Goal: Task Accomplishment & Management: Complete application form

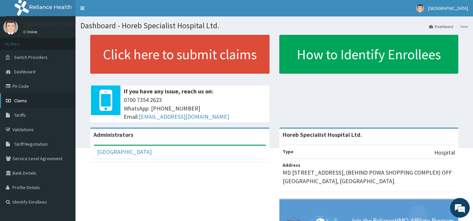
click at [30, 103] on link "Claims" at bounding box center [37, 100] width 75 height 14
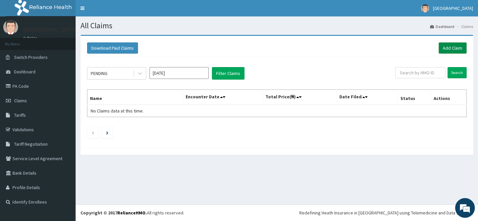
click at [453, 48] on link "Add Claim" at bounding box center [452, 47] width 28 height 11
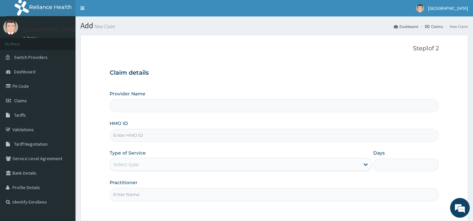
type input "Horeb Specialist Hospital Ltd."
click at [143, 134] on input "HMO ID" at bounding box center [274, 135] width 329 height 13
type input "ENP/12001/A"
click at [147, 167] on div "Select type" at bounding box center [235, 164] width 250 height 11
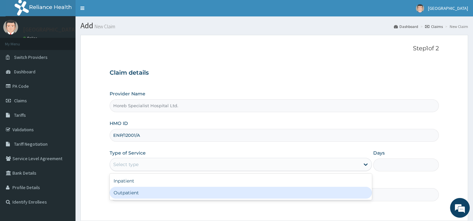
click at [135, 194] on div "Outpatient" at bounding box center [241, 192] width 262 height 12
type input "1"
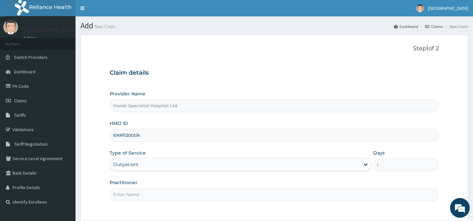
click at [149, 192] on input "Practitioner" at bounding box center [274, 194] width 329 height 13
type input "DR [PERSON_NAME]"
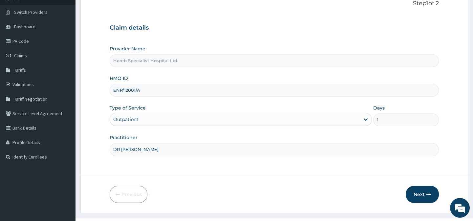
scroll to position [59, 0]
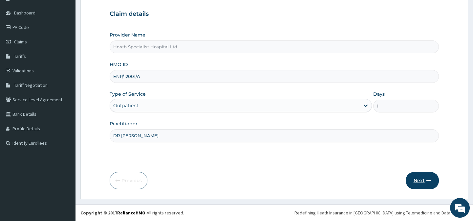
click at [425, 181] on button "Next" at bounding box center [422, 180] width 33 height 17
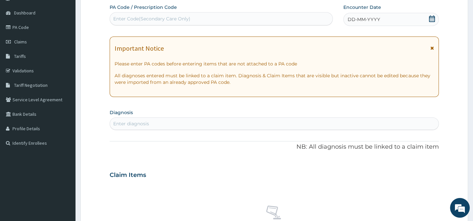
click at [356, 19] on span "DD-MM-YYYY" at bounding box center [364, 19] width 32 height 7
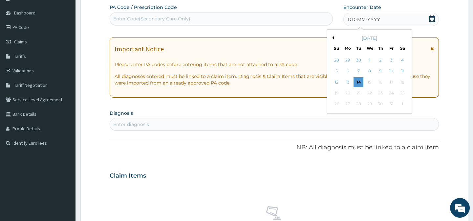
click at [332, 37] on button "Previous Month" at bounding box center [331, 37] width 3 height 3
click at [392, 83] on div "19" at bounding box center [391, 82] width 10 height 10
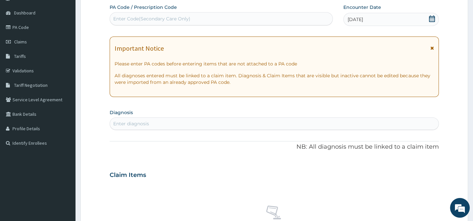
click at [205, 123] on div "Enter diagnosis" at bounding box center [274, 123] width 328 height 11
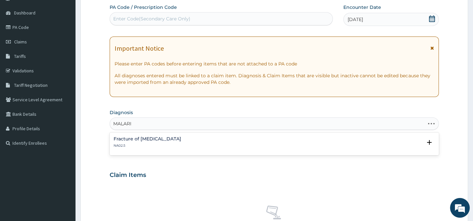
type input "[MEDICAL_DATA]"
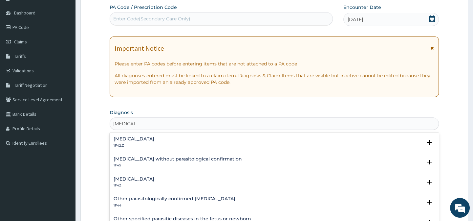
scroll to position [59, 0]
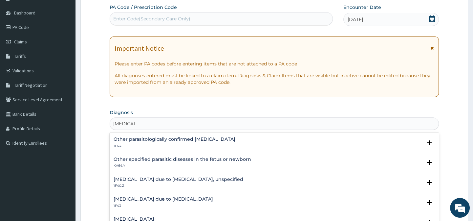
click at [167, 179] on h4 "[MEDICAL_DATA] due to [MEDICAL_DATA], unspecified" at bounding box center [179, 179] width 130 height 5
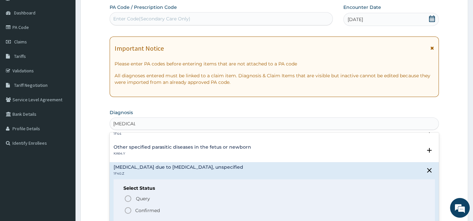
scroll to position [89, 0]
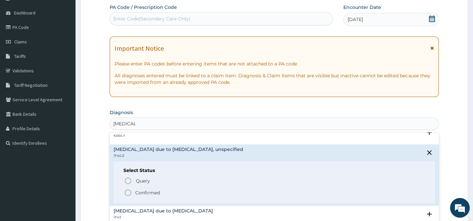
click at [130, 192] on icon "status option filled" at bounding box center [128, 192] width 8 height 8
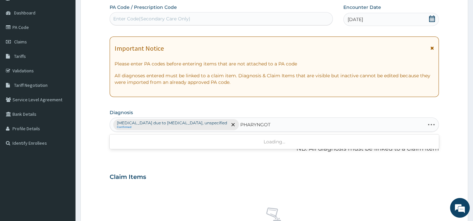
type input "PHARYNGO"
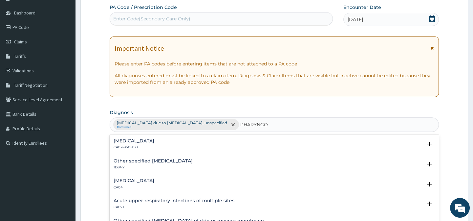
click at [151, 142] on h4 "[MEDICAL_DATA]" at bounding box center [134, 140] width 41 height 5
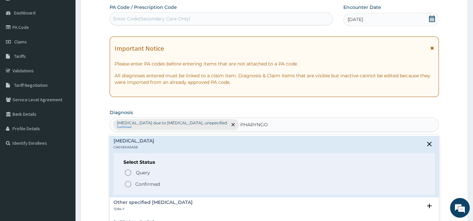
drag, startPoint x: 130, startPoint y: 182, endPoint x: 135, endPoint y: 171, distance: 12.0
click at [131, 183] on icon "status option filled" at bounding box center [128, 184] width 8 height 8
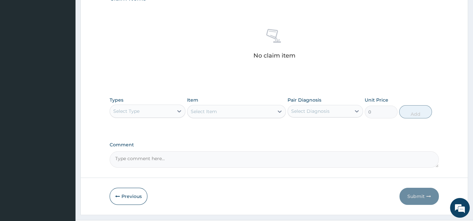
scroll to position [238, 0]
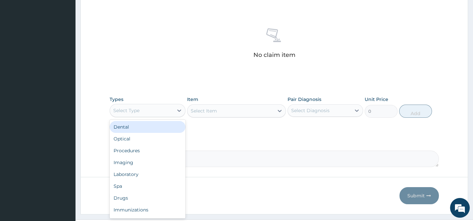
click at [139, 110] on div "Select Type" at bounding box center [141, 110] width 63 height 11
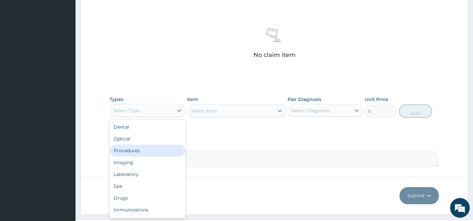
drag, startPoint x: 138, startPoint y: 150, endPoint x: 151, endPoint y: 160, distance: 16.6
click at [139, 150] on div "Procedures" at bounding box center [147, 150] width 75 height 12
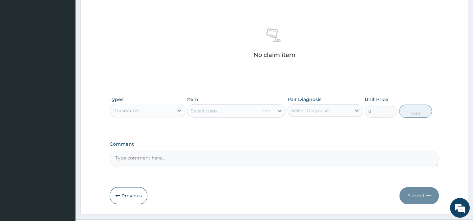
click at [153, 160] on textarea "Comment" at bounding box center [274, 158] width 329 height 16
type textarea "DIAGNOSIS- MALARIA WITH PHARYNGOTONSILITIS"
click at [219, 111] on div "Select Item" at bounding box center [230, 110] width 86 height 11
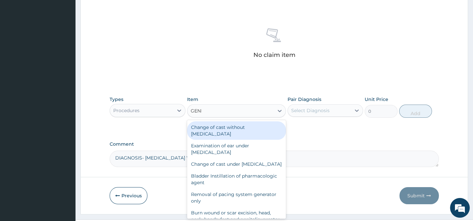
type input "GENERAL"
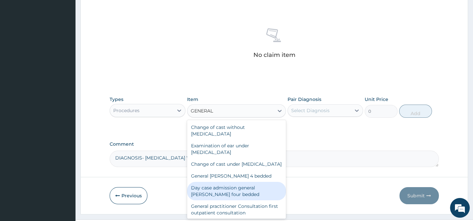
click at [237, 212] on div "General practitioner Consultation first outpatient consultation" at bounding box center [236, 209] width 99 height 18
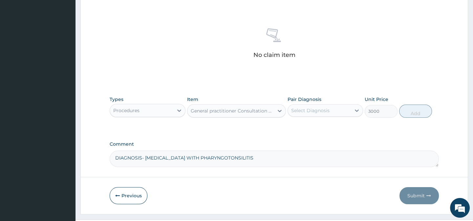
type input "3000"
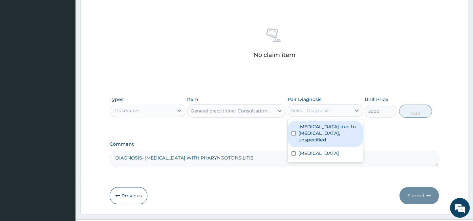
click at [321, 111] on div "Select Diagnosis" at bounding box center [310, 110] width 38 height 7
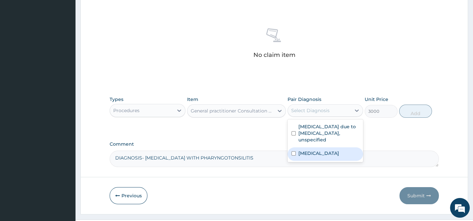
click at [317, 156] on div "Pharyngotonsillitis" at bounding box center [324, 153] width 75 height 13
checkbox input "true"
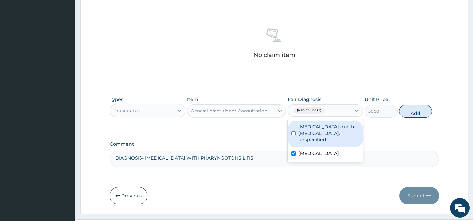
drag, startPoint x: 311, startPoint y: 128, endPoint x: 363, endPoint y: 120, distance: 52.1
click at [312, 127] on label "[MEDICAL_DATA] due to [MEDICAL_DATA], unspecified" at bounding box center [328, 133] width 61 height 20
checkbox input "true"
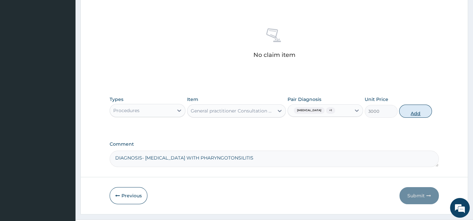
click at [415, 111] on button "Add" at bounding box center [415, 110] width 33 height 13
type input "0"
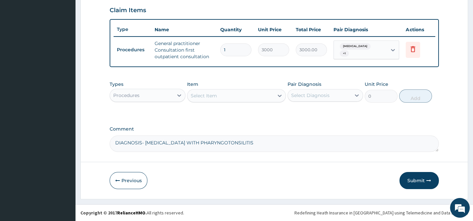
scroll to position [229, 0]
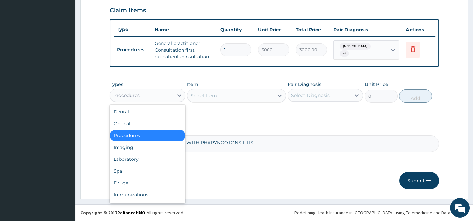
click at [145, 95] on div "Procedures" at bounding box center [141, 95] width 63 height 11
click at [129, 181] on div "Drugs" at bounding box center [147, 183] width 75 height 12
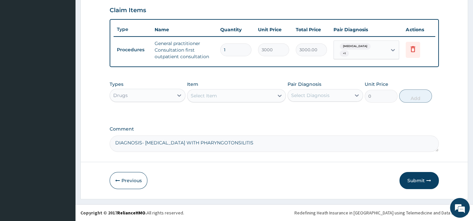
click at [243, 139] on textarea "DIAGNOSIS- MALARIA WITH PHARYNGOTONSILITIS" at bounding box center [274, 143] width 329 height 16
type textarea "DIAGNOSIS- MALARIA WITH PHARYNGOTONSILITIS IM ARTESUNATE 160MG BD X 3/7"
click at [220, 95] on div "Select Item" at bounding box center [230, 95] width 86 height 11
click at [213, 98] on div "Select Item" at bounding box center [204, 95] width 26 height 7
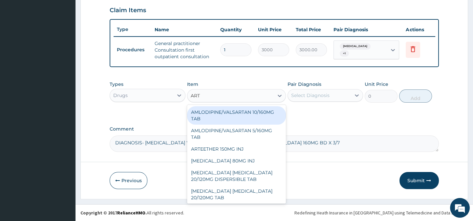
type input "ARTE"
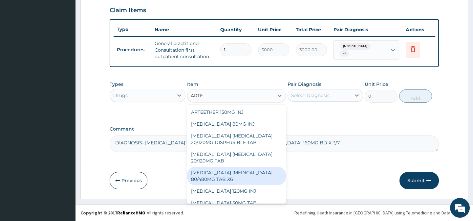
scroll to position [53, 0]
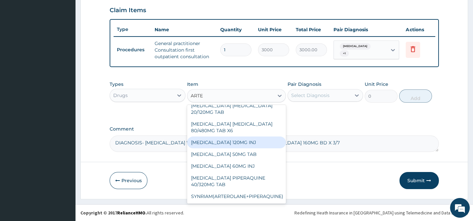
click at [233, 137] on div "ARTESUNATE 120MG INJ" at bounding box center [236, 142] width 99 height 12
type input "1750"
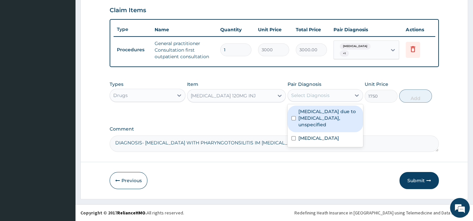
click at [302, 94] on div "Select Diagnosis" at bounding box center [310, 95] width 38 height 7
click at [315, 121] on label "Malaria due to Plasmodium falciparum, unspecified" at bounding box center [328, 118] width 61 height 20
checkbox input "true"
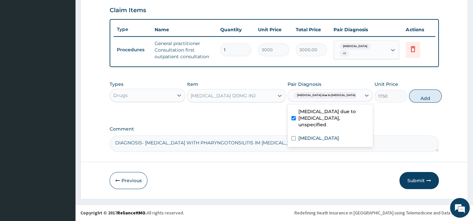
drag, startPoint x: 414, startPoint y: 96, endPoint x: 287, endPoint y: 106, distance: 127.1
click at [414, 96] on button "Add" at bounding box center [425, 95] width 33 height 13
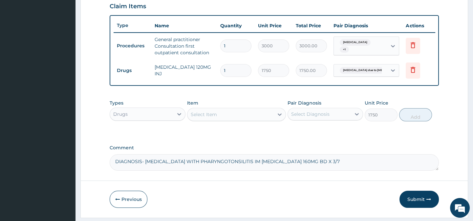
type input "0"
type input "0.00"
type input "2"
type input "3500.00"
type input "2"
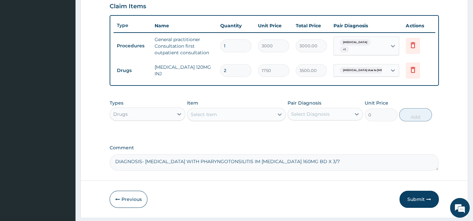
click at [211, 117] on div "Select Item" at bounding box center [204, 114] width 26 height 7
type input "S"
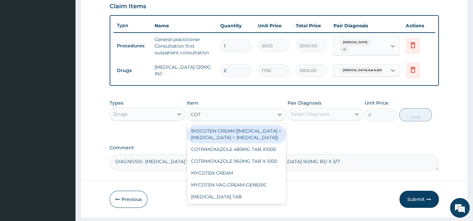
type input "COTR"
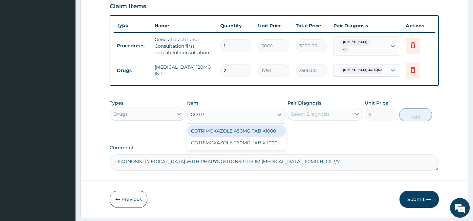
click at [213, 134] on div "COTRIMOXAZOLE 480MG TAB X1000" at bounding box center [236, 131] width 99 height 12
type input "31.5"
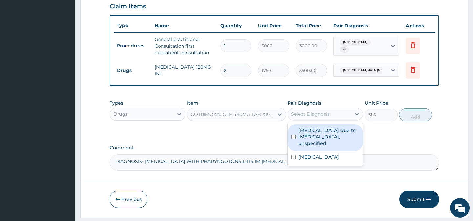
click at [304, 117] on div "Select Diagnosis" at bounding box center [310, 114] width 38 height 7
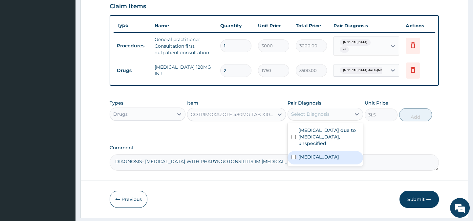
drag, startPoint x: 312, startPoint y: 165, endPoint x: 312, endPoint y: 157, distance: 8.5
click at [312, 162] on div "[MEDICAL_DATA]" at bounding box center [324, 157] width 75 height 13
checkbox input "true"
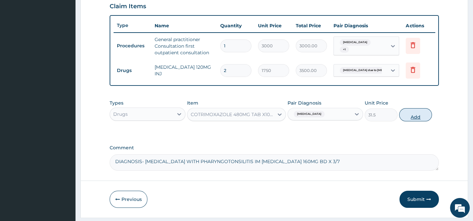
click at [414, 119] on button "Add" at bounding box center [415, 114] width 33 height 13
type input "0"
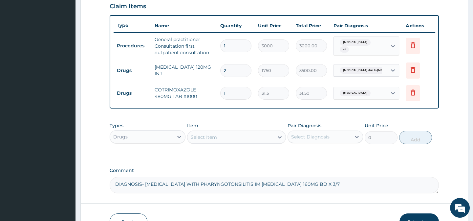
type input "14"
type input "441.00"
type input "14"
click at [236, 142] on div "Select Item" at bounding box center [230, 137] width 86 height 11
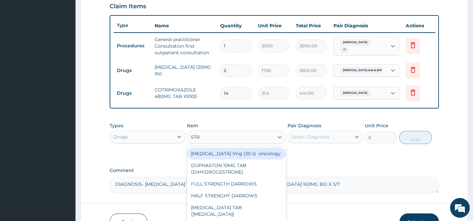
type input "STRE"
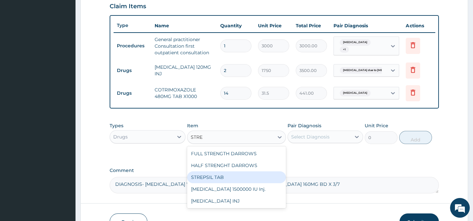
click at [209, 183] on div "STREPSIL TAB" at bounding box center [236, 177] width 99 height 12
type input "157.5"
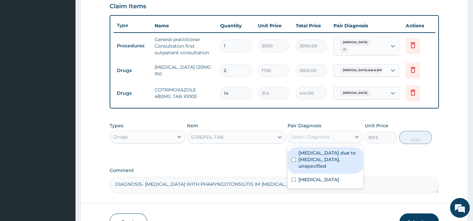
click at [299, 140] on div "Select Diagnosis" at bounding box center [310, 136] width 38 height 7
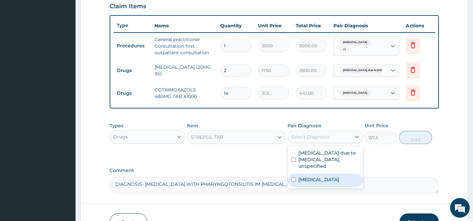
click at [308, 181] on label "[MEDICAL_DATA]" at bounding box center [318, 179] width 41 height 7
checkbox input "true"
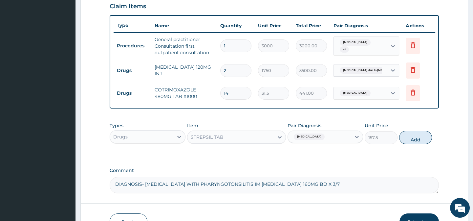
click at [412, 142] on button "Add" at bounding box center [415, 137] width 33 height 13
type input "0"
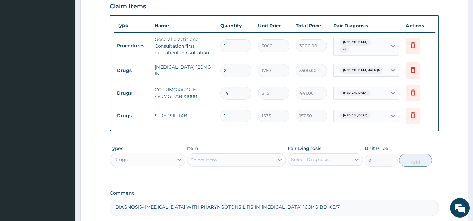
type input "15"
type input "2362.50"
type input "15"
drag, startPoint x: 205, startPoint y: 164, endPoint x: 230, endPoint y: 147, distance: 30.0
click at [205, 163] on div "Select Item" at bounding box center [204, 159] width 26 height 7
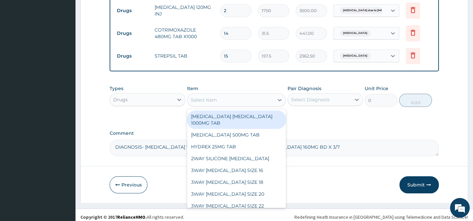
scroll to position [297, 0]
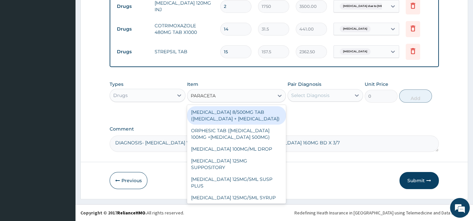
type input "PARACETAM"
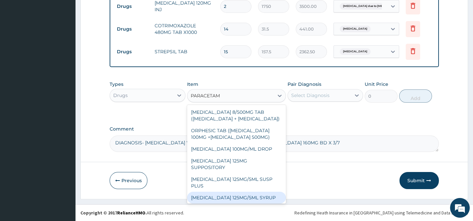
scroll to position [55, 0]
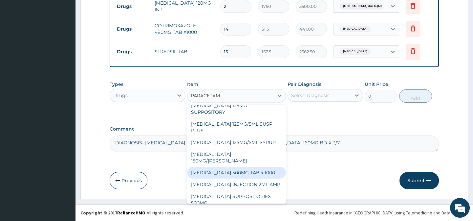
click at [244, 166] on div "[MEDICAL_DATA] 500MG TAB x 1000" at bounding box center [236, 172] width 99 height 12
type input "11.025"
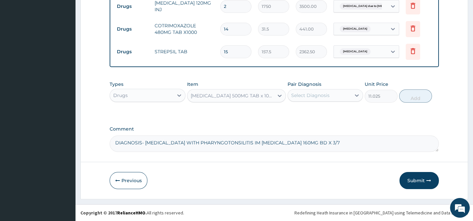
click at [317, 97] on div "Select Diagnosis" at bounding box center [310, 95] width 38 height 7
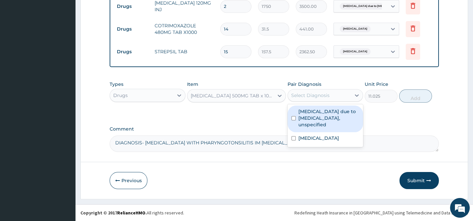
click at [317, 116] on label "[MEDICAL_DATA] due to [MEDICAL_DATA], unspecified" at bounding box center [328, 118] width 61 height 20
checkbox input "true"
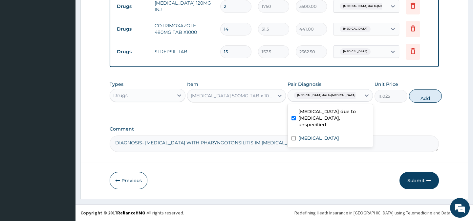
drag, startPoint x: 417, startPoint y: 97, endPoint x: 391, endPoint y: 96, distance: 26.3
click at [417, 96] on button "Add" at bounding box center [425, 95] width 33 height 13
type input "0"
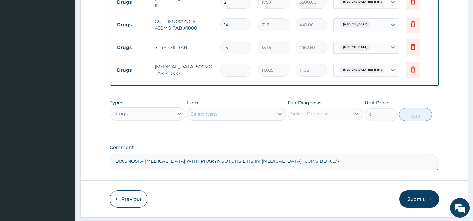
type input "18"
type input "198.45"
type input "18"
click at [210, 117] on div "Select Item" at bounding box center [204, 114] width 26 height 7
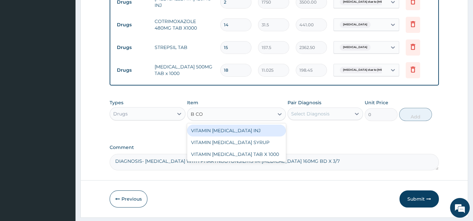
type input "B COM"
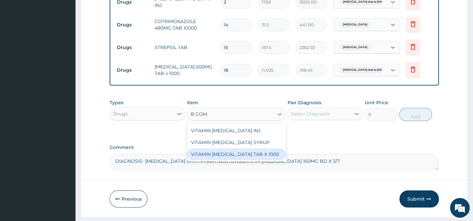
click at [219, 160] on div "VITAMIN [MEDICAL_DATA] TAB X 1000" at bounding box center [236, 154] width 99 height 12
type input "52.5"
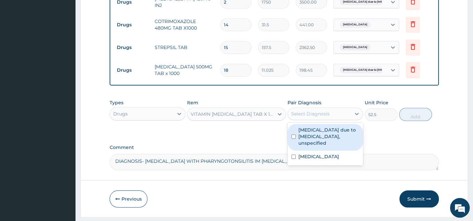
click at [302, 116] on div "Select Diagnosis" at bounding box center [310, 113] width 38 height 7
drag, startPoint x: 315, startPoint y: 141, endPoint x: 318, endPoint y: 156, distance: 15.0
click at [315, 141] on label "Malaria due to Plasmodium falciparum, unspecified" at bounding box center [328, 136] width 61 height 20
checkbox input "true"
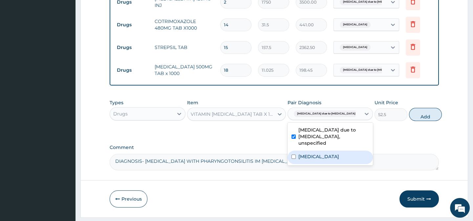
click at [318, 159] on label "Pharyngotonsillitis" at bounding box center [318, 156] width 41 height 7
checkbox input "true"
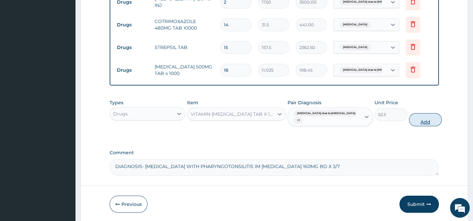
click at [411, 123] on button "Add" at bounding box center [425, 119] width 33 height 13
type input "0"
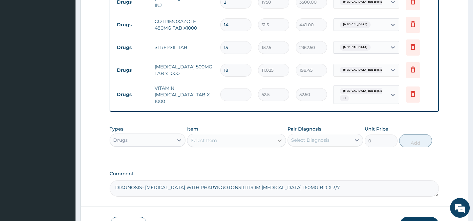
type input "0.00"
type input "2"
type input "105.00"
type input "21"
type input "1102.50"
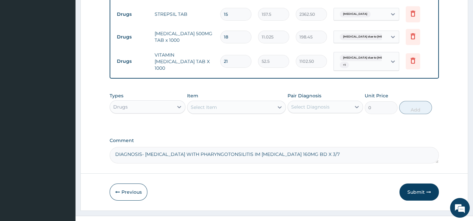
scroll to position [345, 0]
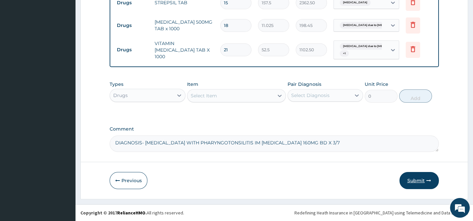
type input "21"
click at [414, 182] on button "Submit" at bounding box center [418, 180] width 39 height 17
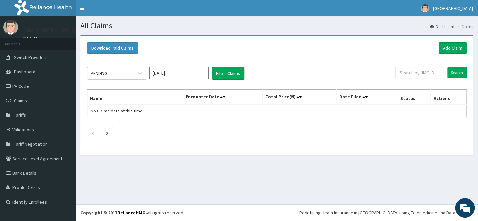
click at [175, 76] on input "Oct 2025" at bounding box center [178, 73] width 59 height 12
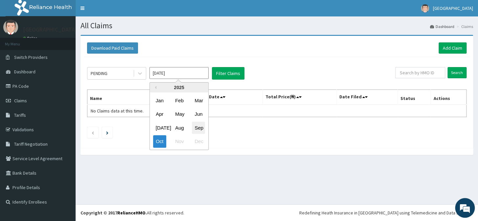
click at [200, 125] on div "Sep" at bounding box center [198, 127] width 13 height 12
type input "Sep 2025"
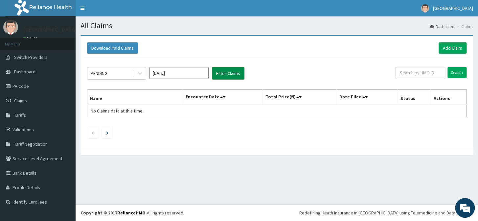
click at [221, 75] on button "Filter Claims" at bounding box center [228, 73] width 32 height 12
drag, startPoint x: 223, startPoint y: 74, endPoint x: 208, endPoint y: 74, distance: 15.4
click at [223, 74] on button "Filter Claims" at bounding box center [228, 73] width 32 height 12
click at [141, 75] on icon at bounding box center [140, 73] width 7 height 7
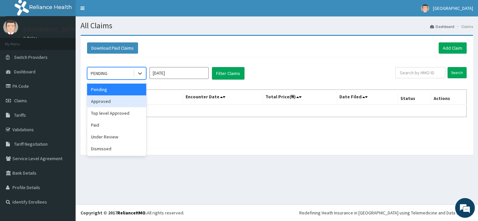
click at [130, 105] on div "Approved" at bounding box center [116, 101] width 59 height 12
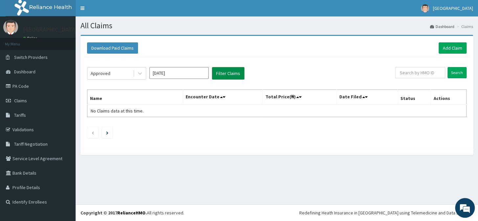
click at [227, 78] on button "Filter Claims" at bounding box center [228, 73] width 32 height 12
click at [223, 73] on button "Filter Claims" at bounding box center [228, 73] width 32 height 12
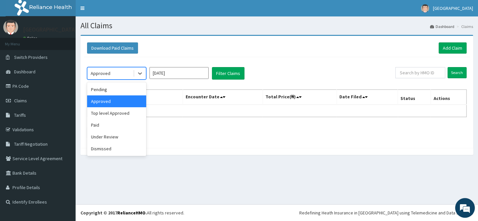
click at [133, 71] on div "Approved" at bounding box center [110, 73] width 46 height 11
drag, startPoint x: 135, startPoint y: 138, endPoint x: 148, endPoint y: 125, distance: 18.6
click at [135, 137] on div "Under Review" at bounding box center [116, 137] width 59 height 12
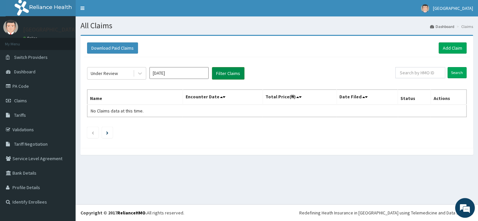
click at [229, 74] on button "Filter Claims" at bounding box center [228, 73] width 32 height 12
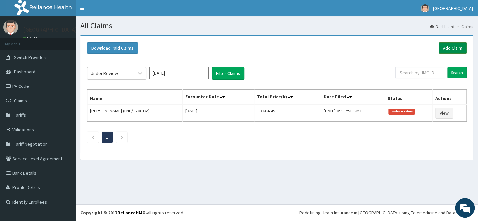
click at [448, 50] on link "Add Claim" at bounding box center [452, 47] width 28 height 11
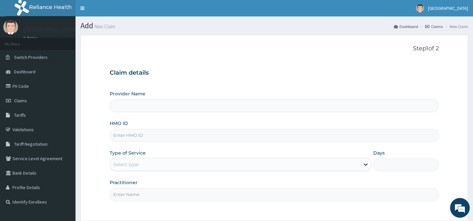
type input "Horeb Specialist Hospital Ltd."
click at [133, 135] on input "HMO ID" at bounding box center [274, 135] width 329 height 13
type input "SSV/10046/C"
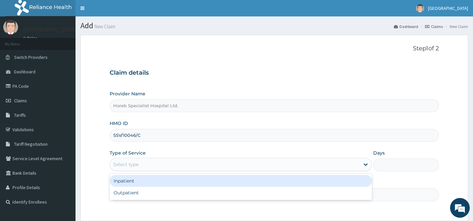
click at [145, 163] on div "Select type" at bounding box center [235, 164] width 250 height 11
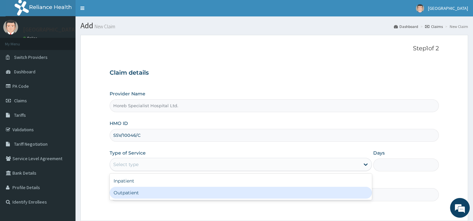
click at [129, 192] on div "Outpatient" at bounding box center [241, 192] width 262 height 12
type input "1"
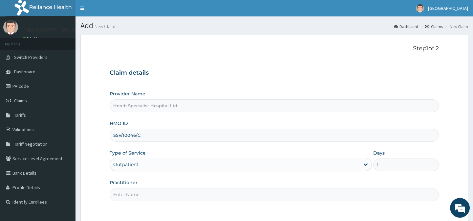
click at [134, 194] on input "Practitioner" at bounding box center [274, 194] width 329 height 13
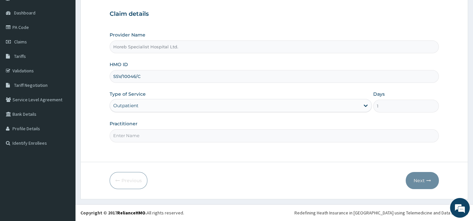
click at [167, 132] on input "Practitioner" at bounding box center [274, 135] width 329 height 13
type input "DR [PERSON_NAME]"
click at [421, 180] on button "Next" at bounding box center [422, 180] width 33 height 17
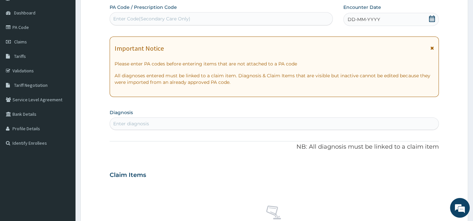
click at [362, 20] on span "DD-MM-YYYY" at bounding box center [364, 19] width 32 height 7
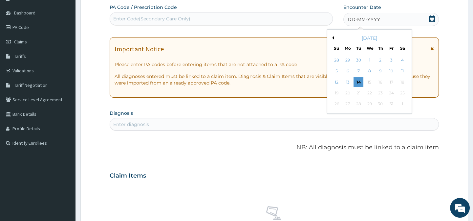
click at [333, 37] on div "[DATE]" at bounding box center [369, 38] width 79 height 7
click at [333, 36] on button "Previous Month" at bounding box center [331, 37] width 3 height 3
click at [339, 92] on div "21" at bounding box center [336, 93] width 10 height 10
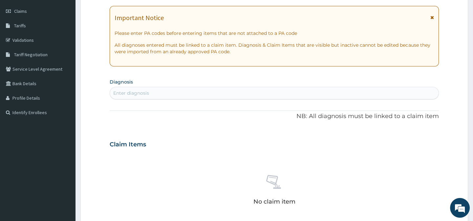
scroll to position [119, 0]
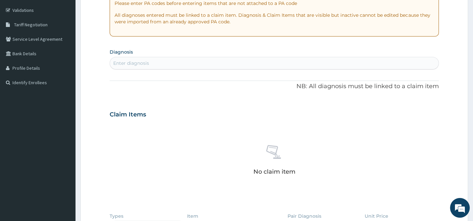
click at [229, 62] on div "Enter diagnosis" at bounding box center [274, 63] width 328 height 11
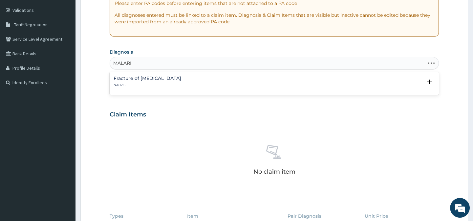
type input "[MEDICAL_DATA]"
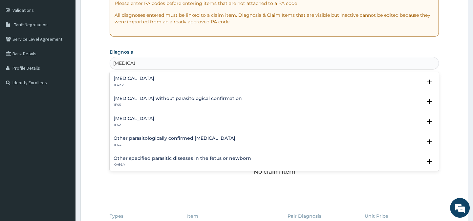
scroll to position [30, 0]
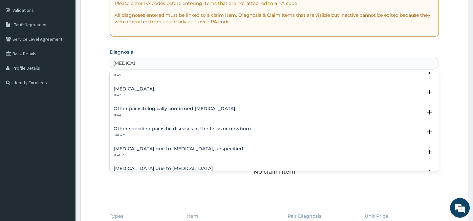
click at [210, 149] on h4 "[MEDICAL_DATA] due to [MEDICAL_DATA], unspecified" at bounding box center [179, 148] width 130 height 5
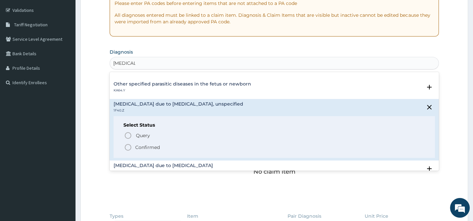
scroll to position [89, 0]
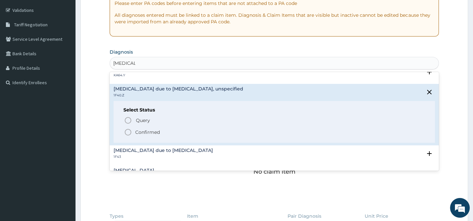
click at [128, 131] on icon "status option filled" at bounding box center [128, 132] width 8 height 8
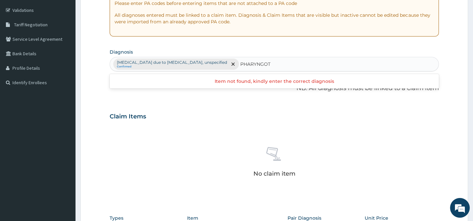
type input "PHARYNGO"
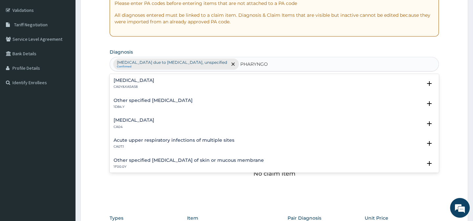
click at [142, 78] on h4 "[MEDICAL_DATA]" at bounding box center [134, 80] width 41 height 5
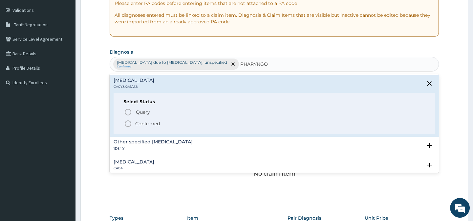
click at [129, 121] on icon "status option filled" at bounding box center [128, 123] width 8 height 8
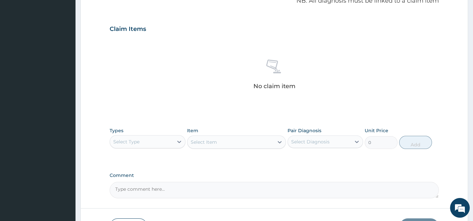
scroll to position [209, 0]
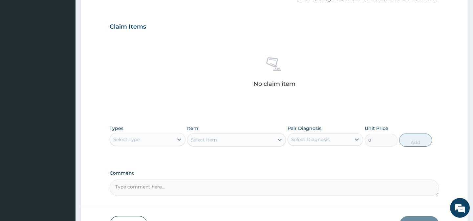
click at [154, 138] on div "Select Type" at bounding box center [141, 139] width 63 height 11
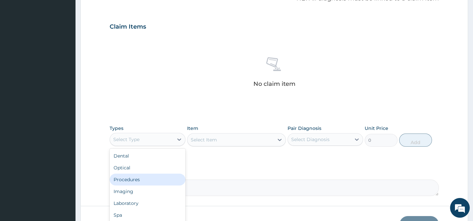
click at [138, 176] on div "Procedures" at bounding box center [147, 179] width 75 height 12
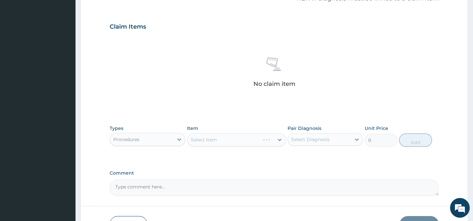
click at [203, 139] on div "Select Item" at bounding box center [236, 139] width 99 height 13
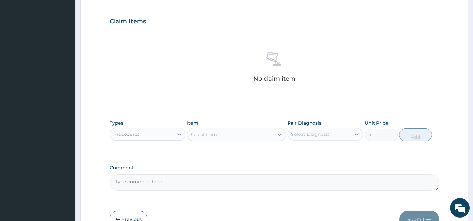
scroll to position [239, 0]
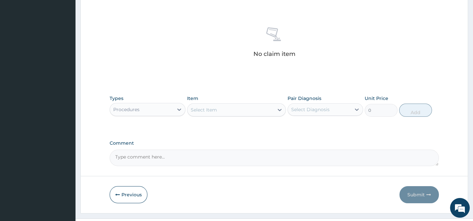
click at [191, 155] on textarea "Comment" at bounding box center [274, 157] width 329 height 16
type textarea "DIAGNOSIS- [MEDICAL_DATA] WITH PHARYNGOTONSILITIS"
click at [243, 109] on div "Select Item" at bounding box center [230, 109] width 86 height 11
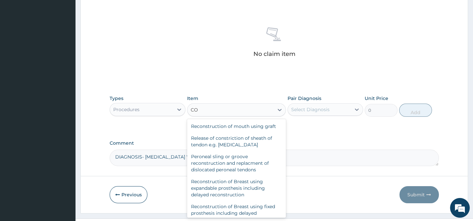
type input "C"
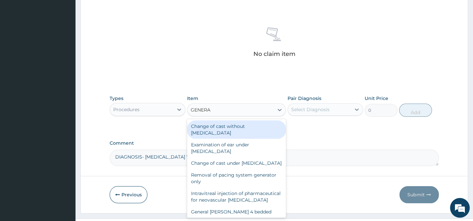
type input "GENERAL"
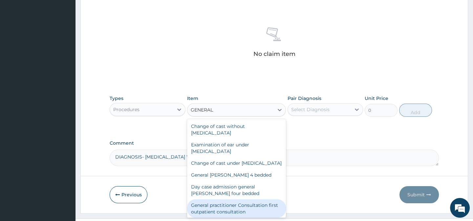
click at [266, 210] on div "General practitioner Consultation first outpatient consultation" at bounding box center [236, 208] width 99 height 18
type input "3000"
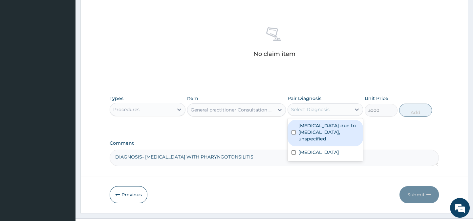
click at [302, 110] on div "Select Diagnosis" at bounding box center [310, 109] width 38 height 7
click at [306, 126] on label "Malaria due to Plasmodium falciparum, unspecified" at bounding box center [328, 132] width 61 height 20
checkbox input "true"
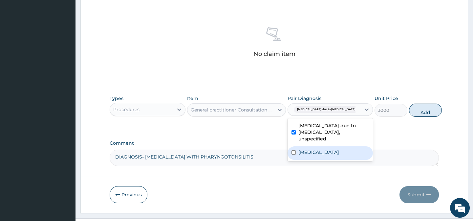
drag, startPoint x: 301, startPoint y: 151, endPoint x: 341, endPoint y: 137, distance: 42.6
click at [303, 150] on label "[MEDICAL_DATA]" at bounding box center [318, 152] width 41 height 7
checkbox input "true"
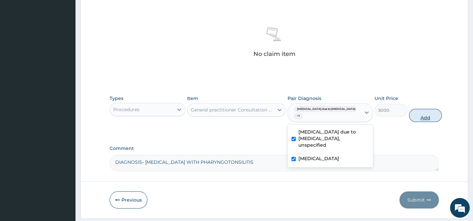
click at [409, 114] on button "Add" at bounding box center [425, 115] width 33 height 13
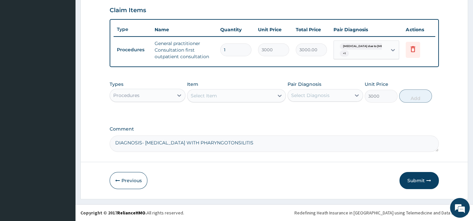
type input "0"
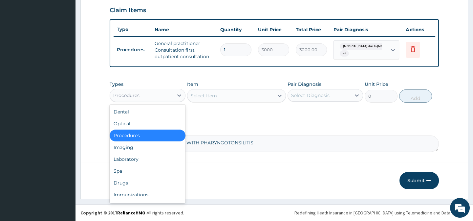
drag, startPoint x: 147, startPoint y: 94, endPoint x: 147, endPoint y: 106, distance: 12.2
click at [148, 94] on div "Procedures" at bounding box center [141, 95] width 63 height 11
drag, startPoint x: 143, startPoint y: 180, endPoint x: 181, endPoint y: 112, distance: 77.3
click at [148, 174] on div "Dental Optical Procedures Imaging Laboratory Spa Drugs Immunizations Others Gym" at bounding box center [147, 153] width 75 height 98
click at [129, 182] on div "Drugs" at bounding box center [147, 183] width 75 height 12
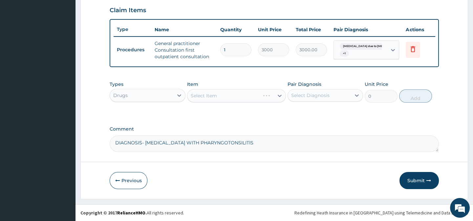
click at [212, 95] on div "Select Item" at bounding box center [236, 95] width 99 height 13
click at [212, 95] on div "Select Item" at bounding box center [204, 95] width 26 height 7
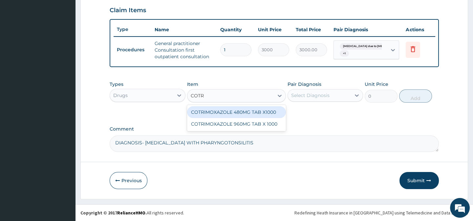
type input "COTRI"
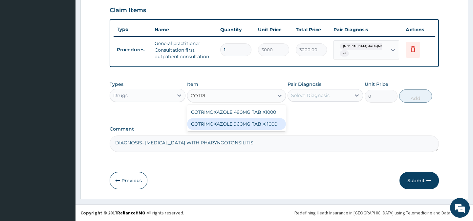
click at [237, 123] on div "COTRIMOXAZOLE 960MG TAB X 1000" at bounding box center [236, 124] width 99 height 12
type input "10.2375"
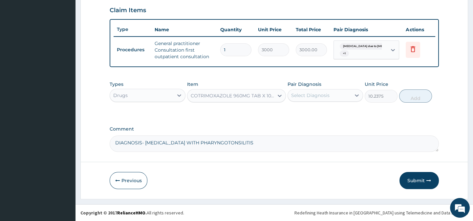
click at [234, 95] on div "COTRIMOXAZOLE 960MG TAB X 1000" at bounding box center [233, 95] width 84 height 7
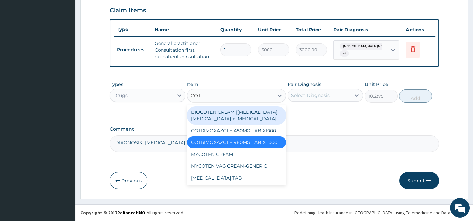
type input "COTR"
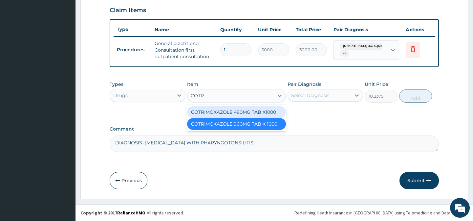
click at [258, 113] on div "COTRIMOXAZOLE 480MG TAB X1000" at bounding box center [236, 112] width 99 height 12
type input "31.5"
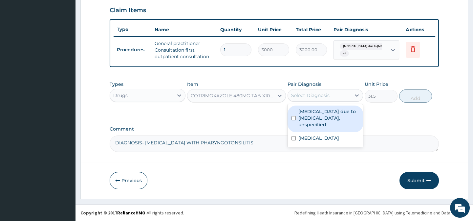
click at [306, 97] on div "Select Diagnosis" at bounding box center [310, 95] width 38 height 7
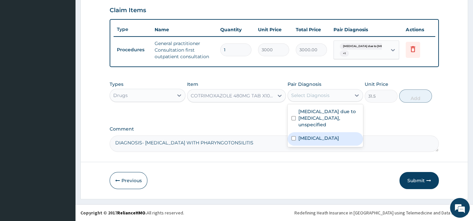
click at [303, 140] on label "Pharyngotonsillitis" at bounding box center [318, 138] width 41 height 7
checkbox input "true"
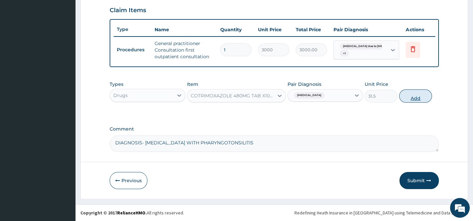
click at [419, 92] on button "Add" at bounding box center [415, 95] width 33 height 13
type input "0"
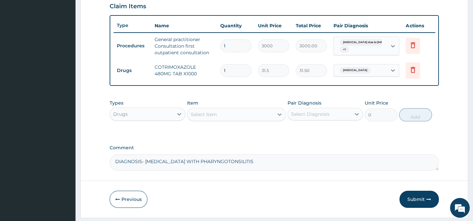
type input "14"
type input "441.00"
type input "14"
click at [222, 119] on div "Select Item" at bounding box center [230, 114] width 86 height 11
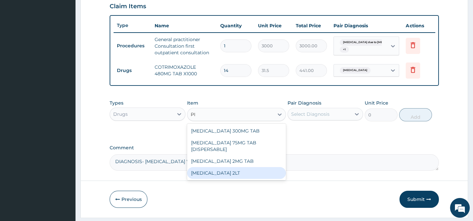
type input "P"
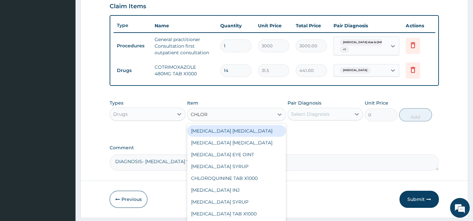
type input "CHLORP"
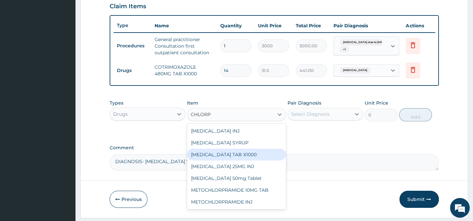
click at [235, 159] on div "CHLORPHENIRAMINE TAB X1000" at bounding box center [236, 154] width 99 height 12
type input "52.5"
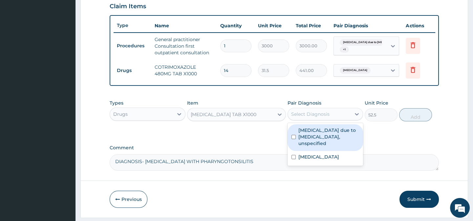
click at [297, 117] on div "Select Diagnosis" at bounding box center [310, 114] width 38 height 7
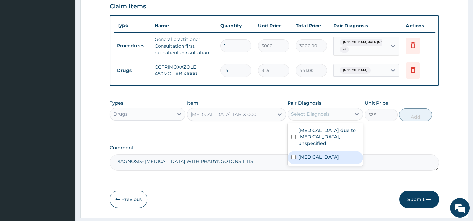
click at [302, 164] on div "[MEDICAL_DATA]" at bounding box center [324, 157] width 75 height 13
checkbox input "true"
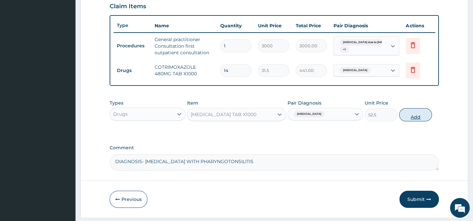
click at [418, 120] on button "Add" at bounding box center [415, 114] width 33 height 13
type input "0"
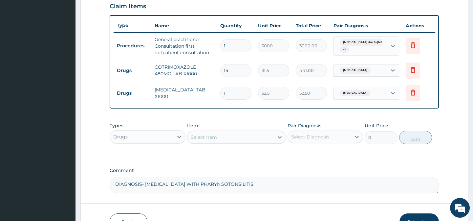
type input "14"
type input "735.00"
type input "14"
click at [213, 137] on div "Select Item" at bounding box center [230, 137] width 86 height 11
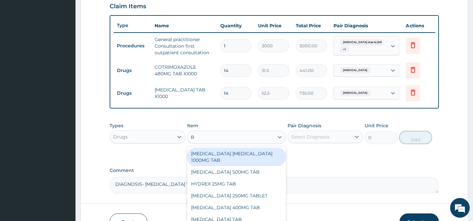
type input "B C"
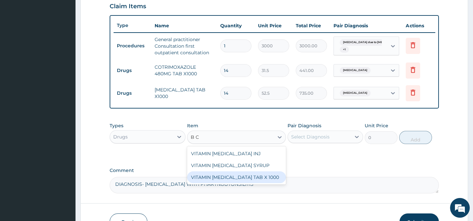
click at [232, 183] on div "VITAMIN [MEDICAL_DATA] TAB X 1000" at bounding box center [236, 177] width 99 height 12
type input "52.5"
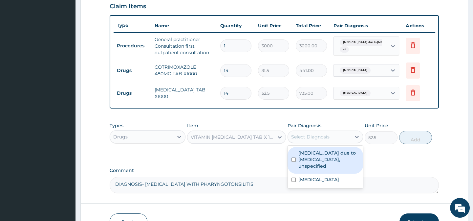
click at [305, 140] on div "Select Diagnosis" at bounding box center [310, 136] width 38 height 7
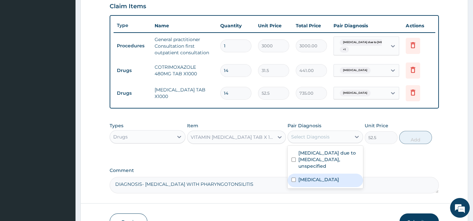
click at [293, 181] on input "checkbox" at bounding box center [293, 179] width 4 height 4
checkbox input "true"
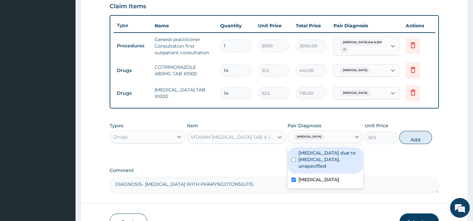
click at [295, 159] on div "[MEDICAL_DATA] due to [MEDICAL_DATA], unspecified" at bounding box center [324, 160] width 75 height 27
checkbox input "true"
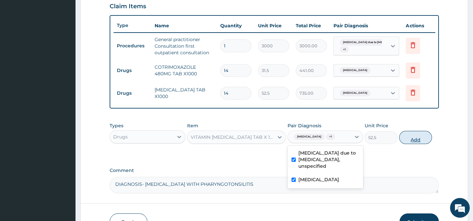
click at [418, 144] on button "Add" at bounding box center [415, 137] width 33 height 13
type input "0"
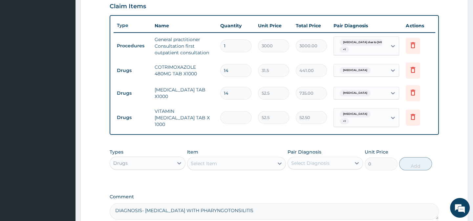
type input "0.00"
type input "2"
type input "105.00"
type input "21"
type input "1102.50"
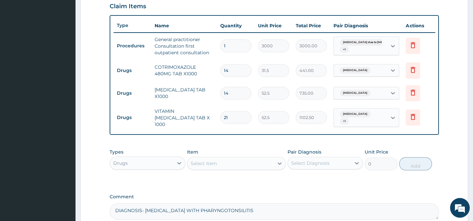
type input "21"
click at [209, 165] on div "Select Item" at bounding box center [230, 163] width 86 height 11
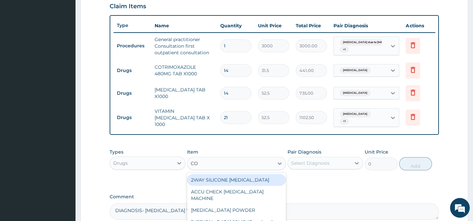
type input "COU"
click at [232, 181] on div "EMZOLYN COUGH ADULT SYR" at bounding box center [236, 180] width 99 height 12
type input "735"
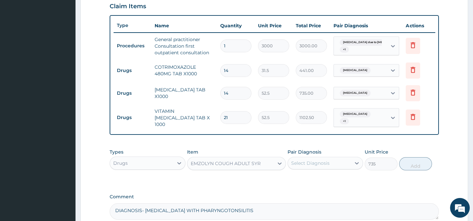
click at [298, 166] on div "Select Diagnosis" at bounding box center [310, 162] width 38 height 7
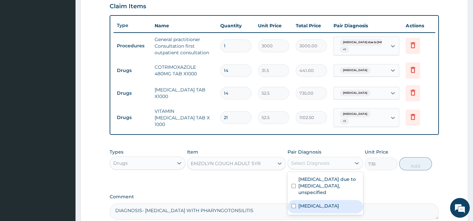
click at [341, 209] on div "[MEDICAL_DATA]" at bounding box center [324, 206] width 75 height 13
checkbox input "true"
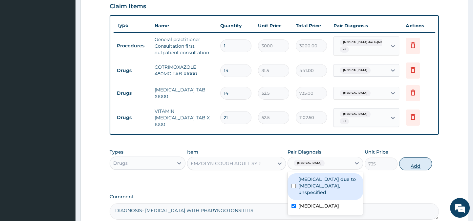
click at [411, 166] on button "Add" at bounding box center [415, 163] width 33 height 13
type input "0"
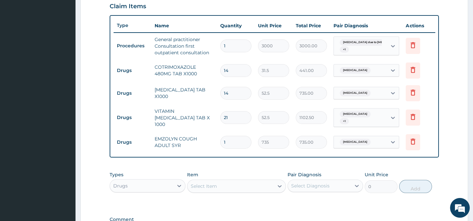
click at [199, 187] on div "Select Item" at bounding box center [204, 185] width 26 height 7
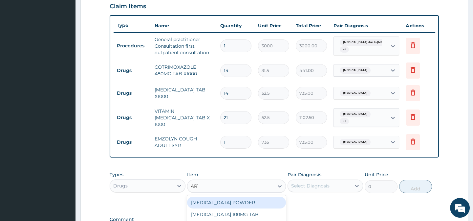
type input "ARTE"
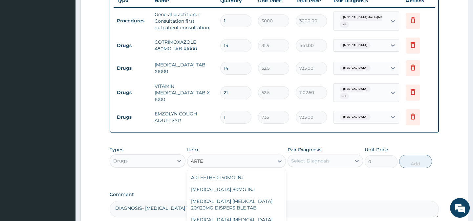
scroll to position [318, 0]
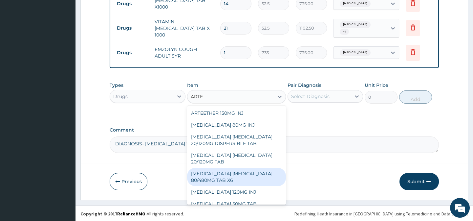
click at [214, 182] on div "[MEDICAL_DATA] [MEDICAL_DATA] 80/480MG TAB X6" at bounding box center [236, 176] width 99 height 18
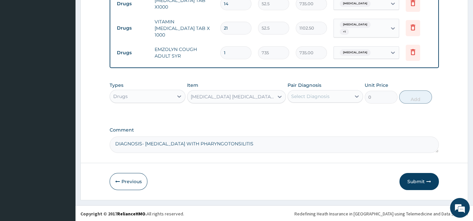
type input "262.5"
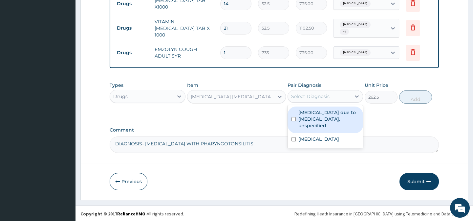
click at [308, 98] on div "Select Diagnosis" at bounding box center [310, 96] width 38 height 7
click at [293, 119] on div "[MEDICAL_DATA] due to [MEDICAL_DATA], unspecified" at bounding box center [324, 119] width 75 height 27
checkbox input "true"
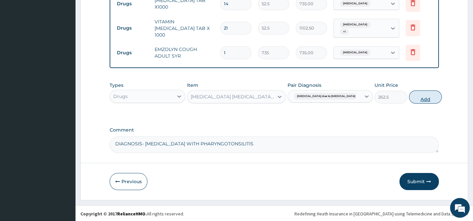
click at [410, 98] on button "Add" at bounding box center [425, 96] width 33 height 13
type input "0"
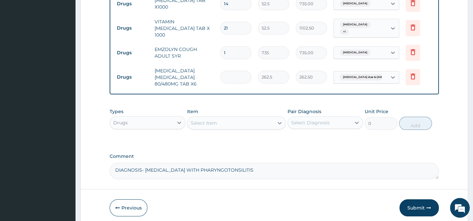
type input "0.00"
type input "6"
type input "1575.00"
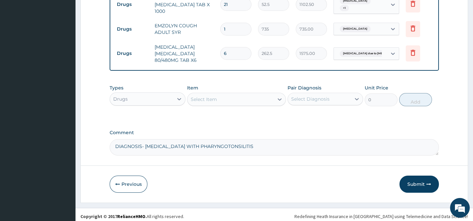
scroll to position [348, 0]
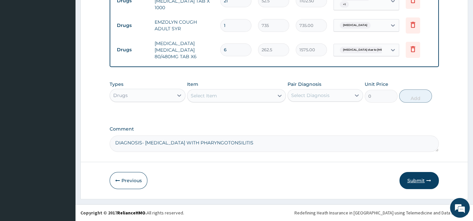
type input "6"
click at [417, 182] on button "Submit" at bounding box center [418, 180] width 39 height 17
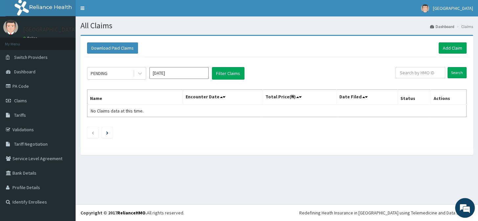
click at [174, 72] on input "Oct 2025" at bounding box center [178, 73] width 59 height 12
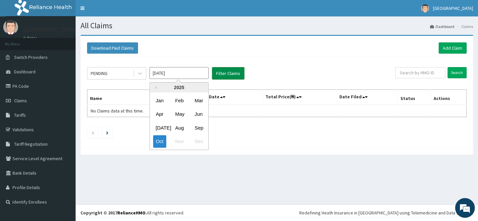
drag, startPoint x: 198, startPoint y: 126, endPoint x: 236, endPoint y: 79, distance: 61.1
click at [198, 126] on div "Sep" at bounding box center [198, 127] width 13 height 12
type input "Sep 2025"
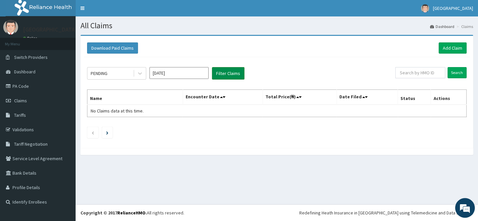
click at [236, 74] on button "Filter Claims" at bounding box center [228, 73] width 32 height 12
click at [234, 77] on button "Filter Claims" at bounding box center [228, 73] width 32 height 12
drag, startPoint x: 107, startPoint y: 72, endPoint x: 109, endPoint y: 77, distance: 5.7
click at [107, 72] on div "PENDING" at bounding box center [99, 73] width 17 height 7
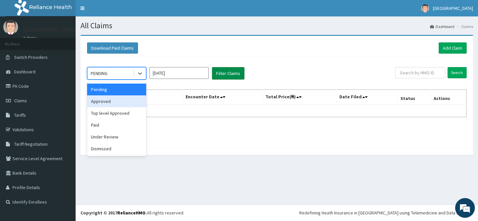
drag, startPoint x: 115, startPoint y: 104, endPoint x: 212, endPoint y: 78, distance: 100.4
click at [123, 97] on div "Approved" at bounding box center [116, 101] width 59 height 12
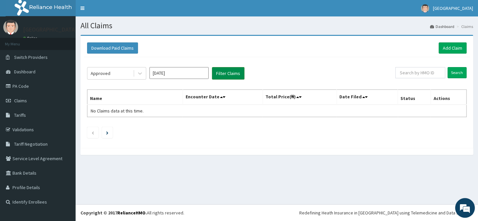
click at [223, 73] on button "Filter Claims" at bounding box center [228, 73] width 32 height 12
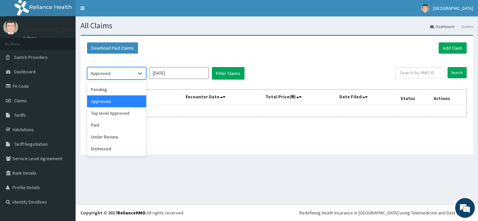
click at [126, 73] on div "Approved" at bounding box center [110, 73] width 46 height 11
drag, startPoint x: 119, startPoint y: 125, endPoint x: 140, endPoint y: 115, distance: 23.0
click at [120, 125] on div "Paid" at bounding box center [116, 125] width 59 height 12
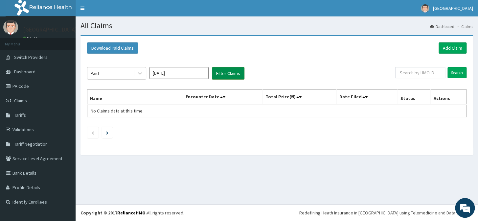
click at [223, 74] on button "Filter Claims" at bounding box center [228, 73] width 32 height 12
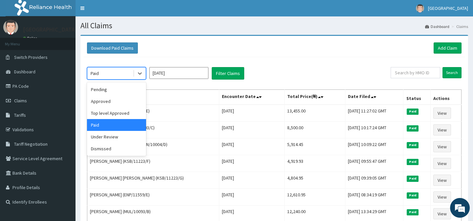
click at [124, 70] on div "Paid" at bounding box center [110, 73] width 46 height 11
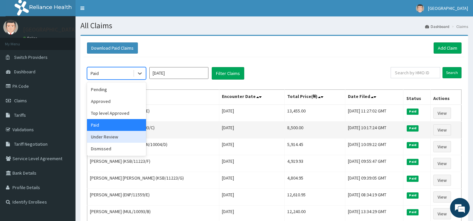
click at [112, 136] on div "Under Review" at bounding box center [116, 137] width 59 height 12
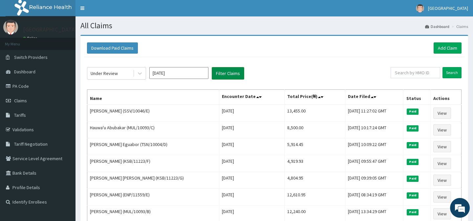
click at [224, 75] on button "Filter Claims" at bounding box center [228, 73] width 32 height 12
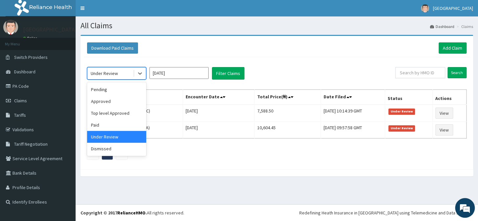
drag, startPoint x: 115, startPoint y: 73, endPoint x: 114, endPoint y: 113, distance: 39.4
click at [115, 73] on div "Under Review" at bounding box center [104, 73] width 27 height 7
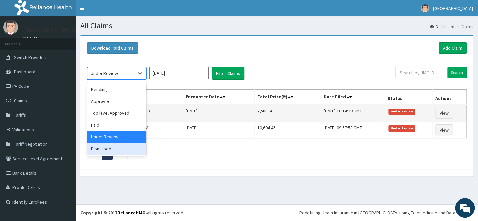
drag, startPoint x: 117, startPoint y: 150, endPoint x: 167, endPoint y: 110, distance: 63.7
click at [117, 149] on div "Dismissed" at bounding box center [116, 148] width 59 height 12
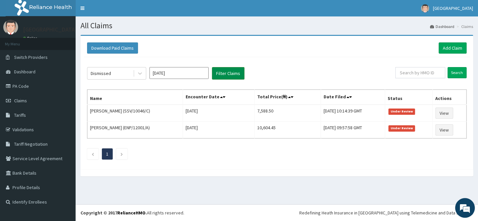
click at [224, 75] on button "Filter Claims" at bounding box center [228, 73] width 32 height 12
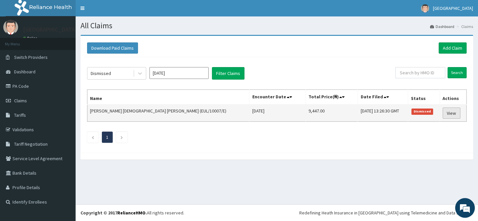
click at [446, 112] on link "View" at bounding box center [451, 112] width 18 height 11
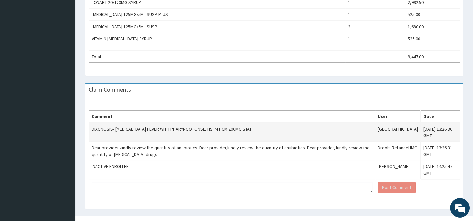
scroll to position [271, 0]
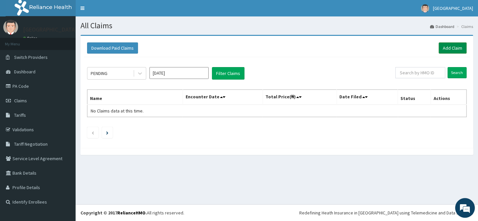
click at [456, 49] on link "Add Claim" at bounding box center [452, 47] width 28 height 11
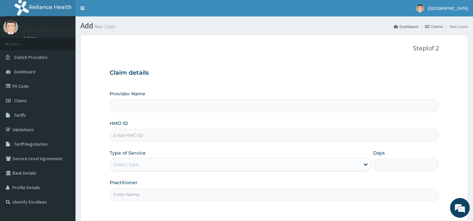
type input "Horeb Specialist Hospital Ltd."
click at [132, 137] on input "HMO ID" at bounding box center [274, 135] width 329 height 13
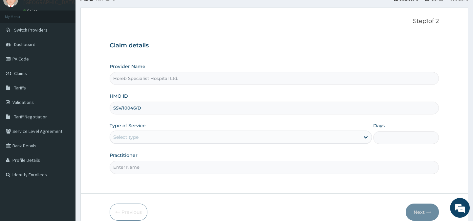
scroll to position [59, 0]
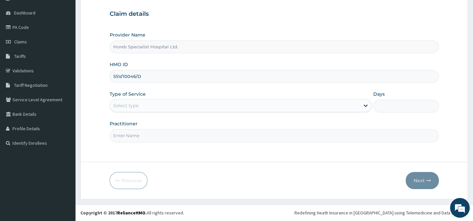
type input "SSV/10046/D"
click at [133, 105] on div "Select type" at bounding box center [125, 105] width 25 height 7
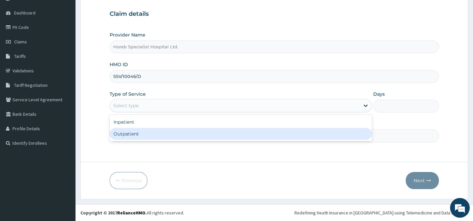
click at [131, 134] on div "Outpatient" at bounding box center [241, 134] width 262 height 12
type input "1"
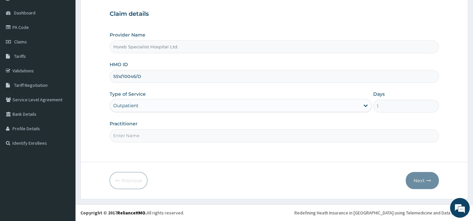
click at [132, 136] on input "Practitioner" at bounding box center [274, 135] width 329 height 13
type input "DR ANDEYANTSO"
click at [423, 179] on button "Next" at bounding box center [422, 180] width 33 height 17
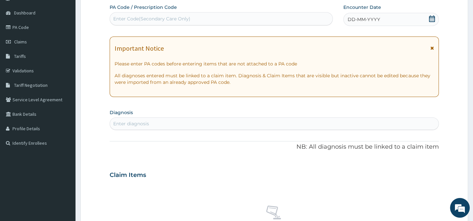
click at [373, 21] on span "DD-MM-YYYY" at bounding box center [364, 19] width 32 height 7
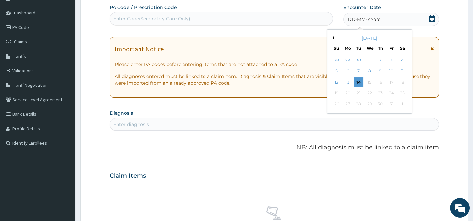
click at [334, 39] on div "October 2025" at bounding box center [369, 38] width 79 height 7
click at [334, 36] on div "October 2025" at bounding box center [369, 38] width 79 height 7
click at [332, 37] on button "Previous Month" at bounding box center [331, 37] width 3 height 3
drag, startPoint x: 339, startPoint y: 91, endPoint x: 325, endPoint y: 91, distance: 14.1
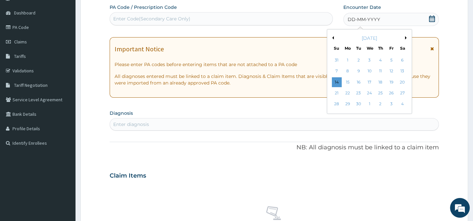
click at [339, 91] on div "21" at bounding box center [336, 93] width 10 height 10
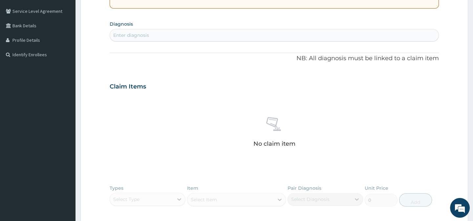
scroll to position [148, 0]
click at [214, 33] on div "Enter diagnosis" at bounding box center [274, 34] width 328 height 11
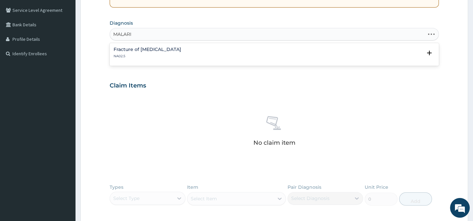
type input "[MEDICAL_DATA]"
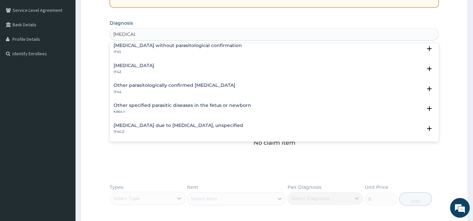
scroll to position [30, 0]
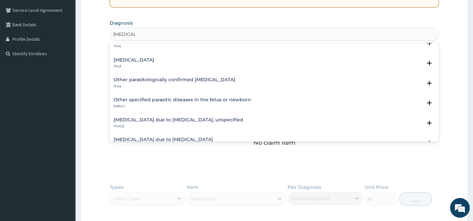
click at [135, 117] on h4 "[MEDICAL_DATA] due to [MEDICAL_DATA], unspecified" at bounding box center [179, 119] width 130 height 5
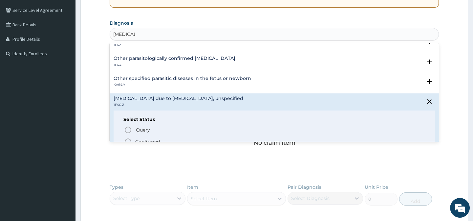
scroll to position [59, 0]
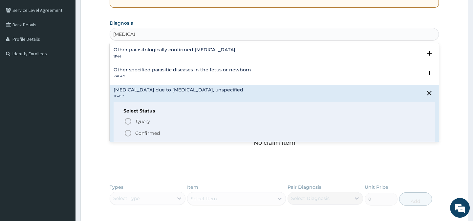
click at [127, 131] on icon "status option filled" at bounding box center [128, 133] width 8 height 8
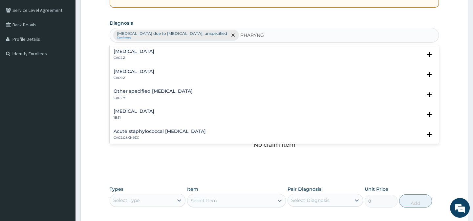
type input "PHARYNGO"
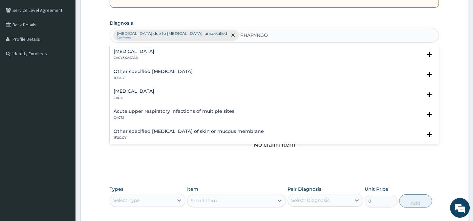
click at [193, 54] on div "[MEDICAL_DATA] CA0Y&XA5AS8" at bounding box center [274, 54] width 321 height 11
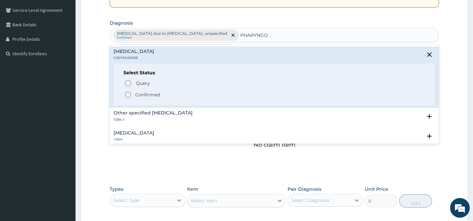
click at [158, 91] on span "Confirmed" at bounding box center [274, 95] width 301 height 8
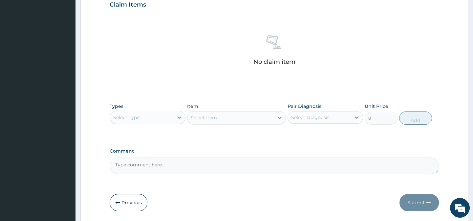
scroll to position [238, 0]
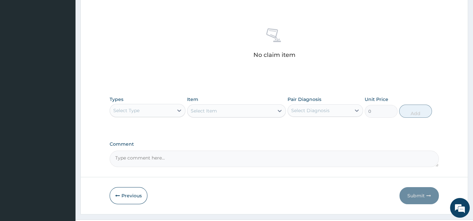
click at [167, 107] on div "Select Type" at bounding box center [141, 110] width 63 height 11
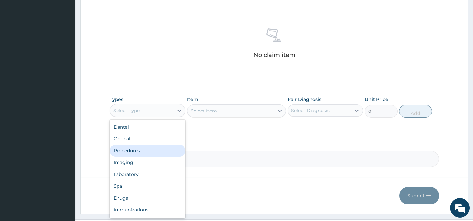
click at [160, 153] on div "Procedures" at bounding box center [147, 150] width 75 height 12
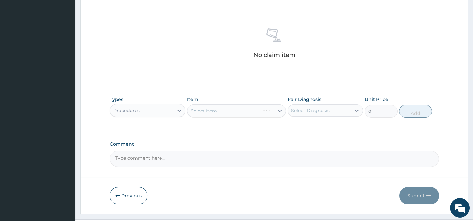
click at [185, 158] on textarea "Comment" at bounding box center [274, 158] width 329 height 16
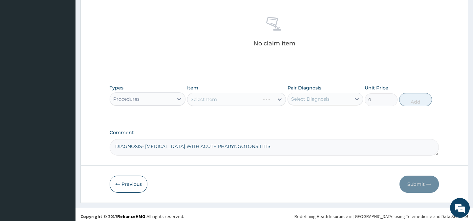
scroll to position [252, 0]
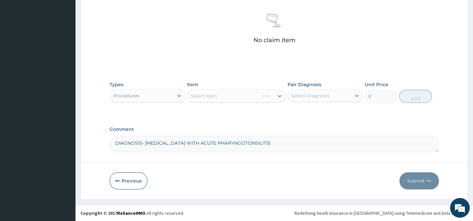
type textarea "DIAGNOSIS- [MEDICAL_DATA] WITH ACUTE PHARYNGOTONSILITIS"
click at [214, 95] on div "Select Item" at bounding box center [236, 95] width 99 height 13
click at [213, 95] on div "Select Item" at bounding box center [236, 95] width 99 height 13
click at [210, 97] on div "Select Item" at bounding box center [236, 95] width 99 height 13
click at [234, 95] on div "Select Item" at bounding box center [236, 95] width 99 height 13
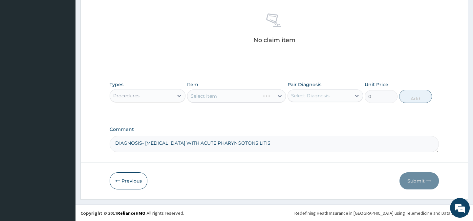
click at [234, 95] on div "Select Item" at bounding box center [236, 95] width 99 height 13
click at [237, 96] on div "Select Item" at bounding box center [236, 95] width 99 height 13
click at [213, 96] on div "Select Item" at bounding box center [236, 95] width 99 height 13
click at [222, 97] on div "Select Item" at bounding box center [236, 95] width 99 height 13
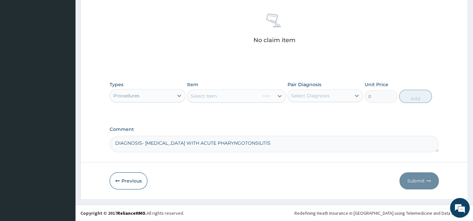
click at [226, 91] on div "Select Item" at bounding box center [236, 95] width 99 height 13
drag, startPoint x: 226, startPoint y: 93, endPoint x: 220, endPoint y: 89, distance: 8.3
click at [226, 94] on div "Select Item" at bounding box center [236, 95] width 99 height 13
click at [216, 97] on div "Select Item" at bounding box center [236, 95] width 99 height 13
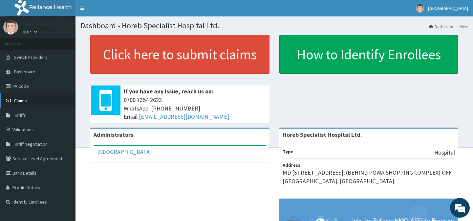
click at [23, 102] on span "Claims" at bounding box center [20, 100] width 13 height 6
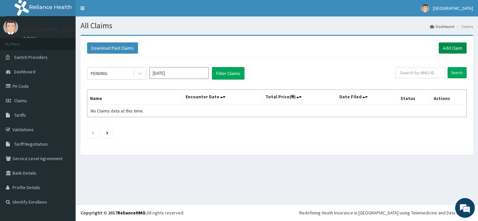
click at [451, 50] on link "Add Claim" at bounding box center [452, 47] width 28 height 11
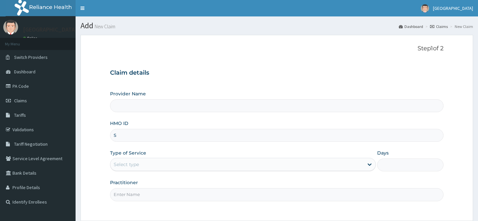
type input "SS"
type input "Horeb Specialist Hospital Ltd."
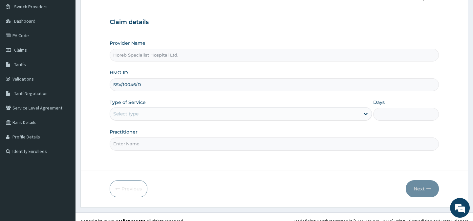
scroll to position [59, 0]
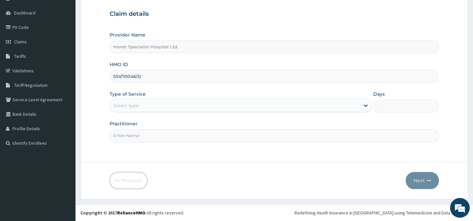
type input "SSV/10046/D"
click at [153, 106] on div "Select type" at bounding box center [235, 105] width 250 height 11
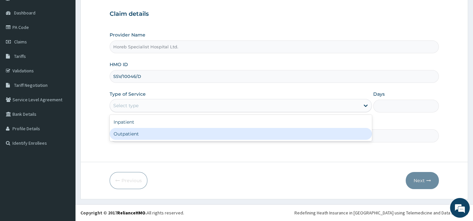
click at [151, 133] on div "Outpatient" at bounding box center [241, 134] width 262 height 12
type input "1"
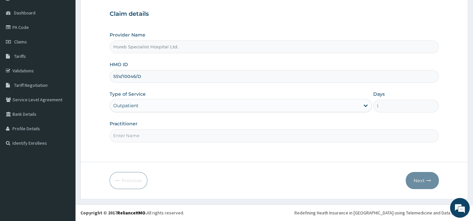
click at [152, 134] on input "Practitioner" at bounding box center [274, 135] width 329 height 13
type input "DR [PERSON_NAME]"
click at [418, 177] on button "Next" at bounding box center [422, 180] width 33 height 17
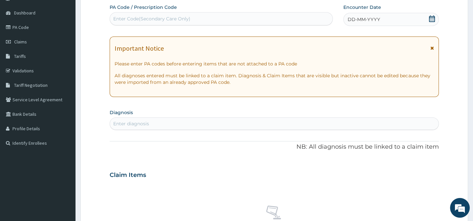
click at [377, 19] on span "DD-MM-YYYY" at bounding box center [364, 19] width 32 height 7
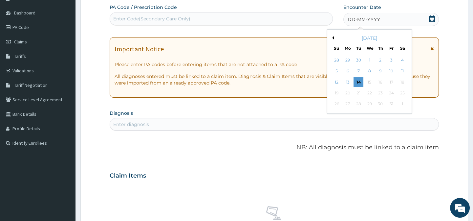
click at [331, 35] on div "[DATE]" at bounding box center [369, 38] width 79 height 7
click at [333, 37] on button "Previous Month" at bounding box center [331, 37] width 3 height 3
click at [338, 93] on div "21" at bounding box center [336, 93] width 10 height 10
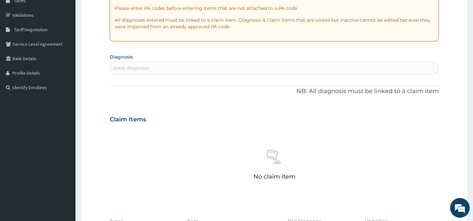
scroll to position [89, 0]
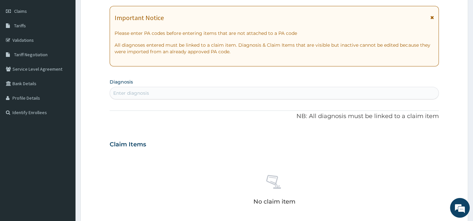
click at [226, 92] on div "Enter diagnosis" at bounding box center [274, 93] width 328 height 11
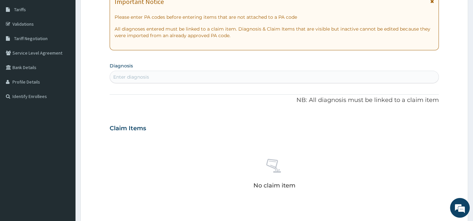
scroll to position [119, 0]
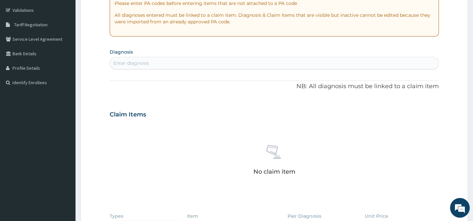
click at [196, 63] on div "Enter diagnosis" at bounding box center [274, 63] width 328 height 11
type input "[MEDICAL_DATA]"
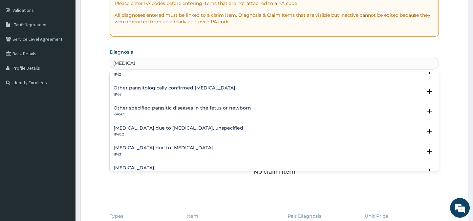
scroll to position [59, 0]
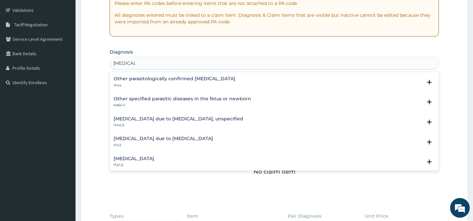
click at [205, 118] on h4 "[MEDICAL_DATA] due to [MEDICAL_DATA], unspecified" at bounding box center [179, 118] width 130 height 5
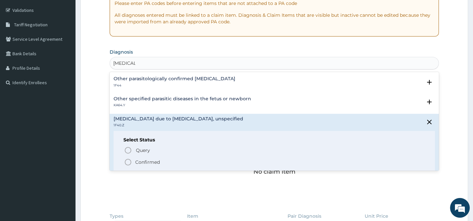
click at [127, 161] on icon "status option filled" at bounding box center [128, 162] width 8 height 8
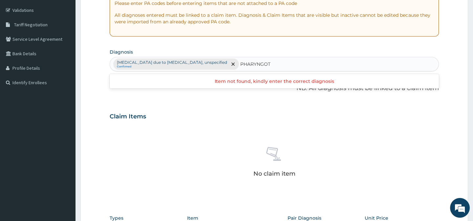
type input "PHARYNGO"
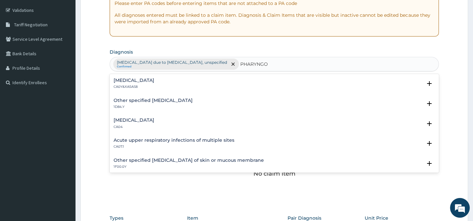
click at [147, 82] on div "[MEDICAL_DATA] CA0Y&XA5AS8" at bounding box center [134, 83] width 41 height 11
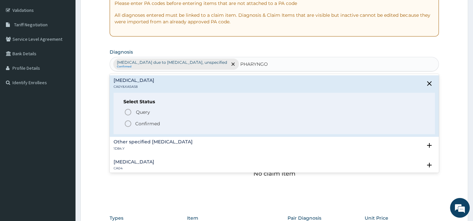
click at [130, 122] on icon "status option filled" at bounding box center [128, 123] width 8 height 8
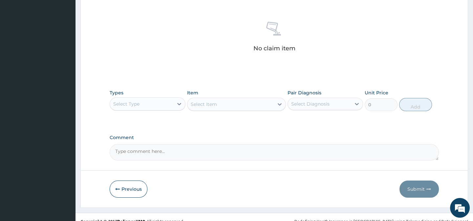
scroll to position [252, 0]
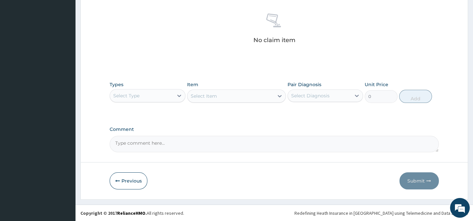
click at [148, 141] on textarea "Comment" at bounding box center [274, 144] width 329 height 16
type textarea "DIAGNOSIS- MALARIA WITH ACUTE PHARYNGOTONSILITIS"
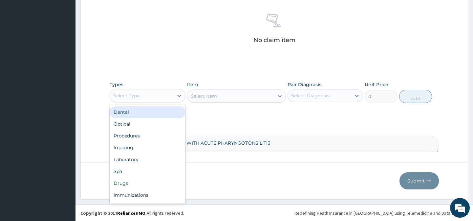
click at [158, 96] on div "Select Type" at bounding box center [141, 95] width 63 height 11
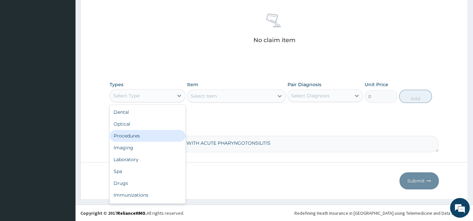
click at [155, 137] on div "Procedures" at bounding box center [147, 136] width 75 height 12
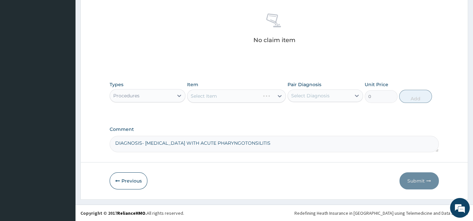
click at [228, 96] on div "Select Item" at bounding box center [236, 95] width 99 height 13
drag, startPoint x: 226, startPoint y: 95, endPoint x: 211, endPoint y: 95, distance: 15.8
click at [227, 95] on div "Select Item" at bounding box center [230, 96] width 86 height 11
type input "GENERAL"
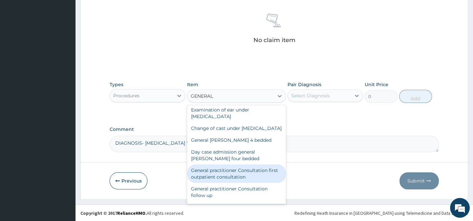
scroll to position [30, 0]
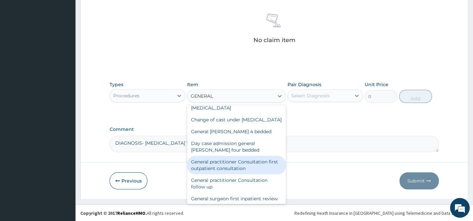
click at [247, 171] on div "General practitioner Consultation first outpatient consultation" at bounding box center [236, 165] width 99 height 18
type input "3000"
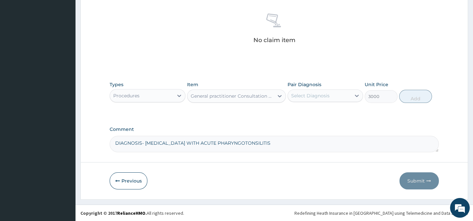
click at [312, 92] on div "Select Diagnosis" at bounding box center [310, 95] width 38 height 7
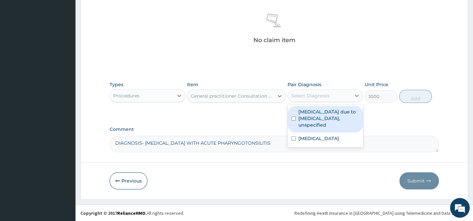
click at [308, 109] on label "Malaria due to Plasmodium falciparum, unspecified" at bounding box center [328, 118] width 61 height 20
checkbox input "true"
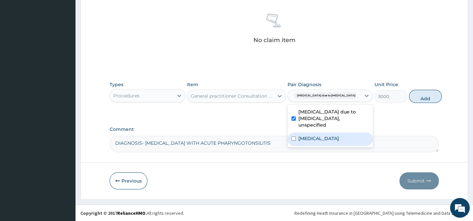
click at [306, 140] on label "Pharyngotonsillitis" at bounding box center [318, 138] width 41 height 7
checkbox input "true"
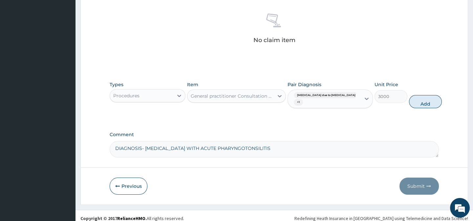
drag, startPoint x: 418, startPoint y: 102, endPoint x: 413, endPoint y: 109, distance: 8.6
click at [418, 102] on button "Add" at bounding box center [425, 101] width 33 height 13
type input "0"
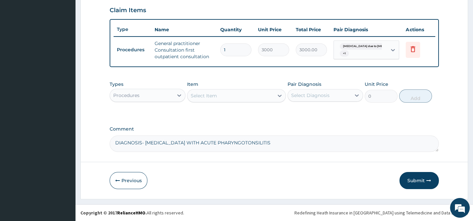
scroll to position [229, 0]
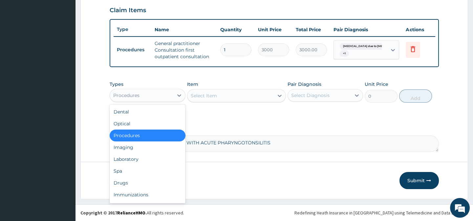
drag, startPoint x: 134, startPoint y: 94, endPoint x: 134, endPoint y: 99, distance: 4.9
click at [134, 95] on div "Procedures" at bounding box center [126, 95] width 26 height 7
drag, startPoint x: 142, startPoint y: 180, endPoint x: 203, endPoint y: 107, distance: 95.5
click at [142, 180] on div "Drugs" at bounding box center [147, 183] width 75 height 12
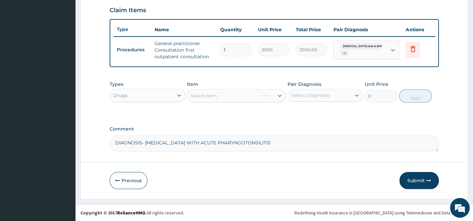
click at [242, 92] on div "Select Item" at bounding box center [236, 95] width 99 height 13
click at [241, 92] on div "Select Item" at bounding box center [223, 95] width 73 height 11
click at [235, 95] on div "Select Item" at bounding box center [223, 95] width 73 height 11
click at [233, 96] on div "Select Item" at bounding box center [230, 95] width 86 height 11
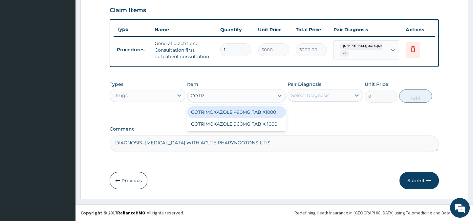
type input "COTRI"
click at [269, 114] on div "COTRIMOXAZOLE 480MG TAB X1000" at bounding box center [236, 112] width 99 height 12
type input "31.5"
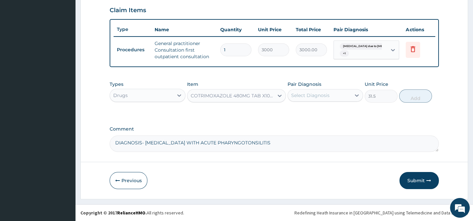
drag, startPoint x: 326, startPoint y: 86, endPoint x: 322, endPoint y: 96, distance: 10.4
click at [323, 95] on div "Pair Diagnosis Select Diagnosis" at bounding box center [324, 92] width 75 height 22
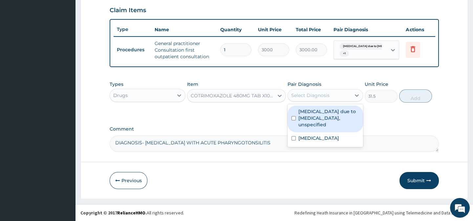
click at [334, 92] on div "Select Diagnosis" at bounding box center [319, 95] width 63 height 11
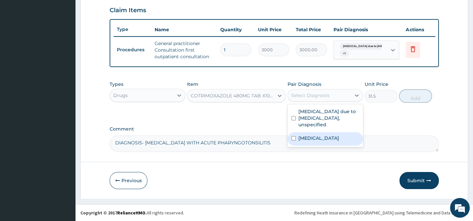
drag, startPoint x: 327, startPoint y: 136, endPoint x: 370, endPoint y: 111, distance: 50.0
click at [328, 135] on label "Pharyngotonsillitis" at bounding box center [318, 138] width 41 height 7
checkbox input "true"
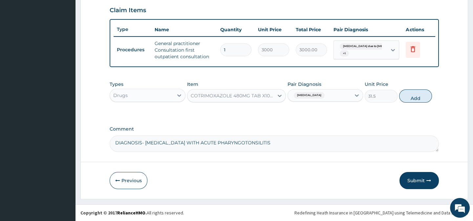
click at [410, 98] on button "Add" at bounding box center [415, 95] width 33 height 13
type input "0"
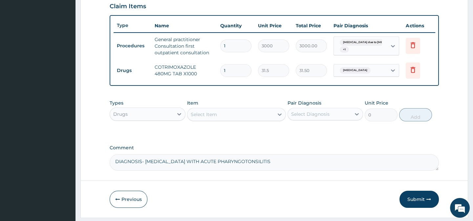
type input "14"
type input "441.00"
type input "14"
click at [220, 119] on div "Select Item" at bounding box center [230, 114] width 86 height 11
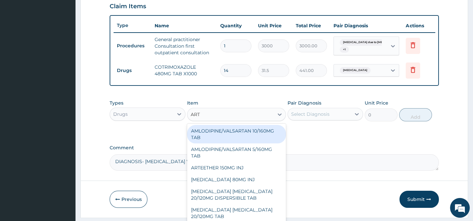
type input "ARTE"
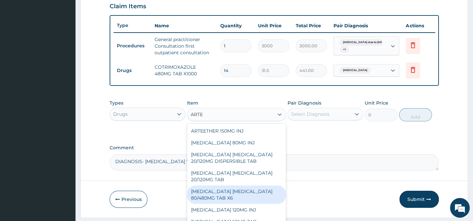
click at [227, 199] on div "ARTEMETHER LUMEFANTRINE 80/480MG TAB X6" at bounding box center [236, 194] width 99 height 18
type input "262.5"
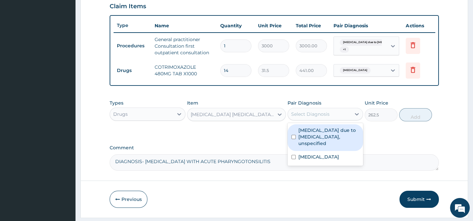
click at [322, 117] on div "Select Diagnosis" at bounding box center [310, 114] width 38 height 7
click at [321, 139] on label "Malaria due to Plasmodium falciparum, unspecified" at bounding box center [328, 137] width 61 height 20
checkbox input "true"
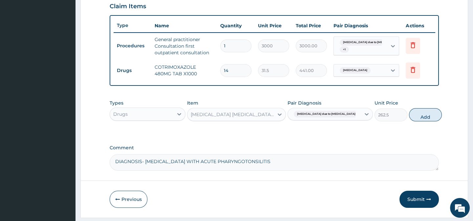
click at [410, 119] on button "Add" at bounding box center [425, 114] width 33 height 13
type input "0"
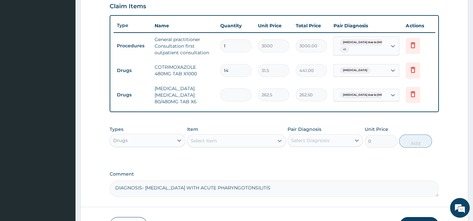
type input "0.00"
type input "6"
type input "1575.00"
type input "6"
drag, startPoint x: 228, startPoint y: 149, endPoint x: 210, endPoint y: 144, distance: 18.4
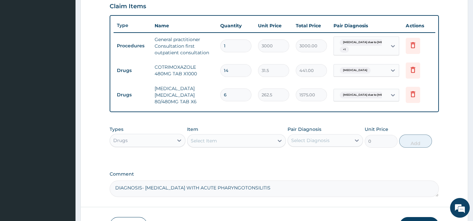
click at [228, 146] on div "Select Item" at bounding box center [230, 140] width 86 height 11
click at [210, 144] on div "Select Item" at bounding box center [204, 140] width 26 height 7
click at [207, 144] on div "Select Item" at bounding box center [204, 140] width 26 height 7
type input "P"
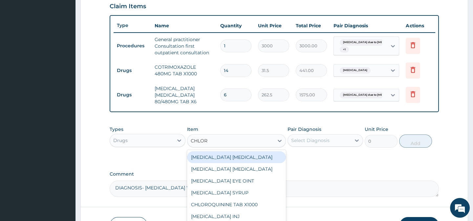
type input "CHLORP"
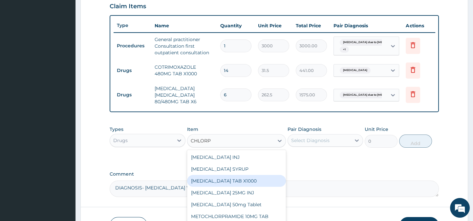
click at [260, 185] on div "[MEDICAL_DATA] TAB X1000" at bounding box center [236, 181] width 99 height 12
type input "52.5"
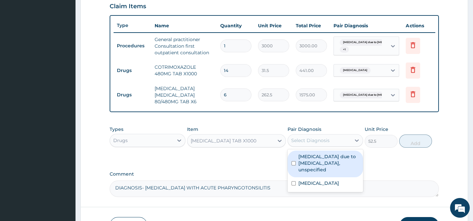
click at [297, 143] on div "Select Diagnosis" at bounding box center [310, 140] width 38 height 7
click at [293, 165] on input "checkbox" at bounding box center [293, 163] width 4 height 4
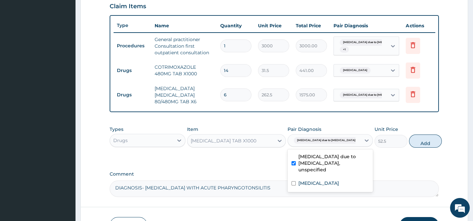
drag, startPoint x: 295, startPoint y: 167, endPoint x: 292, endPoint y: 183, distance: 15.6
click at [294, 165] on input "checkbox" at bounding box center [293, 163] width 4 height 4
checkbox input "false"
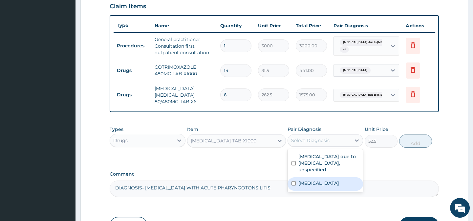
click at [293, 185] on input "checkbox" at bounding box center [293, 183] width 4 height 4
click at [292, 185] on input "checkbox" at bounding box center [293, 183] width 4 height 4
click at [293, 185] on input "checkbox" at bounding box center [293, 183] width 4 height 4
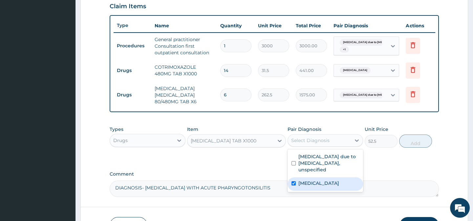
checkbox input "true"
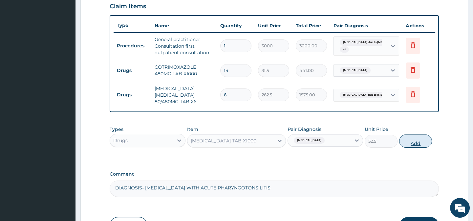
click at [415, 146] on button "Add" at bounding box center [415, 140] width 33 height 13
type input "0"
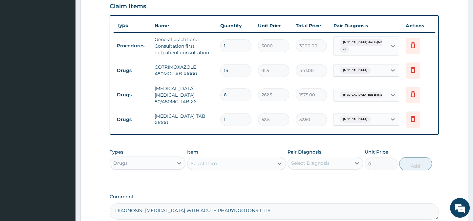
type input "10"
type input "525.00"
type input "10"
click at [199, 166] on div "Select Item" at bounding box center [204, 163] width 26 height 7
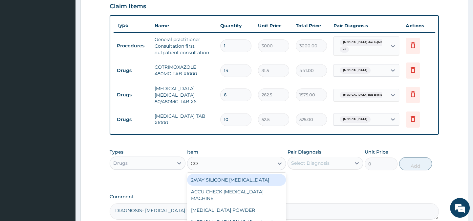
type input "COUGH"
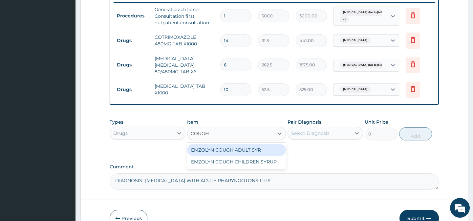
scroll to position [289, 0]
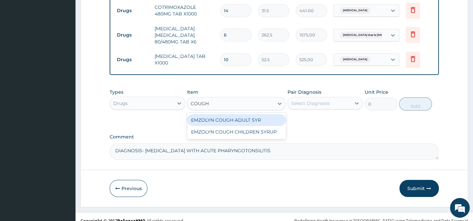
click at [221, 125] on div "EMZOLYN COUGH ADULT SYR" at bounding box center [236, 120] width 99 height 12
type input "735"
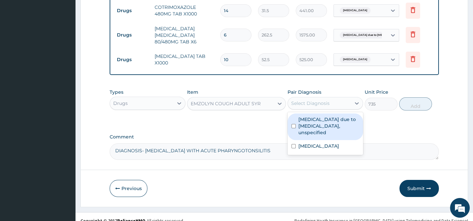
click at [303, 102] on div "Select Diagnosis" at bounding box center [319, 103] width 63 height 11
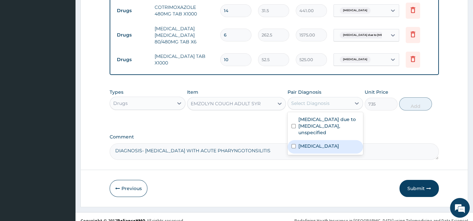
click at [313, 149] on label "Pharyngotonsillitis" at bounding box center [318, 145] width 41 height 7
checkbox input "true"
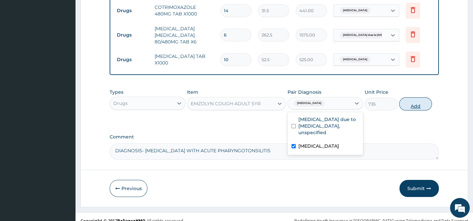
click at [408, 108] on button "Add" at bounding box center [415, 103] width 33 height 13
type input "0"
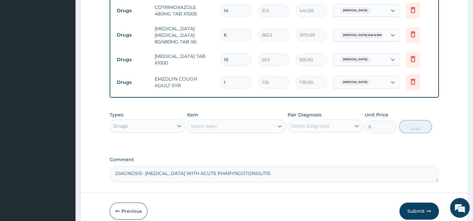
click at [204, 129] on div "Select Item" at bounding box center [204, 126] width 26 height 7
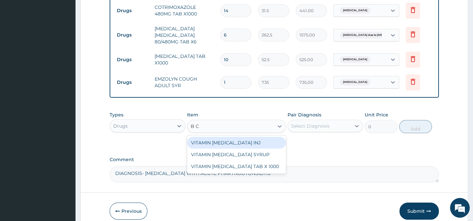
type input "B CO"
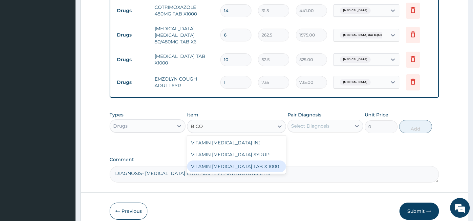
click at [216, 167] on div "VITAMIN [MEDICAL_DATA] TAB X 1000" at bounding box center [236, 166] width 99 height 12
type input "52.5"
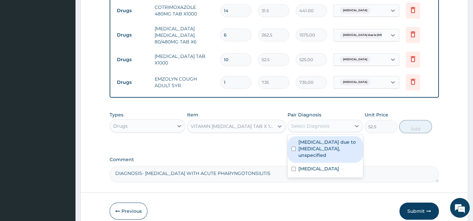
click at [311, 129] on div "Select Diagnosis" at bounding box center [310, 125] width 38 height 7
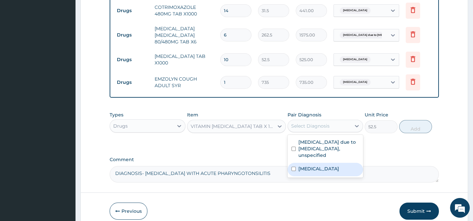
click at [315, 171] on label "Pharyngotonsillitis" at bounding box center [318, 168] width 41 height 7
checkbox input "true"
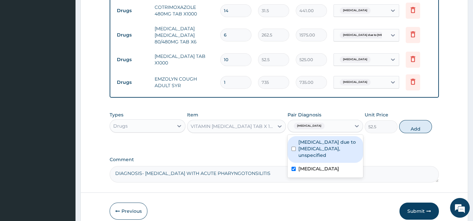
click at [314, 152] on label "Malaria due to Plasmodium falciparum, unspecified" at bounding box center [328, 148] width 61 height 20
checkbox input "true"
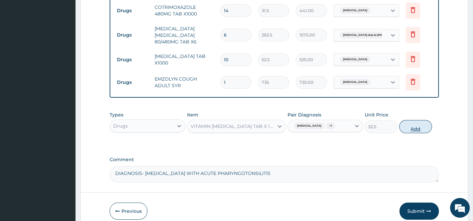
click at [404, 131] on button "Add" at bounding box center [415, 126] width 33 height 13
type input "0"
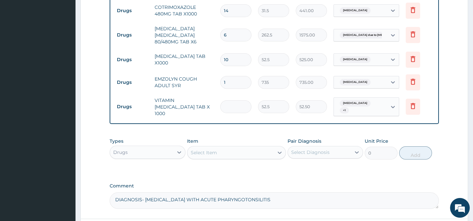
type input "0.00"
type input "2"
type input "105.00"
type input "21"
type input "1102.50"
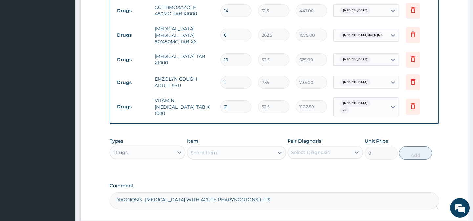
type input "21"
click at [202, 156] on div "Select Item" at bounding box center [204, 152] width 26 height 7
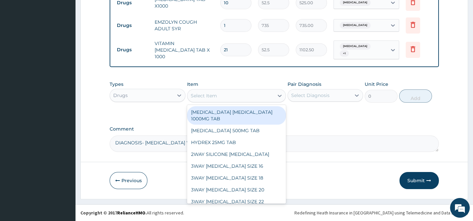
scroll to position [349, 0]
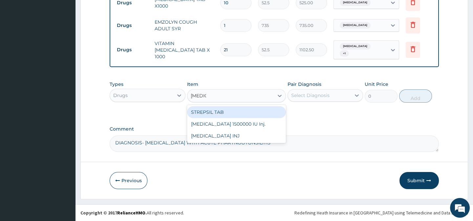
type input "STREPS"
drag, startPoint x: 226, startPoint y: 111, endPoint x: 223, endPoint y: 113, distance: 3.4
click at [224, 113] on div "STREPSIL TAB" at bounding box center [236, 112] width 99 height 12
type input "157.5"
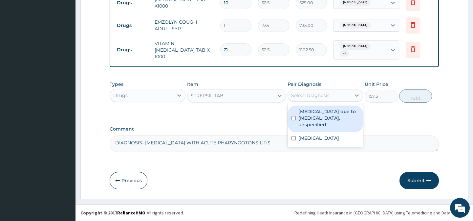
click at [309, 96] on div "Select Diagnosis" at bounding box center [310, 95] width 38 height 7
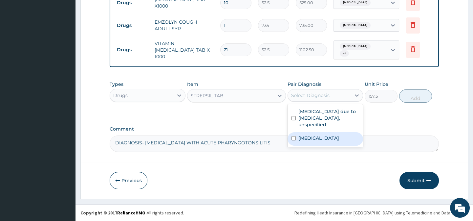
click at [300, 139] on label "Pharyngotonsillitis" at bounding box center [318, 138] width 41 height 7
checkbox input "true"
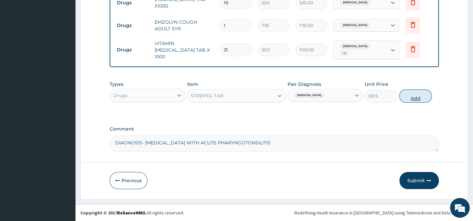
click at [422, 96] on button "Add" at bounding box center [415, 95] width 33 height 13
type input "0"
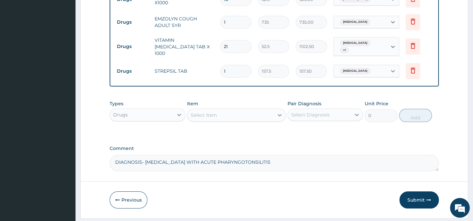
type input "15"
type input "2362.50"
type input "15"
click at [200, 118] on div "Select Item" at bounding box center [204, 115] width 26 height 7
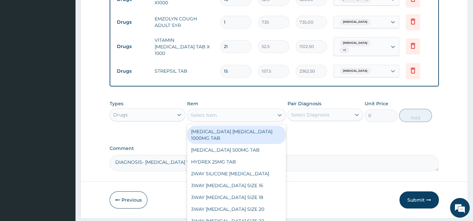
scroll to position [372, 0]
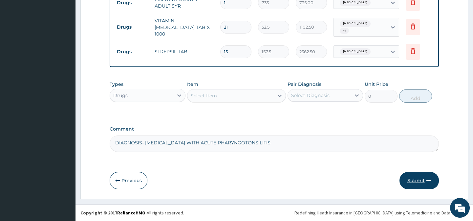
click at [414, 178] on button "Submit" at bounding box center [418, 180] width 39 height 17
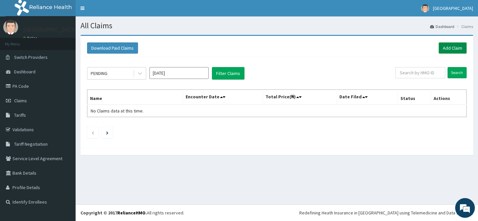
click at [446, 45] on link "Add Claim" at bounding box center [452, 47] width 28 height 11
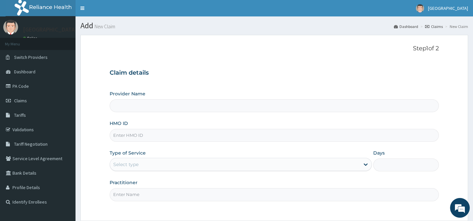
type input "Horeb Specialist Hospital Ltd."
click at [125, 135] on input "HMO ID" at bounding box center [274, 135] width 329 height 13
type input "ENP/12001/C"
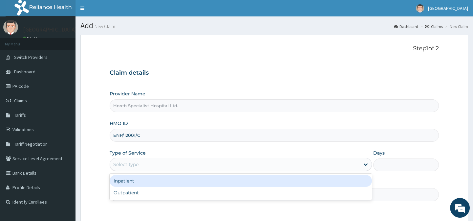
click at [151, 164] on div "Select type" at bounding box center [235, 164] width 250 height 11
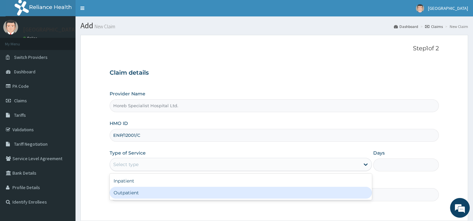
drag, startPoint x: 155, startPoint y: 194, endPoint x: 153, endPoint y: 188, distance: 6.2
click at [155, 194] on div "Outpatient" at bounding box center [241, 192] width 262 height 12
type input "1"
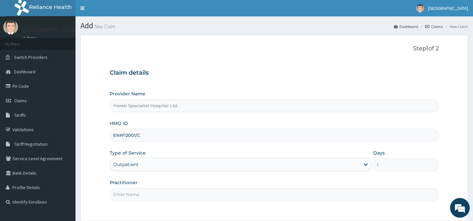
click at [166, 194] on input "Practitioner" at bounding box center [274, 194] width 329 height 13
type input "DR ANDEYANTSO"
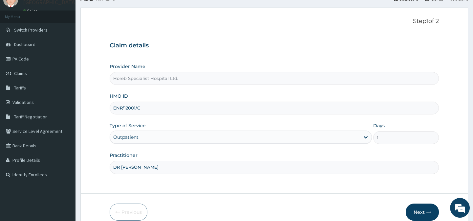
scroll to position [59, 0]
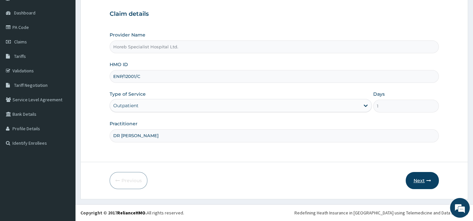
click at [416, 178] on button "Next" at bounding box center [422, 180] width 33 height 17
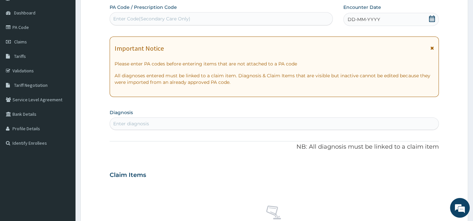
click at [364, 21] on span "DD-MM-YYYY" at bounding box center [364, 19] width 32 height 7
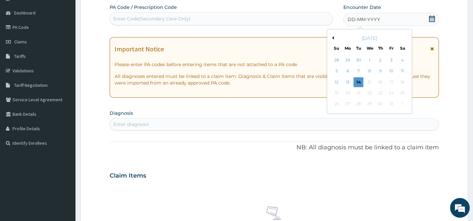
click at [334, 35] on div "[DATE]" at bounding box center [369, 38] width 79 height 7
click at [334, 37] on div "[DATE]" at bounding box center [369, 38] width 79 height 7
click at [332, 37] on button "Previous Month" at bounding box center [331, 37] width 3 height 3
click at [337, 93] on div "21" at bounding box center [336, 93] width 10 height 10
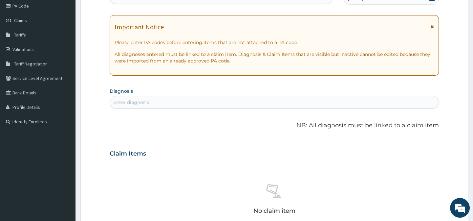
scroll to position [89, 0]
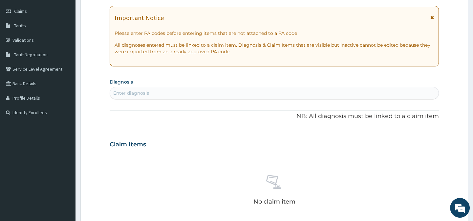
click at [193, 90] on div "Enter diagnosis" at bounding box center [274, 93] width 328 height 11
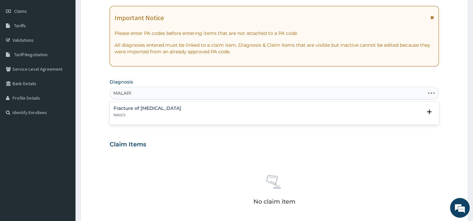
type input "MALARIA"
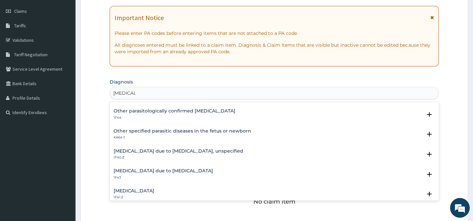
scroll to position [59, 0]
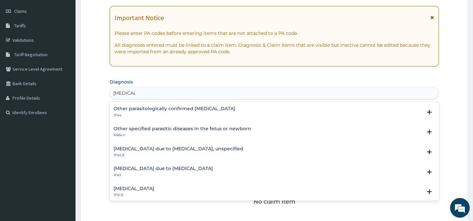
click at [181, 148] on h4 "Malaria due to Plasmodium falciparum, unspecified" at bounding box center [179, 148] width 130 height 5
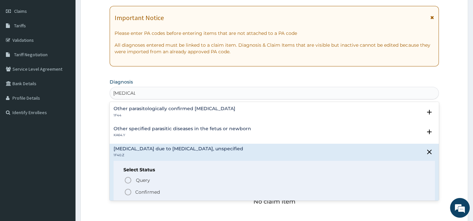
click at [128, 189] on icon "status option filled" at bounding box center [128, 192] width 8 height 8
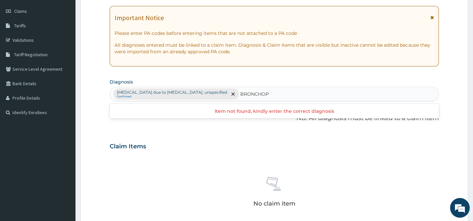
type input "BRONCHO"
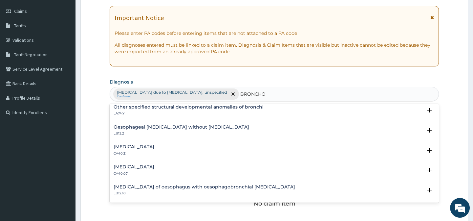
scroll to position [53, 0]
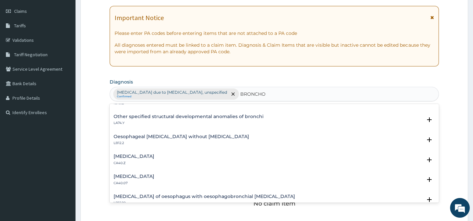
click at [154, 156] on h4 "Pneumonia, organism unspecified" at bounding box center [134, 156] width 41 height 5
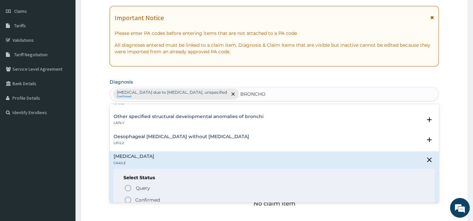
click at [126, 198] on icon "status option filled" at bounding box center [128, 200] width 8 height 8
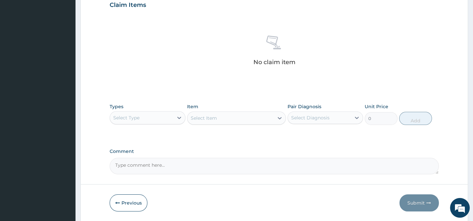
scroll to position [252, 0]
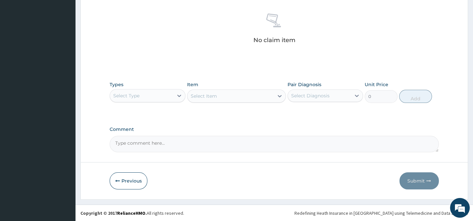
click at [126, 96] on div "Select Type" at bounding box center [126, 95] width 26 height 7
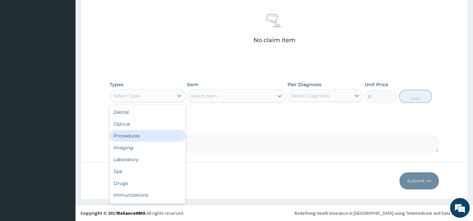
drag, startPoint x: 137, startPoint y: 137, endPoint x: 180, endPoint y: 140, distance: 42.5
click at [139, 137] on div "Procedures" at bounding box center [147, 136] width 75 height 12
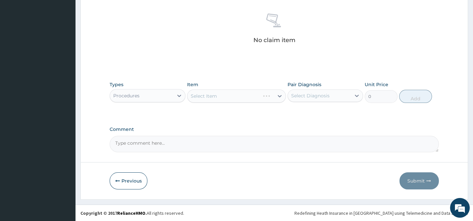
click at [185, 146] on textarea "Comment" at bounding box center [274, 144] width 329 height 16
type textarea "DIAGNOSIS- MALARIA WITH BRONCHOPNEUMONIA"
click at [223, 94] on div "Select Item" at bounding box center [230, 96] width 86 height 11
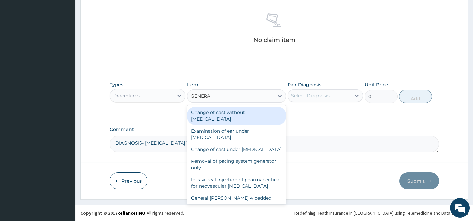
type input "GENERAL"
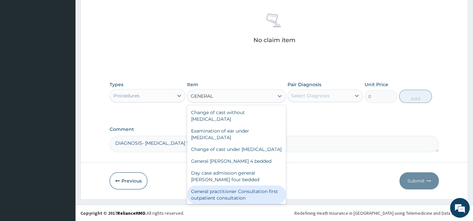
click at [268, 199] on div "General practitioner Consultation first outpatient consultation" at bounding box center [236, 194] width 99 height 18
type input "3000"
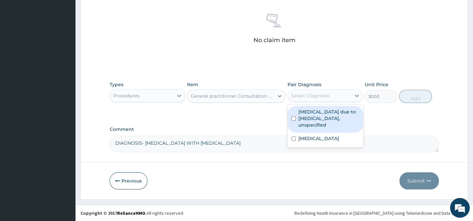
click at [308, 92] on div "Select Diagnosis" at bounding box center [310, 95] width 38 height 7
click at [298, 118] on label "[MEDICAL_DATA] due to [MEDICAL_DATA], unspecified" at bounding box center [328, 118] width 61 height 20
checkbox input "true"
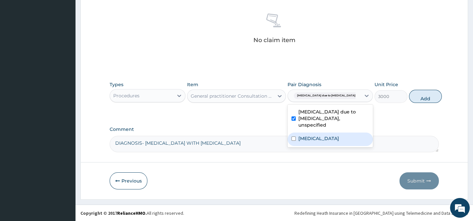
drag, startPoint x: 308, startPoint y: 144, endPoint x: 358, endPoint y: 132, distance: 51.5
click at [310, 141] on label "[MEDICAL_DATA]" at bounding box center [318, 138] width 41 height 7
checkbox input "true"
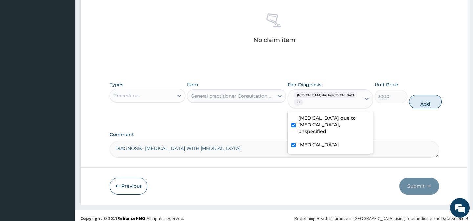
click at [409, 102] on button "Add" at bounding box center [425, 101] width 33 height 13
type input "0"
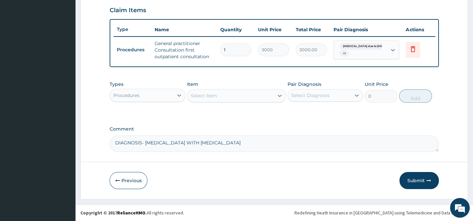
scroll to position [229, 0]
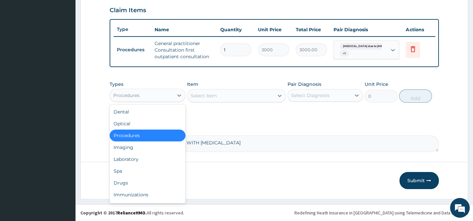
drag, startPoint x: 150, startPoint y: 94, endPoint x: 150, endPoint y: 102, distance: 8.5
click at [150, 94] on div "Procedures" at bounding box center [141, 95] width 63 height 11
drag, startPoint x: 132, startPoint y: 181, endPoint x: 205, endPoint y: 120, distance: 95.1
click at [132, 181] on div "Drugs" at bounding box center [147, 183] width 75 height 12
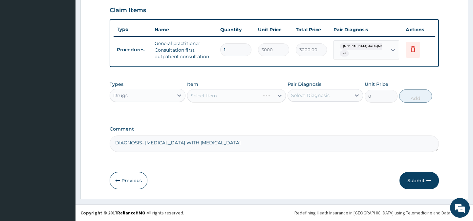
click at [211, 93] on div "Select Item" at bounding box center [236, 95] width 99 height 13
click at [211, 94] on div "Select Item" at bounding box center [236, 95] width 99 height 13
click at [198, 95] on div "Select Item" at bounding box center [204, 95] width 26 height 7
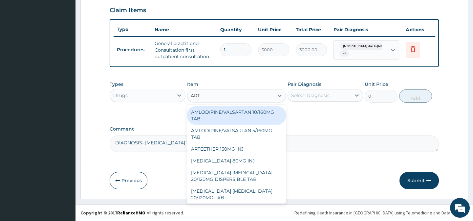
type input "ARTE"
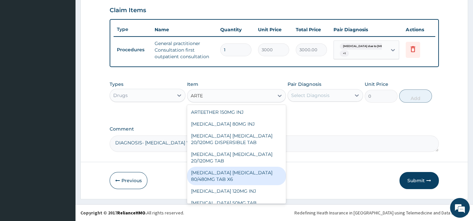
click at [218, 178] on div "[MEDICAL_DATA] [MEDICAL_DATA] 80/480MG TAB X6" at bounding box center [236, 175] width 99 height 18
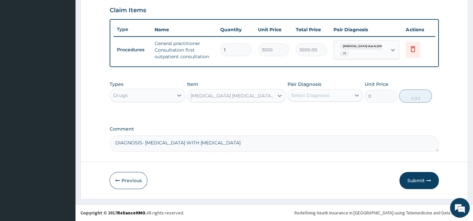
type input "262.5"
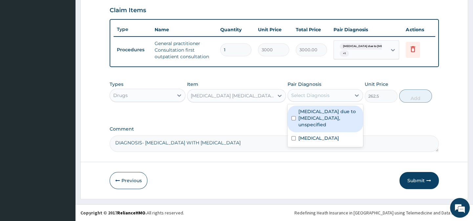
click at [304, 96] on div "Select Diagnosis" at bounding box center [310, 95] width 38 height 7
click at [307, 116] on label "Malaria due to Plasmodium falciparum, unspecified" at bounding box center [328, 118] width 61 height 20
checkbox input "true"
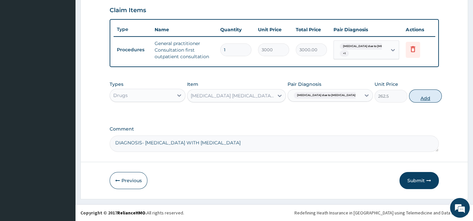
click at [414, 96] on button "Add" at bounding box center [425, 95] width 33 height 13
type input "0"
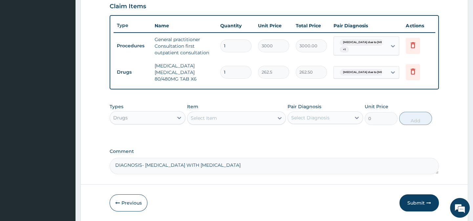
click at [200, 120] on div "Select Item" at bounding box center [204, 118] width 26 height 7
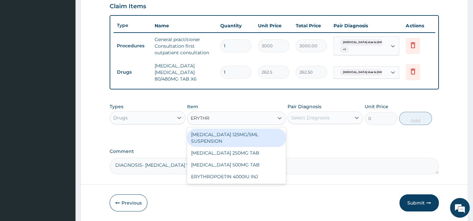
type input "ERYTHRO"
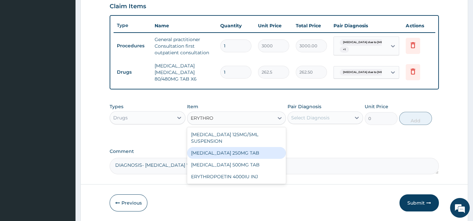
click at [223, 157] on div "[MEDICAL_DATA] 250MG TAB" at bounding box center [236, 153] width 99 height 12
type input "52.5"
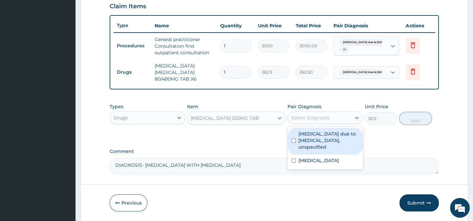
click at [309, 121] on div "Select Diagnosis" at bounding box center [310, 117] width 38 height 7
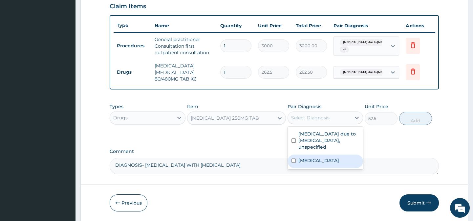
click at [306, 163] on label "[MEDICAL_DATA]" at bounding box center [318, 160] width 41 height 7
checkbox input "true"
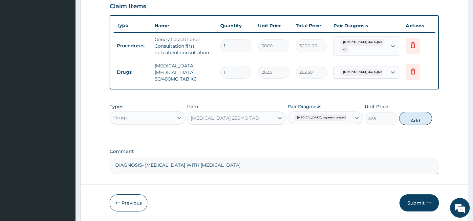
drag, startPoint x: 412, startPoint y: 120, endPoint x: 380, endPoint y: 129, distance: 32.8
click at [412, 120] on button "Add" at bounding box center [415, 118] width 33 height 13
type input "0"
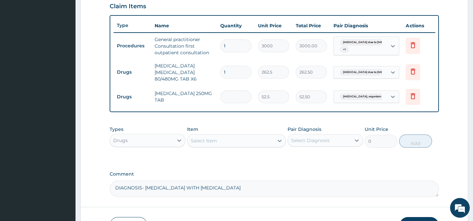
type input "0.00"
type input "2"
type input "105.00"
type input "21"
type input "1102.50"
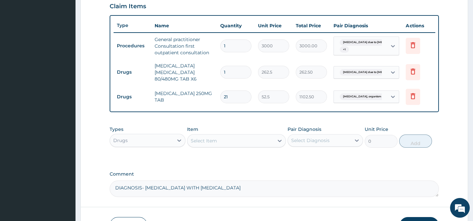
type input "21"
click at [200, 144] on div "Select Item" at bounding box center [204, 140] width 26 height 7
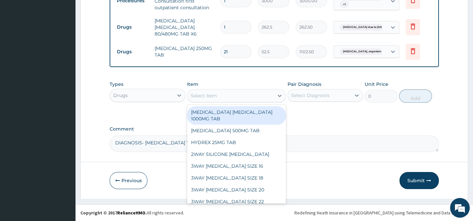
scroll to position [278, 0]
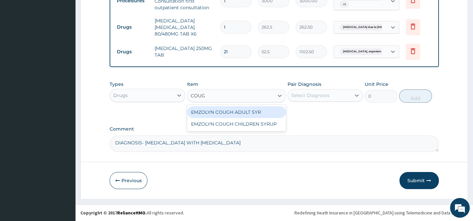
type input "COUGH"
click at [248, 109] on div "EMZOLYN COUGH ADULT SYR" at bounding box center [236, 112] width 99 height 12
type input "735"
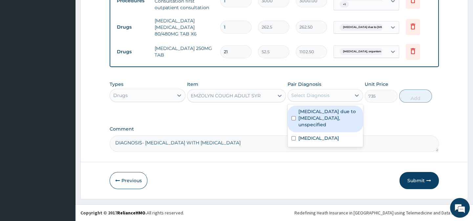
click at [303, 96] on div "Select Diagnosis" at bounding box center [310, 95] width 38 height 7
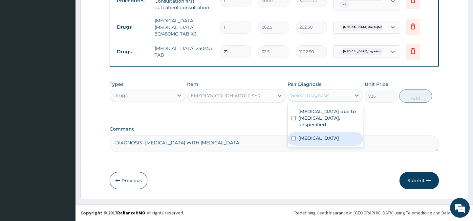
click at [293, 139] on input "checkbox" at bounding box center [293, 138] width 4 height 4
checkbox input "true"
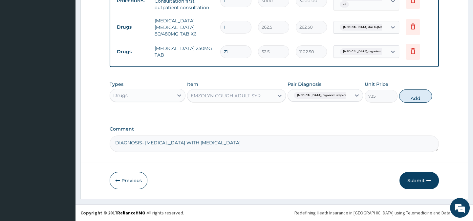
drag, startPoint x: 419, startPoint y: 95, endPoint x: 340, endPoint y: 138, distance: 89.9
click at [418, 96] on button "Add" at bounding box center [415, 95] width 33 height 13
type input "0"
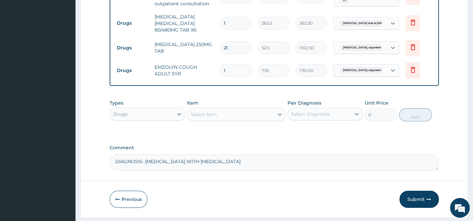
click at [201, 117] on div "Select Item" at bounding box center [204, 114] width 26 height 7
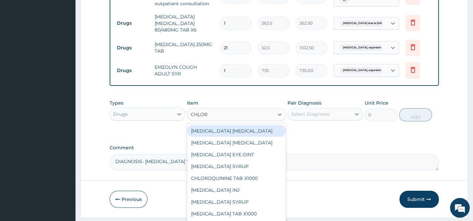
type input "CHLORP"
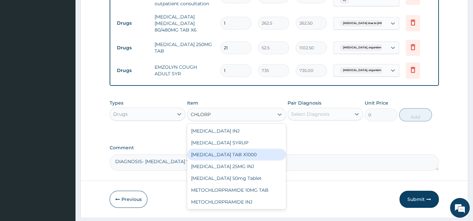
click at [254, 159] on div "[MEDICAL_DATA] TAB X1000" at bounding box center [236, 154] width 99 height 12
type input "52.5"
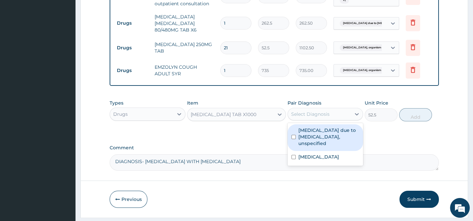
click at [300, 114] on div "Select Diagnosis" at bounding box center [319, 114] width 63 height 11
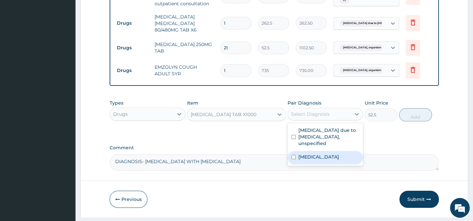
drag, startPoint x: 306, startPoint y: 163, endPoint x: 343, endPoint y: 144, distance: 42.6
click at [306, 160] on label "Pneumonia, organism unspecified" at bounding box center [318, 156] width 41 height 7
checkbox input "true"
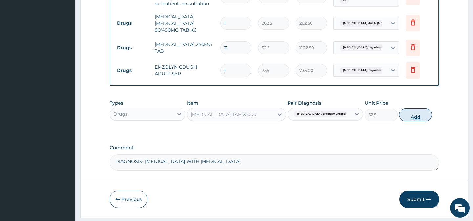
click at [409, 118] on button "Add" at bounding box center [415, 114] width 33 height 13
type input "0"
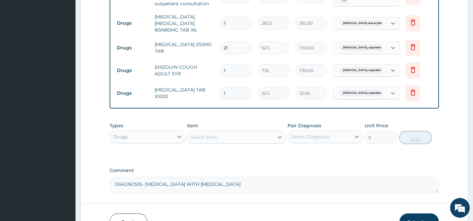
type input "14"
type input "735.00"
type input "14"
click at [205, 139] on div "Select Item" at bounding box center [204, 137] width 26 height 7
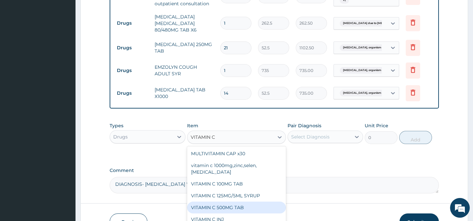
type input "VITAMIN"
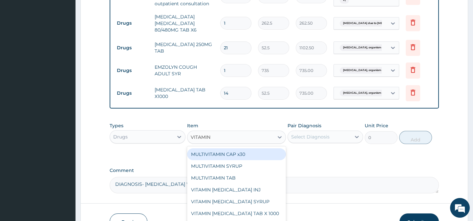
scroll to position [59, 0]
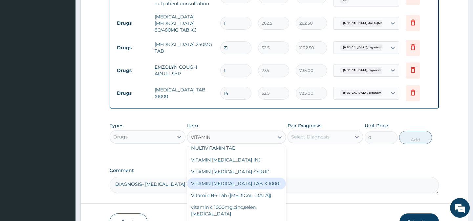
click at [225, 189] on div "VITAMIN [MEDICAL_DATA] TAB X 1000" at bounding box center [236, 183] width 99 height 12
type input "52.5"
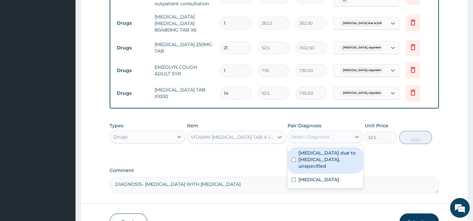
click at [307, 138] on div "Select Diagnosis" at bounding box center [310, 136] width 38 height 7
click at [305, 163] on label "[MEDICAL_DATA] due to [MEDICAL_DATA], unspecified" at bounding box center [328, 159] width 61 height 20
checkbox input "true"
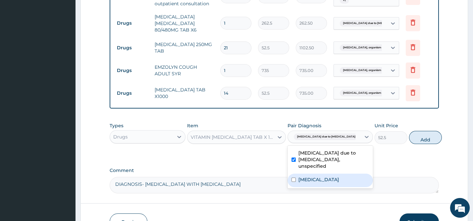
click at [305, 182] on label "Pneumonia, organism unspecified" at bounding box center [318, 179] width 41 height 7
checkbox input "true"
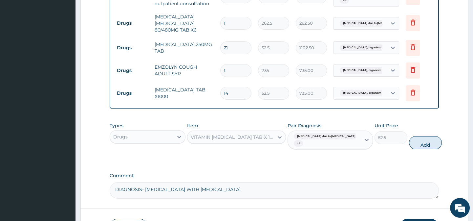
drag, startPoint x: 412, startPoint y: 147, endPoint x: 347, endPoint y: 165, distance: 66.9
click at [411, 147] on button "Add" at bounding box center [425, 142] width 33 height 13
type input "0"
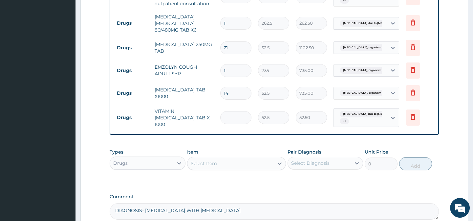
type input "0.00"
type input "2"
type input "105.00"
type input "21"
type input "1102.50"
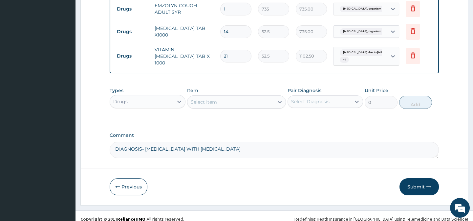
scroll to position [349, 0]
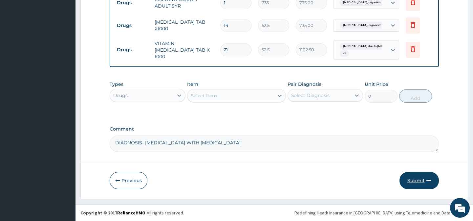
type input "21"
click at [414, 179] on button "Submit" at bounding box center [418, 180] width 39 height 17
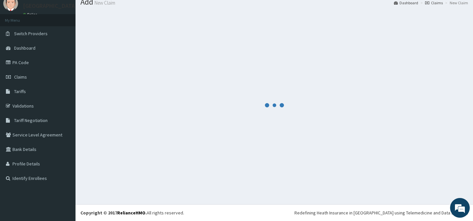
scroll to position [23, 0]
click at [227, 218] on footer "Redefining Heath Insurance in Africa using Telemedicine and Data Science! Copyr…" at bounding box center [273, 212] width 397 height 17
click at [222, 217] on footer "Redefining Heath Insurance in Africa using Telemedicine and Data Science! Copyr…" at bounding box center [273, 212] width 397 height 17
click at [108, 103] on div at bounding box center [274, 104] width 388 height 187
click at [104, 104] on div at bounding box center [274, 104] width 388 height 187
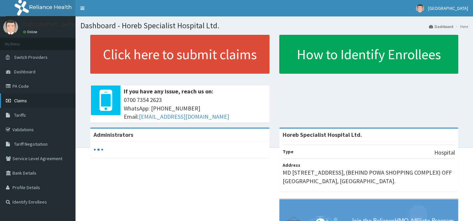
click at [25, 103] on link "Claims" at bounding box center [37, 100] width 75 height 14
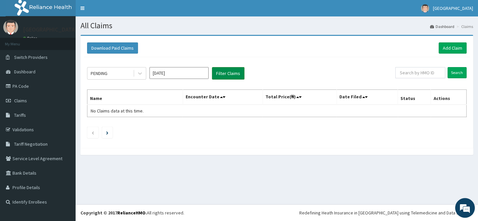
click at [233, 71] on button "Filter Claims" at bounding box center [228, 73] width 32 height 12
drag, startPoint x: 191, startPoint y: 74, endPoint x: 188, endPoint y: 74, distance: 3.6
click at [192, 73] on input "[DATE]" at bounding box center [178, 73] width 59 height 12
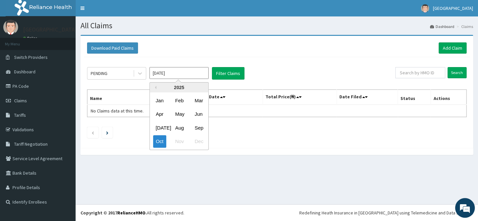
drag, startPoint x: 198, startPoint y: 127, endPoint x: 221, endPoint y: 92, distance: 41.4
click at [198, 125] on div "Sep" at bounding box center [198, 127] width 13 height 12
type input "[DATE]"
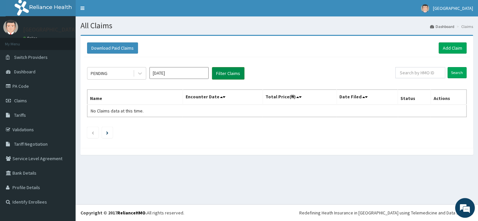
click at [223, 70] on button "Filter Claims" at bounding box center [228, 73] width 32 height 12
click at [221, 71] on button "Filter Claims" at bounding box center [228, 73] width 32 height 12
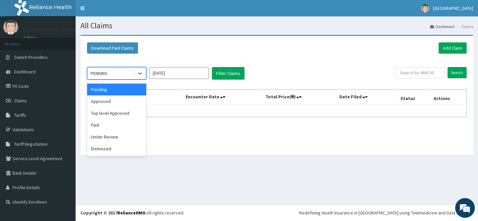
click at [119, 72] on div "PENDING" at bounding box center [110, 73] width 46 height 11
click at [119, 100] on div "Approved" at bounding box center [116, 101] width 59 height 12
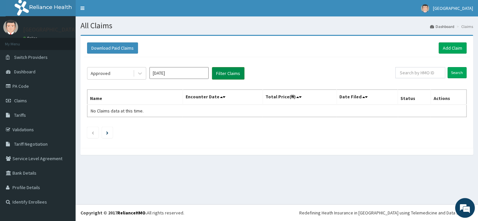
click at [234, 71] on button "Filter Claims" at bounding box center [228, 73] width 32 height 12
click at [234, 72] on button "Filter Claims" at bounding box center [228, 73] width 32 height 12
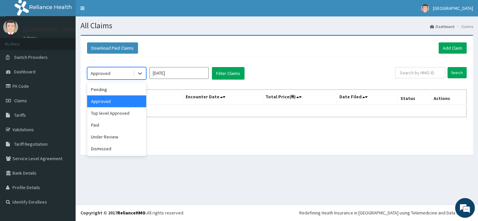
click at [113, 72] on div "Approved" at bounding box center [110, 73] width 46 height 11
click at [122, 111] on div "Top level Approved" at bounding box center [116, 113] width 59 height 12
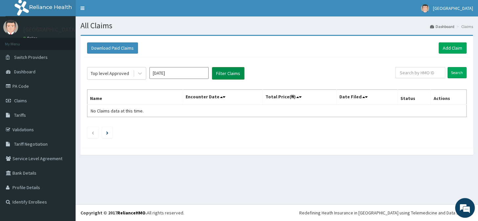
click at [226, 73] on button "Filter Claims" at bounding box center [228, 73] width 32 height 12
drag, startPoint x: 226, startPoint y: 73, endPoint x: 162, endPoint y: 75, distance: 64.1
click at [226, 73] on button "Filter Claims" at bounding box center [228, 73] width 32 height 12
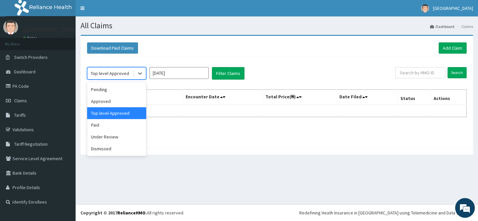
click at [110, 71] on div "Top level Approved" at bounding box center [110, 73] width 38 height 7
click at [133, 133] on div "Under Review" at bounding box center [116, 137] width 59 height 12
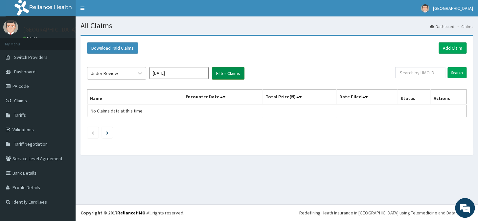
click at [229, 71] on button "Filter Claims" at bounding box center [228, 73] width 32 height 12
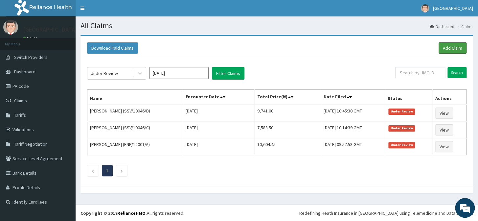
drag, startPoint x: 454, startPoint y: 47, endPoint x: 433, endPoint y: 50, distance: 21.6
click at [453, 47] on link "Add Claim" at bounding box center [452, 47] width 28 height 11
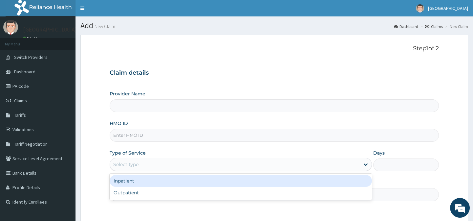
click at [174, 163] on div "Select type" at bounding box center [235, 164] width 250 height 11
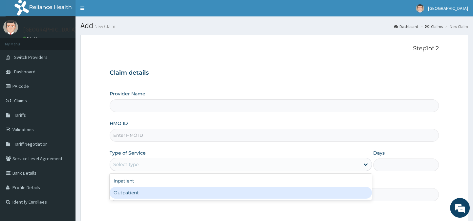
drag, startPoint x: 177, startPoint y: 191, endPoint x: 174, endPoint y: 164, distance: 27.0
click at [177, 188] on div "Outpatient" at bounding box center [241, 192] width 262 height 12
type input "1"
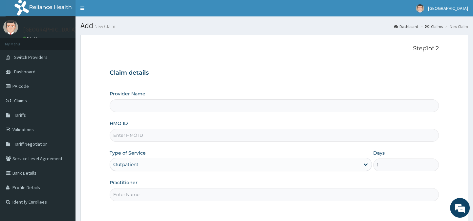
type input "Horeb Specialist Hospital Ltd."
click at [177, 101] on input "Horeb Specialist Hospital Ltd." at bounding box center [274, 105] width 329 height 13
click at [177, 139] on input "HMO ID" at bounding box center [274, 135] width 329 height 13
type input "S"
type input "ENP/12001/C"
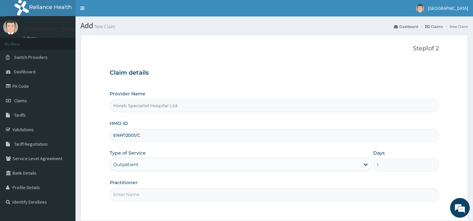
click at [153, 198] on input "Practitioner" at bounding box center [274, 194] width 329 height 13
type input "DR ANDEYANTSO"
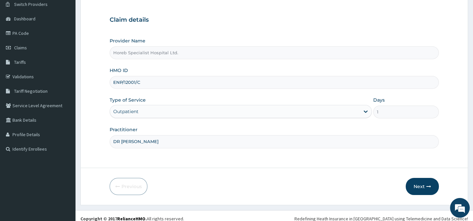
scroll to position [59, 0]
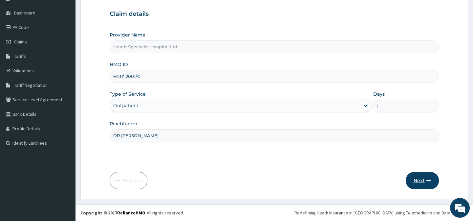
click at [424, 184] on button "Next" at bounding box center [422, 180] width 33 height 17
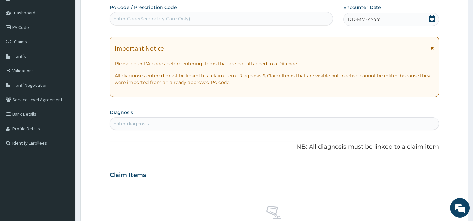
drag, startPoint x: 370, startPoint y: 17, endPoint x: 363, endPoint y: 19, distance: 7.1
click at [369, 17] on div "DD-MM-YYYY" at bounding box center [391, 19] width 96 height 13
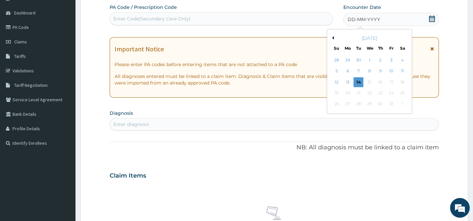
click at [363, 19] on span "DD-MM-YYYY" at bounding box center [364, 19] width 32 height 7
click at [332, 36] on button "Previous Month" at bounding box center [331, 37] width 3 height 3
click at [338, 92] on div "21" at bounding box center [336, 93] width 10 height 10
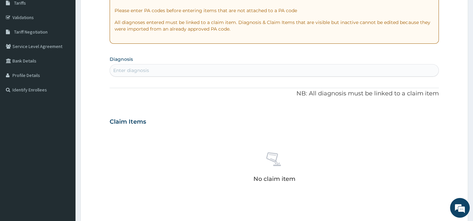
scroll to position [118, 0]
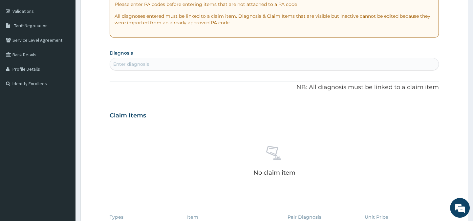
click at [249, 60] on div "Enter diagnosis" at bounding box center [274, 64] width 328 height 11
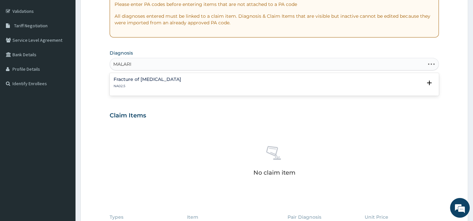
type input "[MEDICAL_DATA]"
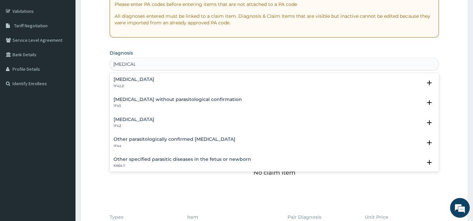
scroll to position [30, 0]
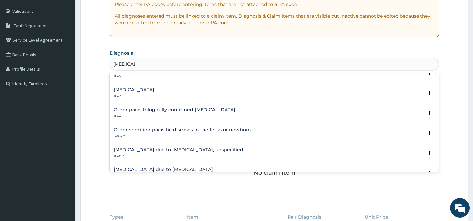
click at [229, 154] on div "Malaria due to Plasmodium falciparum, unspecified 1F40.Z" at bounding box center [274, 152] width 321 height 11
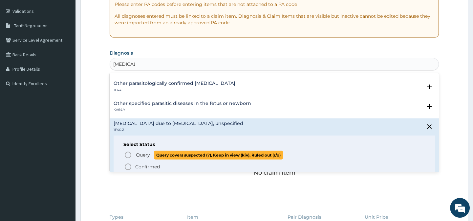
scroll to position [59, 0]
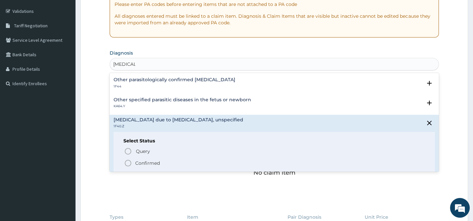
click at [127, 160] on circle "status option filled" at bounding box center [128, 163] width 6 height 6
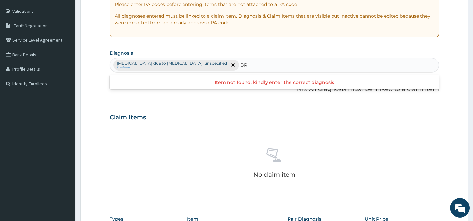
type input "B"
type input "PNEUMON"
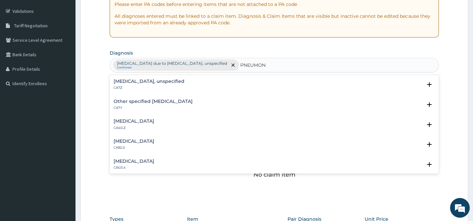
click at [154, 121] on h4 "[MEDICAL_DATA]" at bounding box center [134, 120] width 41 height 5
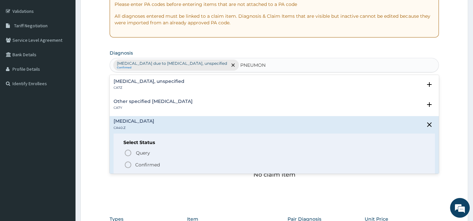
click at [128, 160] on icon "status option filled" at bounding box center [128, 164] width 8 height 8
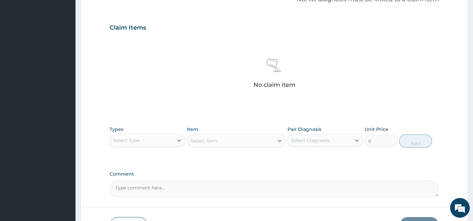
scroll to position [238, 0]
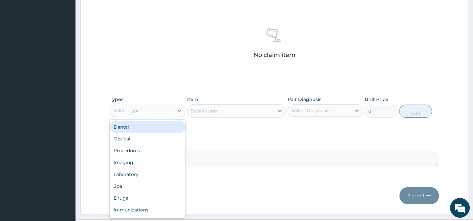
drag, startPoint x: 155, startPoint y: 110, endPoint x: 152, endPoint y: 112, distance: 3.5
click at [155, 110] on div "Select Type" at bounding box center [141, 110] width 63 height 11
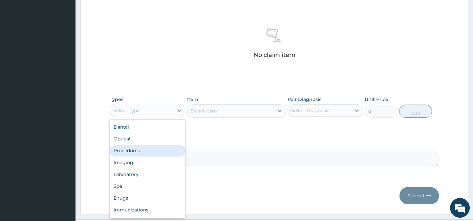
drag, startPoint x: 158, startPoint y: 150, endPoint x: 176, endPoint y: 154, distance: 18.8
click at [158, 150] on div "Procedures" at bounding box center [147, 150] width 75 height 12
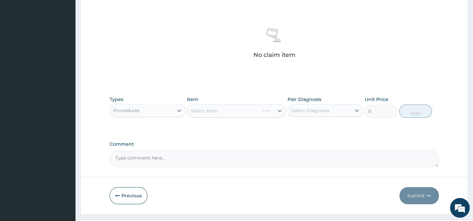
click at [182, 157] on textarea "Comment" at bounding box center [274, 158] width 329 height 16
type textarea "DIAGNOSIS- [MEDICAL_DATA] WITH [MEDICAL_DATA]"
click at [228, 113] on div "Select Item" at bounding box center [230, 110] width 86 height 11
click at [230, 109] on div "Select Item" at bounding box center [230, 110] width 86 height 11
click at [229, 110] on div "Select Item" at bounding box center [230, 110] width 86 height 11
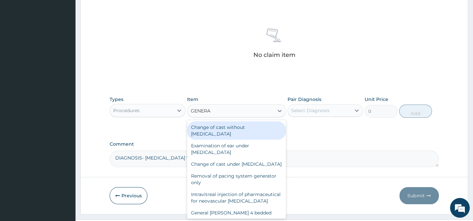
type input "GENERAL"
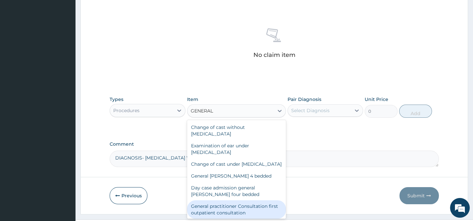
click at [253, 214] on div "General practitioner Consultation first outpatient consultation" at bounding box center [236, 209] width 99 height 18
type input "3000"
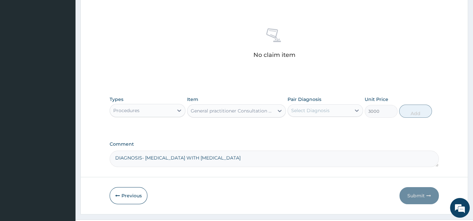
click at [314, 108] on div "Select Diagnosis" at bounding box center [310, 110] width 38 height 7
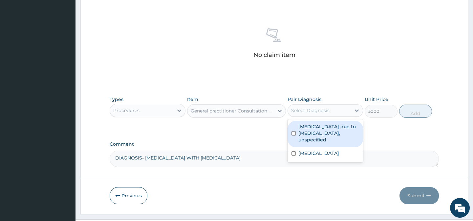
drag, startPoint x: 316, startPoint y: 127, endPoint x: 302, endPoint y: 152, distance: 28.8
click at [316, 130] on label "[MEDICAL_DATA] due to [MEDICAL_DATA], unspecified" at bounding box center [328, 133] width 61 height 20
checkbox input "true"
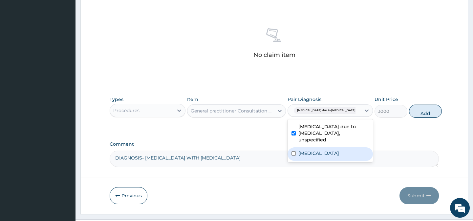
click at [301, 155] on label "Pneumonia, organism unspecified" at bounding box center [318, 153] width 41 height 7
checkbox input "true"
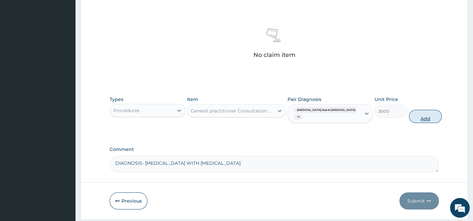
click at [409, 115] on button "Add" at bounding box center [425, 116] width 33 height 13
type input "0"
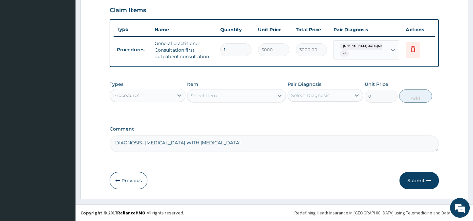
scroll to position [229, 0]
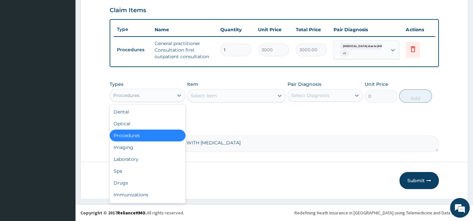
click at [136, 94] on div "Procedures" at bounding box center [126, 95] width 26 height 7
drag, startPoint x: 146, startPoint y: 181, endPoint x: 167, endPoint y: 150, distance: 37.1
click at [147, 181] on div "Drugs" at bounding box center [147, 183] width 75 height 12
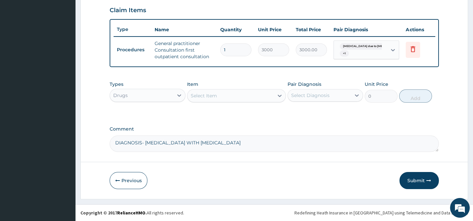
click at [207, 95] on div "Select Item" at bounding box center [204, 95] width 26 height 7
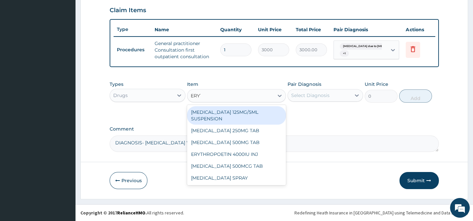
type input "ERYTH"
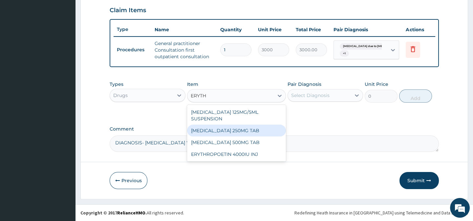
click at [217, 132] on div "[MEDICAL_DATA] 250MG TAB" at bounding box center [236, 130] width 99 height 12
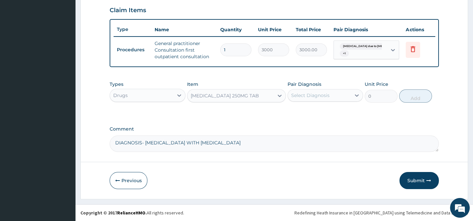
type input "52.5"
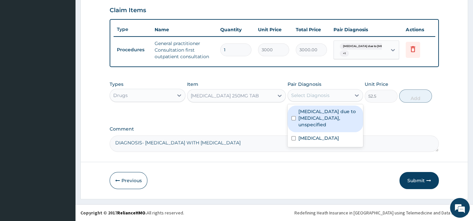
click at [313, 93] on div "Select Diagnosis" at bounding box center [310, 95] width 38 height 7
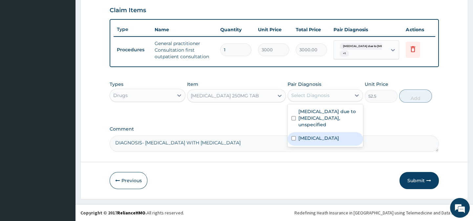
drag, startPoint x: 315, startPoint y: 141, endPoint x: 414, endPoint y: 114, distance: 102.1
click at [317, 140] on label "Pneumonia, organism unspecified" at bounding box center [318, 138] width 41 height 7
checkbox input "true"
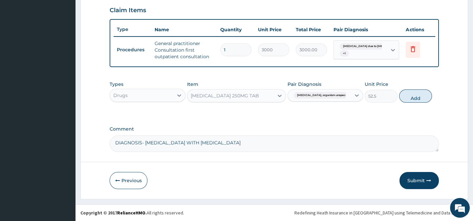
click at [400, 90] on div "Types Drugs Item ERYTHROMYCIN 250MG TAB Pair Diagnosis Pneumonia, organism unsp…" at bounding box center [274, 91] width 329 height 28
click at [417, 96] on button "Add" at bounding box center [415, 95] width 33 height 13
type input "0"
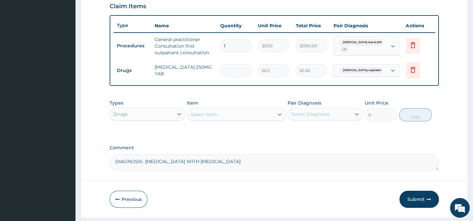
type input "0.00"
type input "2"
type input "105.00"
type input "21"
type input "1102.50"
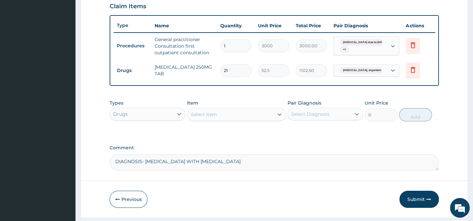
type input "21"
click at [199, 115] on div "Select Item" at bounding box center [204, 114] width 26 height 7
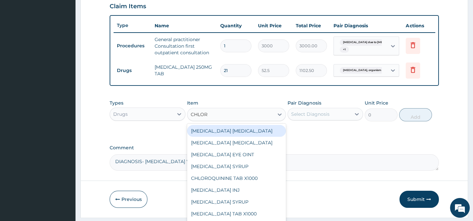
type input "CHLORP"
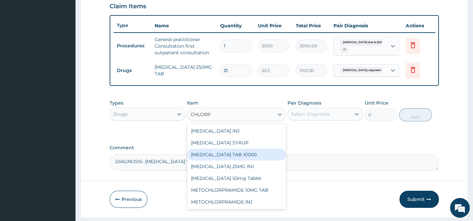
click at [196, 160] on div "[MEDICAL_DATA] TAB X1000" at bounding box center [236, 154] width 99 height 12
type input "52.5"
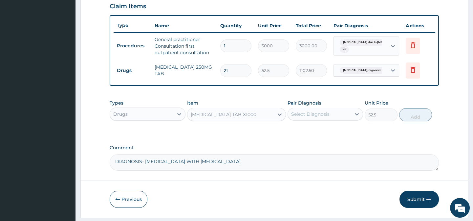
click at [301, 117] on div "Select Diagnosis" at bounding box center [310, 114] width 38 height 7
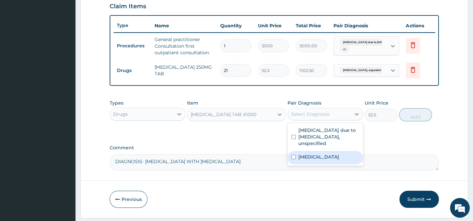
click at [302, 160] on label "Pneumonia, organism unspecified" at bounding box center [318, 156] width 41 height 7
checkbox input "true"
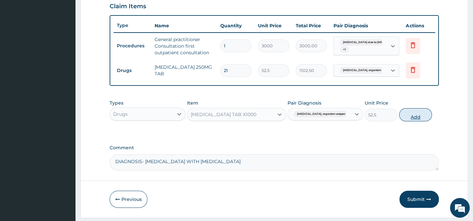
click at [412, 119] on button "Add" at bounding box center [415, 114] width 33 height 13
type input "0"
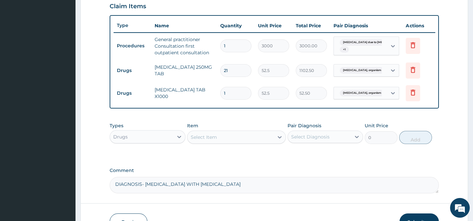
type input "14"
type input "735.00"
type input "14"
click at [194, 139] on div "Select Item" at bounding box center [204, 137] width 26 height 7
click at [196, 140] on div "Select Item" at bounding box center [204, 137] width 26 height 7
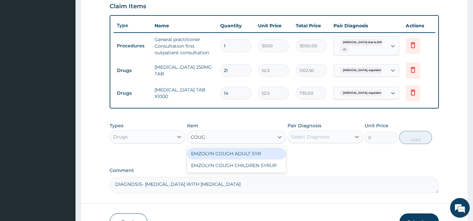
type input "COUGH"
click at [220, 157] on div "EMZOLYN COUGH ADULT SYR" at bounding box center [236, 153] width 99 height 12
type input "735"
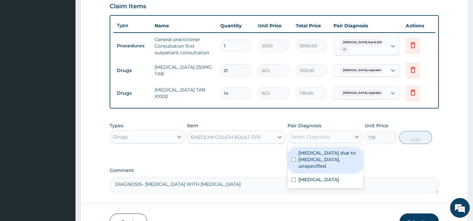
click at [308, 139] on div "Select Diagnosis" at bounding box center [310, 136] width 38 height 7
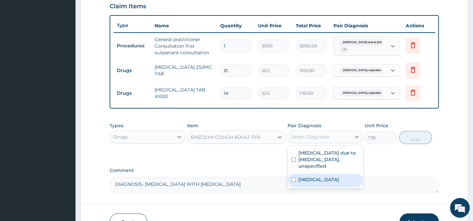
drag, startPoint x: 318, startPoint y: 194, endPoint x: 348, endPoint y: 162, distance: 43.4
click at [317, 187] on div "Pneumonia, organism unspecified" at bounding box center [324, 179] width 75 height 13
checkbox input "true"
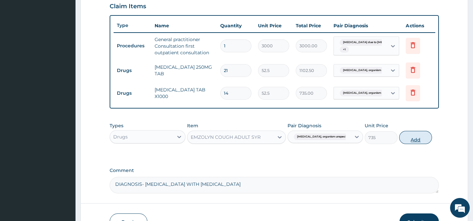
click at [418, 143] on button "Add" at bounding box center [415, 137] width 33 height 13
type input "0"
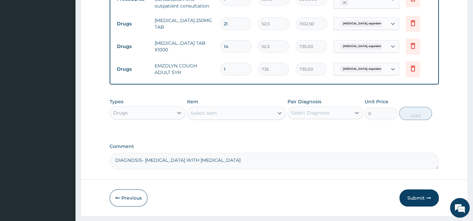
scroll to position [289, 0]
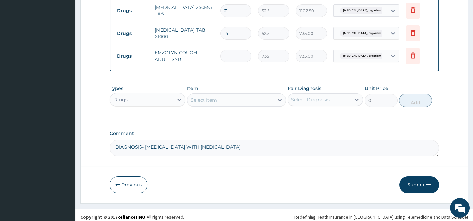
click at [195, 103] on div "Select Item" at bounding box center [204, 99] width 26 height 7
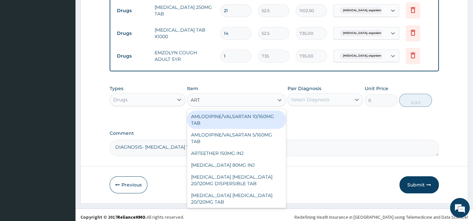
type input "ARTE"
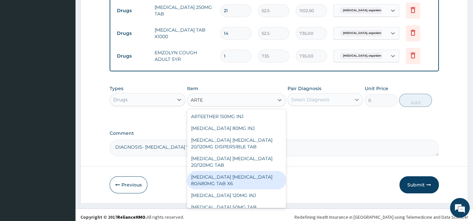
drag, startPoint x: 223, startPoint y: 186, endPoint x: 355, endPoint y: 109, distance: 152.8
click at [228, 180] on div "ARTEMETHER LUMEFANTRINE 80/480MG TAB X6" at bounding box center [236, 180] width 99 height 18
type input "262.5"
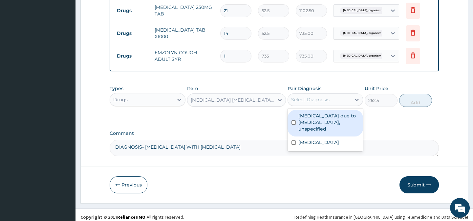
click at [341, 104] on div "Select Diagnosis" at bounding box center [319, 99] width 63 height 11
drag, startPoint x: 336, startPoint y: 125, endPoint x: 394, endPoint y: 111, distance: 59.3
click at [342, 124] on label "[MEDICAL_DATA] due to [MEDICAL_DATA], unspecified" at bounding box center [328, 122] width 61 height 20
checkbox input "true"
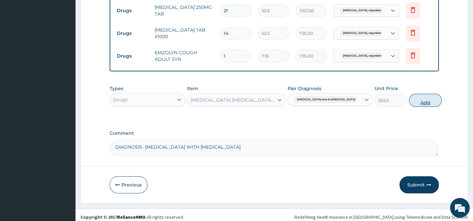
click at [410, 104] on button "Add" at bounding box center [425, 100] width 33 height 13
type input "0"
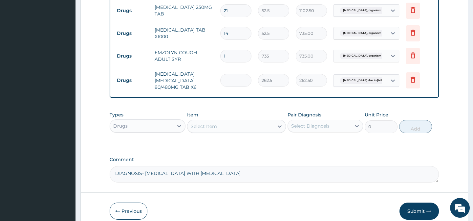
type input "0.00"
type input "6"
type input "1575.00"
type input "6"
click at [202, 129] on div "Select Item" at bounding box center [204, 126] width 26 height 7
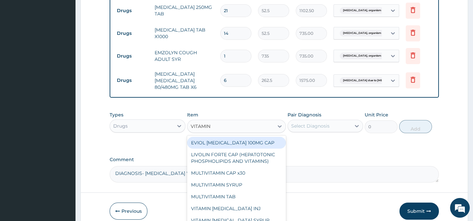
type input "VITAMIN C"
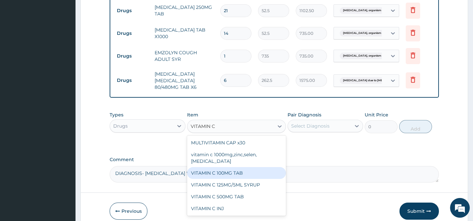
click at [235, 170] on div "VITAMIN C 100MG TAB" at bounding box center [236, 173] width 99 height 12
type input "31.5"
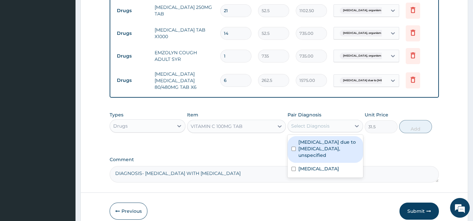
click at [319, 128] on div "Select Diagnosis" at bounding box center [310, 125] width 38 height 7
drag, startPoint x: 311, startPoint y: 154, endPoint x: 318, endPoint y: 181, distance: 28.2
click at [311, 155] on label "Malaria due to Plasmodium falciparum, unspecified" at bounding box center [328, 148] width 61 height 20
checkbox input "true"
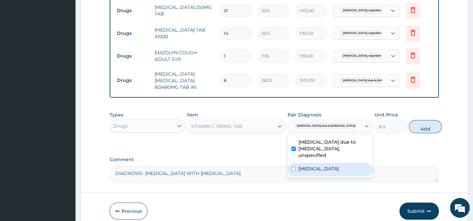
click at [318, 172] on label "[MEDICAL_DATA]" at bounding box center [318, 168] width 41 height 7
checkbox input "true"
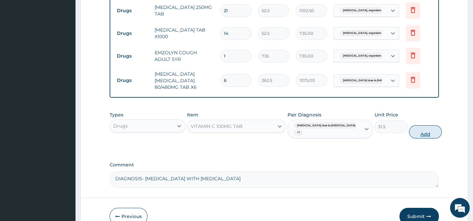
click at [409, 135] on button "Add" at bounding box center [425, 131] width 33 height 13
type input "0"
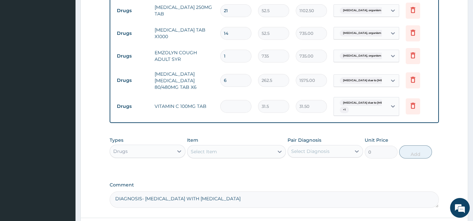
type input "0.00"
type input "2"
type input "63.00"
type input "21"
type input "661.50"
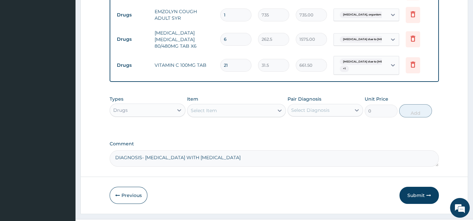
scroll to position [348, 0]
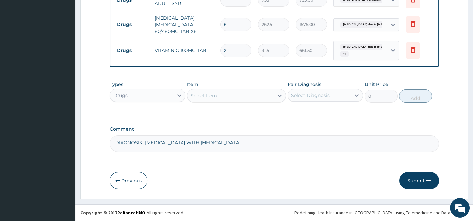
type input "21"
click at [419, 180] on button "Submit" at bounding box center [418, 180] width 39 height 17
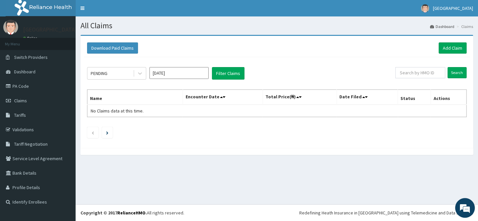
click at [187, 75] on input "[DATE]" at bounding box center [178, 73] width 59 height 12
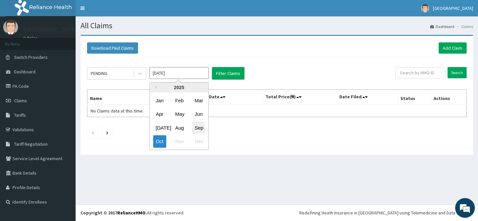
click at [196, 127] on div "Sep" at bounding box center [198, 127] width 13 height 12
type input "[DATE]"
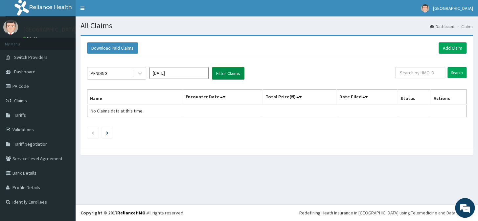
click at [232, 74] on button "Filter Claims" at bounding box center [228, 73] width 32 height 12
click at [230, 74] on button "Filter Claims" at bounding box center [228, 73] width 32 height 12
click at [113, 74] on div "PENDING" at bounding box center [110, 73] width 46 height 11
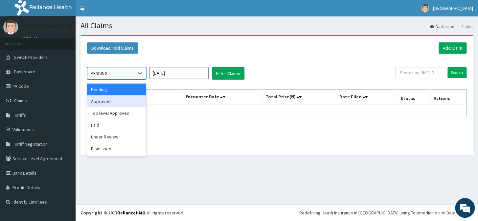
click at [116, 100] on div "Approved" at bounding box center [116, 101] width 59 height 12
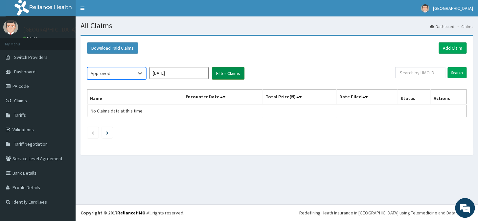
click at [223, 77] on button "Filter Claims" at bounding box center [228, 73] width 32 height 12
click at [113, 74] on div "Approved" at bounding box center [110, 73] width 46 height 11
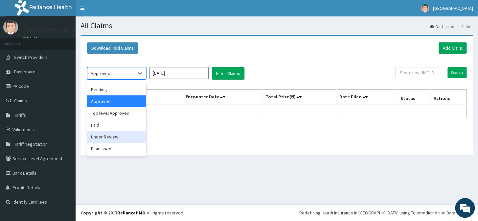
click at [109, 137] on div "Under Review" at bounding box center [116, 137] width 59 height 12
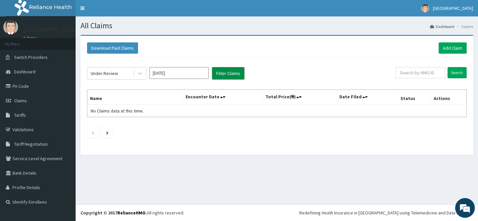
click at [228, 71] on button "Filter Claims" at bounding box center [228, 73] width 32 height 12
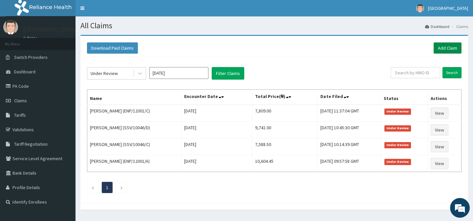
click at [453, 50] on link "Add Claim" at bounding box center [448, 47] width 28 height 11
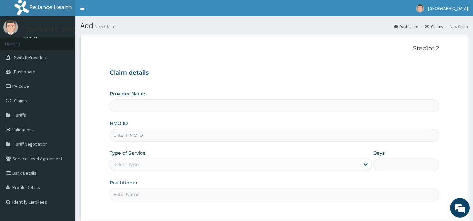
type input "Horeb Specialist Hospital Ltd."
click at [200, 135] on input "HMO ID" at bounding box center [274, 135] width 329 height 13
type input "ENP/12001/D"
click at [151, 197] on input "Practitioner" at bounding box center [274, 194] width 329 height 13
type input "DR [PERSON_NAME]"
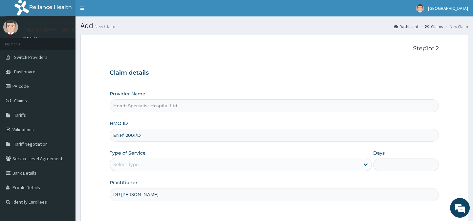
click at [154, 160] on div "Select type" at bounding box center [235, 164] width 250 height 11
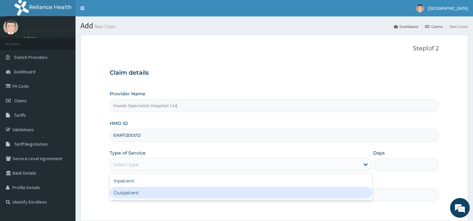
drag, startPoint x: 145, startPoint y: 192, endPoint x: 157, endPoint y: 185, distance: 13.8
click at [144, 192] on div "Outpatient" at bounding box center [241, 192] width 262 height 12
type input "1"
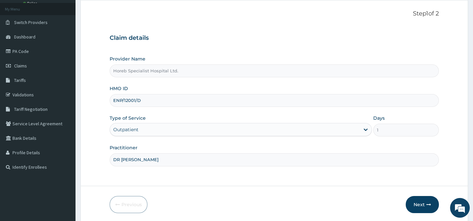
scroll to position [59, 0]
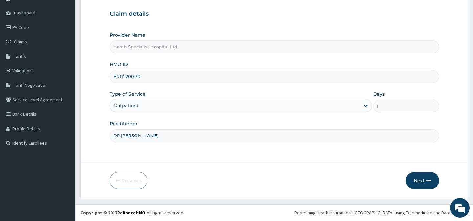
click at [412, 180] on button "Next" at bounding box center [422, 180] width 33 height 17
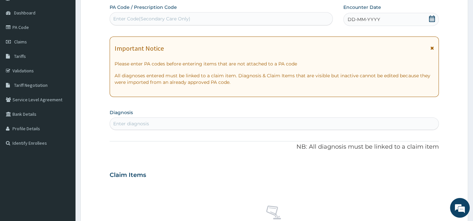
click at [358, 19] on span "DD-MM-YYYY" at bounding box center [364, 19] width 32 height 7
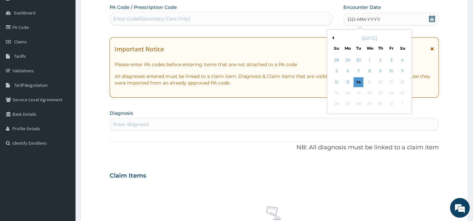
click at [333, 37] on button "Previous Month" at bounding box center [331, 37] width 3 height 3
click at [338, 93] on div "21" at bounding box center [336, 93] width 10 height 10
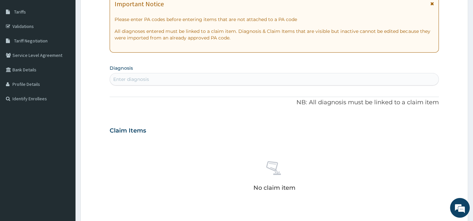
scroll to position [118, 0]
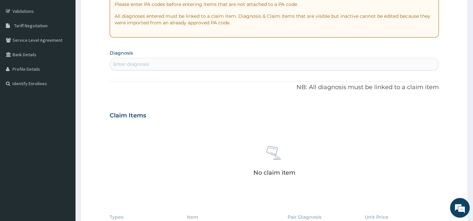
click at [212, 61] on div "Enter diagnosis" at bounding box center [274, 64] width 328 height 11
type input "E"
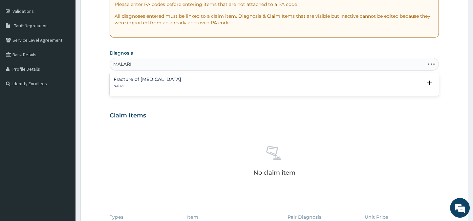
type input "[MEDICAL_DATA]"
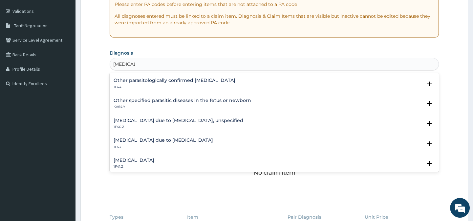
scroll to position [59, 0]
click at [220, 121] on h4 "[MEDICAL_DATA] due to [MEDICAL_DATA], unspecified" at bounding box center [179, 119] width 130 height 5
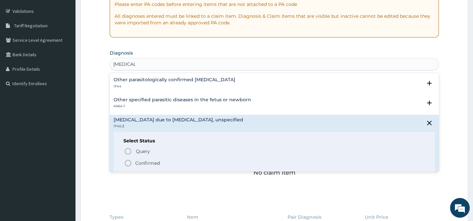
click at [129, 163] on icon "status option filled" at bounding box center [128, 163] width 8 height 8
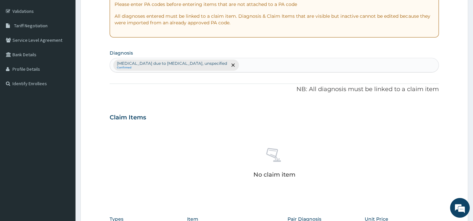
click at [244, 65] on div "[MEDICAL_DATA] due to [MEDICAL_DATA], unspecified Confirmed" at bounding box center [274, 65] width 328 height 14
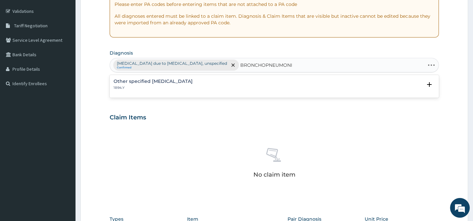
type input "[MEDICAL_DATA]"
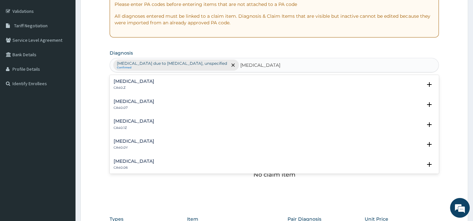
click at [125, 83] on h4 "[MEDICAL_DATA]" at bounding box center [134, 81] width 41 height 5
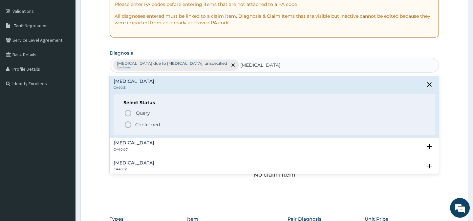
click at [128, 124] on icon "status option filled" at bounding box center [128, 124] width 8 height 8
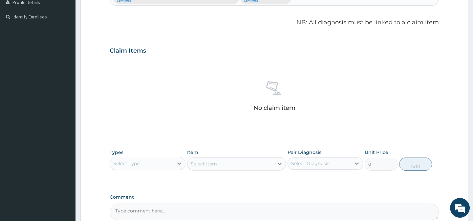
scroll to position [239, 0]
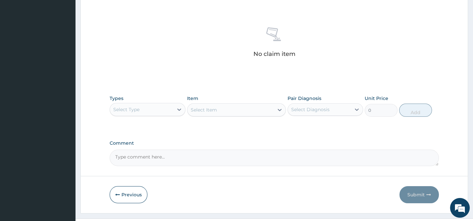
drag, startPoint x: 138, startPoint y: 105, endPoint x: 139, endPoint y: 117, distance: 12.3
click at [138, 105] on div "Select Type" at bounding box center [141, 109] width 63 height 11
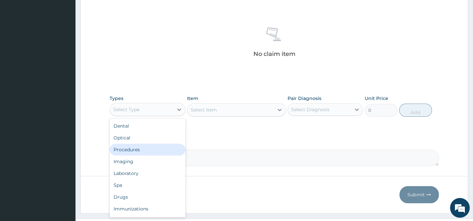
click at [138, 149] on div "Procedures" at bounding box center [147, 149] width 75 height 12
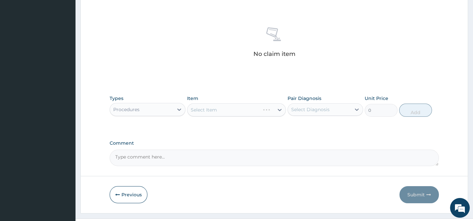
click at [178, 155] on textarea "Comment" at bounding box center [274, 157] width 329 height 16
type textarea "DIAGNOSIS-"
click at [220, 111] on div "Select Item" at bounding box center [230, 109] width 86 height 11
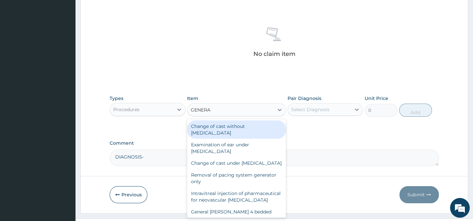
type input "GENERAL"
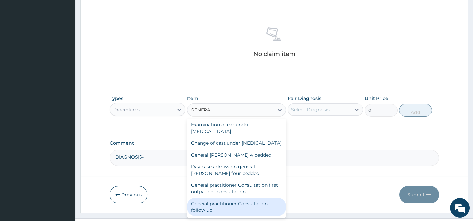
scroll to position [30, 0]
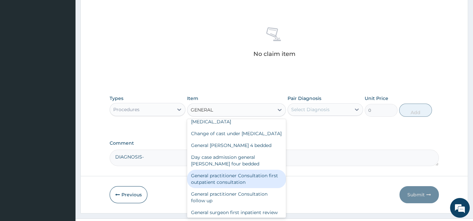
click at [221, 186] on div "General practitioner Consultation first outpatient consultation" at bounding box center [236, 178] width 99 height 18
type input "3000"
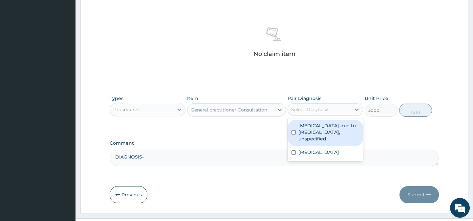
click at [305, 106] on div "Select Diagnosis" at bounding box center [310, 109] width 38 height 7
drag, startPoint x: 314, startPoint y: 135, endPoint x: 320, endPoint y: 179, distance: 44.7
click at [314, 135] on label "[MEDICAL_DATA] due to [MEDICAL_DATA], unspecified" at bounding box center [328, 132] width 61 height 20
checkbox input "true"
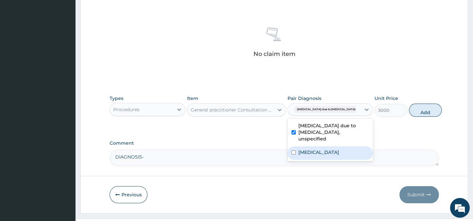
click at [322, 155] on label "[MEDICAL_DATA]" at bounding box center [318, 152] width 41 height 7
checkbox input "true"
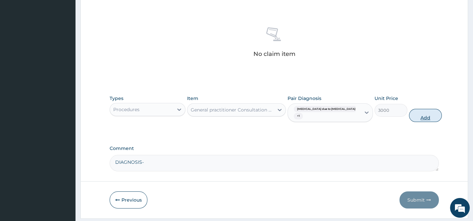
click at [415, 117] on button "Add" at bounding box center [425, 115] width 33 height 13
type input "0"
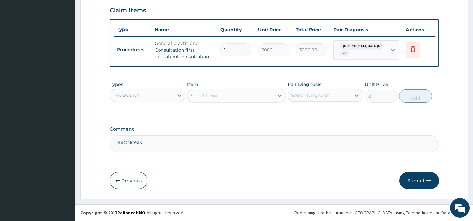
scroll to position [229, 0]
click at [157, 139] on textarea "DIAGNOSIS-" at bounding box center [274, 143] width 329 height 16
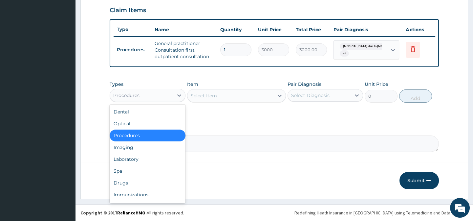
click at [165, 94] on div "Procedures" at bounding box center [141, 95] width 63 height 11
drag, startPoint x: 131, startPoint y: 181, endPoint x: 130, endPoint y: 174, distance: 7.7
click at [131, 181] on div "Drugs" at bounding box center [147, 183] width 75 height 12
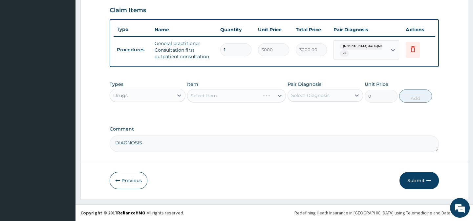
click at [147, 141] on textarea "DIAGNOSIS-" at bounding box center [274, 143] width 329 height 16
type textarea "DIAGNOSIS-[MEDICAL_DATA] WITH [MEDICAL_DATA]"
click at [206, 96] on div "Select Item" at bounding box center [204, 95] width 26 height 7
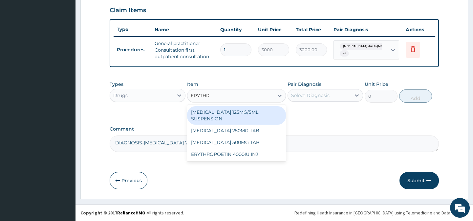
type input "ERYTHRO"
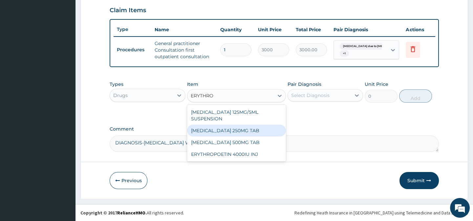
click at [237, 131] on div "[MEDICAL_DATA] 250MG TAB" at bounding box center [236, 130] width 99 height 12
type input "52.5"
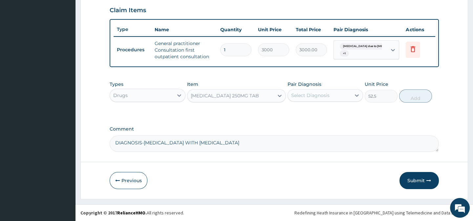
click at [311, 93] on div "Select Diagnosis" at bounding box center [310, 95] width 38 height 7
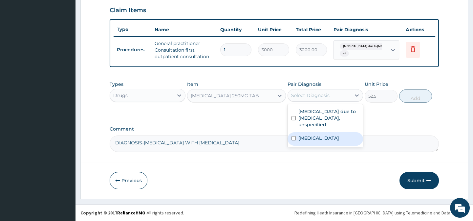
click at [315, 137] on label "[MEDICAL_DATA]" at bounding box center [318, 138] width 41 height 7
checkbox input "true"
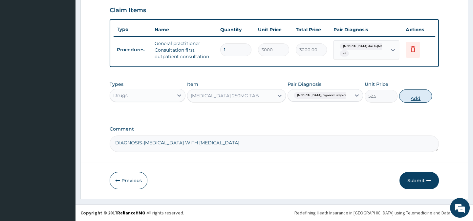
click at [415, 96] on button "Add" at bounding box center [415, 95] width 33 height 13
type input "0"
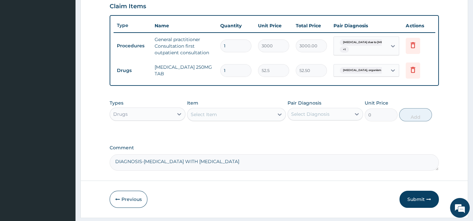
type input "0.00"
type input "2"
type input "105.00"
type input "21"
type input "1102.50"
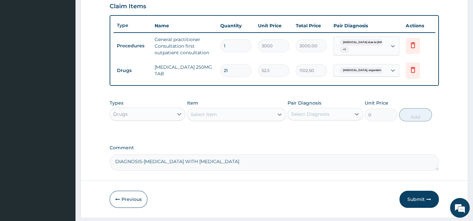
type input "21"
drag, startPoint x: 214, startPoint y: 113, endPoint x: 211, endPoint y: 119, distance: 6.5
click at [213, 113] on div "Select Item" at bounding box center [230, 114] width 86 height 11
click at [212, 117] on div "Select Item" at bounding box center [204, 114] width 26 height 7
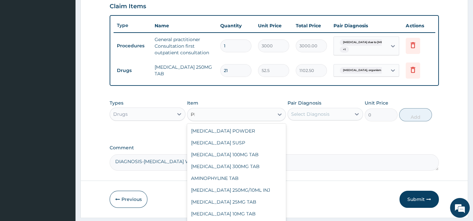
type input "P"
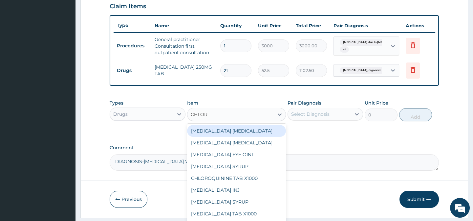
type input "CHLORP"
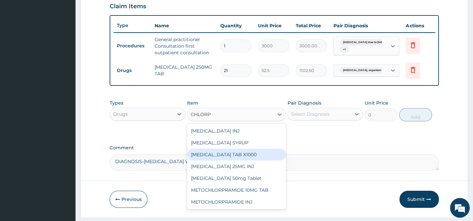
click at [230, 159] on div "[MEDICAL_DATA] TAB X1000" at bounding box center [236, 154] width 99 height 12
type input "52.5"
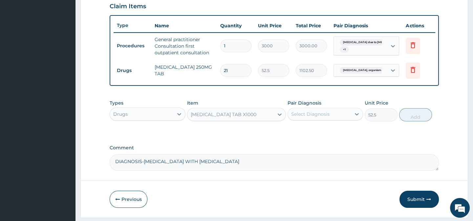
click at [315, 117] on div "Select Diagnosis" at bounding box center [310, 114] width 38 height 7
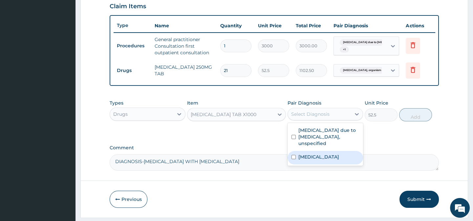
drag, startPoint x: 319, startPoint y: 165, endPoint x: 345, endPoint y: 153, distance: 28.6
click at [321, 160] on label "[MEDICAL_DATA]" at bounding box center [318, 156] width 41 height 7
checkbox input "true"
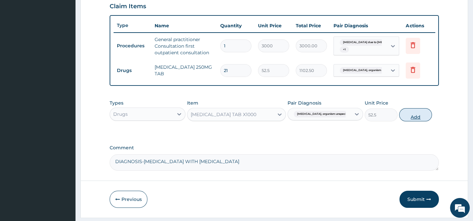
click at [413, 119] on button "Add" at bounding box center [415, 114] width 33 height 13
type input "0"
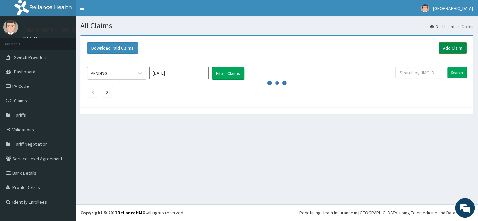
click at [455, 48] on link "Add Claim" at bounding box center [452, 47] width 28 height 11
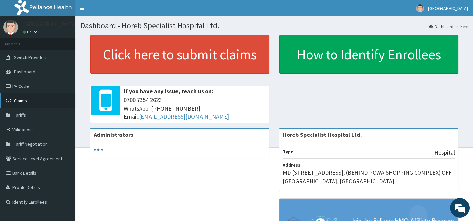
click at [29, 101] on link "Claims" at bounding box center [37, 100] width 75 height 14
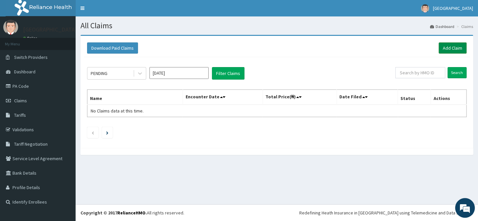
click at [452, 49] on link "Add Claim" at bounding box center [452, 47] width 28 height 11
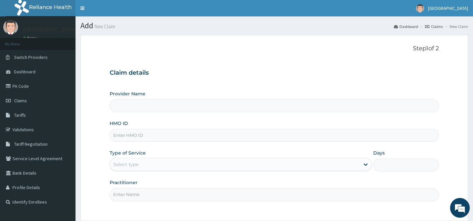
type input "Horeb Specialist Hospital Ltd."
click at [144, 136] on input "HMO ID" at bounding box center [274, 135] width 329 height 13
type input "ENP/12001/D"
click at [177, 163] on div "Select type" at bounding box center [235, 164] width 250 height 11
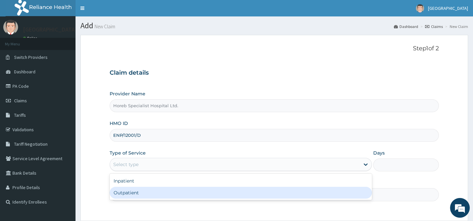
click at [138, 190] on div "Outpatient" at bounding box center [241, 192] width 262 height 12
type input "1"
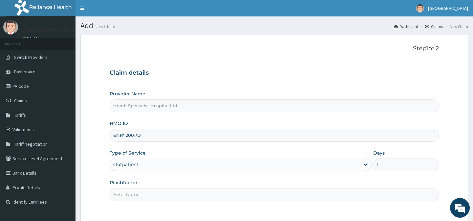
click at [144, 195] on input "Practitioner" at bounding box center [274, 194] width 329 height 13
type input "DR [PERSON_NAME]"
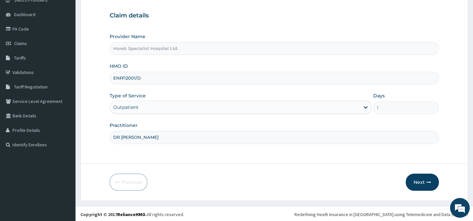
scroll to position [59, 0]
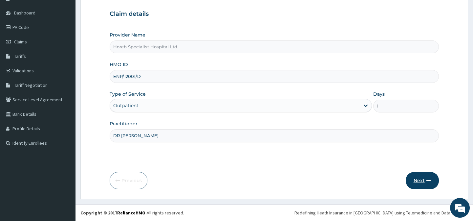
click at [418, 181] on button "Next" at bounding box center [422, 180] width 33 height 17
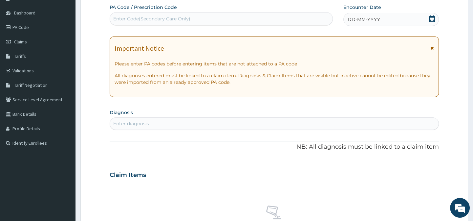
click at [390, 16] on div "DD-MM-YYYY" at bounding box center [391, 19] width 96 height 13
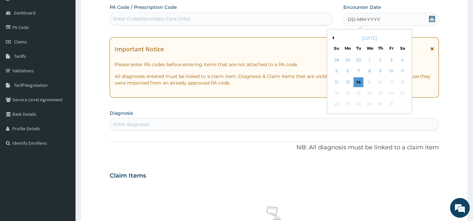
click at [387, 20] on div "DD-MM-YYYY" at bounding box center [391, 19] width 96 height 13
click at [333, 37] on button "Previous Month" at bounding box center [331, 37] width 3 height 3
click at [337, 92] on div "21" at bounding box center [336, 93] width 10 height 10
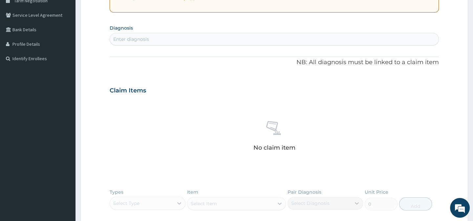
scroll to position [149, 0]
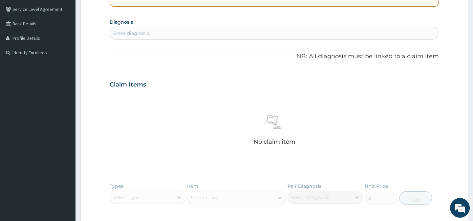
click at [200, 33] on div "Enter diagnosis" at bounding box center [274, 33] width 328 height 11
type input "MALARIA"
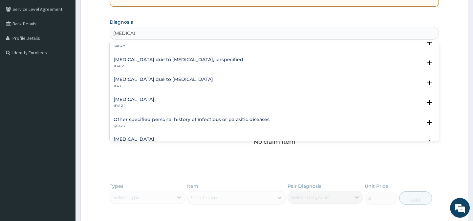
scroll to position [89, 0]
click at [185, 60] on h4 "[MEDICAL_DATA] due to [MEDICAL_DATA], unspecified" at bounding box center [179, 58] width 130 height 5
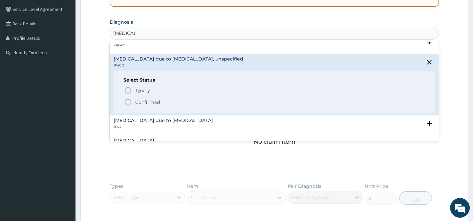
click at [125, 100] on icon "status option filled" at bounding box center [128, 102] width 8 height 8
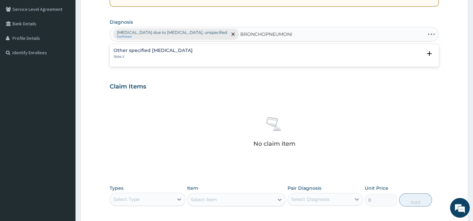
type input "BRONCHOPNEUMONIA"
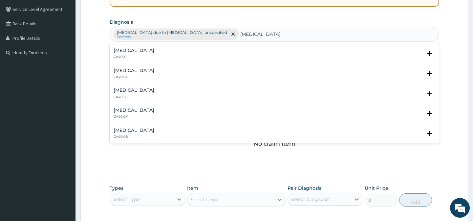
click at [154, 49] on h4 "Pneumonia, organism unspecified" at bounding box center [134, 50] width 41 height 5
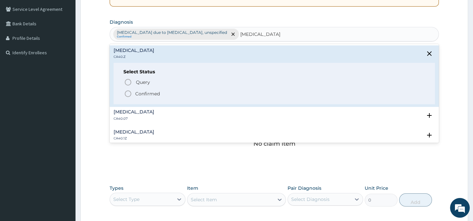
click at [128, 91] on icon "status option filled" at bounding box center [128, 94] width 8 height 8
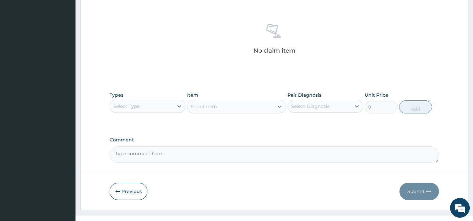
scroll to position [252, 0]
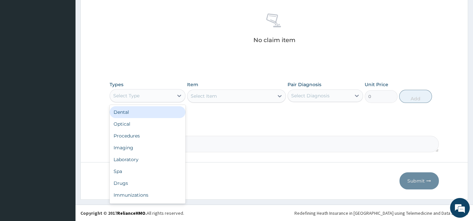
click at [163, 97] on div "Select Type" at bounding box center [141, 95] width 63 height 11
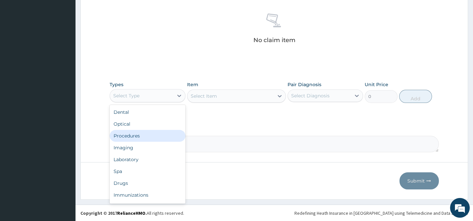
drag, startPoint x: 170, startPoint y: 134, endPoint x: 203, endPoint y: 101, distance: 47.1
click at [169, 134] on div "Procedures" at bounding box center [147, 136] width 75 height 12
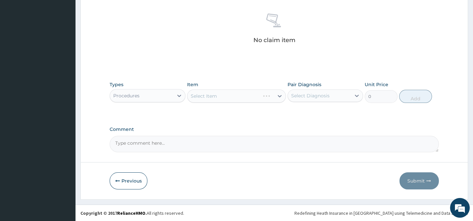
click at [211, 96] on div "Select Item" at bounding box center [236, 95] width 99 height 13
click at [209, 143] on textarea "Comment" at bounding box center [274, 144] width 329 height 16
type textarea "DIAGNOSIS- MALARIA WITH BRONCHOPNEUMONIA"
click at [219, 96] on div "Select Item" at bounding box center [230, 96] width 86 height 11
click at [218, 96] on div "Select Item" at bounding box center [230, 96] width 86 height 11
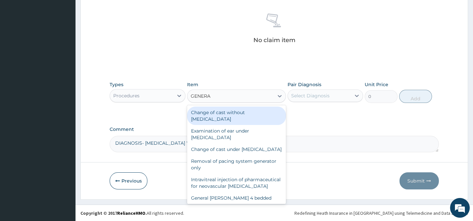
type input "GENERAL"
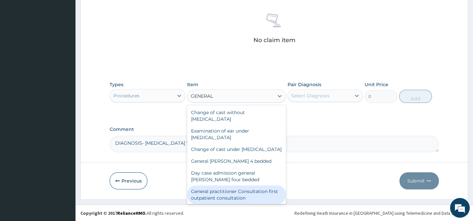
click at [252, 197] on div "General practitioner Consultation first outpatient consultation" at bounding box center [236, 194] width 99 height 18
type input "3000"
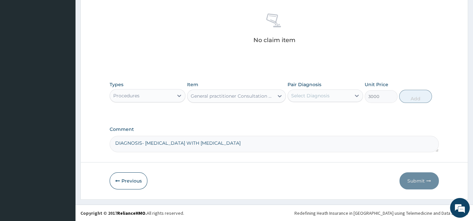
click at [316, 94] on div "Select Diagnosis" at bounding box center [310, 95] width 38 height 7
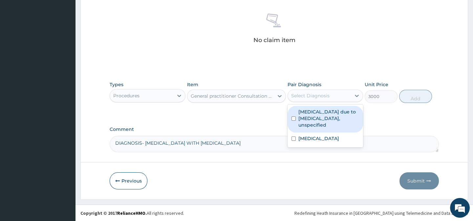
click at [323, 111] on label "[MEDICAL_DATA] due to [MEDICAL_DATA], unspecified" at bounding box center [328, 118] width 61 height 20
checkbox input "true"
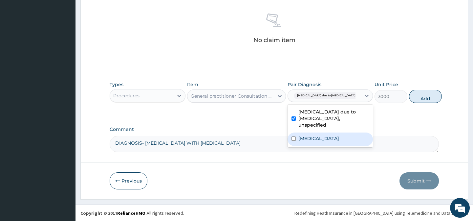
drag, startPoint x: 327, startPoint y: 140, endPoint x: 423, endPoint y: 89, distance: 109.4
click at [329, 133] on div "Pneumonia, organism unspecified" at bounding box center [329, 138] width 85 height 13
checkbox input "true"
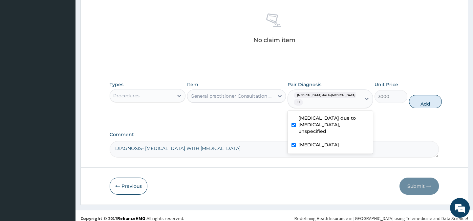
click at [420, 103] on button "Add" at bounding box center [425, 101] width 33 height 13
type input "0"
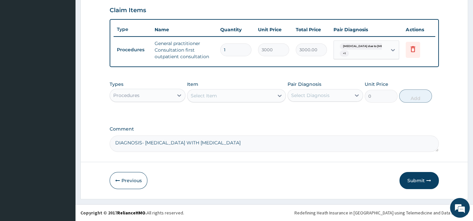
scroll to position [229, 0]
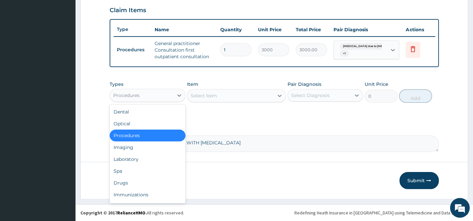
drag, startPoint x: 138, startPoint y: 96, endPoint x: 135, endPoint y: 129, distance: 33.3
click at [138, 100] on div "Procedures" at bounding box center [141, 95] width 63 height 11
drag, startPoint x: 132, startPoint y: 186, endPoint x: 141, endPoint y: 176, distance: 14.4
click at [132, 187] on div "Drugs" at bounding box center [147, 183] width 75 height 12
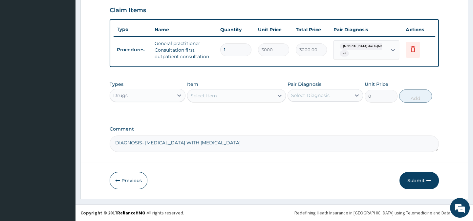
click at [202, 95] on div "Select Item" at bounding box center [204, 95] width 26 height 7
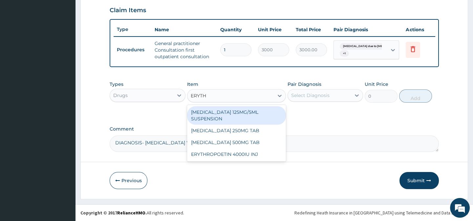
type input "ERYTHR"
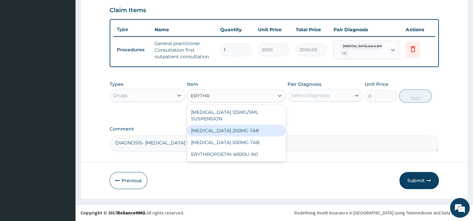
click at [222, 130] on div "[MEDICAL_DATA] 250MG TAB" at bounding box center [236, 130] width 99 height 12
type input "52.5"
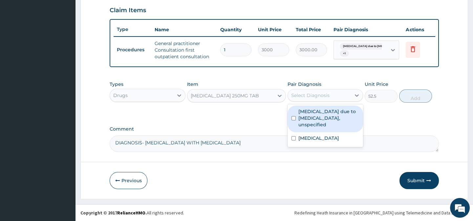
click at [300, 95] on div "Select Diagnosis" at bounding box center [310, 95] width 38 height 7
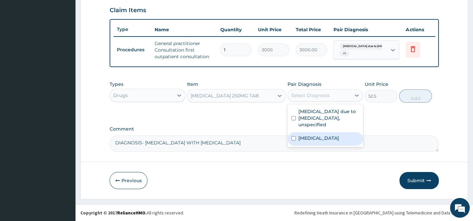
click at [293, 139] on input "checkbox" at bounding box center [293, 138] width 4 height 4
checkbox input "true"
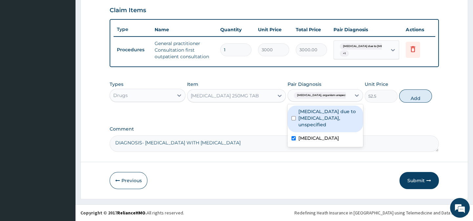
drag, startPoint x: 293, startPoint y: 118, endPoint x: 362, endPoint y: 113, distance: 69.4
click at [294, 117] on input "checkbox" at bounding box center [293, 118] width 4 height 4
checkbox input "true"
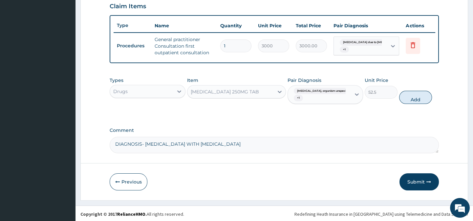
drag, startPoint x: 414, startPoint y: 102, endPoint x: 366, endPoint y: 127, distance: 54.0
click at [414, 102] on button "Add" at bounding box center [415, 97] width 33 height 13
type input "0"
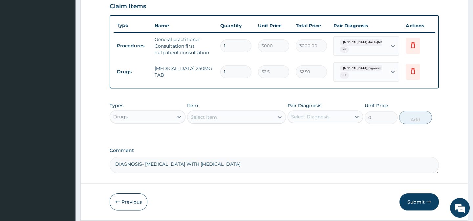
type input "12"
type input "630.00"
type input "121"
type input "6352.50"
type input "12"
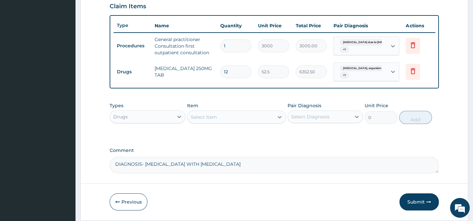
type input "630.00"
type input "1"
type input "52.50"
type input "0.00"
type input "2"
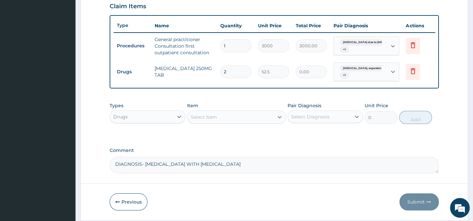
type input "105.00"
type input "21"
type input "1102.50"
type input "21"
click at [214, 116] on div "Select Item" at bounding box center [230, 117] width 86 height 11
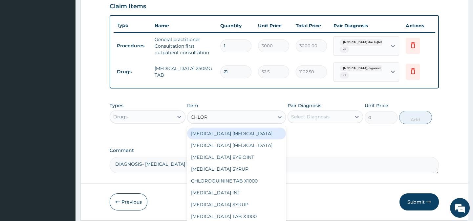
type input "CHLORP"
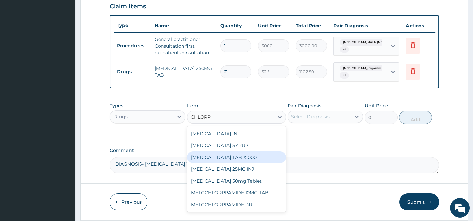
click at [208, 162] on div "[MEDICAL_DATA] TAB X1000" at bounding box center [236, 157] width 99 height 12
type input "52.5"
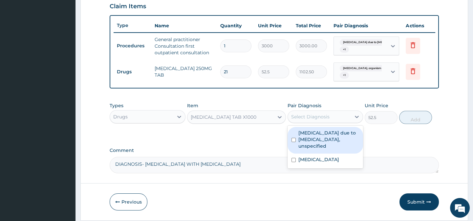
drag, startPoint x: 300, startPoint y: 117, endPoint x: 299, endPoint y: 136, distance: 19.0
click at [300, 118] on div "Select Diagnosis" at bounding box center [310, 116] width 38 height 7
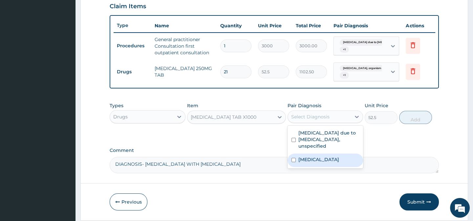
drag, startPoint x: 307, startPoint y: 169, endPoint x: 344, endPoint y: 161, distance: 37.8
click at [307, 162] on label "Pneumonia, organism unspecified" at bounding box center [318, 159] width 41 height 7
checkbox input "true"
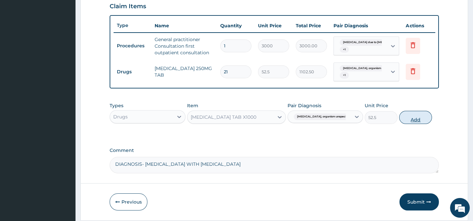
click at [413, 124] on button "Add" at bounding box center [415, 117] width 33 height 13
type input "0"
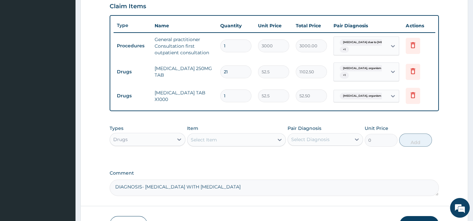
type input "14"
type input "735.00"
type input "14"
click at [209, 143] on div "Select Item" at bounding box center [204, 139] width 26 height 7
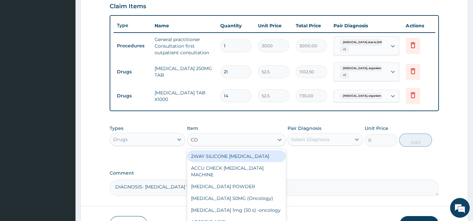
type input "COU"
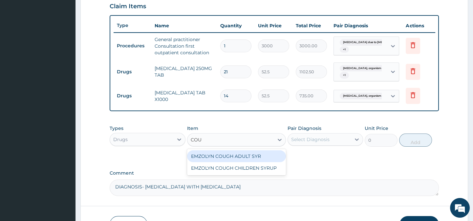
drag, startPoint x: 243, startPoint y: 158, endPoint x: 316, endPoint y: 144, distance: 74.8
click at [248, 157] on div "EMZOLYN COUGH ADULT SYR" at bounding box center [236, 156] width 99 height 12
type input "735"
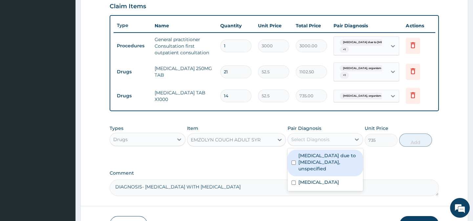
click at [325, 142] on div "Select Diagnosis" at bounding box center [310, 139] width 38 height 7
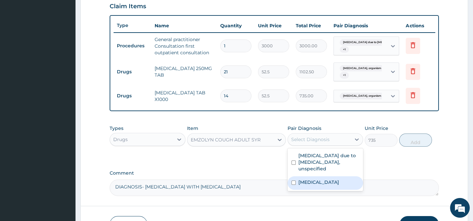
drag, startPoint x: 335, startPoint y: 188, endPoint x: 372, endPoint y: 157, distance: 48.9
click at [339, 180] on div "Malaria due to Plasmodium falciparum, unspecified Pneumonia, organism unspecifi…" at bounding box center [324, 169] width 75 height 43
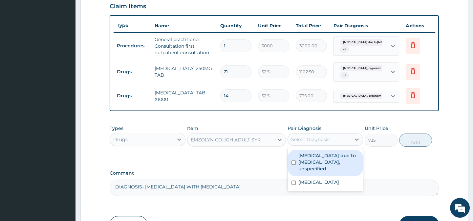
click at [325, 142] on div "Select Diagnosis" at bounding box center [310, 139] width 38 height 7
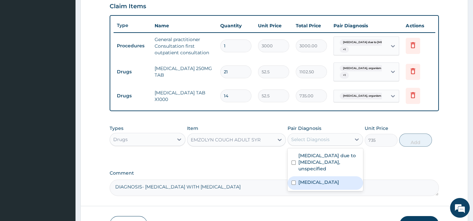
drag, startPoint x: 328, startPoint y: 186, endPoint x: 355, endPoint y: 178, distance: 29.0
click at [328, 185] on label "Pneumonia, organism unspecified" at bounding box center [318, 182] width 41 height 7
checkbox input "true"
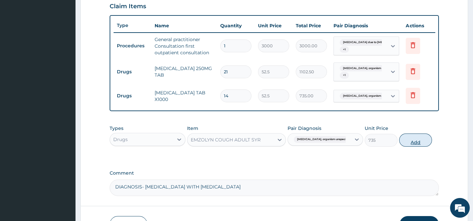
click at [414, 145] on button "Add" at bounding box center [415, 139] width 33 height 13
type input "0"
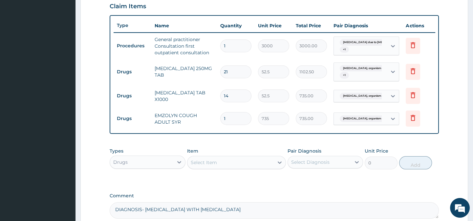
drag, startPoint x: 195, startPoint y: 165, endPoint x: 199, endPoint y: 159, distance: 6.2
click at [195, 165] on div "Select Item" at bounding box center [204, 162] width 26 height 7
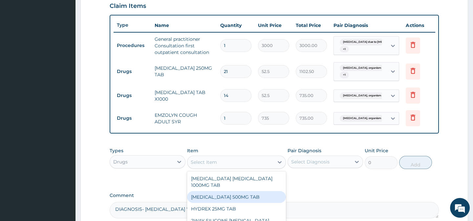
scroll to position [300, 0]
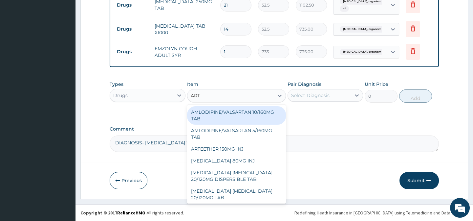
type input "ARTE"
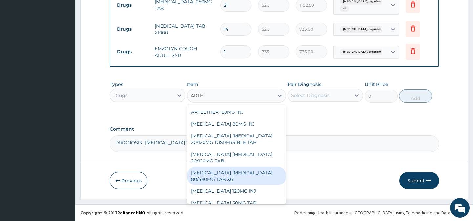
click at [203, 174] on div "ARTEMETHER LUMEFANTRINE 80/480MG TAB X6" at bounding box center [236, 175] width 99 height 18
type input "262.5"
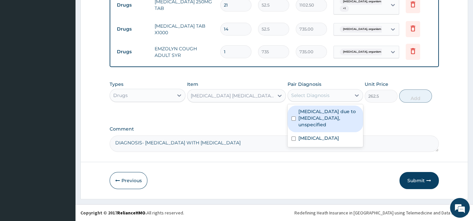
click at [305, 94] on div "Select Diagnosis" at bounding box center [310, 95] width 38 height 7
click at [297, 119] on div "Malaria due to Plasmodium falciparum, unspecified" at bounding box center [324, 118] width 75 height 27
checkbox input "true"
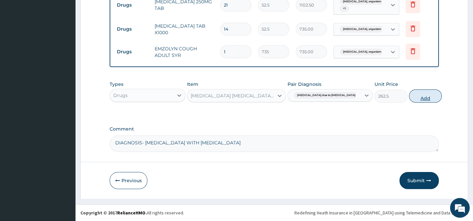
click at [414, 94] on button "Add" at bounding box center [425, 95] width 33 height 13
type input "0"
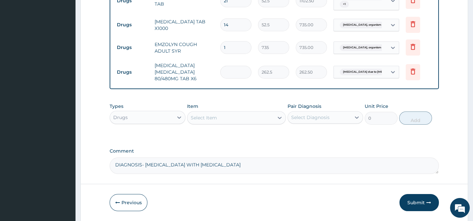
type input "0.00"
type input "6"
type input "1575.00"
type input "6"
click at [224, 122] on div "Select Item" at bounding box center [230, 117] width 86 height 11
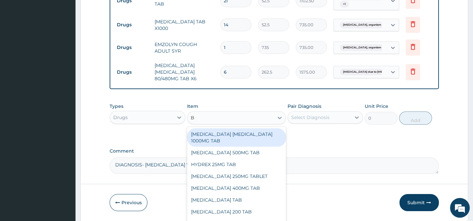
type input "B CO"
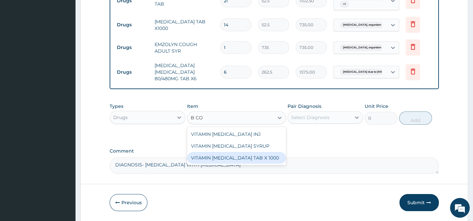
click at [240, 162] on div "VITAMIN [MEDICAL_DATA] TAB X 1000" at bounding box center [236, 158] width 99 height 12
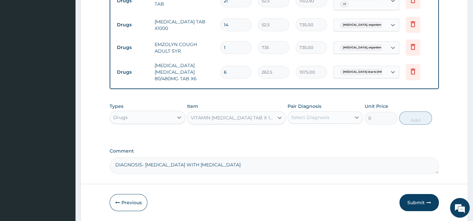
type input "52.5"
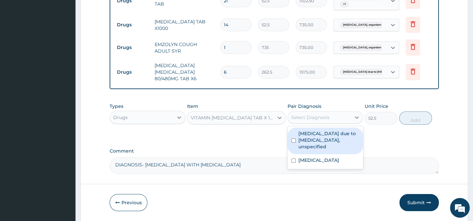
click at [300, 119] on div "Select Diagnosis" at bounding box center [310, 117] width 38 height 7
click at [308, 141] on label "[MEDICAL_DATA] due to [MEDICAL_DATA], unspecified" at bounding box center [328, 140] width 61 height 20
checkbox input "true"
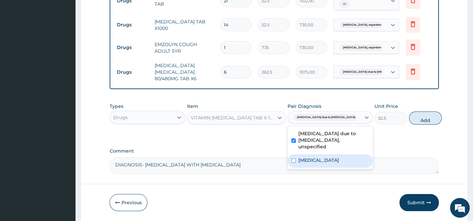
click at [322, 163] on label "Pneumonia, organism unspecified" at bounding box center [318, 160] width 41 height 7
checkbox input "true"
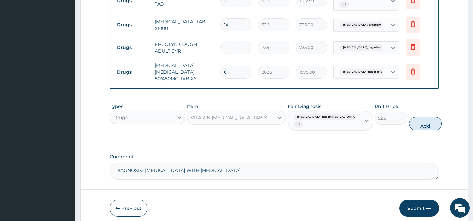
click at [409, 130] on button "Add" at bounding box center [425, 123] width 33 height 13
type input "0"
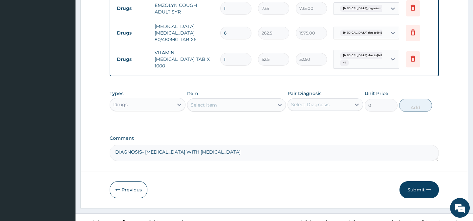
scroll to position [351, 0]
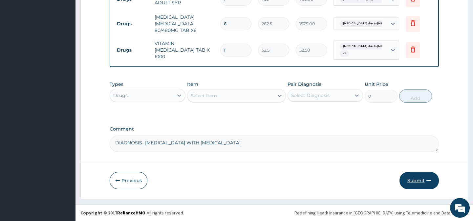
click at [412, 179] on button "Submit" at bounding box center [418, 180] width 39 height 17
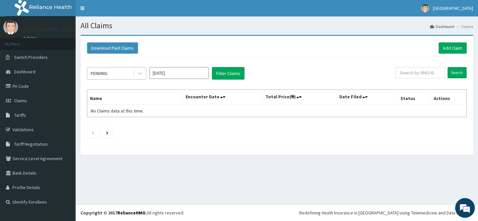
click at [112, 74] on div "PENDING" at bounding box center [110, 73] width 46 height 11
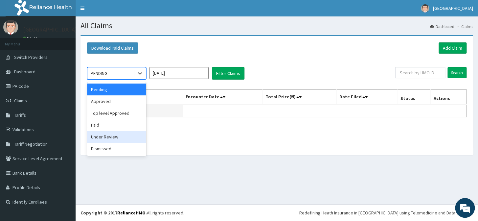
drag, startPoint x: 113, startPoint y: 136, endPoint x: 137, endPoint y: 107, distance: 37.6
click at [114, 135] on div "Under Review" at bounding box center [116, 137] width 59 height 12
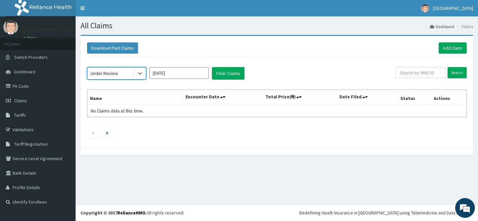
click at [184, 72] on input "[DATE]" at bounding box center [178, 73] width 59 height 12
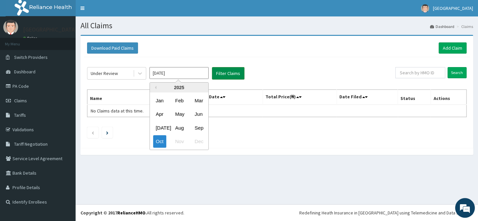
drag, startPoint x: 196, startPoint y: 126, endPoint x: 242, endPoint y: 70, distance: 72.8
click at [199, 123] on div "Sep" at bounding box center [198, 127] width 13 height 12
type input "[DATE]"
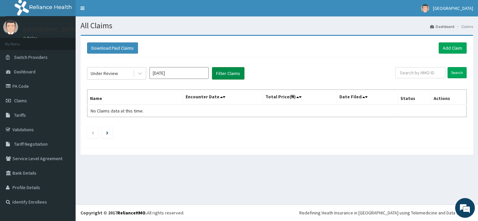
click at [232, 73] on button "Filter Claims" at bounding box center [228, 73] width 32 height 12
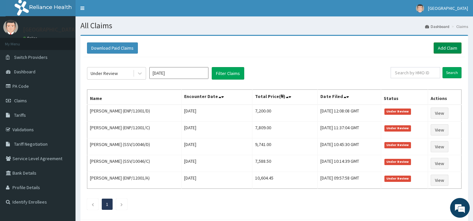
click at [445, 49] on link "Add Claim" at bounding box center [448, 47] width 28 height 11
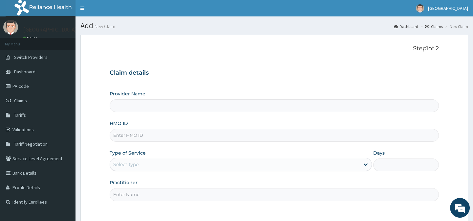
type input "Horeb Specialist Hospital Ltd."
click at [162, 134] on input "HMO ID" at bounding box center [274, 135] width 329 height 13
type input "GCE/10002/A"
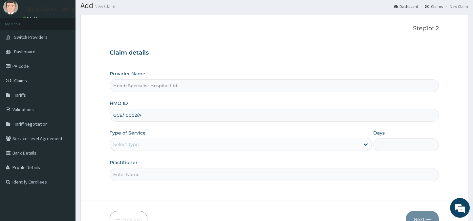
scroll to position [59, 0]
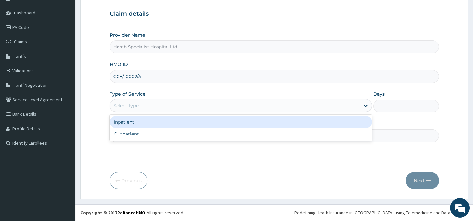
click at [124, 102] on div "Select type" at bounding box center [235, 105] width 250 height 11
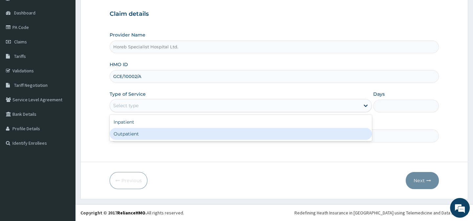
click at [138, 132] on div "Outpatient" at bounding box center [241, 134] width 262 height 12
type input "1"
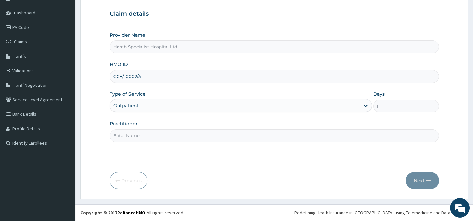
click at [144, 135] on input "Practitioner" at bounding box center [274, 135] width 329 height 13
type input "DR [PERSON_NAME]"
click at [420, 178] on button "Next" at bounding box center [422, 180] width 33 height 17
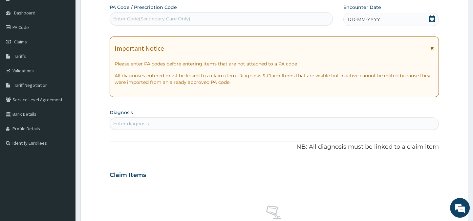
click at [364, 16] on div "DD-MM-YYYY" at bounding box center [391, 19] width 96 height 13
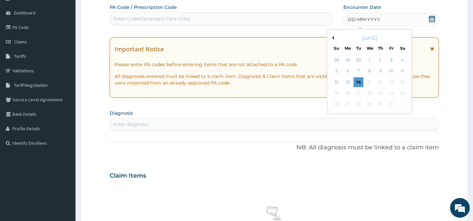
click at [331, 38] on button "Previous Month" at bounding box center [331, 37] width 3 height 3
click at [368, 94] on div "24" at bounding box center [369, 93] width 10 height 10
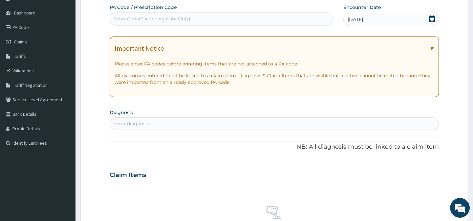
click at [185, 122] on div "Enter diagnosis" at bounding box center [274, 123] width 328 height 11
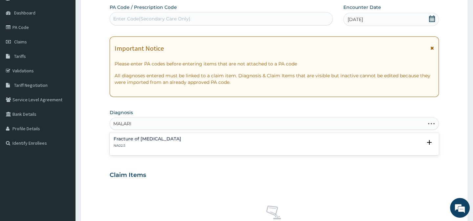
type input "[MEDICAL_DATA]"
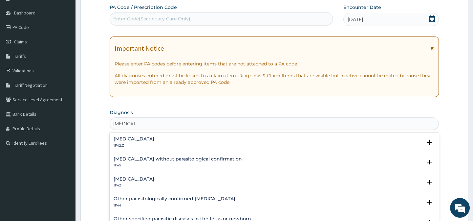
scroll to position [59, 0]
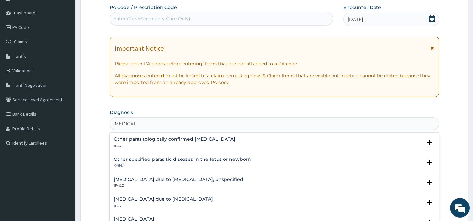
click at [194, 178] on h4 "[MEDICAL_DATA] due to [MEDICAL_DATA], unspecified" at bounding box center [179, 179] width 130 height 5
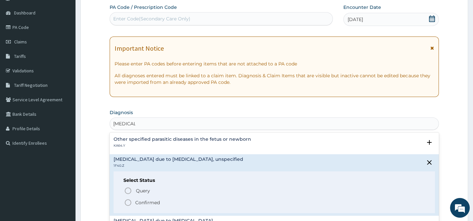
scroll to position [89, 0]
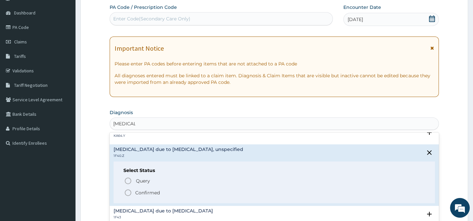
drag, startPoint x: 128, startPoint y: 192, endPoint x: 186, endPoint y: 115, distance: 96.8
click at [128, 192] on icon "status option filled" at bounding box center [128, 192] width 8 height 8
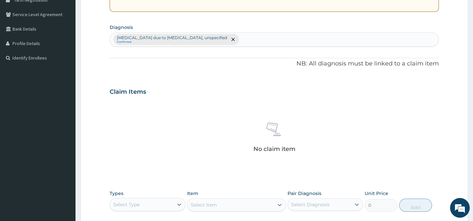
scroll to position [148, 0]
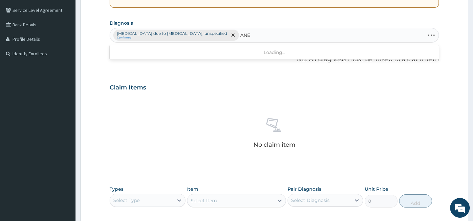
type input "ANEM"
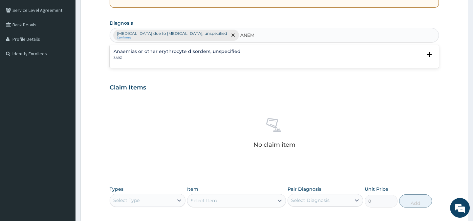
click at [203, 52] on h4 "Anaemias or other erythrocyte disorders, unspecified" at bounding box center [177, 51] width 127 height 5
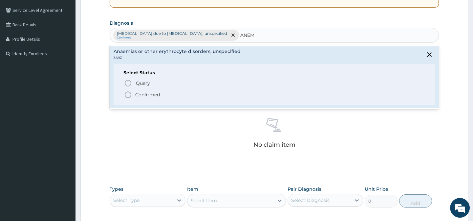
drag, startPoint x: 130, startPoint y: 94, endPoint x: 213, endPoint y: 95, distance: 83.7
click at [129, 94] on icon "status option filled" at bounding box center [128, 95] width 8 height 8
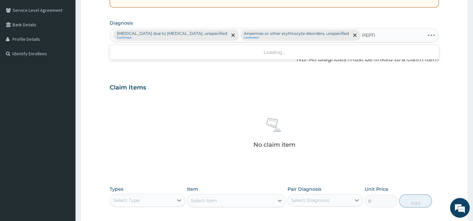
type input "PEPTIC"
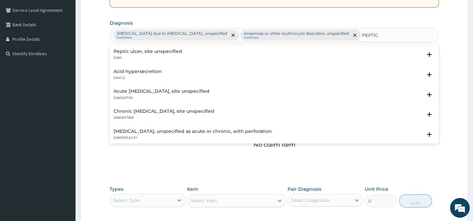
click at [154, 96] on p "DA61&XT5R" at bounding box center [162, 98] width 96 height 5
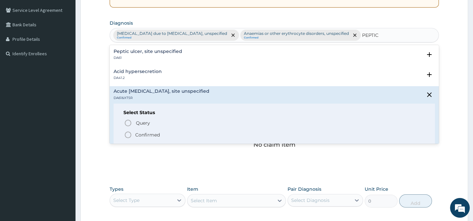
click at [128, 131] on icon "status option filled" at bounding box center [128, 135] width 8 height 8
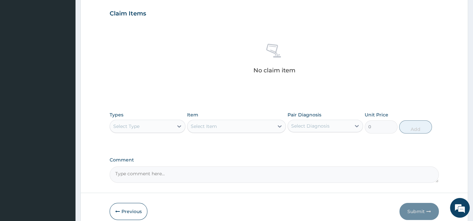
scroll to position [238, 0]
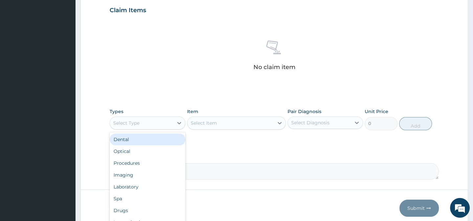
click at [142, 120] on div "Select Type" at bounding box center [141, 122] width 63 height 11
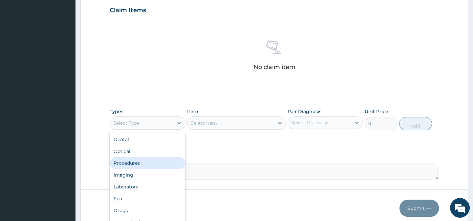
drag, startPoint x: 145, startPoint y: 158, endPoint x: 178, endPoint y: 172, distance: 35.7
click at [146, 159] on div "Procedures" at bounding box center [147, 163] width 75 height 12
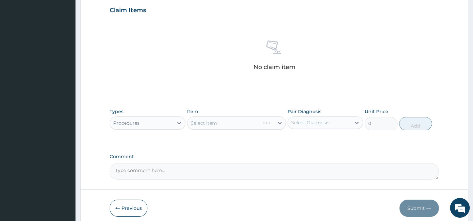
click at [190, 172] on textarea "Comment" at bounding box center [274, 171] width 329 height 16
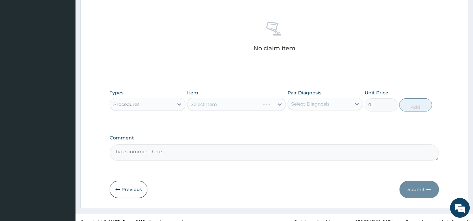
scroll to position [262, 0]
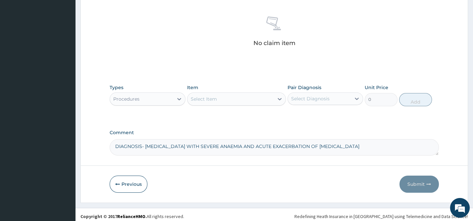
type textarea "DIAGNOSIS- [MEDICAL_DATA] WITH SEVERE ANAEMIA AND ACUTE EXACERBATION OF [MEDICA…"
drag, startPoint x: 199, startPoint y: 95, endPoint x: 223, endPoint y: 94, distance: 23.3
click at [200, 96] on div "Select Item" at bounding box center [204, 99] width 26 height 7
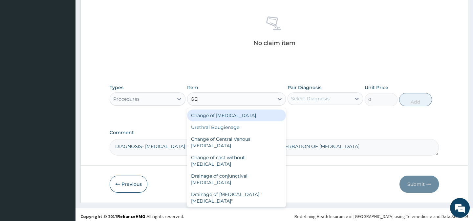
type input "GENERAL"
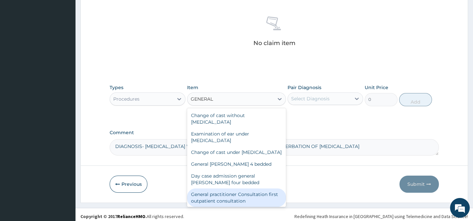
click at [247, 199] on div "General practitioner Consultation first outpatient consultation" at bounding box center [236, 197] width 99 height 18
type input "3000"
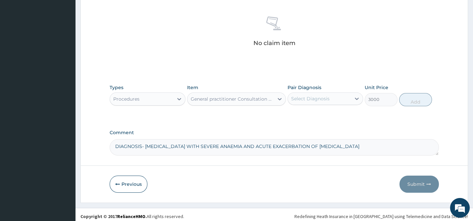
click at [304, 96] on div "Select Diagnosis" at bounding box center [310, 98] width 38 height 7
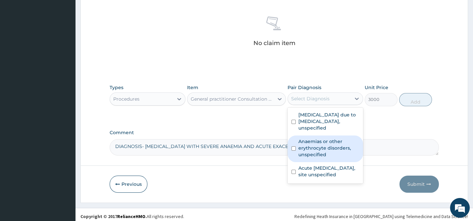
click at [298, 141] on label "Anaemias or other erythrocyte disorders, unspecified" at bounding box center [328, 148] width 61 height 20
checkbox input "true"
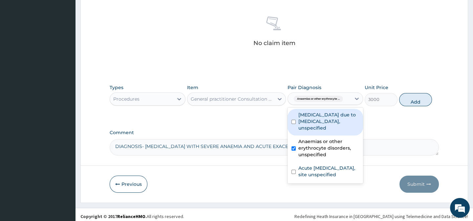
click at [297, 118] on div "[MEDICAL_DATA] due to [MEDICAL_DATA], unspecified" at bounding box center [324, 122] width 75 height 27
checkbox input "true"
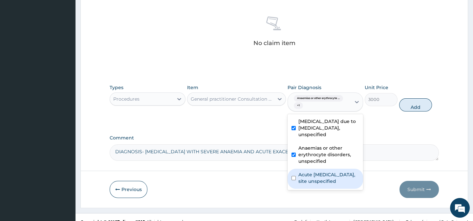
click at [305, 173] on label "Acute [MEDICAL_DATA], site unspecified" at bounding box center [328, 177] width 61 height 13
checkbox input "true"
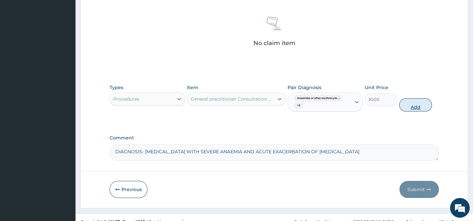
click at [410, 100] on button "Add" at bounding box center [415, 104] width 33 height 13
type input "0"
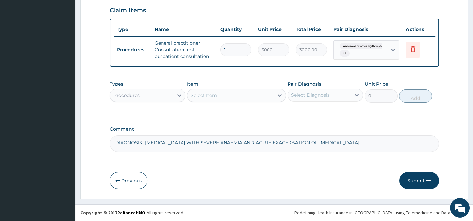
scroll to position [238, 0]
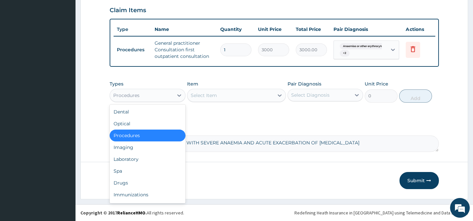
click at [150, 96] on div "Procedures" at bounding box center [141, 95] width 63 height 11
drag, startPoint x: 124, startPoint y: 184, endPoint x: 195, endPoint y: 111, distance: 101.6
click at [124, 183] on div "Drugs" at bounding box center [147, 183] width 75 height 12
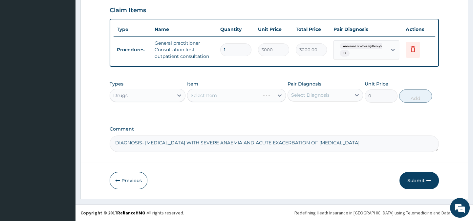
click at [212, 95] on div "Select Item" at bounding box center [236, 95] width 99 height 13
click at [210, 97] on div "Select Item" at bounding box center [204, 95] width 26 height 7
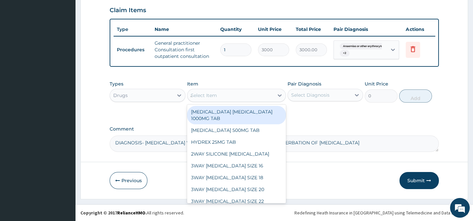
type input "ARTE"
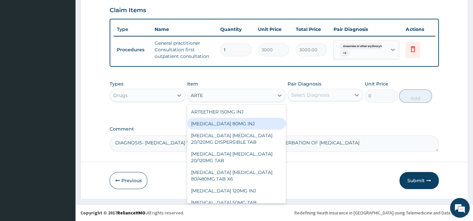
click at [231, 124] on div "[MEDICAL_DATA] 80MG INJ" at bounding box center [236, 123] width 99 height 12
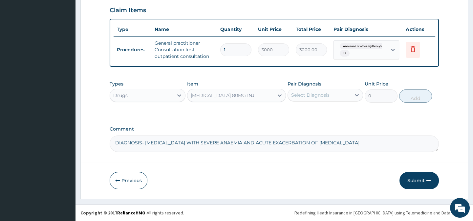
type input "1400"
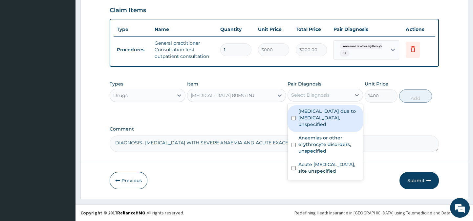
click at [301, 94] on div "Select Diagnosis" at bounding box center [310, 95] width 38 height 7
drag, startPoint x: 290, startPoint y: 112, endPoint x: 386, endPoint y: 105, distance: 96.4
click at [292, 112] on div "[MEDICAL_DATA] due to [MEDICAL_DATA], unspecified" at bounding box center [324, 118] width 75 height 27
checkbox input "true"
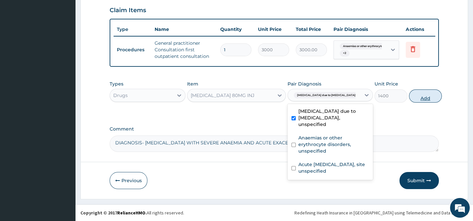
click at [418, 98] on button "Add" at bounding box center [425, 95] width 33 height 13
type input "0"
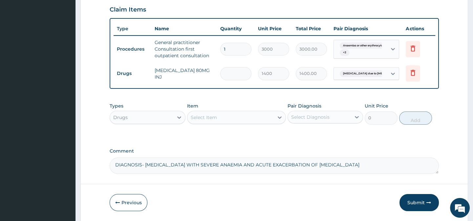
type input "0.00"
type input "3"
type input "4200.00"
type input "3"
drag, startPoint x: 206, startPoint y: 116, endPoint x: 205, endPoint y: 125, distance: 9.6
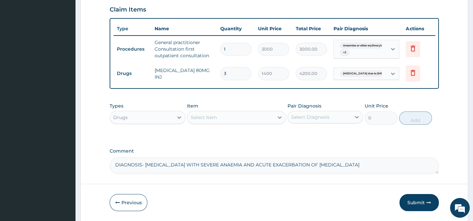
click at [206, 116] on div "Select Item" at bounding box center [204, 117] width 26 height 7
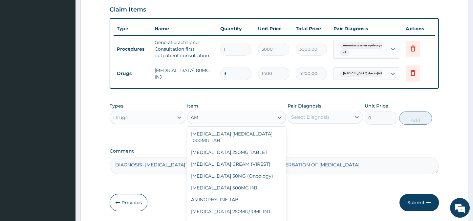
type input "A"
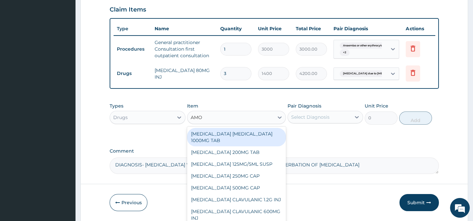
type input "AMOX"
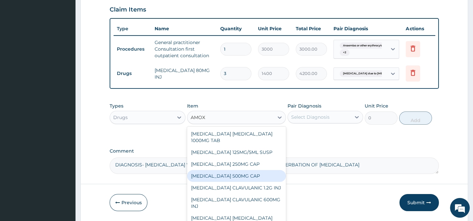
click at [241, 175] on div "[MEDICAL_DATA] 500MG CAP" at bounding box center [236, 176] width 99 height 12
type input "35"
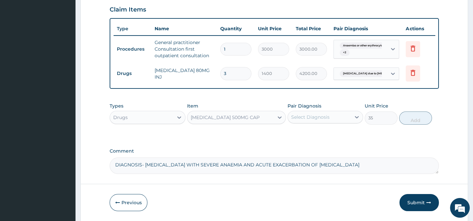
drag, startPoint x: 309, startPoint y: 117, endPoint x: 305, endPoint y: 126, distance: 9.2
click at [309, 117] on div "Select Diagnosis" at bounding box center [310, 117] width 38 height 7
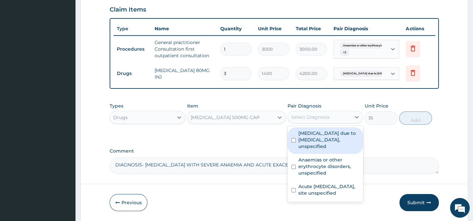
drag, startPoint x: 306, startPoint y: 141, endPoint x: 307, endPoint y: 167, distance: 26.3
click at [306, 142] on label "[MEDICAL_DATA] due to [MEDICAL_DATA], unspecified" at bounding box center [328, 140] width 61 height 20
checkbox input "true"
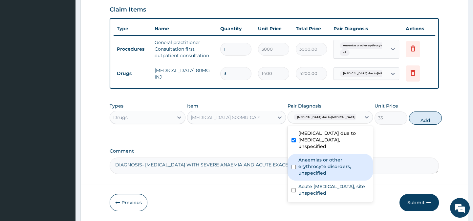
click at [307, 168] on label "Anaemias or other erythrocyte disorders, unspecified" at bounding box center [333, 166] width 71 height 20
checkbox input "true"
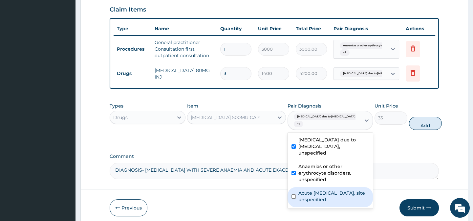
click at [315, 192] on label "Acute [MEDICAL_DATA], site unspecified" at bounding box center [333, 195] width 71 height 13
checkbox input "true"
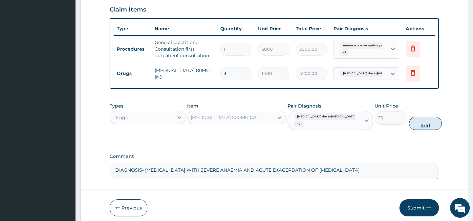
click at [415, 125] on button "Add" at bounding box center [425, 123] width 33 height 13
type input "0"
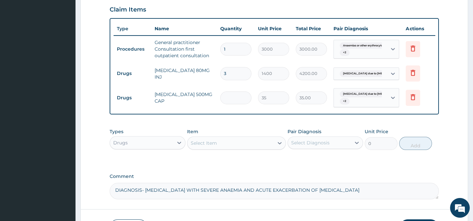
type input "0.00"
type input "2"
type input "70.00"
type input "21"
type input "735.00"
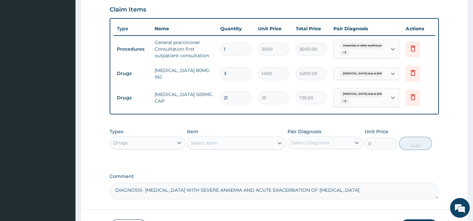
type input "21"
click at [236, 145] on div "Select Item" at bounding box center [230, 143] width 86 height 11
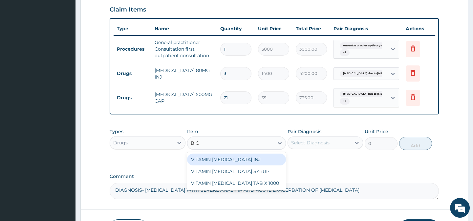
type input "B CO"
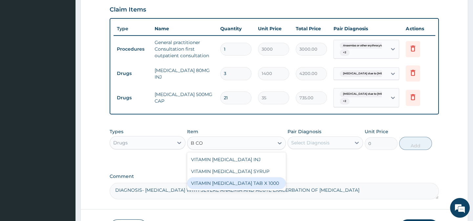
drag, startPoint x: 230, startPoint y: 186, endPoint x: 283, endPoint y: 163, distance: 57.0
click at [232, 186] on div "VITAMIN B COMPLEX TAB X 1000" at bounding box center [236, 183] width 99 height 12
type input "52.5"
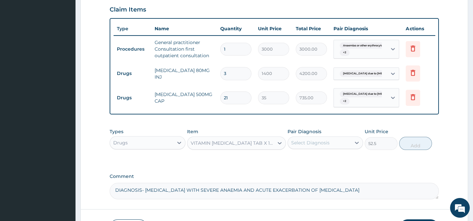
click at [305, 142] on div "Select Diagnosis" at bounding box center [310, 142] width 38 height 7
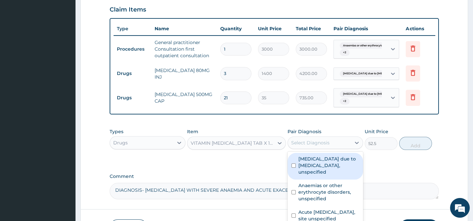
drag, startPoint x: 304, startPoint y: 158, endPoint x: 308, endPoint y: 189, distance: 31.5
click at [304, 164] on label "Malaria due to Plasmodium falciparum, unspecified" at bounding box center [328, 165] width 61 height 20
checkbox input "true"
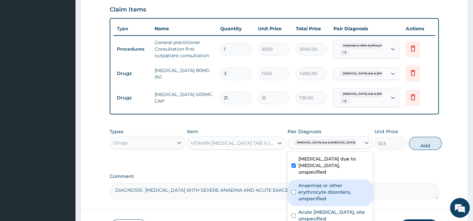
click at [309, 191] on label "Anaemias or other erythrocyte disorders, unspecified" at bounding box center [333, 192] width 71 height 20
checkbox input "true"
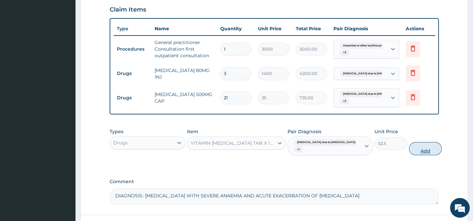
click at [415, 148] on button "Add" at bounding box center [425, 148] width 33 height 13
type input "0"
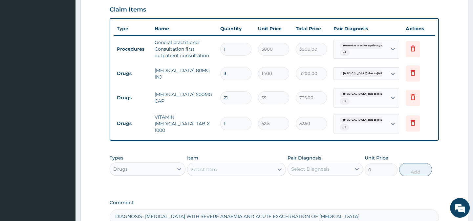
type input "0.00"
type input "2"
type input "105.00"
type input "21"
type input "1102.50"
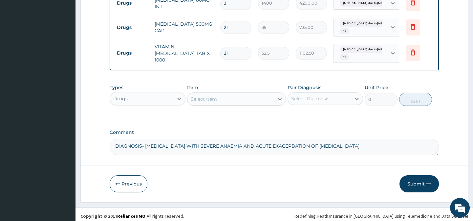
scroll to position [312, 0]
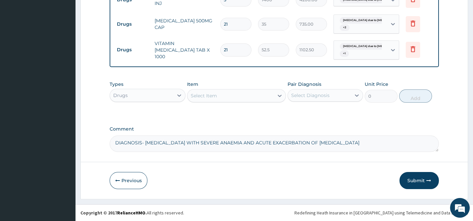
type input "21"
click at [211, 95] on div "Select Item" at bounding box center [204, 95] width 26 height 7
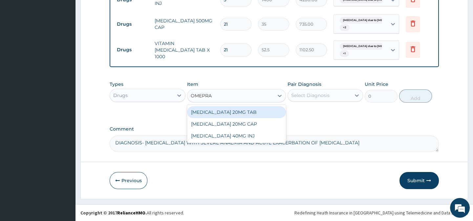
type input "OMEPRAZ"
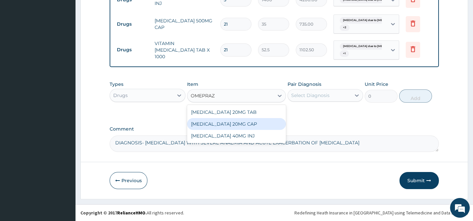
click at [239, 125] on div "[MEDICAL_DATA] 20MG CAP" at bounding box center [236, 124] width 99 height 12
type input "52.5"
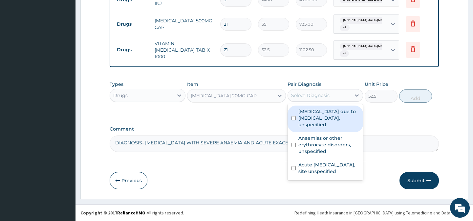
click at [310, 95] on div "Select Diagnosis" at bounding box center [310, 95] width 38 height 7
click at [310, 119] on label "[MEDICAL_DATA] due to [MEDICAL_DATA], unspecified" at bounding box center [328, 118] width 61 height 20
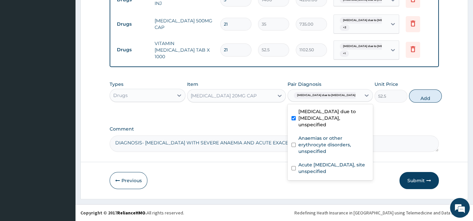
click at [313, 116] on label "[MEDICAL_DATA] due to [MEDICAL_DATA], unspecified" at bounding box center [333, 118] width 71 height 20
checkbox input "false"
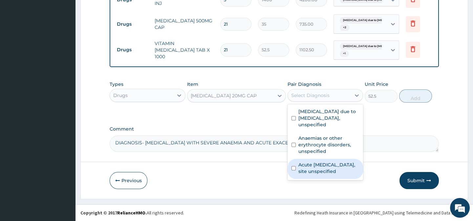
drag, startPoint x: 325, startPoint y: 167, endPoint x: 446, endPoint y: 105, distance: 136.6
click at [326, 165] on label "Acute peptic ulcer, site unspecified" at bounding box center [328, 167] width 61 height 13
checkbox input "true"
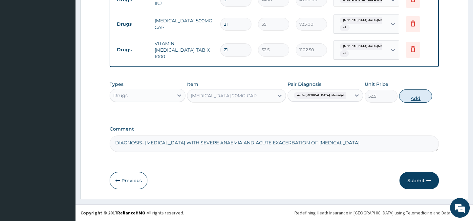
click at [418, 97] on button "Add" at bounding box center [415, 95] width 33 height 13
type input "0"
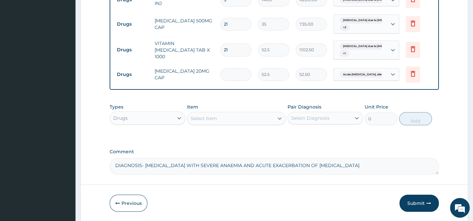
type input "0.00"
type input "2"
type input "105.00"
type input "28"
type input "1470.00"
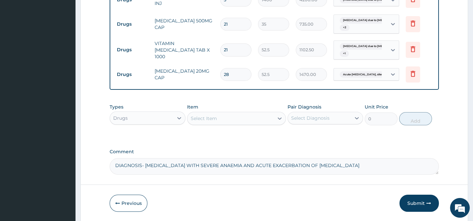
type input "28"
click at [236, 117] on div "Select Item" at bounding box center [230, 118] width 86 height 11
click at [235, 118] on div "Select Item" at bounding box center [230, 118] width 86 height 11
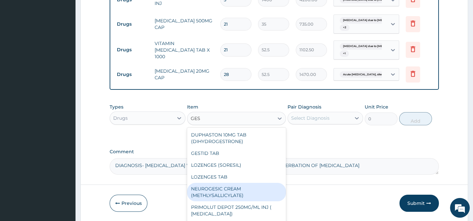
scroll to position [32, 0]
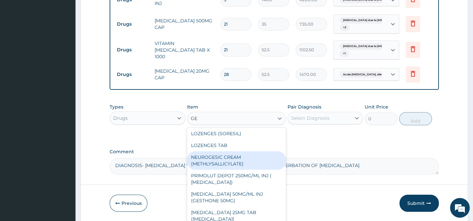
type input "G"
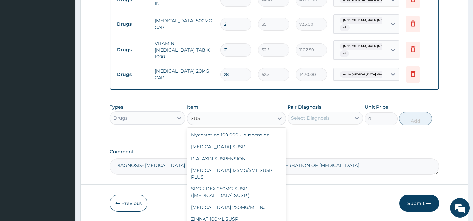
scroll to position [169, 0]
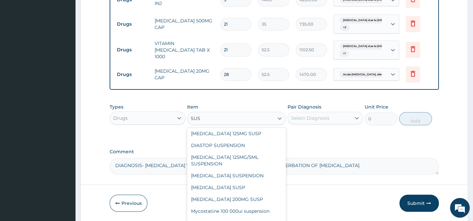
type input "SUSP"
click at [233, 171] on div "[MEDICAL_DATA] SUSPENSION" at bounding box center [236, 175] width 99 height 12
type input "5197.6577"
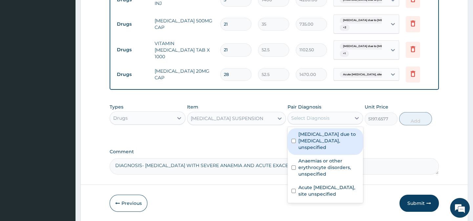
click at [320, 117] on div "Select Diagnosis" at bounding box center [310, 118] width 38 height 7
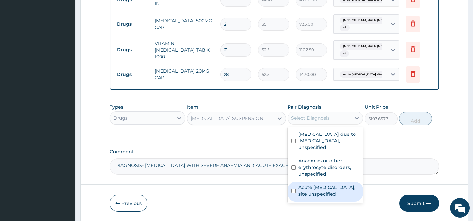
drag, startPoint x: 298, startPoint y: 190, endPoint x: 351, endPoint y: 174, distance: 55.0
click at [306, 188] on label "Acute peptic ulcer, site unspecified" at bounding box center [328, 190] width 61 height 13
checkbox input "true"
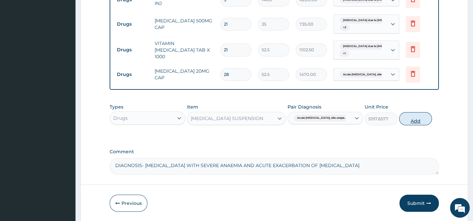
click at [416, 120] on button "Add" at bounding box center [415, 118] width 33 height 13
type input "0"
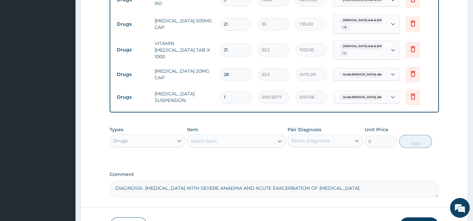
click at [235, 144] on div "Select Item" at bounding box center [230, 141] width 86 height 11
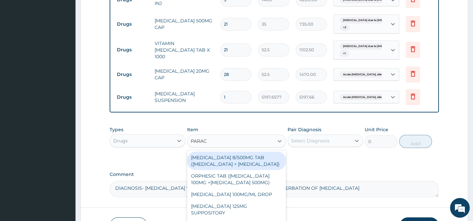
type input "PARACE"
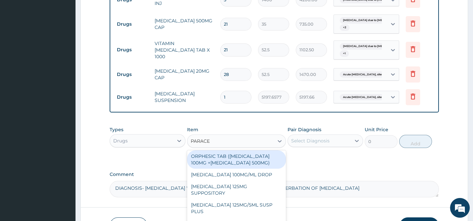
scroll to position [55, 0]
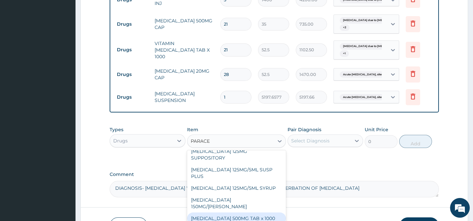
click at [246, 212] on div "[MEDICAL_DATA] 500MG TAB x 1000" at bounding box center [236, 218] width 99 height 12
type input "11.025"
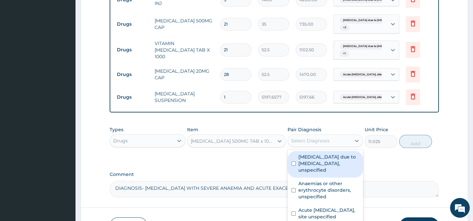
click at [318, 139] on div "Select Diagnosis" at bounding box center [310, 140] width 38 height 7
click at [322, 165] on label "[MEDICAL_DATA] due to [MEDICAL_DATA], unspecified" at bounding box center [328, 163] width 61 height 20
checkbox input "true"
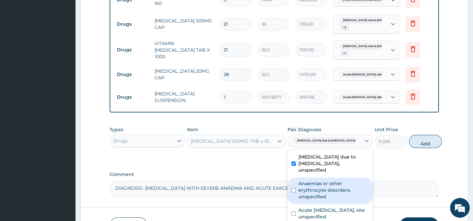
drag, startPoint x: 305, startPoint y: 188, endPoint x: 376, endPoint y: 160, distance: 76.3
click at [308, 186] on label "Anaemias or other erythrocyte disorders, unspecified" at bounding box center [333, 190] width 71 height 20
checkbox input "true"
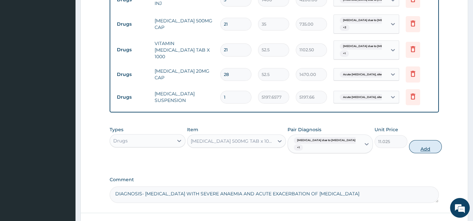
click at [413, 147] on button "Add" at bounding box center [425, 146] width 33 height 13
type input "0"
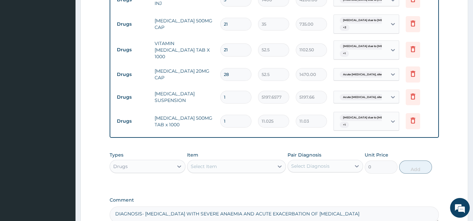
type input "18"
type input "198.45"
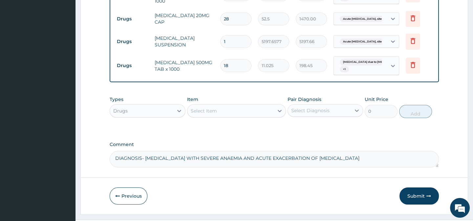
scroll to position [383, 0]
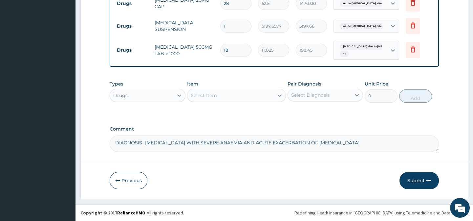
type input "18"
click at [362, 143] on textarea "DIAGNOSIS- MALARIA WITH SEVERE ANAEMIA AND ACUTE EXACERBATION OF PEPTIC ULCER D…" at bounding box center [274, 143] width 329 height 16
type textarea "DIAGNOSIS- MALARIA WITH SEVERE ANAEMIA AND ACUTE EXACERBATION OF PEPTIC ULCER D…"
click at [416, 181] on button "Submit" at bounding box center [418, 180] width 39 height 17
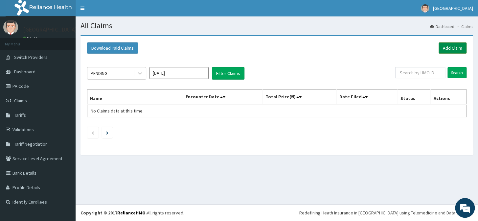
click at [458, 47] on link "Add Claim" at bounding box center [452, 47] width 28 height 11
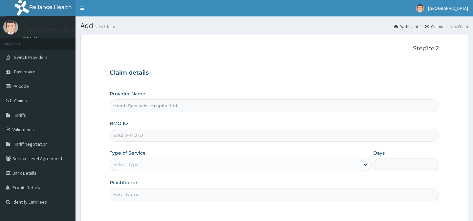
type input "Horeb Specialist Hospital Ltd."
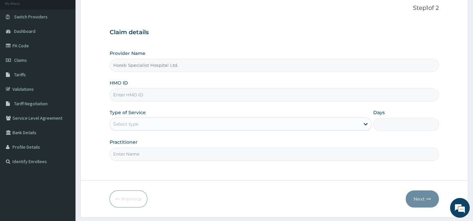
scroll to position [59, 0]
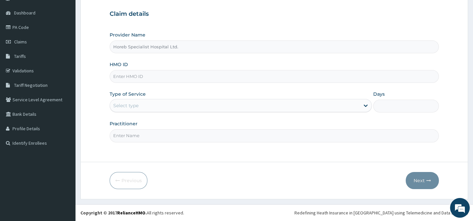
click at [156, 75] on input "HMO ID" at bounding box center [274, 76] width 329 height 13
type input "SSV/10046/C"
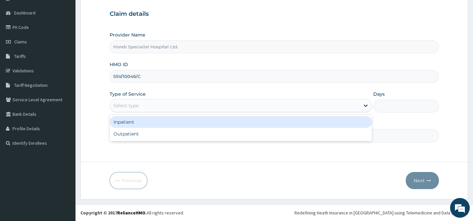
click at [162, 104] on div "Select type" at bounding box center [235, 105] width 250 height 11
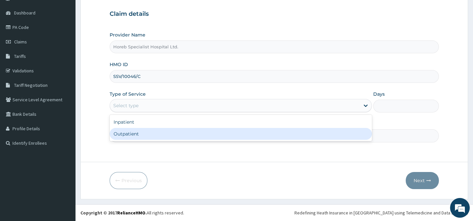
drag, startPoint x: 167, startPoint y: 133, endPoint x: 166, endPoint y: 125, distance: 7.9
click at [166, 129] on div "Outpatient" at bounding box center [241, 134] width 262 height 12
type input "1"
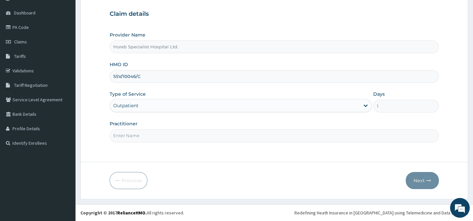
click at [157, 136] on input "Practitioner" at bounding box center [274, 135] width 329 height 13
type input "DR [PERSON_NAME]"
click at [414, 179] on button "Next" at bounding box center [422, 180] width 33 height 17
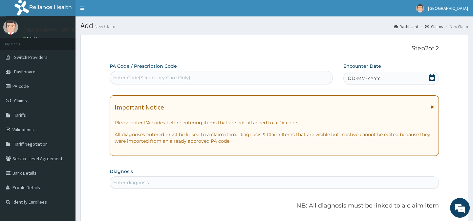
scroll to position [30, 0]
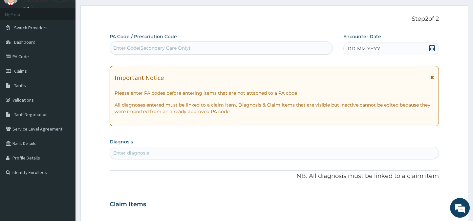
click at [235, 48] on div "Enter Code(Secondary Care Only)" at bounding box center [221, 48] width 222 height 11
click at [401, 44] on div "DD-MM-YYYY" at bounding box center [391, 48] width 96 height 13
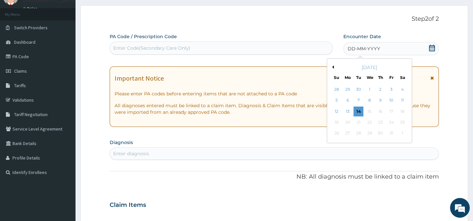
click at [334, 66] on div "[DATE]" at bounding box center [369, 67] width 79 height 7
click at [334, 69] on div "[DATE]" at bounding box center [369, 67] width 79 height 7
click at [332, 65] on button "Previous Month" at bounding box center [331, 66] width 3 height 3
click at [381, 120] on div "25" at bounding box center [380, 122] width 10 height 10
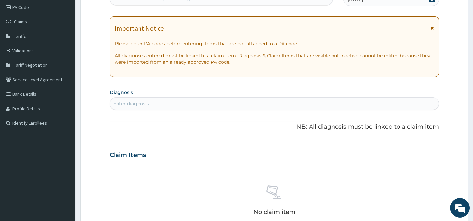
scroll to position [89, 0]
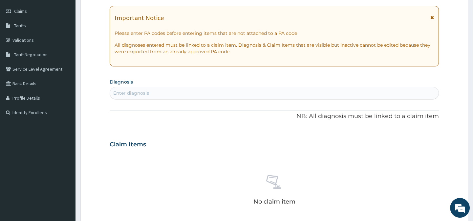
click at [173, 89] on div "Enter diagnosis" at bounding box center [274, 93] width 328 height 11
type input "[MEDICAL_DATA]"
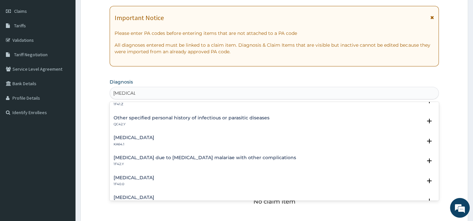
scroll to position [179, 0]
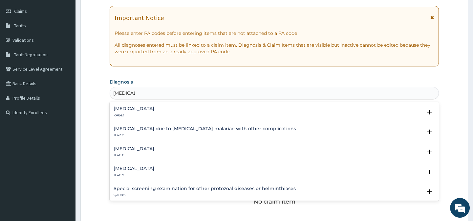
click at [154, 169] on h4 "[MEDICAL_DATA]" at bounding box center [134, 168] width 41 height 5
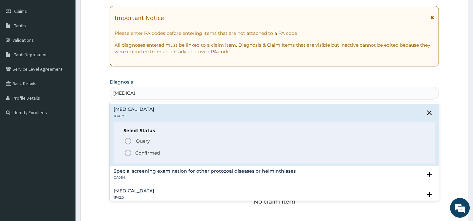
scroll to position [239, 0]
click at [129, 148] on icon "status option filled" at bounding box center [128, 152] width 8 height 8
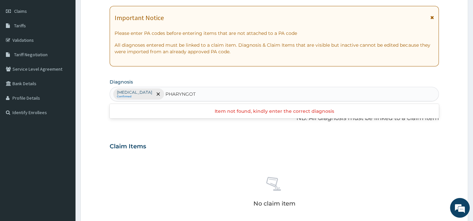
type input "PHARYNGO"
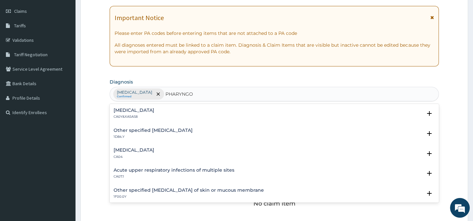
click at [134, 110] on h4 "Pharyngotonsillitis" at bounding box center [134, 110] width 41 height 5
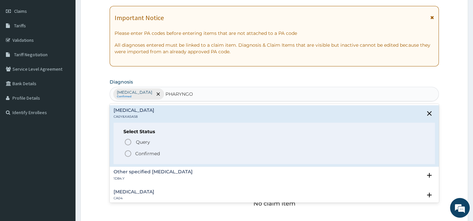
click at [128, 154] on icon "status option filled" at bounding box center [128, 153] width 8 height 8
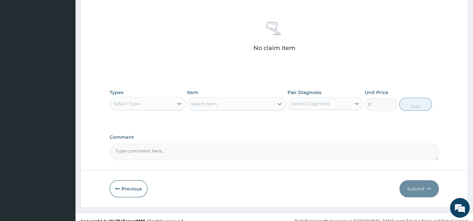
scroll to position [252, 0]
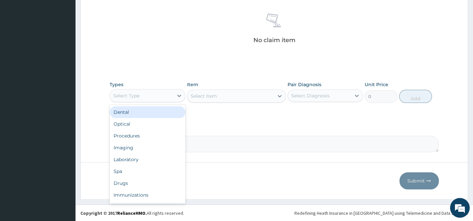
click at [123, 96] on div "Select Type" at bounding box center [126, 95] width 26 height 7
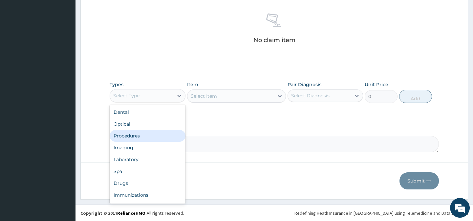
click at [122, 137] on div "Procedures" at bounding box center [147, 136] width 75 height 12
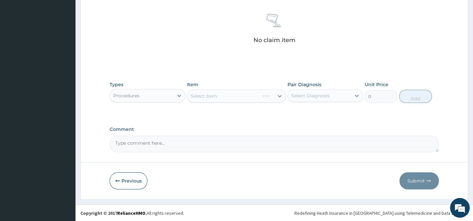
click at [126, 142] on textarea "Comment" at bounding box center [274, 144] width 329 height 16
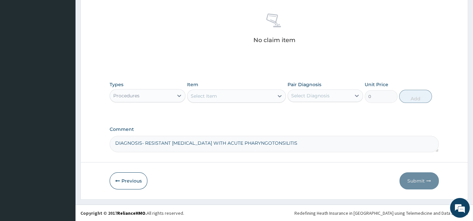
type textarea "DIAGNOSIS- RESISTANT MALARIA WITH ACUTE PHARYNGOTONSILITIS"
click at [211, 91] on div "Select Item" at bounding box center [230, 96] width 86 height 11
click at [212, 96] on div "Select Item" at bounding box center [204, 96] width 26 height 7
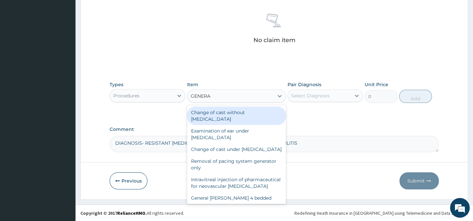
type input "GENERAL"
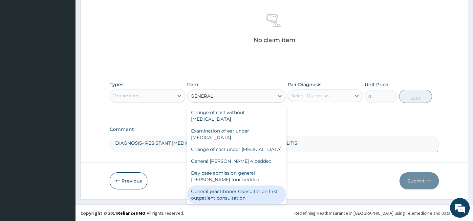
click at [217, 199] on div "General practitioner Consultation first outpatient consultation" at bounding box center [236, 194] width 99 height 18
type input "3000"
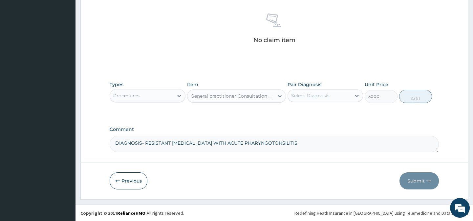
click at [312, 96] on div "Select Diagnosis" at bounding box center [310, 95] width 38 height 7
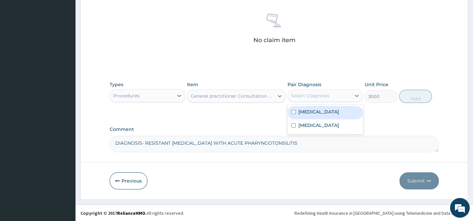
drag, startPoint x: 306, startPoint y: 118, endPoint x: 304, endPoint y: 141, distance: 22.4
click at [305, 115] on label "[MEDICAL_DATA]" at bounding box center [318, 111] width 41 height 7
checkbox input "true"
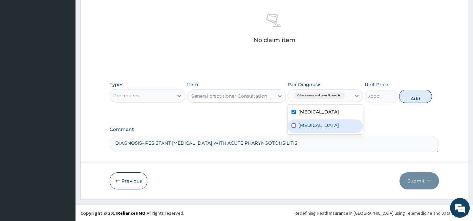
click at [304, 128] on label "Pharyngotonsillitis" at bounding box center [318, 125] width 41 height 7
checkbox input "true"
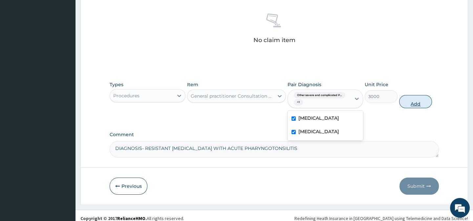
click at [417, 105] on button "Add" at bounding box center [415, 101] width 33 height 13
type input "0"
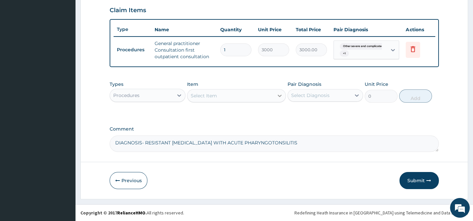
scroll to position [229, 0]
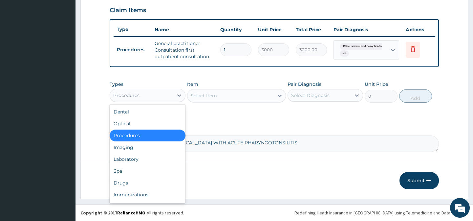
click at [144, 99] on div "Procedures" at bounding box center [147, 95] width 75 height 13
drag, startPoint x: 136, startPoint y: 181, endPoint x: 180, endPoint y: 146, distance: 55.2
click at [138, 181] on div "Drugs" at bounding box center [147, 183] width 75 height 12
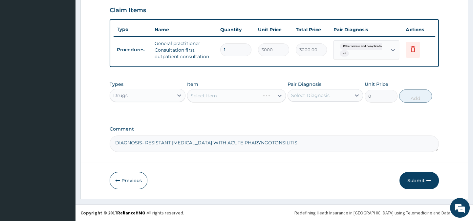
click at [196, 94] on div "Select Item" at bounding box center [236, 95] width 99 height 13
click at [196, 94] on div "Select Item" at bounding box center [204, 95] width 26 height 7
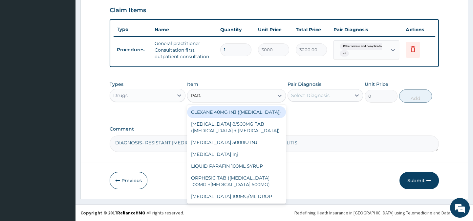
type input "PARACETA"
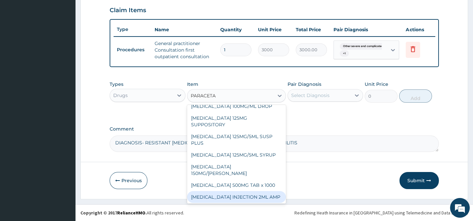
scroll to position [55, 0]
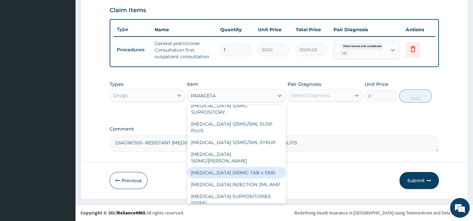
drag, startPoint x: 243, startPoint y: 164, endPoint x: 282, endPoint y: 102, distance: 73.5
click at [243, 166] on div "PARACETAMOL 500MG TAB x 1000" at bounding box center [236, 172] width 99 height 12
type input "11.025"
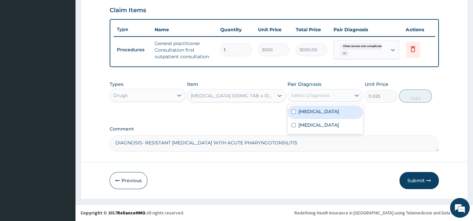
drag, startPoint x: 308, startPoint y: 95, endPoint x: 309, endPoint y: 108, distance: 12.9
click at [308, 95] on div "Select Diagnosis" at bounding box center [310, 95] width 38 height 7
drag, startPoint x: 309, startPoint y: 113, endPoint x: 317, endPoint y: 135, distance: 23.0
click at [310, 115] on label "Other severe and complicated Plasmodium falciparum malaria" at bounding box center [318, 111] width 41 height 7
checkbox input "true"
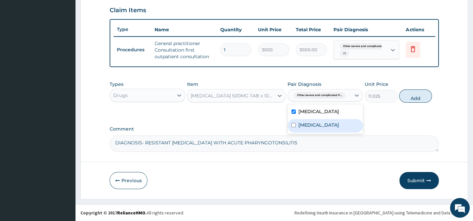
drag, startPoint x: 323, startPoint y: 138, endPoint x: 395, endPoint y: 127, distance: 73.3
click at [324, 128] on label "Pharyngotonsillitis" at bounding box center [318, 124] width 41 height 7
checkbox input "true"
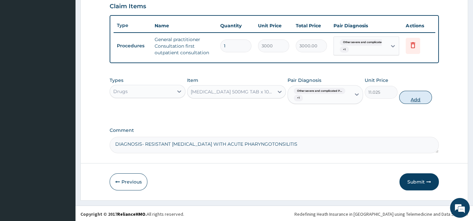
click at [407, 98] on button "Add" at bounding box center [415, 97] width 33 height 13
type input "0"
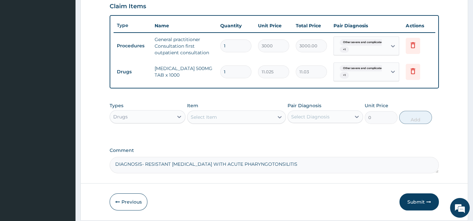
type input "18"
type input "198.45"
type input "18"
click at [212, 120] on div "Select Item" at bounding box center [204, 117] width 26 height 7
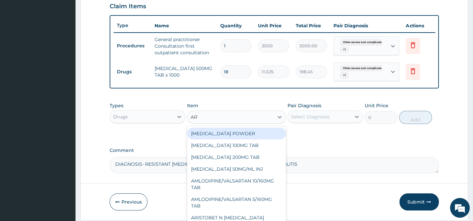
type input "ARTE"
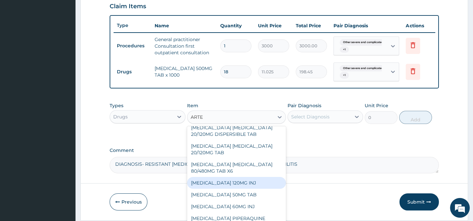
scroll to position [53, 0]
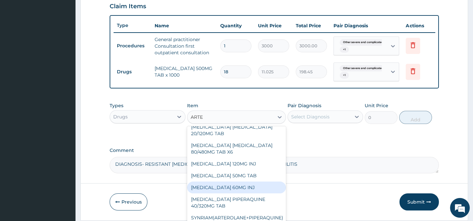
drag, startPoint x: 230, startPoint y: 188, endPoint x: 234, endPoint y: 186, distance: 4.4
click at [230, 188] on div "ARTESUNATE 60MG INJ" at bounding box center [236, 187] width 99 height 12
type input "1750"
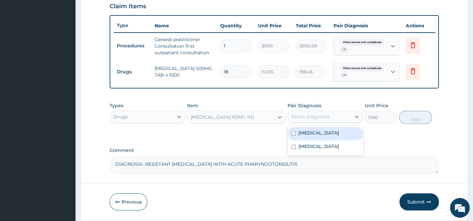
click at [297, 120] on div "Select Diagnosis" at bounding box center [310, 116] width 38 height 7
click at [294, 135] on input "checkbox" at bounding box center [293, 133] width 4 height 4
checkbox input "true"
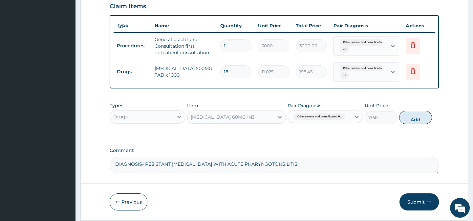
drag, startPoint x: 416, startPoint y: 119, endPoint x: 226, endPoint y: 134, distance: 190.9
click at [416, 118] on button "Add" at bounding box center [415, 117] width 33 height 13
type input "0"
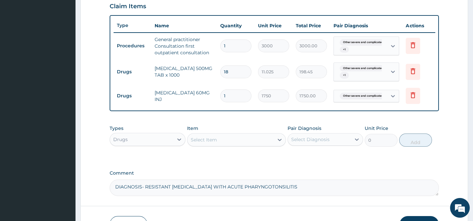
click at [204, 143] on div "Select Item" at bounding box center [204, 139] width 26 height 7
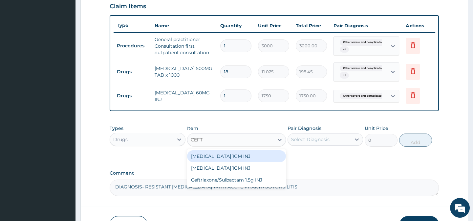
type input "CEFTR"
click at [226, 158] on div "CEFTRIAXONE 1GM INJ" at bounding box center [236, 156] width 99 height 12
type input "1400"
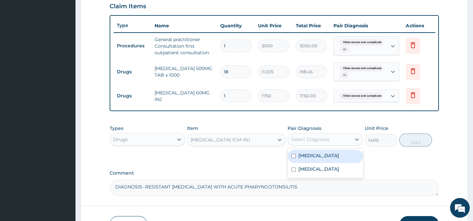
click at [298, 142] on div "Select Diagnosis" at bounding box center [310, 139] width 38 height 7
drag, startPoint x: 307, startPoint y: 167, endPoint x: 312, endPoint y: 185, distance: 19.1
click at [308, 163] on div "Other severe and complicated Plasmodium falciparum malaria" at bounding box center [324, 155] width 75 height 13
checkbox input "true"
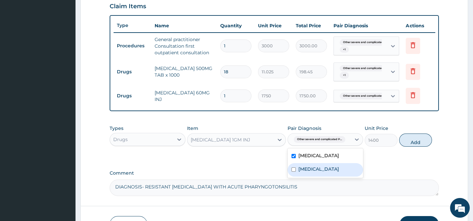
drag, startPoint x: 312, startPoint y: 185, endPoint x: 324, endPoint y: 163, distance: 25.3
click at [312, 176] on div "Pharyngotonsillitis" at bounding box center [324, 169] width 75 height 13
checkbox input "true"
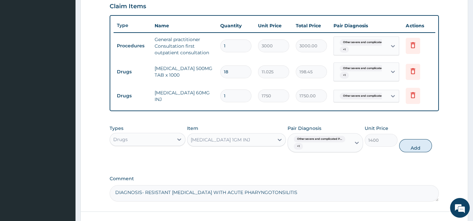
drag, startPoint x: 413, startPoint y: 149, endPoint x: 188, endPoint y: 86, distance: 233.5
click at [407, 148] on button "Add" at bounding box center [415, 145] width 33 height 13
type input "0"
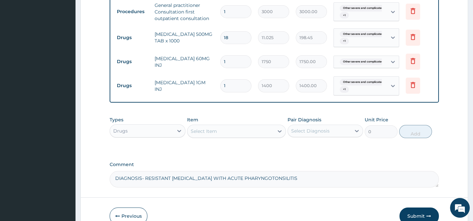
scroll to position [302, 0]
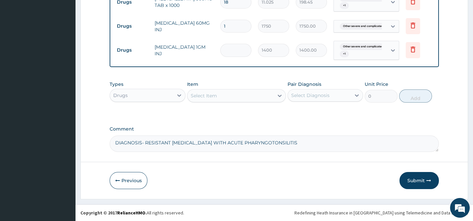
type input "0.00"
type input "5"
type input "7000.00"
type input "5"
drag, startPoint x: 217, startPoint y: 98, endPoint x: 279, endPoint y: 96, distance: 62.0
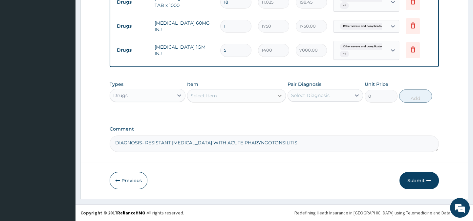
click at [217, 97] on div "Select Item" at bounding box center [230, 95] width 86 height 11
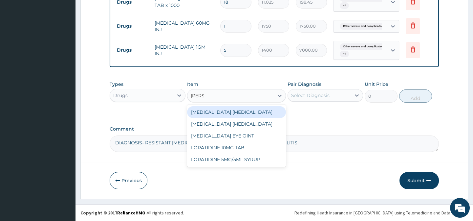
type input "LORAT"
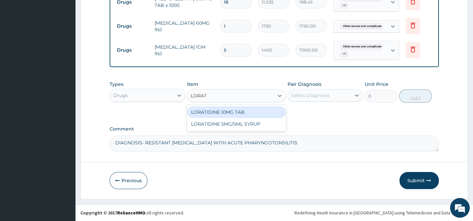
click at [223, 113] on div "LORATIDINE 10MG TAB" at bounding box center [236, 112] width 99 height 12
type input "52.5"
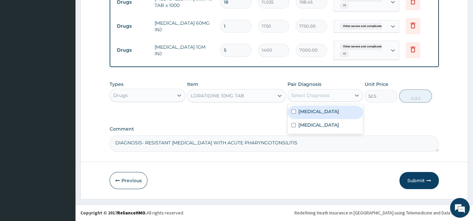
click at [314, 95] on div "Select Diagnosis" at bounding box center [310, 95] width 38 height 7
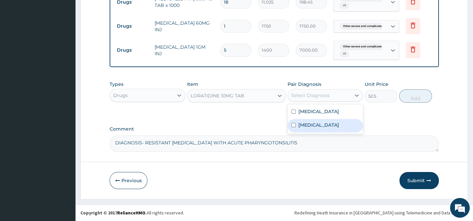
drag, startPoint x: 329, startPoint y: 136, endPoint x: 372, endPoint y: 84, distance: 66.9
click at [331, 132] on div "Pharyngotonsillitis" at bounding box center [324, 125] width 75 height 13
checkbox input "true"
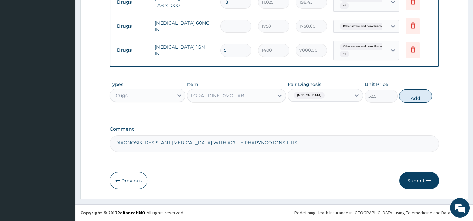
drag, startPoint x: 417, startPoint y: 89, endPoint x: 380, endPoint y: 89, distance: 37.1
click at [416, 89] on div "Types Drugs Item LORATIDINE 10MG TAB Pair Diagnosis Pharyngotonsillitis Unit Pr…" at bounding box center [274, 91] width 329 height 28
click at [417, 98] on button "Add" at bounding box center [415, 95] width 33 height 13
type input "0"
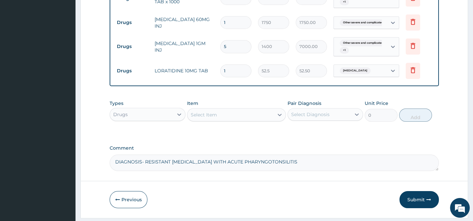
type input "10"
type input "525.00"
type input "10"
click at [224, 120] on div "Select Item" at bounding box center [230, 114] width 86 height 11
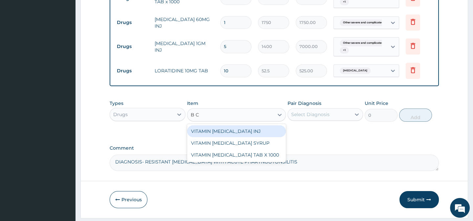
type input "B CO"
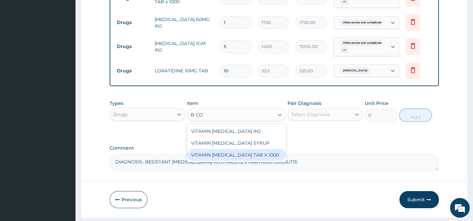
drag, startPoint x: 223, startPoint y: 160, endPoint x: 224, endPoint y: 157, distance: 3.6
click at [224, 160] on div "VITAMIN B COMPLEX TAB X 1000" at bounding box center [236, 155] width 99 height 12
type input "52.5"
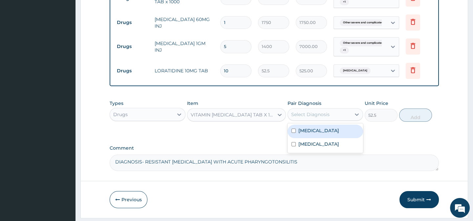
click at [296, 117] on div "Select Diagnosis" at bounding box center [310, 114] width 38 height 7
drag, startPoint x: 293, startPoint y: 140, endPoint x: 305, endPoint y: 166, distance: 28.9
click at [292, 133] on input "checkbox" at bounding box center [293, 130] width 4 height 4
checkbox input "true"
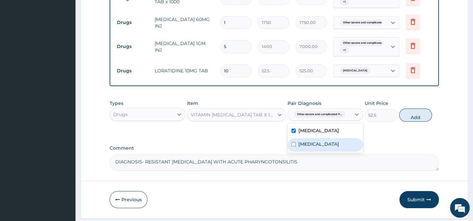
drag, startPoint x: 306, startPoint y: 161, endPoint x: 398, endPoint y: 137, distance: 95.5
click at [307, 147] on label "Pharyngotonsillitis" at bounding box center [318, 143] width 41 height 7
checkbox input "true"
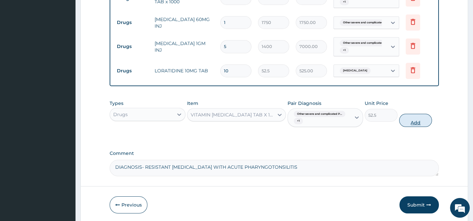
click at [412, 125] on button "Add" at bounding box center [415, 120] width 33 height 13
type input "0"
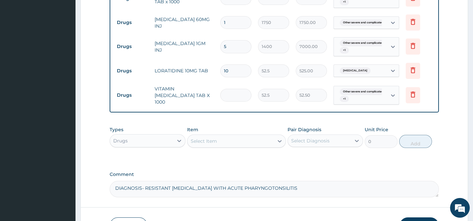
type input "0.00"
type input "2"
type input "105.00"
type input "21"
type input "1102.50"
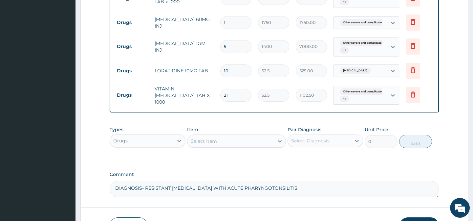
type input "21"
click at [206, 143] on div "Select Item" at bounding box center [204, 141] width 26 height 7
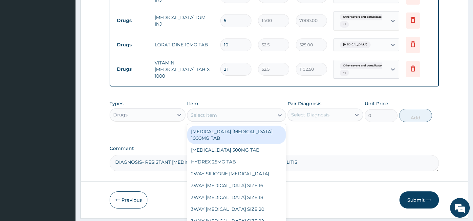
scroll to position [351, 0]
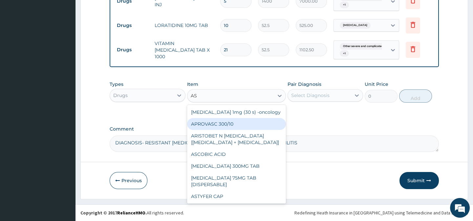
type input "A"
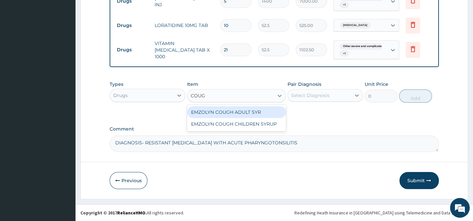
type input "COUGH"
click at [226, 108] on div "EMZOLYN COUGH ADULT SYR" at bounding box center [236, 112] width 99 height 12
type input "735"
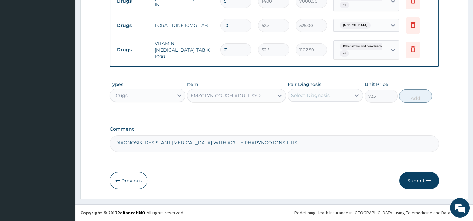
click at [310, 96] on div "Select Diagnosis" at bounding box center [310, 95] width 38 height 7
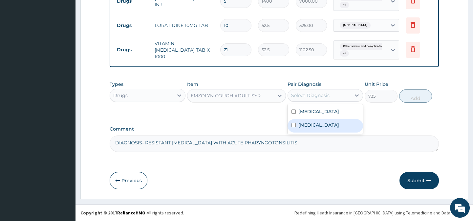
drag, startPoint x: 312, startPoint y: 138, endPoint x: 444, endPoint y: 107, distance: 135.0
click at [316, 128] on label "Pharyngotonsillitis" at bounding box center [318, 124] width 41 height 7
checkbox input "true"
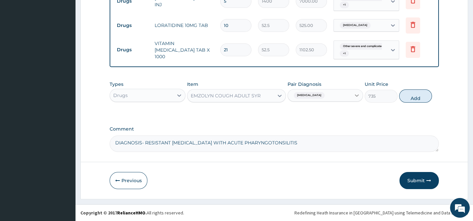
drag, startPoint x: 418, startPoint y: 97, endPoint x: 353, endPoint y: 118, distance: 68.3
click at [417, 97] on button "Add" at bounding box center [415, 95] width 33 height 13
type input "0"
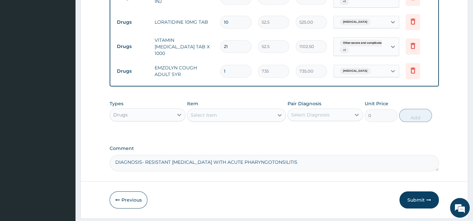
click at [317, 167] on textarea "DIAGNOSIS- RESISTANT MALARIA WITH ACUTE PHARYNGOTONSILITIS" at bounding box center [274, 163] width 329 height 16
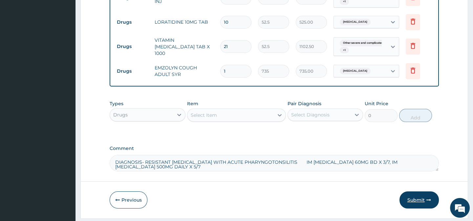
type textarea "DIAGNOSIS- RESISTANT MALARIA WITH ACUTE PHARYNGOTONSILITIS IM ARTESUNATE 60MG B…"
click at [424, 203] on button "Submit" at bounding box center [418, 199] width 39 height 17
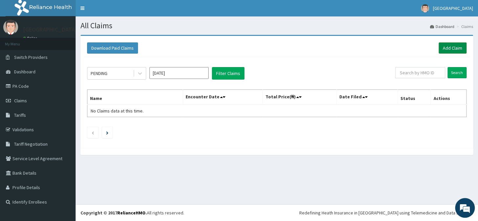
click at [451, 45] on link "Add Claim" at bounding box center [452, 47] width 28 height 11
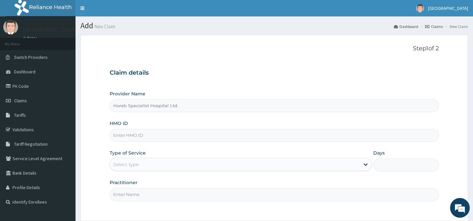
type input "Horeb Specialist Hospital Ltd."
click at [138, 134] on input "HMO ID" at bounding box center [274, 135] width 329 height 13
type input "EHE/10003/A"
click at [139, 161] on div "Select type" at bounding box center [235, 164] width 250 height 11
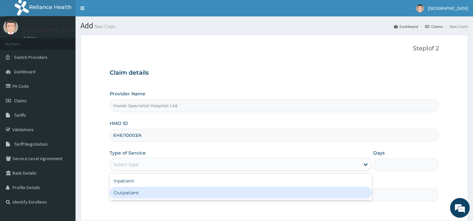
click at [139, 191] on div "Outpatient" at bounding box center [241, 192] width 262 height 12
type input "1"
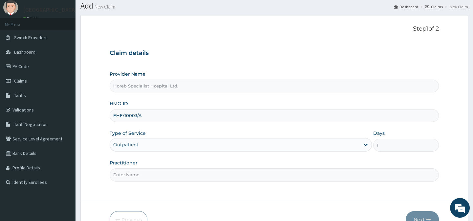
scroll to position [59, 0]
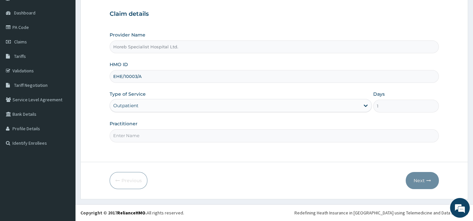
click at [130, 134] on input "Practitioner" at bounding box center [274, 135] width 329 height 13
type input "DR [PERSON_NAME]"
click at [428, 182] on button "Next" at bounding box center [422, 180] width 33 height 17
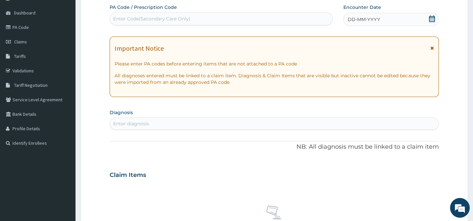
click at [376, 19] on span "DD-MM-YYYY" at bounding box center [364, 19] width 32 height 7
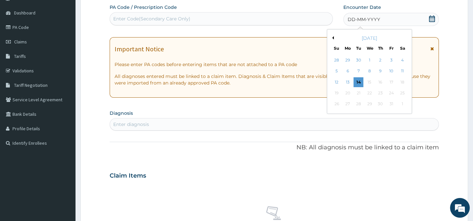
click at [332, 37] on button "Previous Month" at bounding box center [331, 37] width 3 height 3
click at [378, 92] on div "25" at bounding box center [380, 93] width 10 height 10
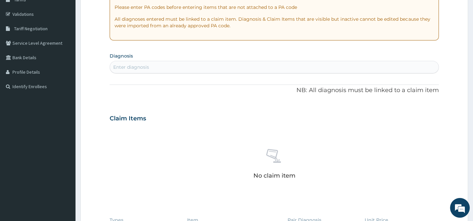
scroll to position [118, 0]
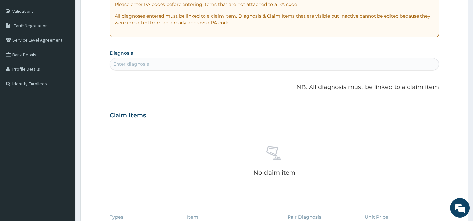
click at [275, 59] on div "Enter diagnosis" at bounding box center [274, 64] width 328 height 11
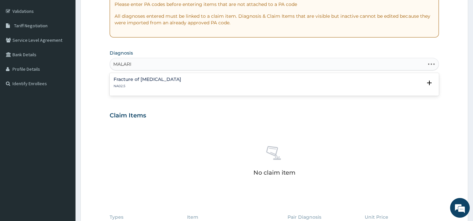
type input "[MEDICAL_DATA]"
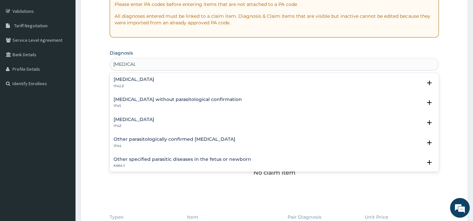
scroll to position [30, 0]
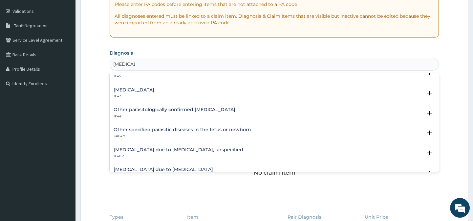
click at [209, 150] on h4 "[MEDICAL_DATA] due to [MEDICAL_DATA], unspecified" at bounding box center [179, 149] width 130 height 5
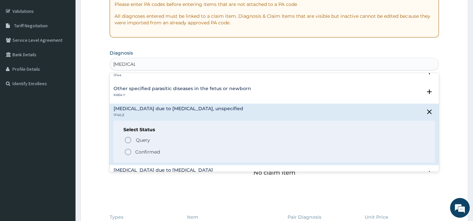
scroll to position [89, 0]
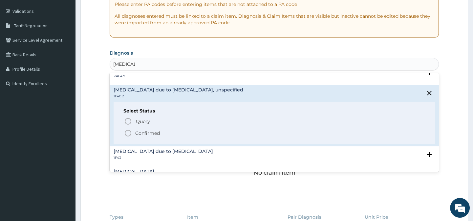
drag, startPoint x: 166, startPoint y: 133, endPoint x: 180, endPoint y: 130, distance: 14.9
click at [166, 133] on span "Confirmed" at bounding box center [274, 133] width 301 height 8
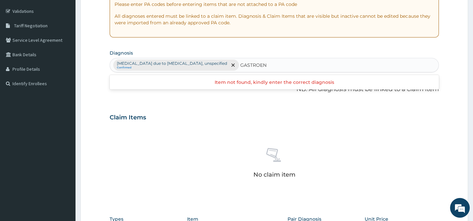
type input "GASTROE"
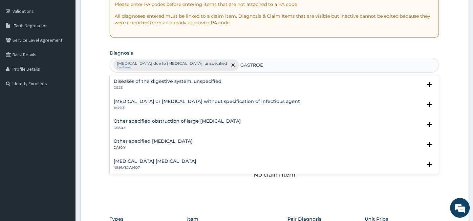
click at [231, 100] on h4 "[MEDICAL_DATA] or [MEDICAL_DATA] without specification of infectious agent" at bounding box center [207, 101] width 186 height 5
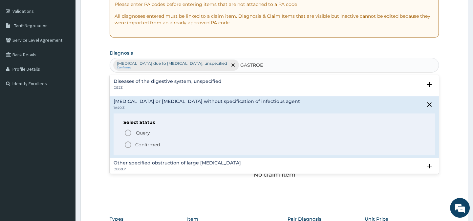
click at [129, 144] on icon "status option filled" at bounding box center [128, 144] width 8 height 8
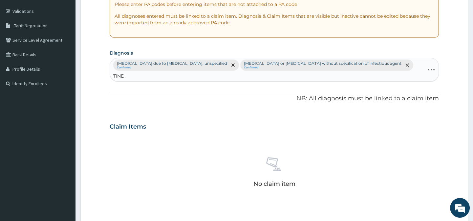
type input "[MEDICAL_DATA]"
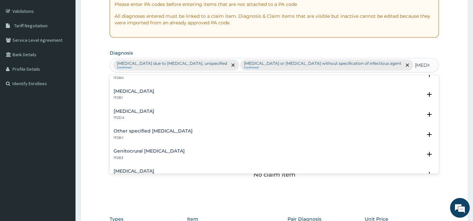
scroll to position [59, 0]
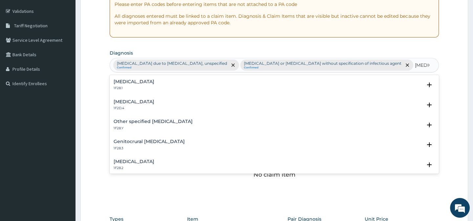
click at [144, 162] on h4 "[MEDICAL_DATA]" at bounding box center [134, 161] width 41 height 5
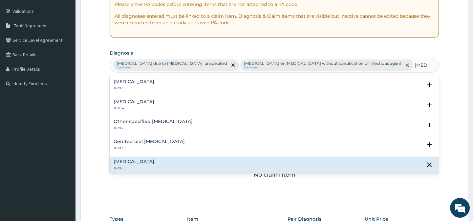
scroll to position [119, 0]
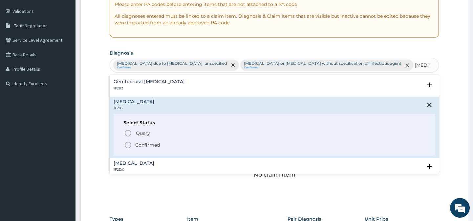
click at [129, 143] on icon "status option filled" at bounding box center [128, 145] width 8 height 8
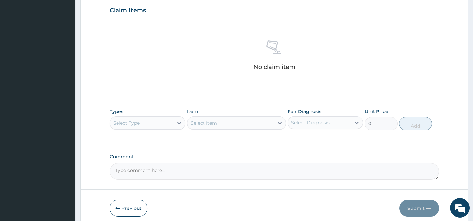
scroll to position [265, 0]
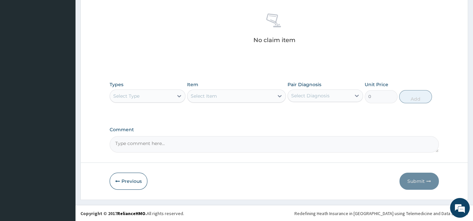
click at [166, 143] on textarea "Comment" at bounding box center [274, 144] width 329 height 16
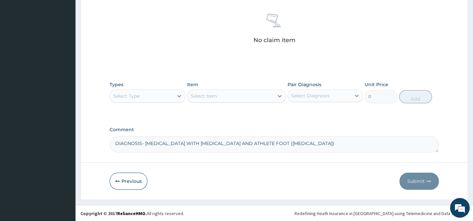
type textarea "DIAGNOSIS- [MEDICAL_DATA] WITH [MEDICAL_DATA] AND ATHLETE FOOT ([MEDICAL_DATA])"
click at [149, 94] on div "Select Type" at bounding box center [141, 96] width 63 height 11
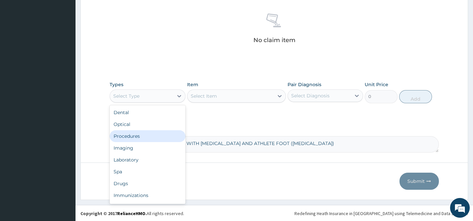
click at [138, 135] on div "Procedures" at bounding box center [147, 136] width 75 height 12
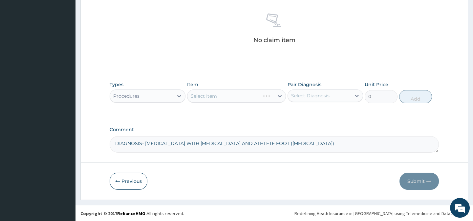
click at [201, 98] on div "Select Item" at bounding box center [236, 95] width 99 height 13
click at [205, 96] on div "Select Item" at bounding box center [204, 96] width 26 height 7
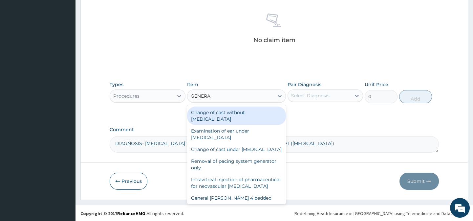
type input "GENERAL"
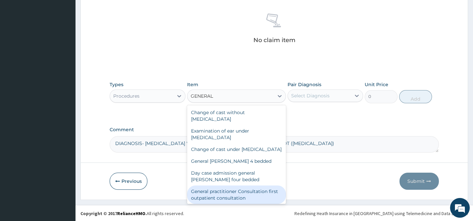
drag, startPoint x: 266, startPoint y: 197, endPoint x: 320, endPoint y: 82, distance: 127.7
click at [266, 195] on div "General practitioner Consultation first outpatient consultation" at bounding box center [236, 194] width 99 height 18
type input "3000"
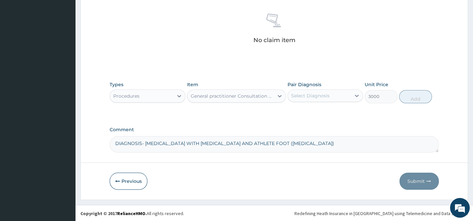
click at [316, 94] on div "Select Diagnosis" at bounding box center [310, 95] width 38 height 7
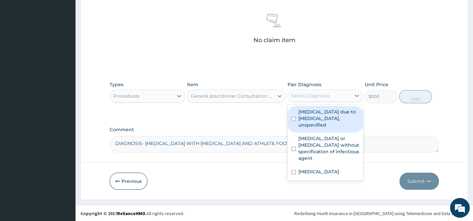
click at [309, 115] on label "[MEDICAL_DATA] due to [MEDICAL_DATA], unspecified" at bounding box center [328, 118] width 61 height 20
checkbox input "true"
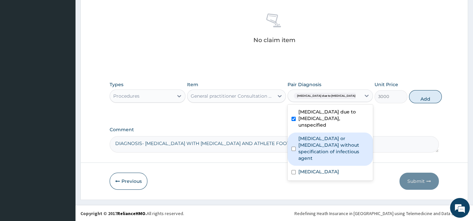
drag, startPoint x: 307, startPoint y: 147, endPoint x: 305, endPoint y: 176, distance: 29.3
click at [307, 155] on label "[MEDICAL_DATA] or [MEDICAL_DATA] without specification of infectious agent" at bounding box center [333, 148] width 71 height 26
checkbox input "true"
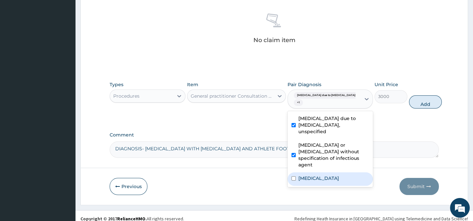
click at [305, 175] on label "[MEDICAL_DATA]" at bounding box center [318, 178] width 41 height 7
checkbox input "true"
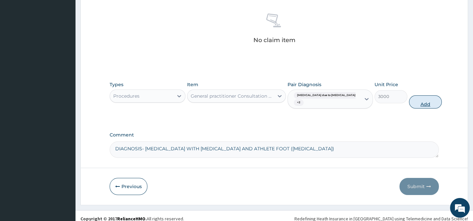
click at [414, 97] on button "Add" at bounding box center [425, 101] width 33 height 13
type input "0"
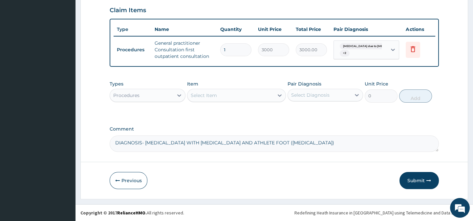
scroll to position [241, 0]
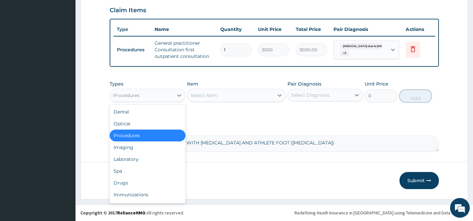
click at [154, 93] on div "Procedures" at bounding box center [141, 95] width 63 height 11
drag, startPoint x: 141, startPoint y: 182, endPoint x: 219, endPoint y: 129, distance: 94.6
click at [141, 181] on div "Drugs" at bounding box center [147, 183] width 75 height 12
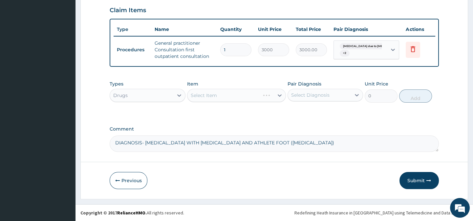
click at [230, 95] on div "Select Item" at bounding box center [236, 95] width 99 height 13
click at [228, 93] on div "Select Item" at bounding box center [230, 95] width 86 height 11
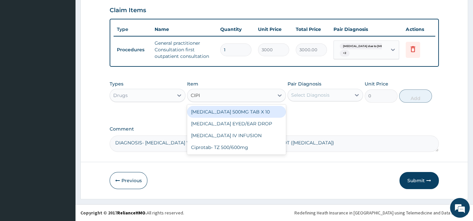
type input "CIPRO"
click at [229, 113] on div "CIPROFLOXACIN 500MG TAB X 10" at bounding box center [236, 112] width 99 height 12
type input "63"
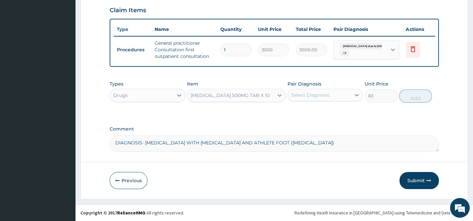
click at [324, 95] on div "Select Diagnosis" at bounding box center [310, 95] width 38 height 7
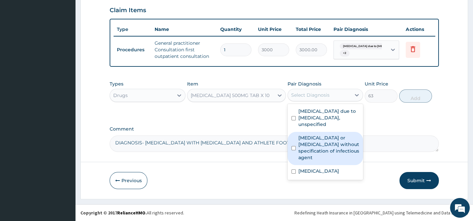
click at [315, 142] on label "Infectious gastroenteritis or colitis without specification of infectious agent" at bounding box center [328, 147] width 61 height 26
checkbox input "true"
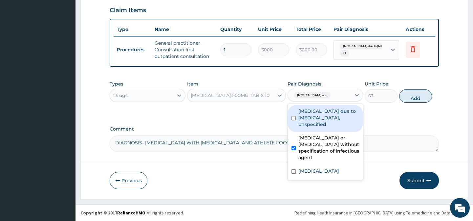
drag, startPoint x: 310, startPoint y: 116, endPoint x: 313, endPoint y: 168, distance: 52.0
click at [308, 120] on label "Malaria due to Plasmodium falciparum, unspecified" at bounding box center [328, 118] width 61 height 20
checkbox input "true"
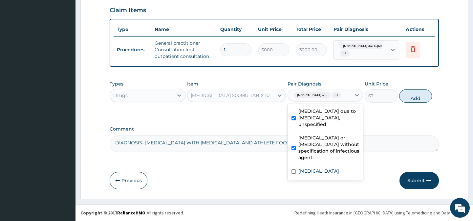
click at [313, 165] on div "Infectious gastroenteritis or colitis without specification of infectious agent" at bounding box center [324, 148] width 75 height 33
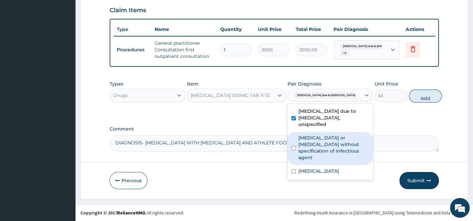
click at [310, 147] on label "Infectious gastroenteritis or colitis without specification of infectious agent" at bounding box center [333, 147] width 71 height 26
checkbox input "true"
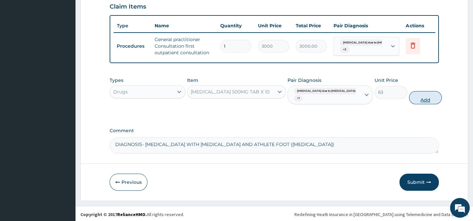
click at [416, 98] on button "Add" at bounding box center [425, 97] width 33 height 13
type input "0"
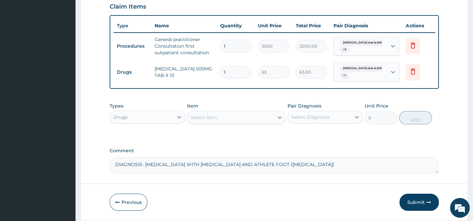
type input "12"
type input "756.00"
type input "1"
type input "63.00"
type input "14"
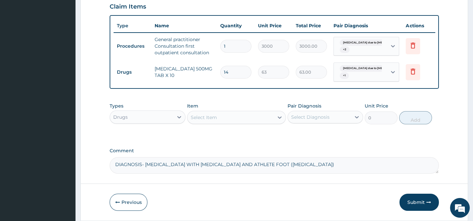
type input "882.00"
type input "14"
click at [228, 117] on div "Select Item" at bounding box center [230, 117] width 86 height 11
click at [224, 122] on div "Select Item" at bounding box center [230, 117] width 86 height 11
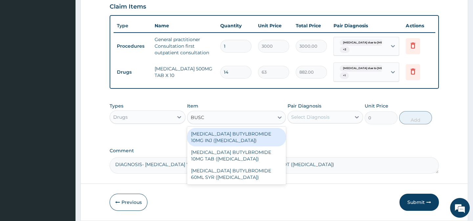
type input "BUSCO"
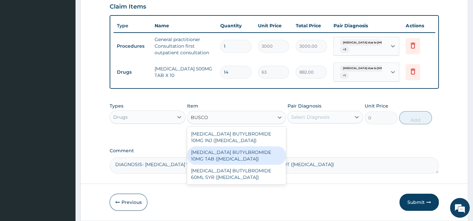
click at [237, 158] on div "[MEDICAL_DATA] BUTYLBROMIDE 10MG TAB ([MEDICAL_DATA])" at bounding box center [236, 155] width 99 height 18
type input "52.5"
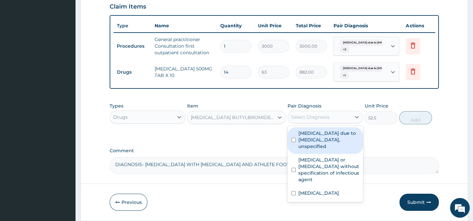
click at [317, 120] on div "Select Diagnosis" at bounding box center [310, 117] width 38 height 7
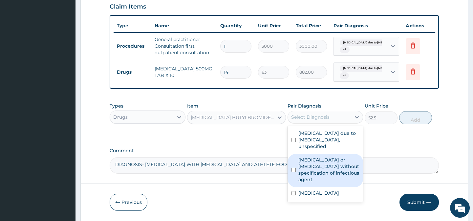
click at [319, 167] on label "[MEDICAL_DATA] or [MEDICAL_DATA] without specification of infectious agent" at bounding box center [328, 169] width 61 height 26
checkbox input "true"
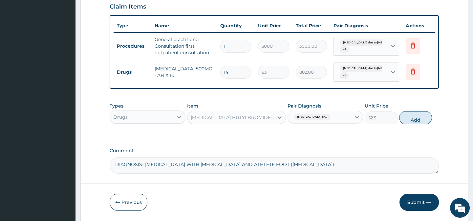
click at [408, 118] on button "Add" at bounding box center [415, 117] width 33 height 13
type input "0"
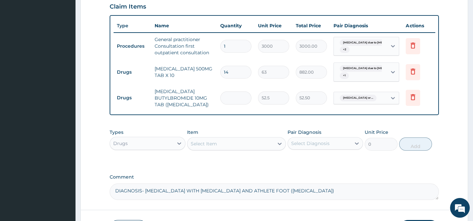
type input "0.00"
type input "6"
type input "315.00"
type input "6"
click at [229, 149] on div "Select Item" at bounding box center [230, 143] width 86 height 11
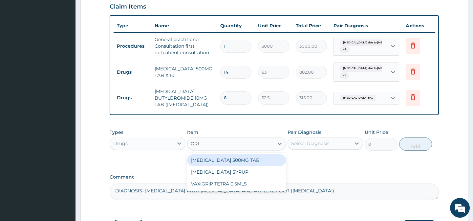
type input "GRIS"
click at [230, 165] on div "[MEDICAL_DATA] 500MG TAB" at bounding box center [236, 160] width 99 height 12
type input "189"
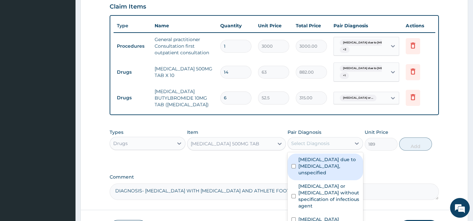
click at [307, 146] on div "Select Diagnosis" at bounding box center [310, 143] width 38 height 7
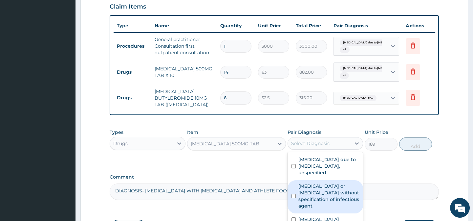
click at [344, 197] on label "[MEDICAL_DATA] or [MEDICAL_DATA] without specification of infectious agent" at bounding box center [328, 195] width 61 height 26
checkbox input "true"
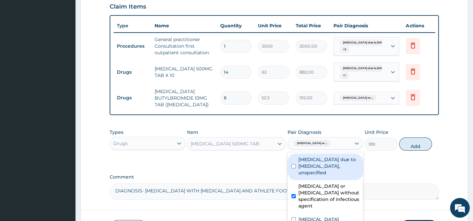
drag, startPoint x: 308, startPoint y: 177, endPoint x: 320, endPoint y: 181, distance: 13.0
click at [308, 176] on label "[MEDICAL_DATA] due to [MEDICAL_DATA], unspecified" at bounding box center [328, 166] width 61 height 20
checkbox input "true"
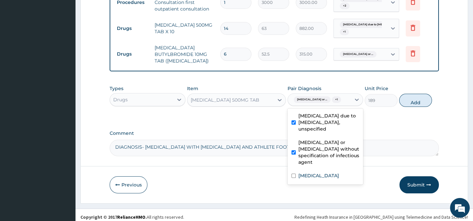
scroll to position [298, 0]
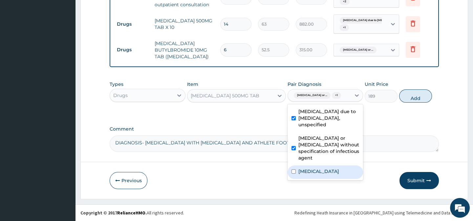
click at [338, 173] on label "Dermatophytosis of foot" at bounding box center [318, 171] width 41 height 7
checkbox input "true"
click at [410, 94] on button "Add" at bounding box center [415, 95] width 33 height 13
type input "0"
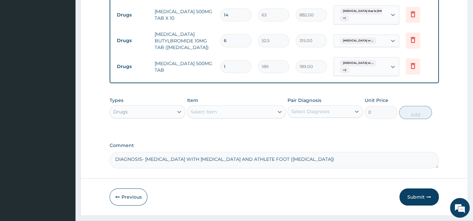
type input "0.00"
type input "2"
type input "378.00"
type input "28"
type input "5292.00"
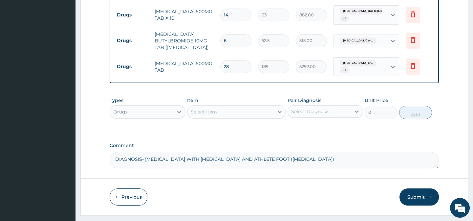
type input "28"
click at [247, 117] on div "Select Item" at bounding box center [230, 111] width 86 height 11
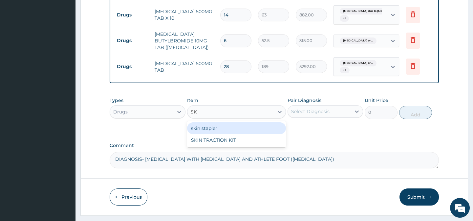
type input "S"
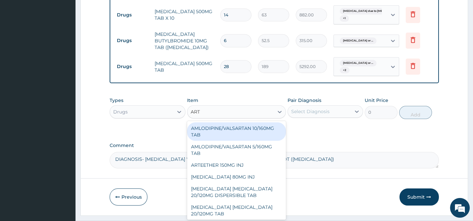
type input "ARTE"
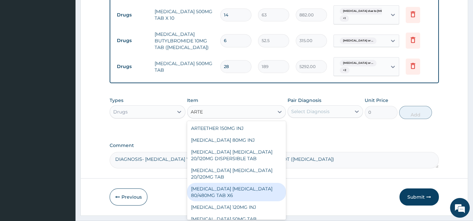
click at [225, 198] on div "[MEDICAL_DATA] [MEDICAL_DATA] 80/480MG TAB X6" at bounding box center [236, 191] width 99 height 18
type input "262.5"
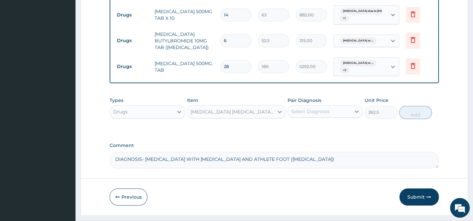
click at [302, 115] on div "Select Diagnosis" at bounding box center [310, 111] width 38 height 7
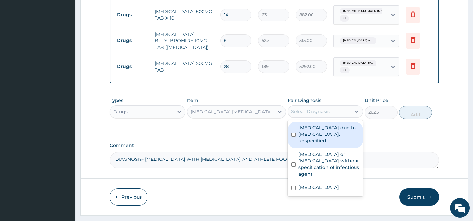
click at [298, 130] on label "[MEDICAL_DATA] due to [MEDICAL_DATA], unspecified" at bounding box center [328, 134] width 61 height 20
checkbox input "true"
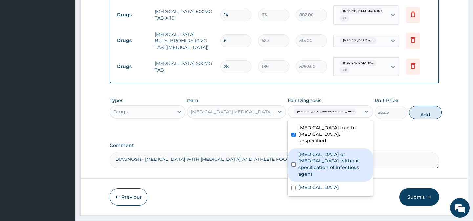
click at [298, 156] on label "[MEDICAL_DATA] or [MEDICAL_DATA] without specification of infectious agent" at bounding box center [333, 164] width 71 height 26
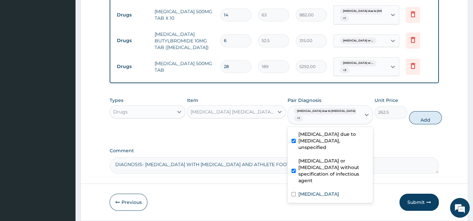
drag, startPoint x: 306, startPoint y: 170, endPoint x: 381, endPoint y: 160, distance: 76.5
click at [306, 170] on label "[MEDICAL_DATA] or [MEDICAL_DATA] without specification of infectious agent" at bounding box center [333, 170] width 71 height 26
checkbox input "false"
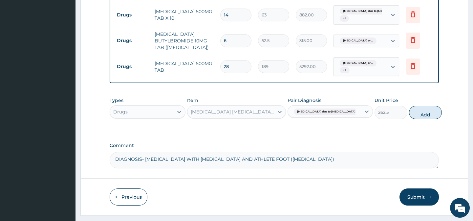
click at [410, 116] on button "Add" at bounding box center [425, 112] width 33 height 13
type input "0"
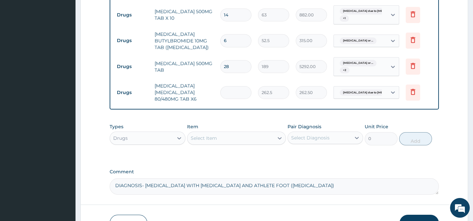
type input "0.00"
type input "6"
type input "1575.00"
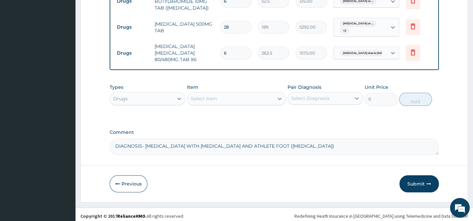
scroll to position [345, 0]
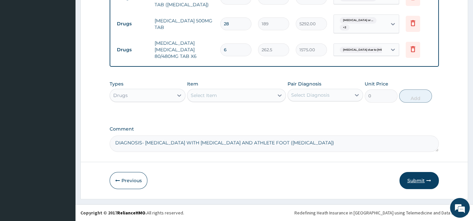
type input "6"
click at [431, 178] on button "Submit" at bounding box center [418, 180] width 39 height 17
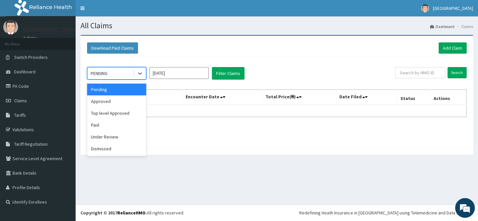
drag, startPoint x: 125, startPoint y: 74, endPoint x: 122, endPoint y: 78, distance: 5.0
click at [125, 74] on div "PENDING" at bounding box center [110, 73] width 46 height 11
drag, startPoint x: 112, startPoint y: 137, endPoint x: 198, endPoint y: 96, distance: 95.3
click at [114, 137] on div "Under Review" at bounding box center [116, 137] width 59 height 12
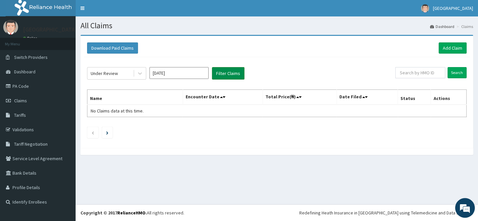
click at [221, 72] on button "Filter Claims" at bounding box center [228, 73] width 32 height 12
click at [180, 73] on input "[DATE]" at bounding box center [178, 73] width 59 height 12
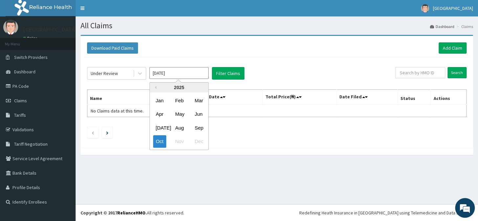
drag, startPoint x: 200, startPoint y: 125, endPoint x: 229, endPoint y: 99, distance: 39.3
click at [200, 125] on div "Sep" at bounding box center [198, 127] width 13 height 12
type input "[DATE]"
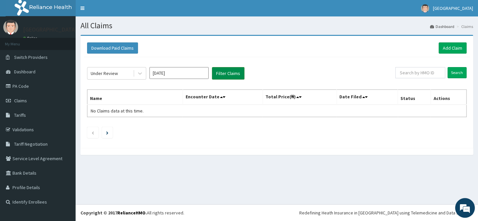
click at [224, 71] on button "Filter Claims" at bounding box center [228, 73] width 32 height 12
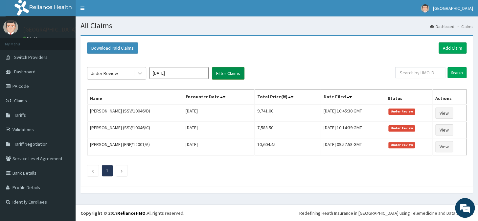
click at [224, 72] on button "Filter Claims" at bounding box center [228, 73] width 32 height 12
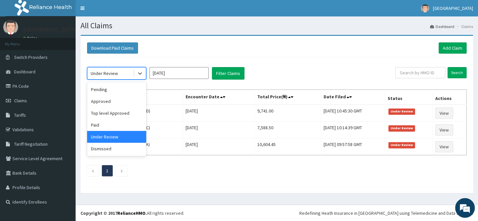
click at [119, 73] on div "Under Review" at bounding box center [110, 73] width 46 height 11
click at [120, 102] on div "Approved" at bounding box center [116, 101] width 59 height 12
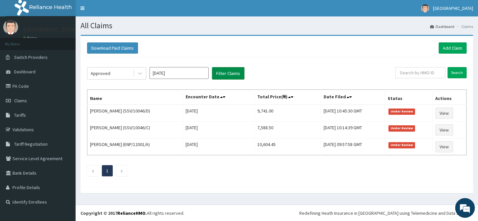
click at [223, 73] on button "Filter Claims" at bounding box center [228, 73] width 32 height 12
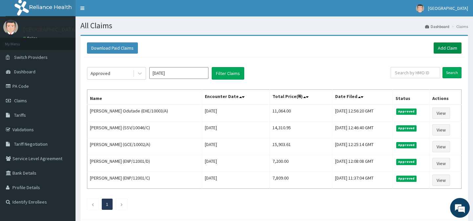
click at [445, 47] on link "Add Claim" at bounding box center [448, 47] width 28 height 11
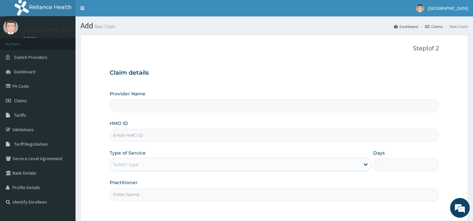
type input "Horeb Specialist Hospital Ltd."
click at [125, 133] on input "HMO ID" at bounding box center [274, 135] width 329 height 13
type input "CYU/10356/D"
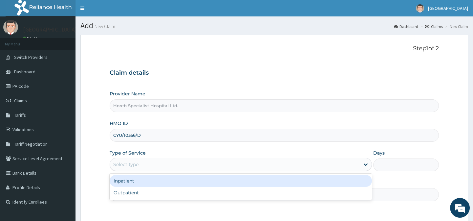
click at [122, 168] on div "Select type" at bounding box center [235, 164] width 250 height 11
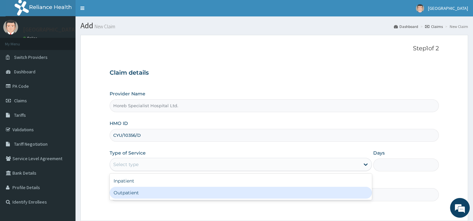
click at [125, 191] on div "Outpatient" at bounding box center [241, 192] width 262 height 12
type input "1"
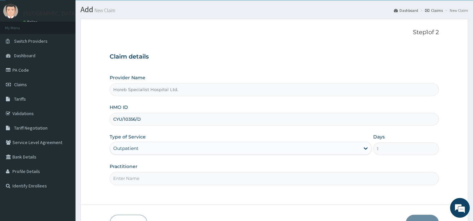
scroll to position [59, 0]
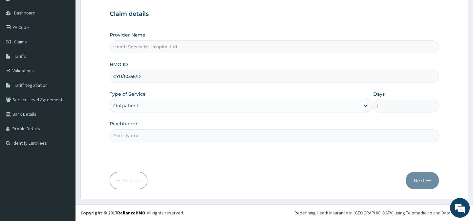
click at [134, 139] on input "Practitioner" at bounding box center [274, 135] width 329 height 13
type input "DR [PERSON_NAME]"
click at [416, 180] on button "Next" at bounding box center [422, 180] width 33 height 17
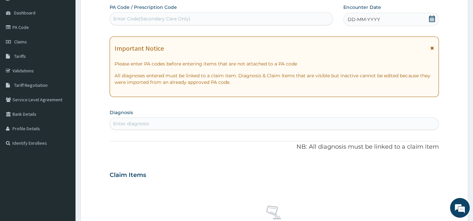
click at [381, 16] on div "DD-MM-YYYY" at bounding box center [391, 19] width 96 height 13
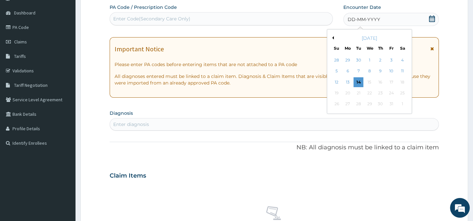
click at [333, 36] on button "Previous Month" at bounding box center [331, 37] width 3 height 3
click at [388, 91] on div "26" at bounding box center [391, 93] width 10 height 10
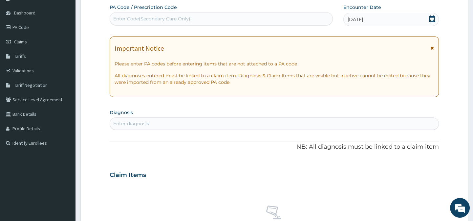
click at [161, 123] on div "Enter diagnosis" at bounding box center [274, 123] width 328 height 11
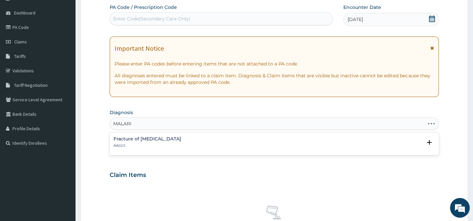
type input "[MEDICAL_DATA]"
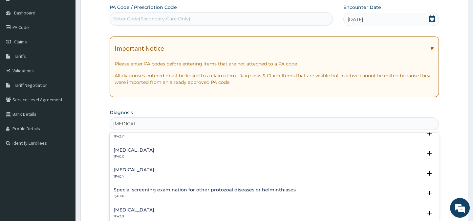
scroll to position [209, 0]
click at [154, 169] on h4 "[MEDICAL_DATA]" at bounding box center [134, 168] width 41 height 5
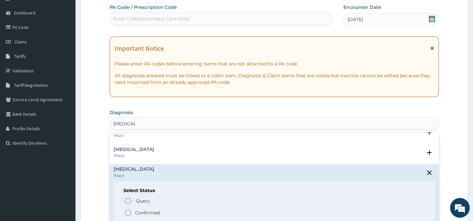
drag, startPoint x: 127, startPoint y: 211, endPoint x: 177, endPoint y: 132, distance: 93.8
click at [128, 209] on icon "status option filled" at bounding box center [128, 212] width 8 height 8
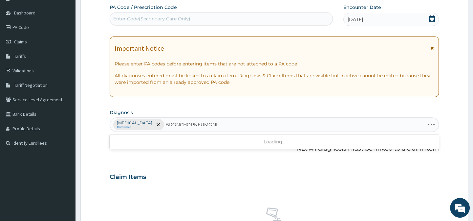
type input "[MEDICAL_DATA]"
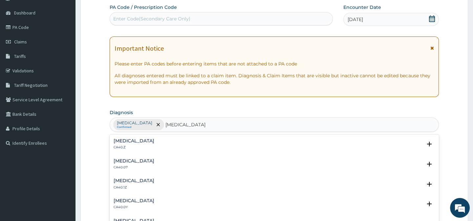
click at [154, 142] on h4 "[MEDICAL_DATA]" at bounding box center [134, 140] width 41 height 5
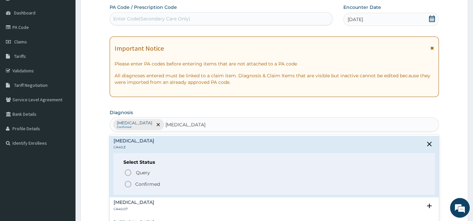
click at [127, 181] on icon "status option filled" at bounding box center [128, 184] width 8 height 8
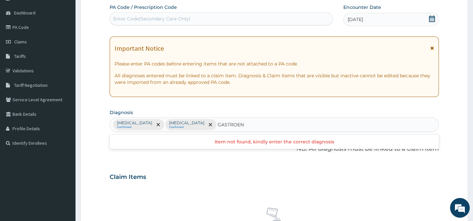
type input "GASTROE"
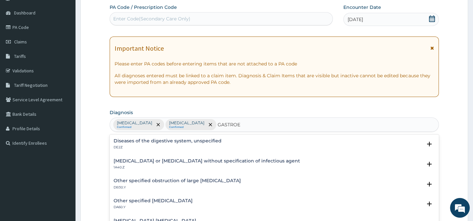
click at [146, 159] on h4 "[MEDICAL_DATA] or [MEDICAL_DATA] without specification of infectious agent" at bounding box center [207, 160] width 186 height 5
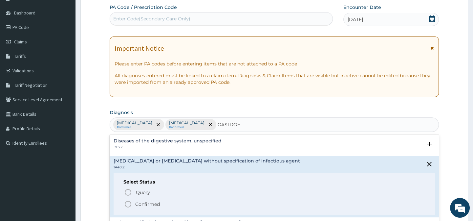
click at [127, 205] on icon "status option filled" at bounding box center [128, 204] width 8 height 8
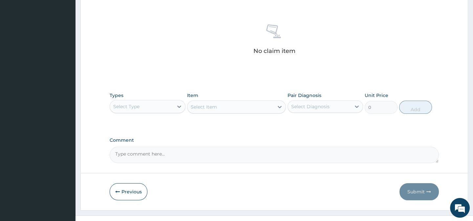
scroll to position [265, 0]
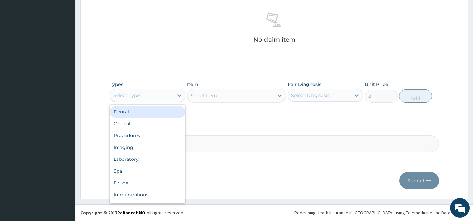
click at [153, 94] on div "Select Type" at bounding box center [141, 95] width 63 height 11
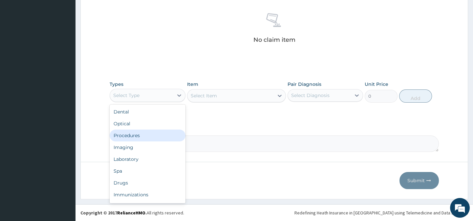
drag, startPoint x: 153, startPoint y: 136, endPoint x: 156, endPoint y: 148, distance: 13.1
click at [154, 144] on div "Dental Optical Procedures Imaging Laboratory Spa Drugs Immunizations Others Gym" at bounding box center [147, 153] width 75 height 98
drag, startPoint x: 143, startPoint y: 137, endPoint x: 178, endPoint y: 140, distance: 34.6
click at [143, 137] on div "Procedures" at bounding box center [147, 135] width 75 height 12
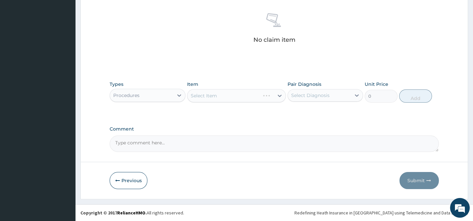
click at [191, 147] on textarea "Comment" at bounding box center [274, 143] width 329 height 16
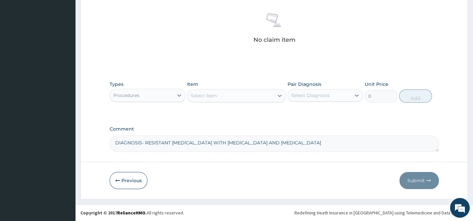
type textarea "DIAGNOSIS- RESISTANT [MEDICAL_DATA] WITH [MEDICAL_DATA] AND [MEDICAL_DATA]"
click at [228, 92] on div "Select Item" at bounding box center [230, 95] width 86 height 11
click at [225, 93] on div "Select Item" at bounding box center [230, 95] width 86 height 11
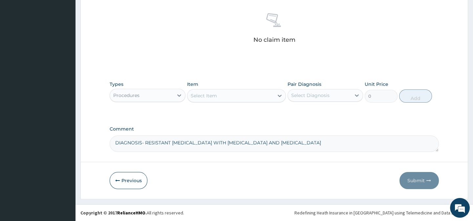
click at [225, 93] on div "Select Item" at bounding box center [230, 95] width 86 height 11
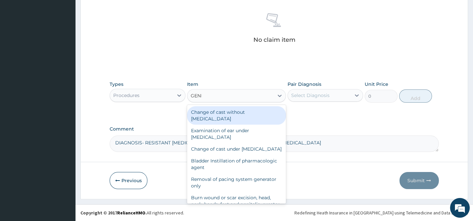
type input "GENERAL"
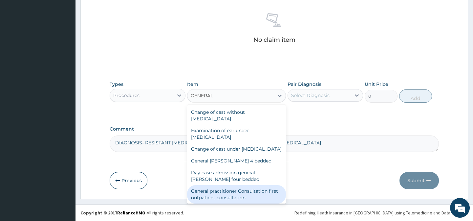
click at [230, 199] on div "General practitioner Consultation first outpatient consultation" at bounding box center [236, 194] width 99 height 18
type input "3000"
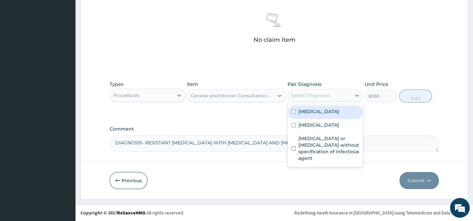
click at [325, 95] on div "Select Diagnosis" at bounding box center [310, 95] width 38 height 7
drag, startPoint x: 310, startPoint y: 118, endPoint x: 309, endPoint y: 141, distance: 22.3
click at [311, 115] on label "[MEDICAL_DATA]" at bounding box center [318, 111] width 41 height 7
checkbox input "true"
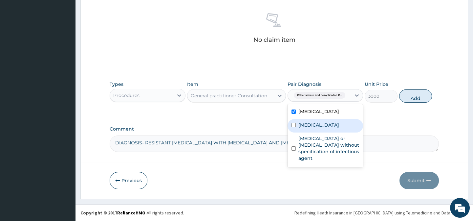
click at [309, 128] on label "[MEDICAL_DATA]" at bounding box center [318, 124] width 41 height 7
checkbox input "true"
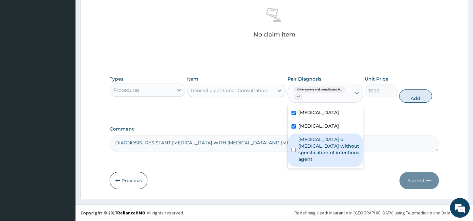
click at [313, 162] on label "[MEDICAL_DATA] or [MEDICAL_DATA] without specification of infectious agent" at bounding box center [328, 149] width 61 height 26
checkbox input "true"
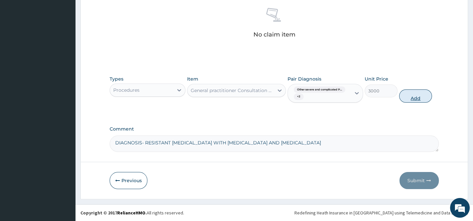
click at [406, 102] on button "Add" at bounding box center [415, 95] width 33 height 13
type input "0"
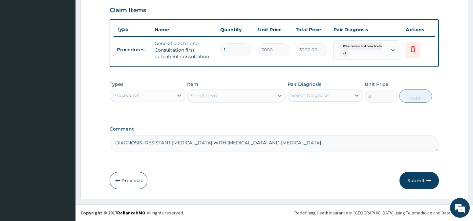
scroll to position [241, 0]
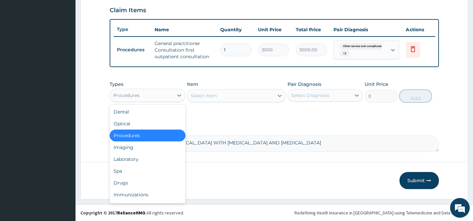
click at [153, 95] on div "Procedures" at bounding box center [141, 95] width 63 height 11
drag, startPoint x: 158, startPoint y: 158, endPoint x: 189, endPoint y: 129, distance: 43.0
click at [158, 157] on div "Laboratory" at bounding box center [147, 159] width 75 height 12
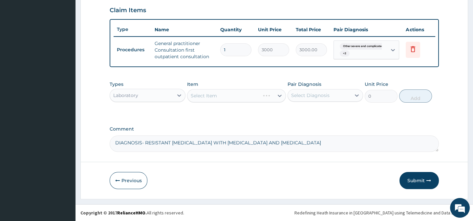
click at [211, 97] on div "Select Item" at bounding box center [236, 95] width 99 height 13
click at [203, 95] on div "Select Item" at bounding box center [204, 95] width 26 height 7
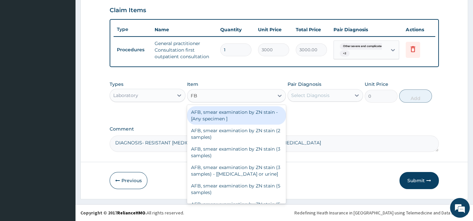
type input "FBC"
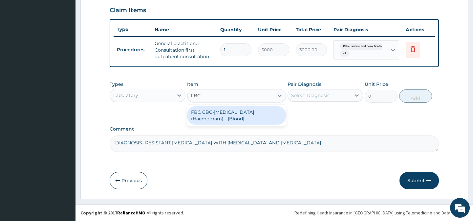
drag, startPoint x: 210, startPoint y: 115, endPoint x: 298, endPoint y: 107, distance: 88.9
click at [211, 114] on div "FBC CBC-[MEDICAL_DATA] (Haemogram) - [Blood]" at bounding box center [236, 115] width 99 height 18
type input "3000"
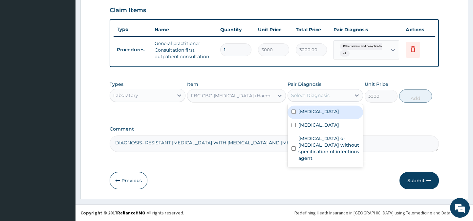
click at [318, 93] on div "Select Diagnosis" at bounding box center [310, 95] width 38 height 7
click at [320, 115] on label "[MEDICAL_DATA]" at bounding box center [318, 111] width 41 height 7
checkbox input "true"
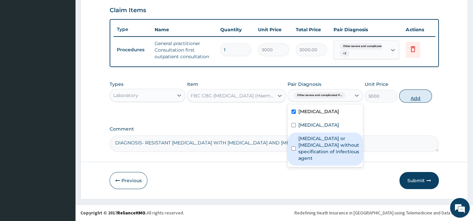
click at [411, 94] on button "Add" at bounding box center [415, 95] width 33 height 13
type input "0"
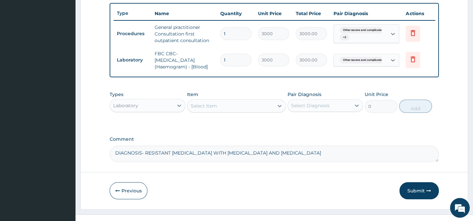
drag, startPoint x: 223, startPoint y: 119, endPoint x: 223, endPoint y: 123, distance: 3.9
click at [223, 111] on div "Select Item" at bounding box center [230, 105] width 86 height 11
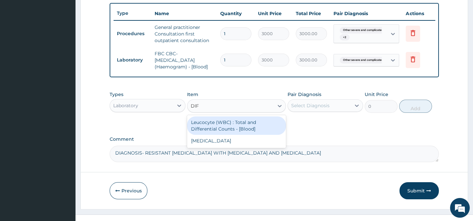
type input "DIFF"
drag, startPoint x: 253, startPoint y: 144, endPoint x: 295, endPoint y: 126, distance: 46.0
click at [257, 135] on div "Leucocyte (WBC) : Total and Differential Counts - [Blood]" at bounding box center [236, 125] width 99 height 18
type input "2000"
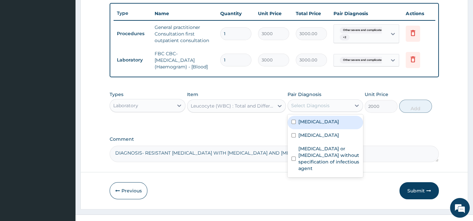
click at [309, 109] on div "Select Diagnosis" at bounding box center [310, 105] width 38 height 7
click at [332, 125] on label "[MEDICAL_DATA]" at bounding box center [318, 121] width 41 height 7
checkbox input "true"
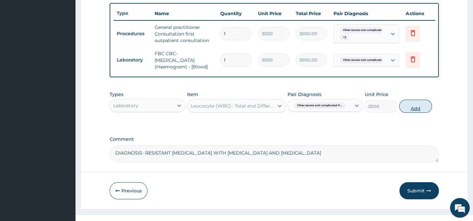
click at [416, 113] on button "Add" at bounding box center [415, 105] width 33 height 13
type input "0"
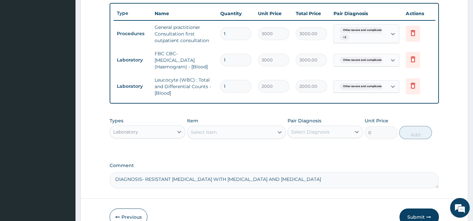
click at [219, 137] on div "Select Item" at bounding box center [230, 132] width 86 height 11
click at [220, 137] on div "Select Item" at bounding box center [230, 132] width 86 height 11
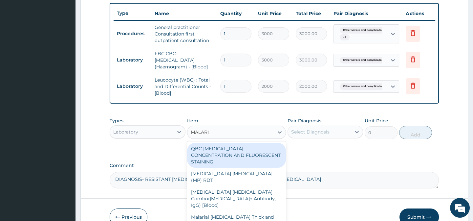
type input "[MEDICAL_DATA]"
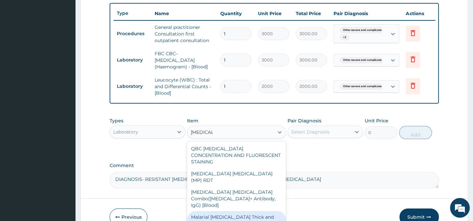
click at [268, 213] on div "Malarial [MEDICAL_DATA] Thick and thin films - [Blood]" at bounding box center [236, 220] width 99 height 18
type input "1500"
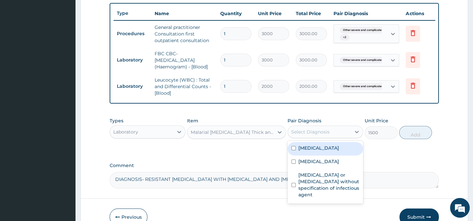
click at [317, 135] on div "Select Diagnosis" at bounding box center [310, 131] width 38 height 7
click at [305, 151] on label "Other severe and complicated Plasmodium falciparum malaria" at bounding box center [318, 147] width 41 height 7
checkbox input "true"
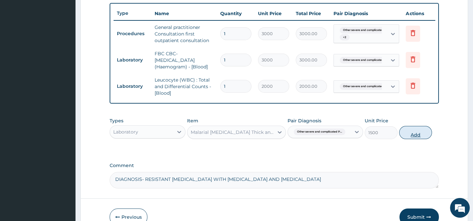
click at [412, 139] on button "Add" at bounding box center [415, 132] width 33 height 13
type input "0"
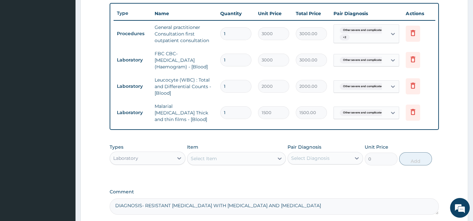
click at [214, 161] on div "Select Item" at bounding box center [204, 158] width 26 height 7
click at [215, 161] on div "Select Item" at bounding box center [204, 158] width 26 height 7
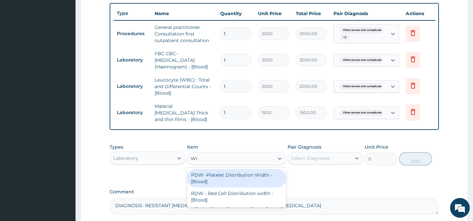
type input "W"
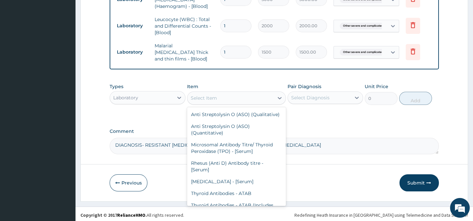
scroll to position [317, 0]
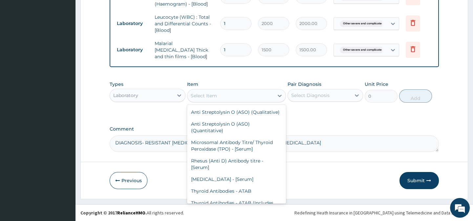
click at [152, 95] on div "Laboratory" at bounding box center [141, 95] width 63 height 11
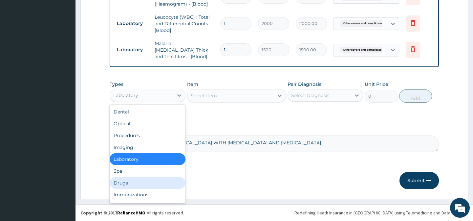
click at [129, 183] on div "Drugs" at bounding box center [147, 183] width 75 height 12
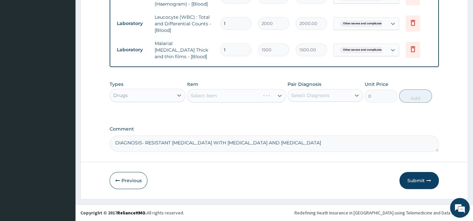
click at [224, 97] on div "Select Item" at bounding box center [236, 95] width 99 height 13
click at [204, 95] on div "Select Item" at bounding box center [204, 95] width 26 height 7
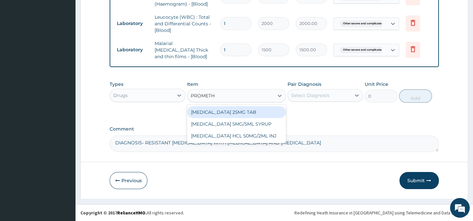
type input "PROMETHA"
click at [212, 111] on div "[MEDICAL_DATA] 25MG TAB" at bounding box center [236, 112] width 99 height 12
type input "52.5"
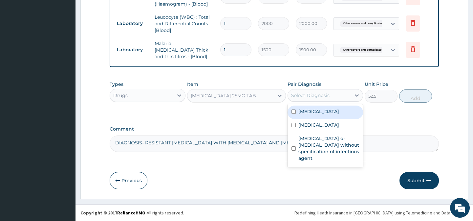
click at [307, 99] on div "Select Diagnosis" at bounding box center [319, 95] width 63 height 11
click at [259, 95] on div "PROMETHAZINE 25MG TAB" at bounding box center [230, 95] width 86 height 11
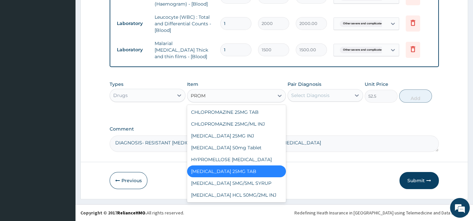
scroll to position [0, 0]
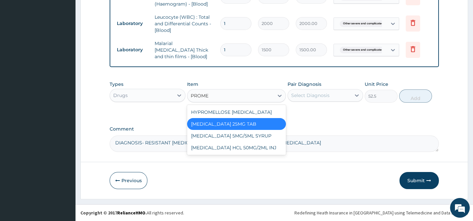
type input "PROMET"
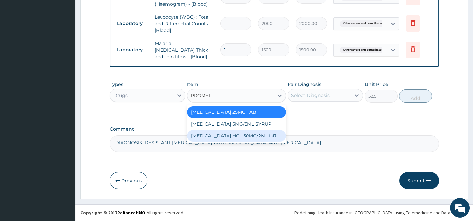
click at [257, 136] on div "PROMETHAZINE HCL 50MG/2ML INJ" at bounding box center [236, 136] width 99 height 12
type input "700"
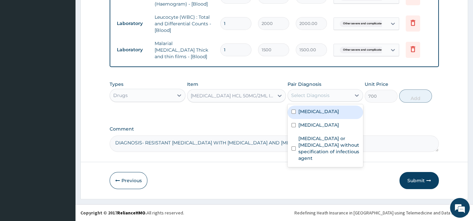
click at [311, 95] on div "Select Diagnosis" at bounding box center [310, 95] width 38 height 7
click at [313, 115] on label "Other severe and complicated Plasmodium falciparum malaria" at bounding box center [318, 111] width 41 height 7
checkbox input "true"
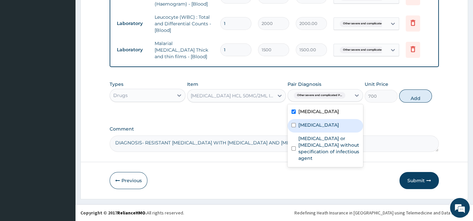
drag, startPoint x: 340, startPoint y: 139, endPoint x: 378, endPoint y: 116, distance: 44.5
click at [339, 128] on label "Pneumonia, organism unspecified" at bounding box center [318, 124] width 41 height 7
checkbox input "true"
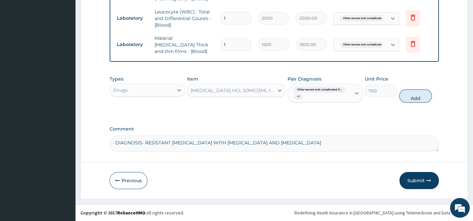
drag, startPoint x: 407, startPoint y: 101, endPoint x: 162, endPoint y: 105, distance: 244.9
click at [406, 100] on button "Add" at bounding box center [415, 95] width 33 height 13
type input "0"
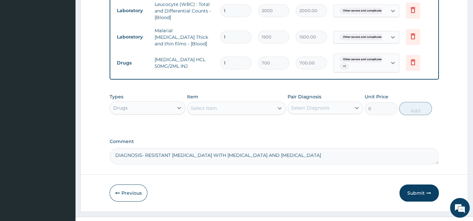
drag, startPoint x: 202, startPoint y: 124, endPoint x: 199, endPoint y: 121, distance: 4.4
click at [202, 111] on div "Select Item" at bounding box center [204, 108] width 26 height 7
click at [199, 111] on div "Select Item" at bounding box center [204, 108] width 26 height 7
type input "ARTE"
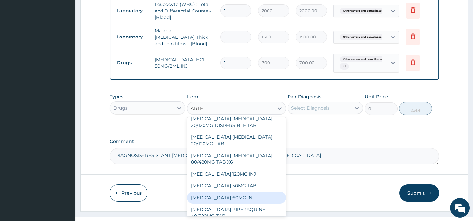
scroll to position [53, 0]
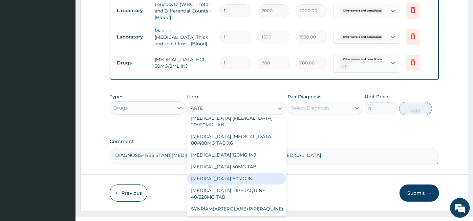
click at [243, 184] on div "ARTESUNATE 60MG INJ" at bounding box center [236, 178] width 99 height 12
type input "1750"
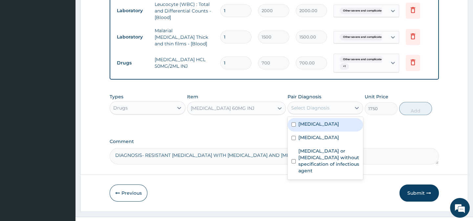
click at [307, 111] on div "Select Diagnosis" at bounding box center [310, 107] width 38 height 7
click at [308, 127] on label "Other severe and complicated Plasmodium falciparum malaria" at bounding box center [318, 123] width 41 height 7
checkbox input "true"
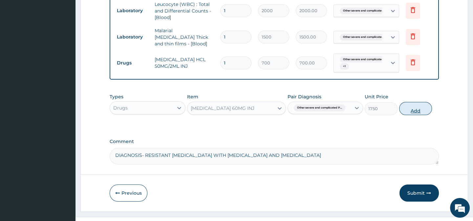
click at [417, 115] on button "Add" at bounding box center [415, 108] width 33 height 13
type input "0"
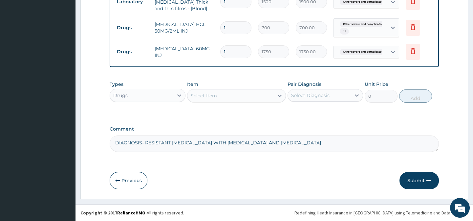
scroll to position [365, 0]
click at [203, 93] on div "Select Item" at bounding box center [204, 95] width 26 height 7
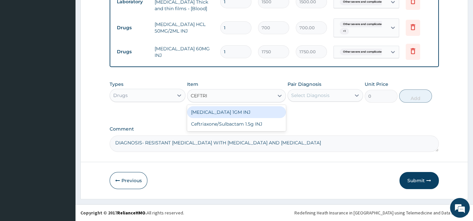
type input "CEFTRIA"
drag, startPoint x: 235, startPoint y: 113, endPoint x: 290, endPoint y: 102, distance: 56.6
click at [235, 112] on div "[MEDICAL_DATA] 1GM INJ" at bounding box center [236, 112] width 99 height 12
type input "1400"
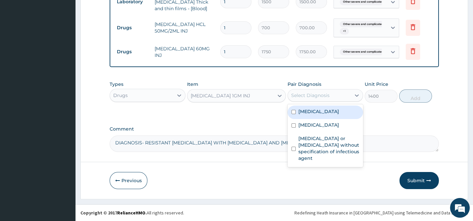
click at [302, 98] on div "Select Diagnosis" at bounding box center [310, 95] width 38 height 7
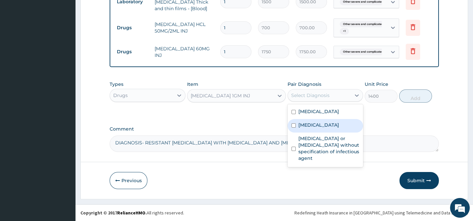
drag, startPoint x: 317, startPoint y: 138, endPoint x: 318, endPoint y: 121, distance: 17.4
click at [317, 128] on label "[MEDICAL_DATA]" at bounding box center [318, 124] width 41 height 7
checkbox input "true"
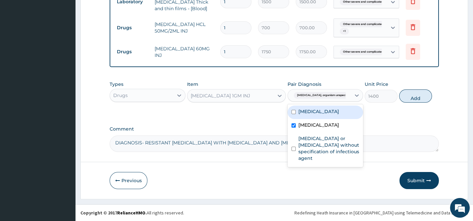
drag, startPoint x: 320, startPoint y: 115, endPoint x: 328, endPoint y: 146, distance: 31.6
click at [320, 115] on label "[MEDICAL_DATA]" at bounding box center [318, 111] width 41 height 7
checkbox input "true"
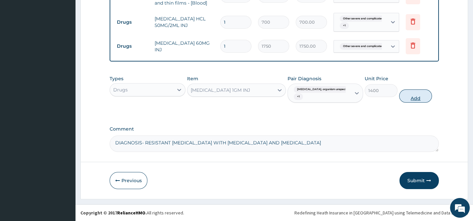
click at [415, 99] on button "Add" at bounding box center [415, 95] width 33 height 13
type input "0"
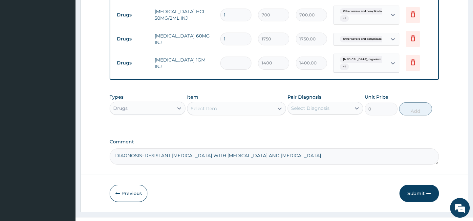
type input "0.00"
type input "5"
type input "7000.00"
type input "5"
click at [218, 114] on div "Select Item" at bounding box center [230, 108] width 86 height 11
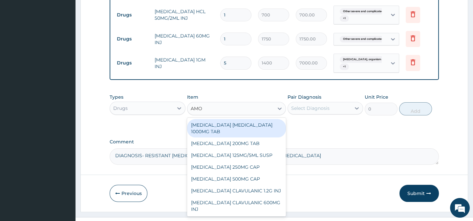
type input "AMOX"
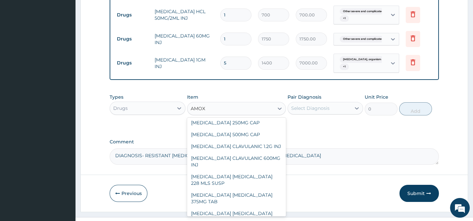
scroll to position [0, 0]
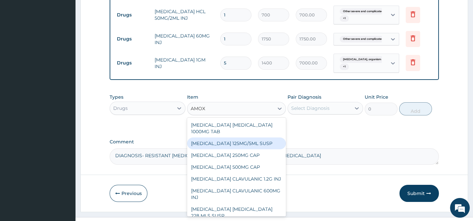
click at [254, 149] on div "[MEDICAL_DATA] 125MG/5ML SUSP" at bounding box center [236, 143] width 99 height 12
type input "840"
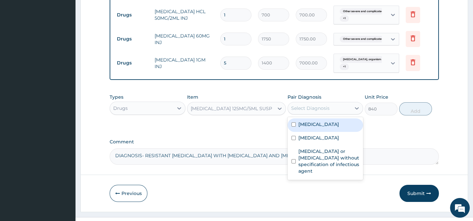
click at [305, 111] on div "Select Diagnosis" at bounding box center [310, 108] width 38 height 7
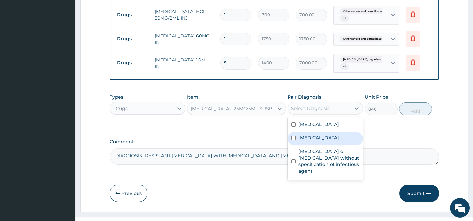
drag, startPoint x: 308, startPoint y: 167, endPoint x: 313, endPoint y: 140, distance: 27.4
click at [308, 141] on label "[MEDICAL_DATA]" at bounding box center [318, 137] width 41 height 7
checkbox input "true"
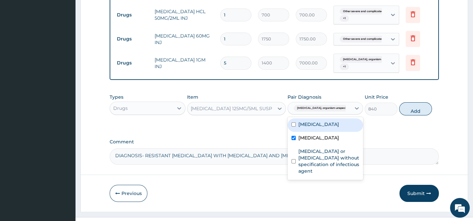
click at [313, 127] on label "[MEDICAL_DATA]" at bounding box center [318, 124] width 41 height 7
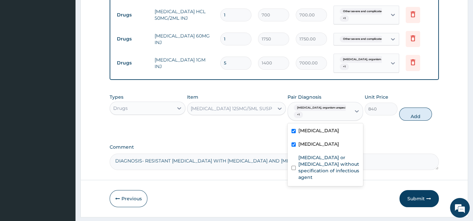
checkbox input "true"
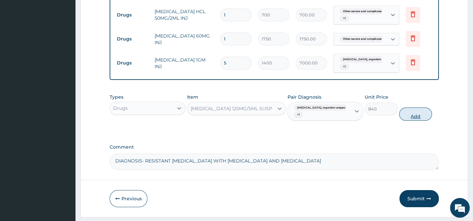
click at [414, 120] on button "Add" at bounding box center [415, 113] width 33 height 13
type input "0"
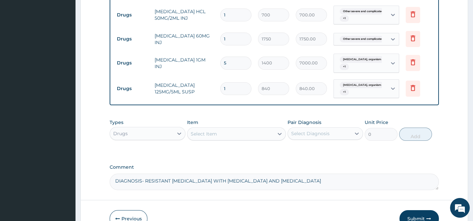
drag, startPoint x: 225, startPoint y: 144, endPoint x: 207, endPoint y: 144, distance: 18.1
click at [223, 139] on div "Select Item" at bounding box center [230, 133] width 86 height 11
click at [207, 137] on div "Select Item" at bounding box center [204, 133] width 26 height 7
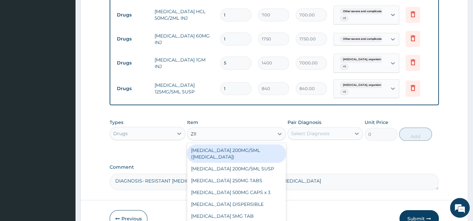
type input "ZINC"
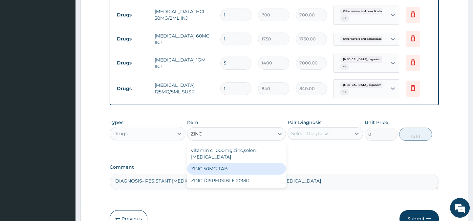
click at [224, 174] on div "ZINC 50MG TAB" at bounding box center [236, 168] width 99 height 12
type input "63"
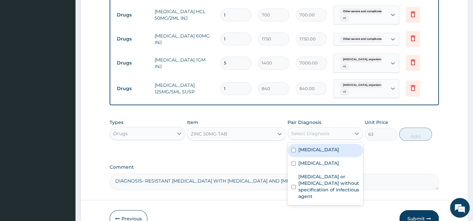
click at [307, 137] on div "Select Diagnosis" at bounding box center [310, 133] width 38 height 7
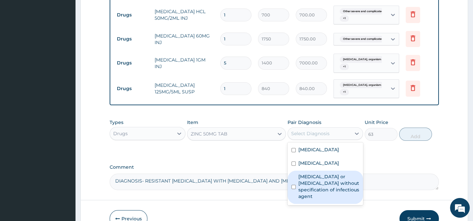
drag, startPoint x: 334, startPoint y: 211, endPoint x: 390, endPoint y: 159, distance: 76.4
click at [340, 196] on div "Other severe and complicated Plasmodium falciparum malaria Pneumonia, organism …" at bounding box center [324, 173] width 75 height 63
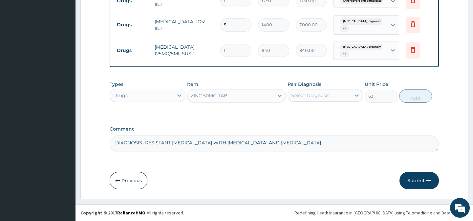
scroll to position [415, 0]
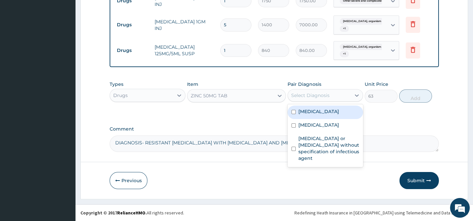
click at [304, 94] on div "Select Diagnosis" at bounding box center [310, 95] width 38 height 7
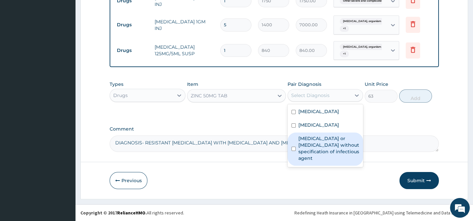
click at [307, 161] on label "Infectious gastroenteritis or colitis without specification of infectious agent" at bounding box center [328, 148] width 61 height 26
checkbox input "true"
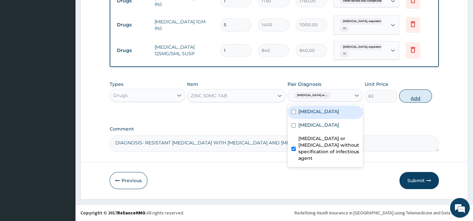
click at [409, 95] on button "Add" at bounding box center [415, 95] width 33 height 13
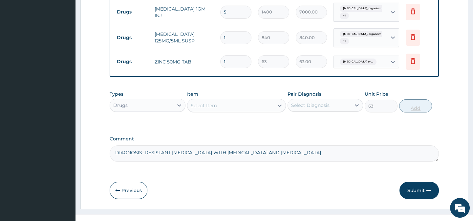
type input "0"
type input "10"
type input "630.00"
type input "10"
click at [191, 109] on div "Select Item" at bounding box center [204, 105] width 26 height 7
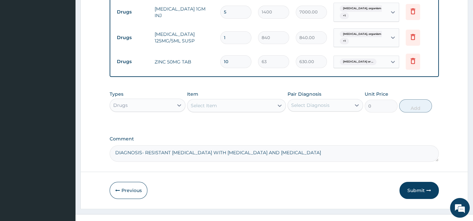
click at [193, 109] on div "Select Item" at bounding box center [204, 105] width 26 height 7
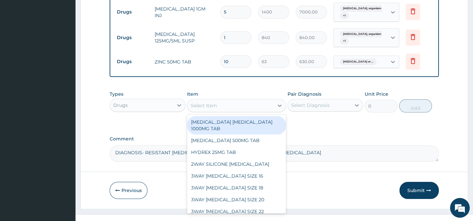
click at [193, 109] on div "Select Item" at bounding box center [204, 105] width 26 height 7
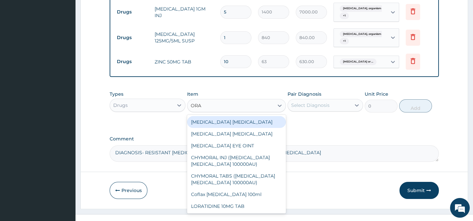
type input "ORAL"
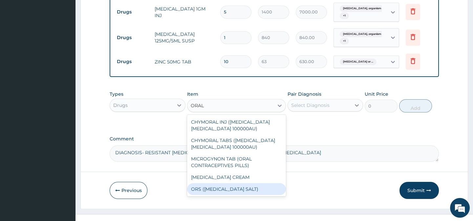
click at [218, 195] on div "ORS ([MEDICAL_DATA] SALT)" at bounding box center [236, 189] width 99 height 12
type input "210"
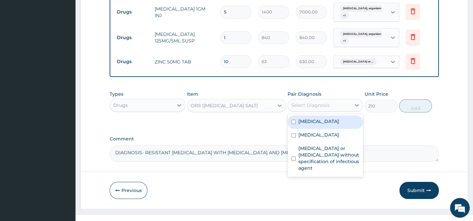
click at [301, 108] on div "Select Diagnosis" at bounding box center [310, 105] width 38 height 7
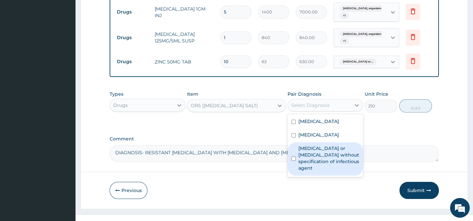
drag, startPoint x: 307, startPoint y: 190, endPoint x: 453, endPoint y: 140, distance: 153.9
click at [326, 171] on label "Infectious gastroenteritis or colitis without specification of infectious agent" at bounding box center [328, 158] width 61 height 26
checkbox input "true"
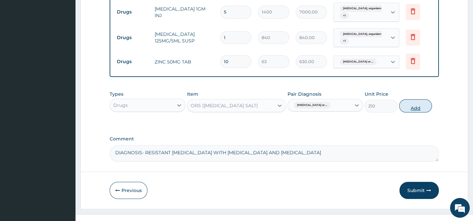
click at [418, 112] on button "Add" at bounding box center [415, 105] width 33 height 13
type input "0"
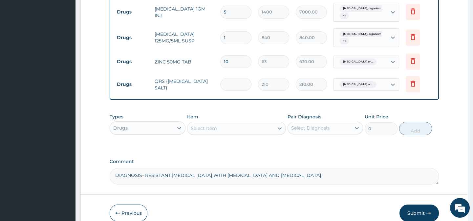
type input "0.00"
type input "6"
type input "1260.00"
type input "6"
click at [221, 133] on div "Select Item" at bounding box center [230, 128] width 86 height 11
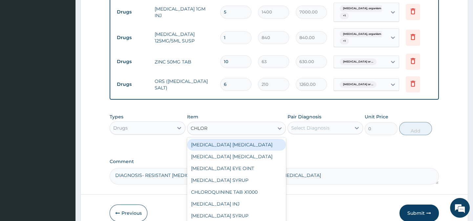
type input "CHLORP"
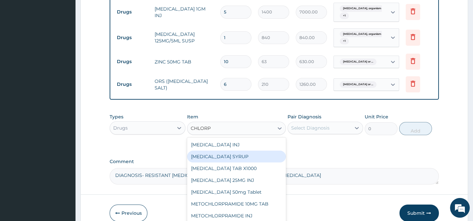
click at [244, 162] on div "[MEDICAL_DATA] SYRUP" at bounding box center [236, 156] width 99 height 12
type input "350"
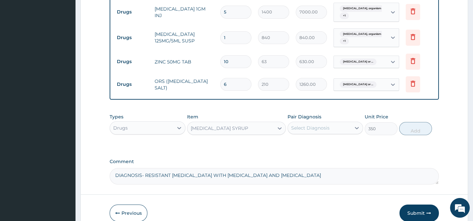
click at [293, 131] on div "Select Diagnosis" at bounding box center [310, 127] width 38 height 7
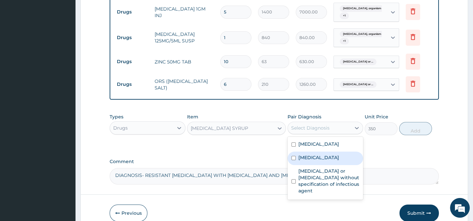
drag, startPoint x: 314, startPoint y: 185, endPoint x: 316, endPoint y: 177, distance: 7.7
click at [314, 160] on label "[MEDICAL_DATA]" at bounding box center [318, 157] width 41 height 7
checkbox input "true"
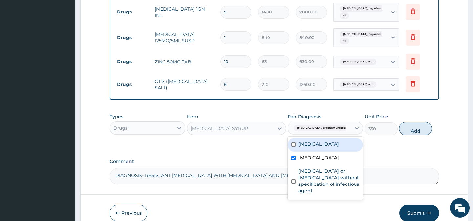
drag, startPoint x: 325, startPoint y: 168, endPoint x: 378, endPoint y: 148, distance: 56.9
click at [339, 147] on label "[MEDICAL_DATA]" at bounding box center [318, 143] width 41 height 7
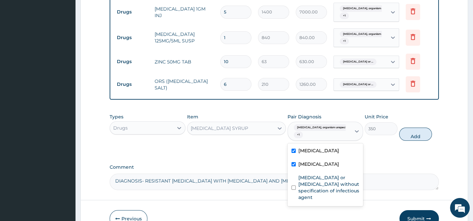
checkbox input "true"
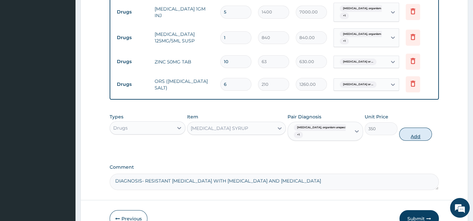
click at [410, 140] on button "Add" at bounding box center [415, 133] width 33 height 13
type input "0"
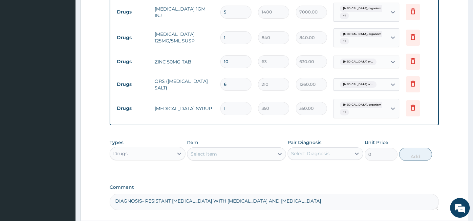
click at [217, 159] on div "Select Item" at bounding box center [230, 153] width 86 height 11
click at [218, 159] on div "Select Item" at bounding box center [230, 153] width 86 height 11
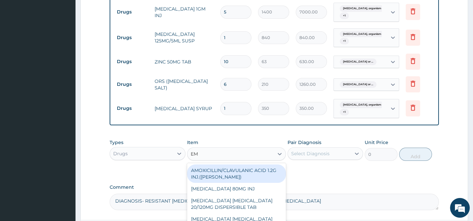
type input "EMZ"
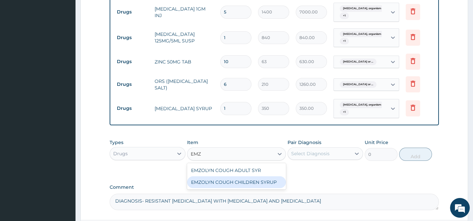
click at [229, 188] on div "EMZOLYN COUGH CHILDREN SYRUP" at bounding box center [236, 182] width 99 height 12
type input "525"
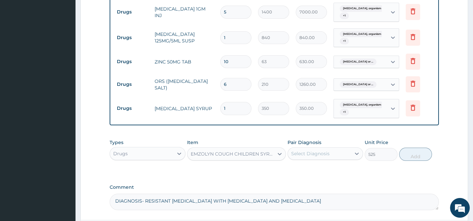
click at [305, 157] on div "Select Diagnosis" at bounding box center [310, 153] width 38 height 7
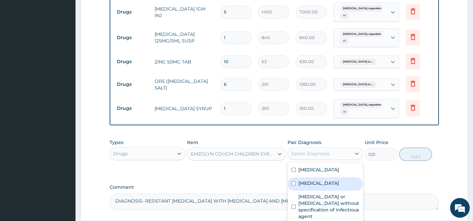
click at [317, 186] on label "[MEDICAL_DATA]" at bounding box center [318, 183] width 41 height 7
checkbox input "true"
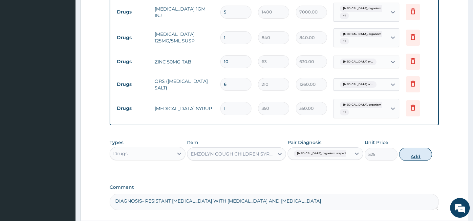
click at [412, 160] on button "Add" at bounding box center [415, 153] width 33 height 13
type input "0"
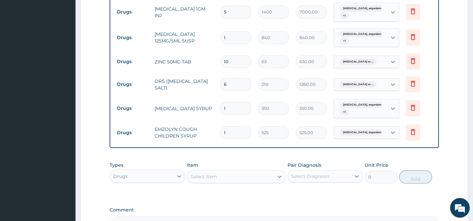
click at [217, 181] on div "Select Item" at bounding box center [230, 176] width 86 height 11
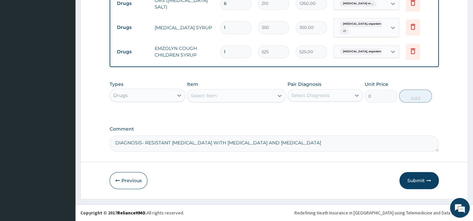
click at [201, 99] on div "Select Item" at bounding box center [204, 95] width 26 height 7
type input "B"
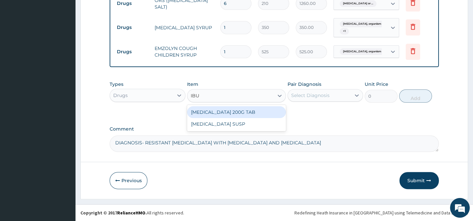
type input "IBUP"
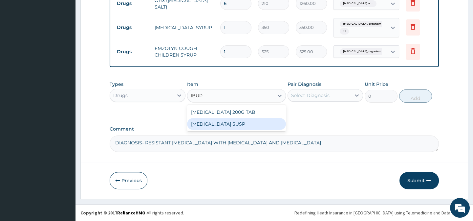
click at [243, 130] on div "[MEDICAL_DATA] SUSP" at bounding box center [236, 124] width 99 height 12
type input "525"
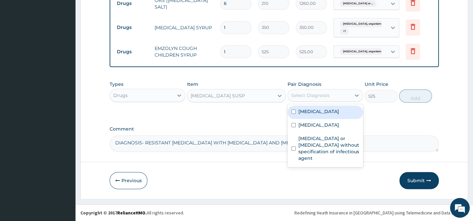
click at [294, 98] on div "Select Diagnosis" at bounding box center [310, 95] width 38 height 7
drag, startPoint x: 323, startPoint y: 121, endPoint x: 326, endPoint y: 141, distance: 20.0
click at [323, 115] on label "[MEDICAL_DATA]" at bounding box center [318, 111] width 41 height 7
checkbox input "true"
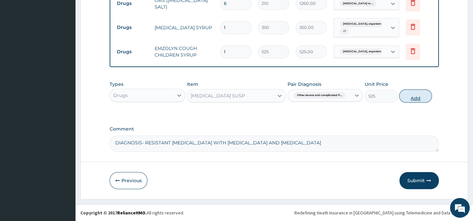
click at [410, 101] on button "Add" at bounding box center [415, 95] width 33 height 13
type input "0"
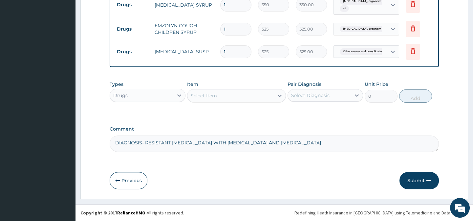
scroll to position [532, 0]
click at [327, 145] on textarea "DIAGNOSIS- RESISTANT MALARIA WITH BRONCHOPNEUMONIA AND GASTROENTERITIS" at bounding box center [274, 143] width 329 height 16
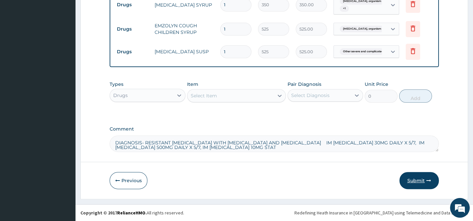
type textarea "DIAGNOSIS- RESISTANT MALARIA WITH BRONCHOPNEUMONIA AND GASTROENTERITIS IM ARTES…"
click at [419, 179] on button "Submit" at bounding box center [418, 180] width 39 height 17
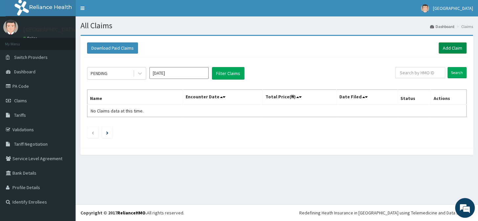
click at [450, 48] on link "Add Claim" at bounding box center [452, 47] width 28 height 11
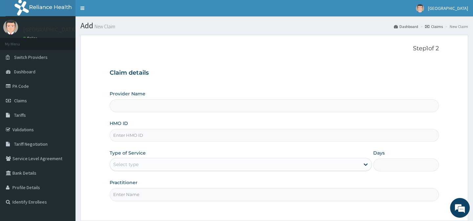
type input "Horeb Specialist Hospital Ltd."
click at [124, 135] on input "HMO ID" at bounding box center [274, 135] width 329 height 13
type input "CYU/10356/A"
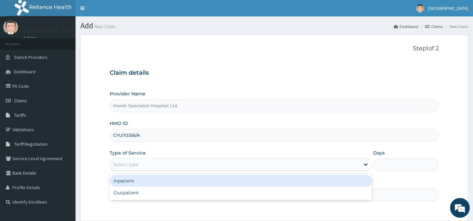
click at [143, 163] on div "Select type" at bounding box center [235, 164] width 250 height 11
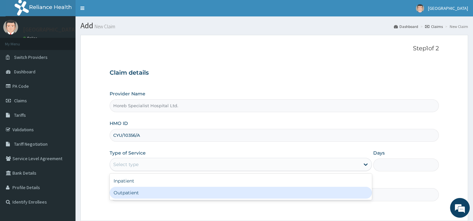
click at [147, 193] on div "Outpatient" at bounding box center [241, 192] width 262 height 12
type input "1"
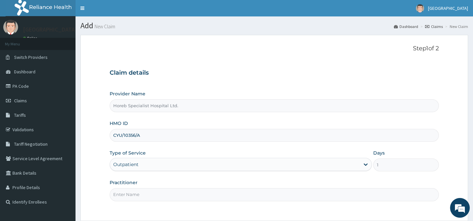
click at [155, 197] on input "Practitioner" at bounding box center [274, 194] width 329 height 13
type input "DR ANDEYANTSO"
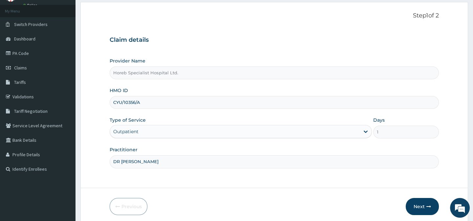
scroll to position [59, 0]
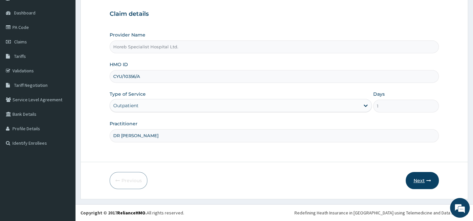
click at [412, 177] on button "Next" at bounding box center [422, 180] width 33 height 17
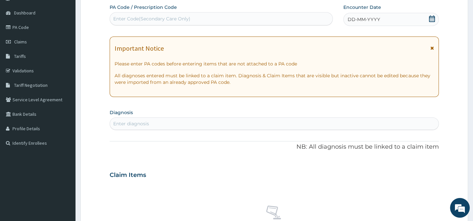
drag, startPoint x: 354, startPoint y: 15, endPoint x: 348, endPoint y: 15, distance: 6.3
click at [354, 15] on div "DD-MM-YYYY" at bounding box center [391, 19] width 96 height 13
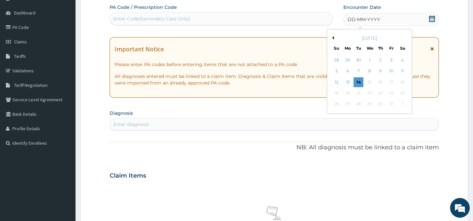
drag, startPoint x: 334, startPoint y: 37, endPoint x: 342, endPoint y: 46, distance: 12.1
click at [333, 37] on div "[DATE]" at bounding box center [369, 38] width 79 height 7
click at [332, 37] on button "Previous Month" at bounding box center [331, 37] width 3 height 3
click at [388, 91] on div "26" at bounding box center [391, 93] width 10 height 10
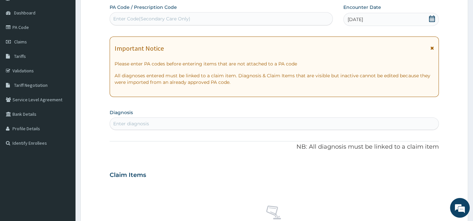
click at [139, 125] on div "Enter diagnosis" at bounding box center [131, 123] width 36 height 7
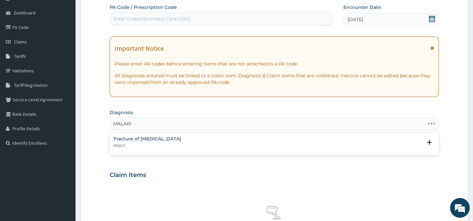
type input "[MEDICAL_DATA]"
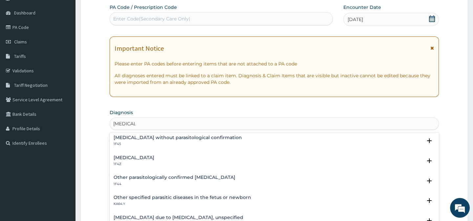
scroll to position [30, 0]
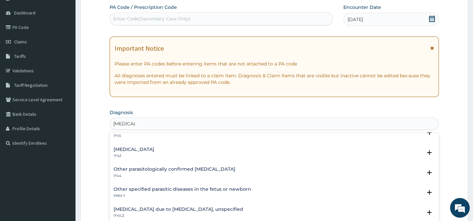
click at [125, 150] on h4 "[MEDICAL_DATA]" at bounding box center [134, 149] width 41 height 5
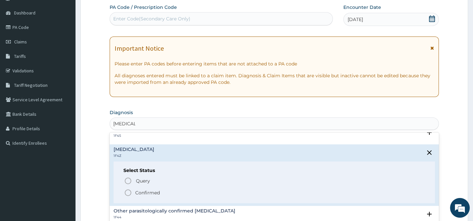
click at [129, 191] on icon "status option filled" at bounding box center [128, 192] width 8 height 8
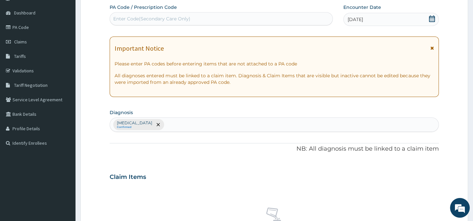
click at [173, 124] on div "Malaria, unspecified Confirmed" at bounding box center [274, 124] width 328 height 14
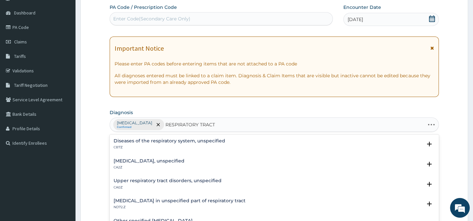
type input "RESPIRATORY TRACT"
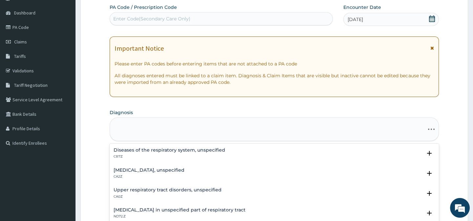
scroll to position [0, 128]
drag, startPoint x: 185, startPoint y: 189, endPoint x: 209, endPoint y: 141, distance: 53.6
click at [185, 189] on h4 "Upper respiratory tract disorders, unspecified" at bounding box center [168, 189] width 108 height 5
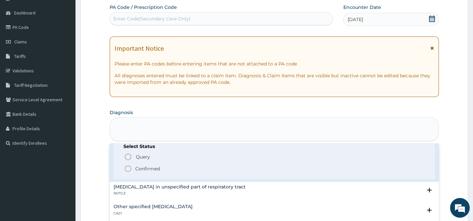
scroll to position [59, 0]
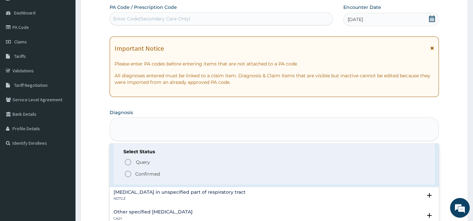
click at [129, 174] on icon "status option filled" at bounding box center [128, 174] width 8 height 8
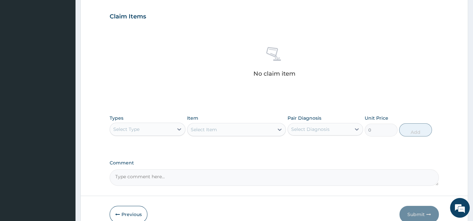
scroll to position [238, 0]
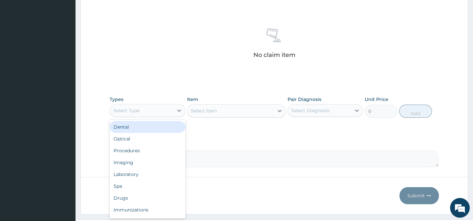
click at [151, 110] on div "Select Type" at bounding box center [141, 110] width 63 height 11
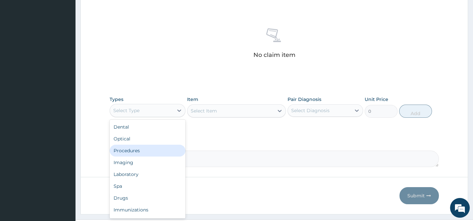
drag, startPoint x: 151, startPoint y: 150, endPoint x: 196, endPoint y: 161, distance: 45.8
click at [157, 149] on div "Procedures" at bounding box center [147, 150] width 75 height 12
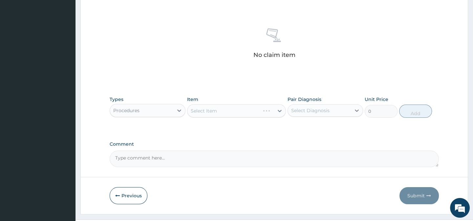
click at [201, 161] on textarea "Comment" at bounding box center [274, 158] width 329 height 16
type textarea "DIAGNOSIS- MALARIA WITH RESPIRATORY TRACT INFECTION"
click at [210, 107] on div "Select Item" at bounding box center [204, 110] width 26 height 7
drag, startPoint x: 214, startPoint y: 107, endPoint x: 247, endPoint y: 116, distance: 34.0
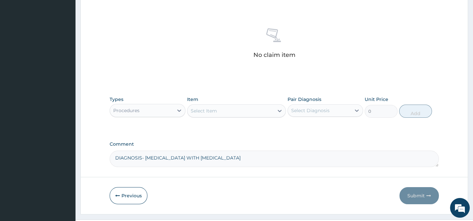
click at [214, 108] on div "Select Item" at bounding box center [204, 110] width 26 height 7
click at [213, 108] on div "Select Item" at bounding box center [204, 110] width 26 height 7
click at [211, 109] on div "Select Item" at bounding box center [204, 110] width 26 height 7
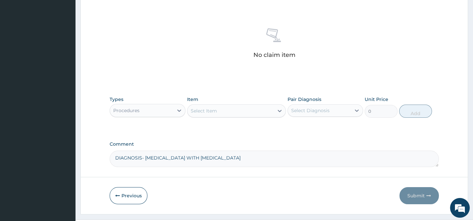
click at [205, 111] on div "Select Item" at bounding box center [204, 110] width 26 height 7
click at [202, 110] on div "Select Item" at bounding box center [204, 110] width 26 height 7
click at [201, 108] on div "Select Item" at bounding box center [204, 110] width 26 height 7
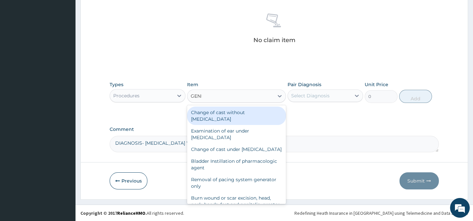
type input "GENERAL"
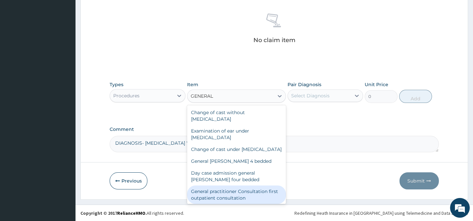
drag, startPoint x: 249, startPoint y: 198, endPoint x: 304, endPoint y: 100, distance: 112.4
click at [250, 196] on div "General practitioner Consultation first outpatient consultation" at bounding box center [236, 194] width 99 height 18
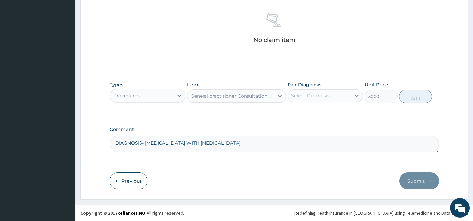
type input "3000"
click at [307, 96] on div "Select Diagnosis" at bounding box center [310, 95] width 38 height 7
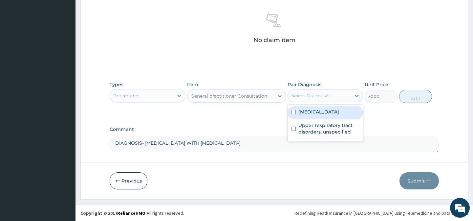
drag, startPoint x: 309, startPoint y: 114, endPoint x: 309, endPoint y: 128, distance: 14.1
click at [309, 115] on div "[MEDICAL_DATA]" at bounding box center [324, 112] width 75 height 13
checkbox input "true"
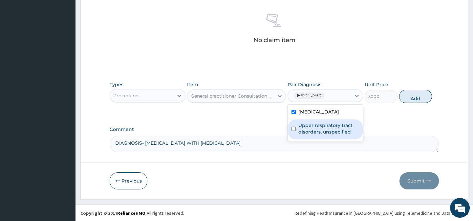
click at [310, 128] on label "Upper respiratory tract disorders, unspecified" at bounding box center [328, 128] width 61 height 13
checkbox input "true"
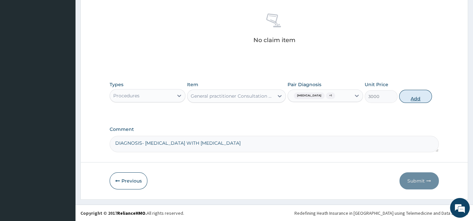
click at [416, 96] on button "Add" at bounding box center [415, 96] width 33 height 13
type input "0"
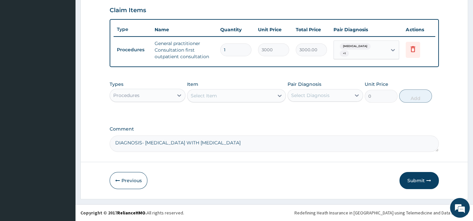
scroll to position [229, 0]
click at [204, 97] on div "Select Item" at bounding box center [204, 95] width 26 height 7
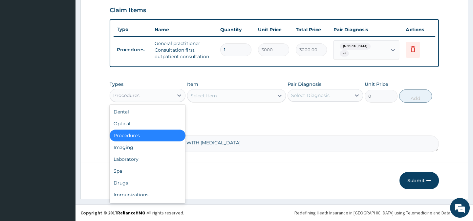
click at [154, 94] on div "Procedures" at bounding box center [141, 95] width 63 height 11
drag, startPoint x: 143, startPoint y: 183, endPoint x: 180, endPoint y: 126, distance: 68.5
click at [142, 178] on div "Drugs" at bounding box center [147, 183] width 75 height 12
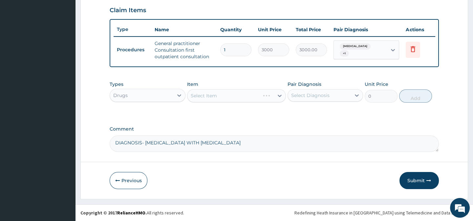
click at [202, 95] on div "Select Item" at bounding box center [236, 95] width 99 height 13
click at [203, 95] on div "Select Item" at bounding box center [204, 95] width 26 height 7
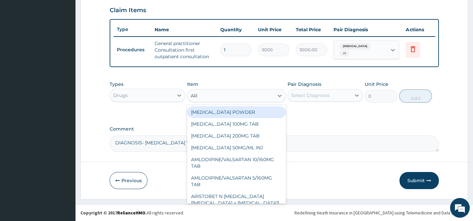
type input "ART"
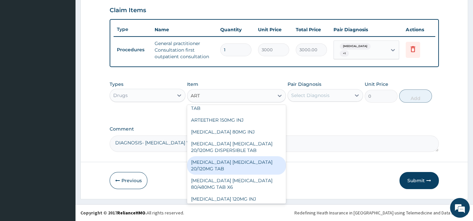
scroll to position [30, 0]
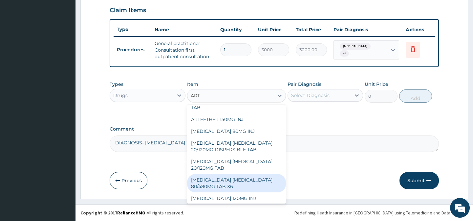
click at [230, 181] on div "[MEDICAL_DATA] [MEDICAL_DATA] 80/480MG TAB X6" at bounding box center [236, 183] width 99 height 18
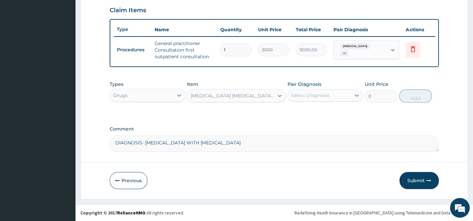
type input "262.5"
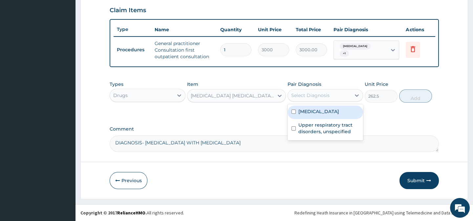
click at [316, 95] on div "Select Diagnosis" at bounding box center [310, 95] width 38 height 7
click at [308, 111] on label "[MEDICAL_DATA]" at bounding box center [318, 111] width 41 height 7
checkbox input "true"
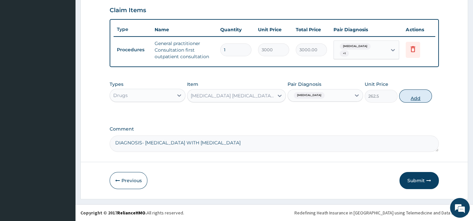
click at [420, 93] on button "Add" at bounding box center [415, 95] width 33 height 13
type input "0"
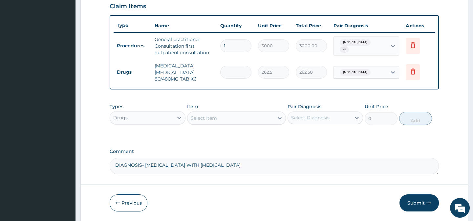
type input "0.00"
type input "6"
type input "1575.00"
type input "6"
click at [204, 121] on div "Select Item" at bounding box center [204, 118] width 26 height 7
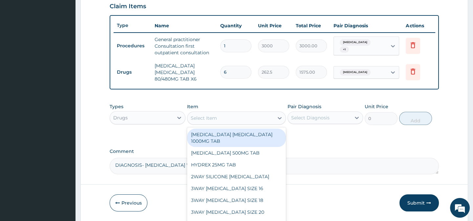
type input "A"
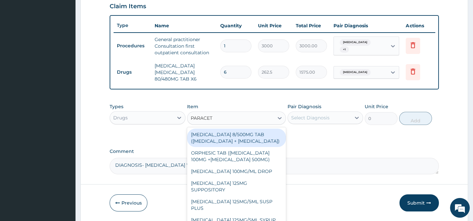
type input "PARACETA"
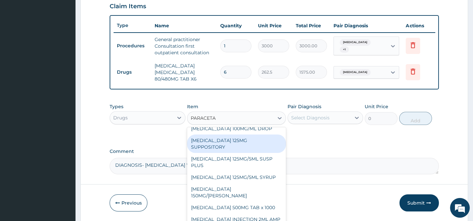
scroll to position [55, 0]
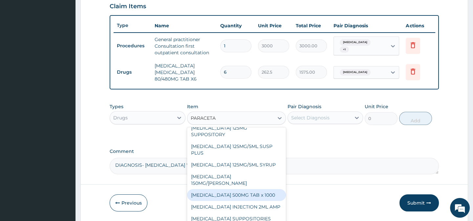
click at [244, 189] on div "[MEDICAL_DATA] 500MG TAB x 1000" at bounding box center [236, 195] width 99 height 12
type input "11.025"
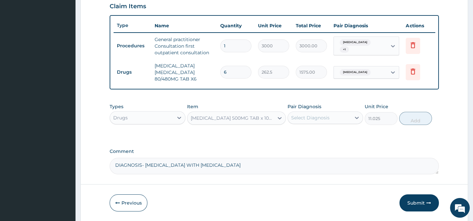
click at [307, 119] on div "Select Diagnosis" at bounding box center [310, 117] width 38 height 7
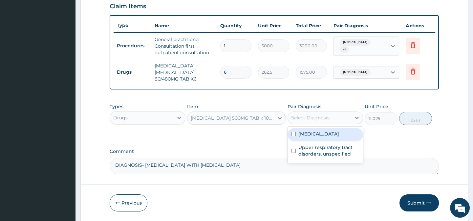
click at [45, 26] on aside "HOREB HOSPITAL Online My Menu Switch Providers Dashboard PA Code Claims Tariffs…" at bounding box center [37, 7] width 75 height 472
click at [44, 22] on aside "HOREB HOSPITAL Online My Menu Switch Providers Dashboard PA Code Claims Tariffs…" at bounding box center [37, 7] width 75 height 472
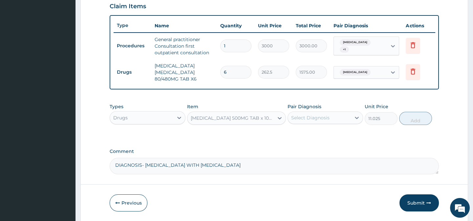
click at [294, 153] on form "Step 2 of 2 PA Code / Prescription Code Enter Code(Secondary Care Only) Encount…" at bounding box center [274, 13] width 388 height 415
click at [302, 124] on div "PA Code / Prescription Code Enter Code(Secondary Care Only) Encounter Date 26-0…" at bounding box center [274, 4] width 329 height 340
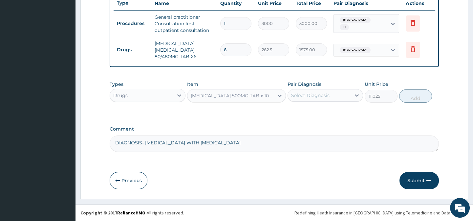
click at [300, 95] on div "Select Diagnosis" at bounding box center [310, 95] width 38 height 7
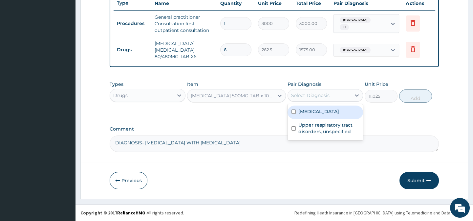
click at [298, 97] on div "Select Diagnosis" at bounding box center [310, 95] width 38 height 7
click at [298, 96] on div "Select Diagnosis" at bounding box center [310, 95] width 38 height 7
click at [294, 112] on input "checkbox" at bounding box center [293, 111] width 4 height 4
checkbox input "true"
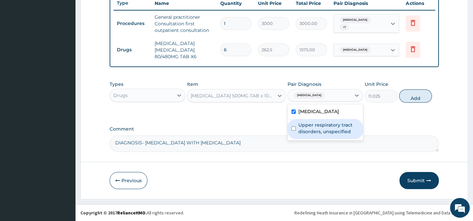
click at [298, 125] on label "Upper respiratory tract disorders, unspecified" at bounding box center [328, 127] width 61 height 13
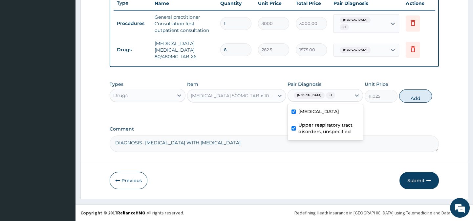
drag, startPoint x: 320, startPoint y: 119, endPoint x: 324, endPoint y: 127, distance: 8.8
click at [321, 121] on div "Upper respiratory tract disorders, unspecified" at bounding box center [324, 129] width 75 height 20
checkbox input "false"
click at [409, 98] on button "Add" at bounding box center [415, 95] width 33 height 13
type input "0"
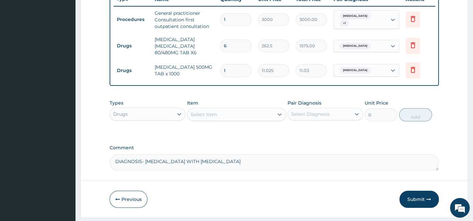
type input "18"
type input "198.45"
type input "18"
click at [217, 119] on div "Select Item" at bounding box center [230, 114] width 86 height 11
type input "S"
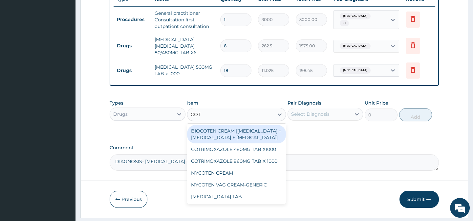
type input "COTR"
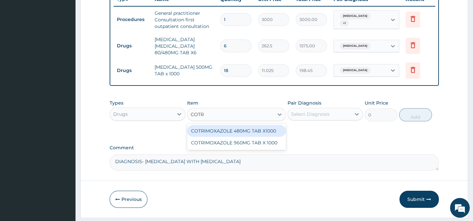
click at [250, 135] on div "COTRIMOXAZOLE 480MG TAB X1000" at bounding box center [236, 131] width 99 height 12
type input "31.5"
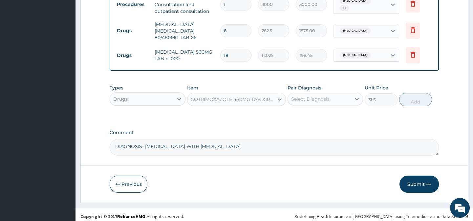
scroll to position [278, 0]
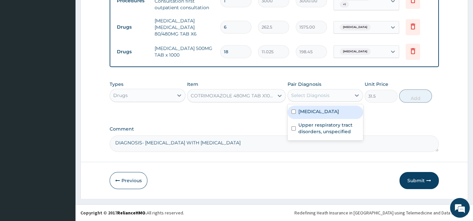
click at [315, 93] on div "Select Diagnosis" at bounding box center [310, 95] width 38 height 7
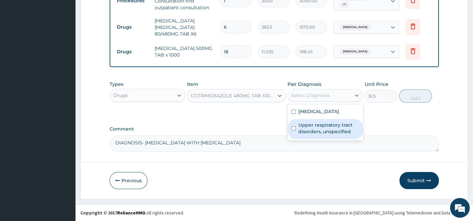
click at [314, 125] on label "Upper respiratory tract disorders, unspecified" at bounding box center [328, 127] width 61 height 13
checkbox input "true"
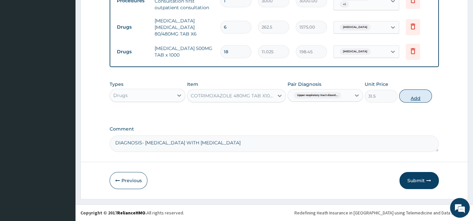
click at [418, 92] on button "Add" at bounding box center [415, 95] width 33 height 13
type input "0"
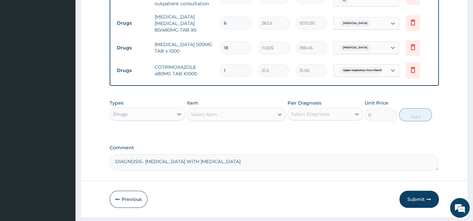
type input "10"
type input "315.00"
type input "10"
click at [238, 118] on div "Select Item" at bounding box center [230, 114] width 86 height 11
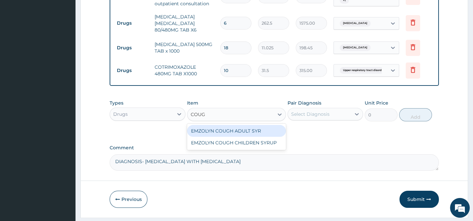
type input "COUGH"
click at [224, 135] on div "EMZOLYN COUGH ADULT SYR" at bounding box center [236, 131] width 99 height 12
type input "735"
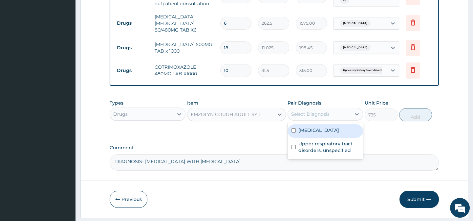
click at [308, 117] on div "Select Diagnosis" at bounding box center [310, 114] width 38 height 7
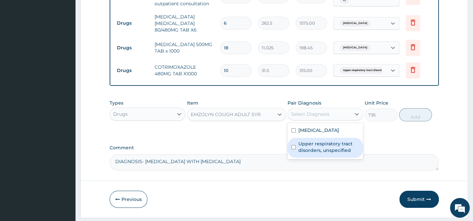
click at [312, 144] on label "Upper respiratory tract disorders, unspecified" at bounding box center [328, 146] width 61 height 13
checkbox input "true"
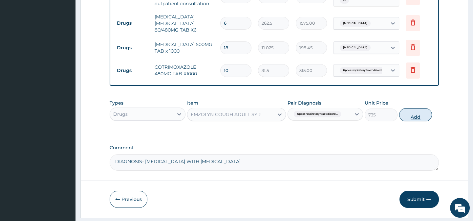
click at [415, 117] on button "Add" at bounding box center [415, 114] width 33 height 13
type input "0"
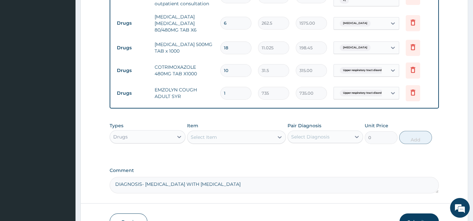
drag, startPoint x: 209, startPoint y: 138, endPoint x: 208, endPoint y: 134, distance: 3.3
click at [209, 137] on div "Select Item" at bounding box center [230, 137] width 86 height 11
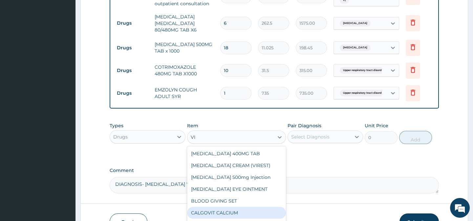
type input "V"
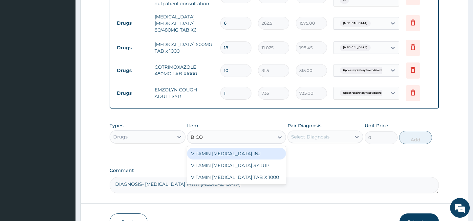
type input "B COM"
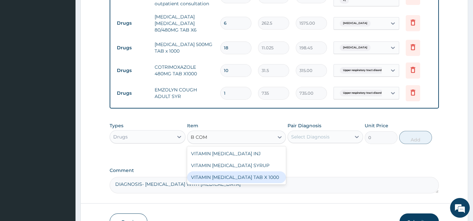
click at [248, 183] on div "VITAMIN B COMPLEX TAB X 1000" at bounding box center [236, 177] width 99 height 12
type input "52.5"
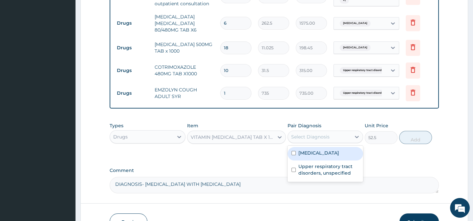
click at [323, 138] on div "Select Diagnosis" at bounding box center [319, 136] width 63 height 11
drag, startPoint x: 331, startPoint y: 158, endPoint x: 326, endPoint y: 171, distance: 14.1
click at [328, 167] on div "Malaria, unspecified Upper respiratory tract disorders, unspecified" at bounding box center [324, 163] width 75 height 36
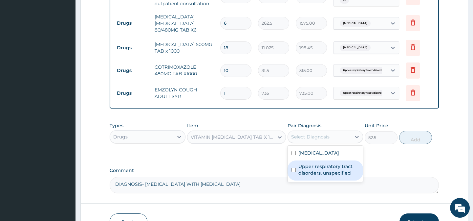
drag, startPoint x: 326, startPoint y: 171, endPoint x: 339, endPoint y: 166, distance: 14.0
click at [326, 171] on label "Upper respiratory tract disorders, unspecified" at bounding box center [328, 169] width 61 height 13
checkbox input "true"
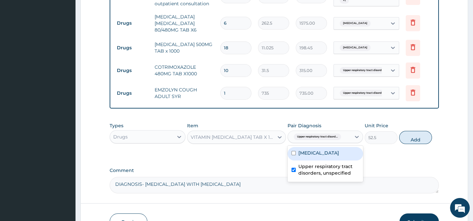
click at [339, 155] on label "Malaria, unspecified" at bounding box center [318, 152] width 41 height 7
checkbox input "true"
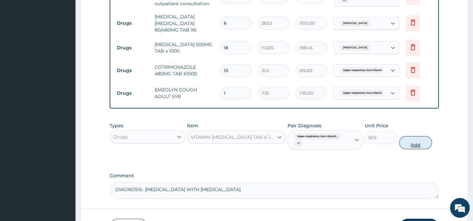
click at [417, 146] on button "Add" at bounding box center [415, 142] width 33 height 13
type input "0"
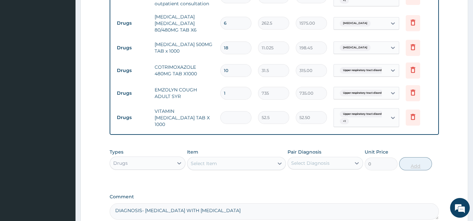
type input "0.00"
type input "2"
type input "105.00"
type input "21"
type input "1102.50"
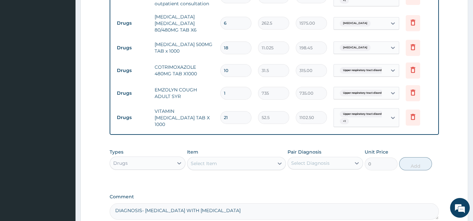
type input "21"
click at [134, 167] on div "Drugs" at bounding box center [141, 163] width 63 height 11
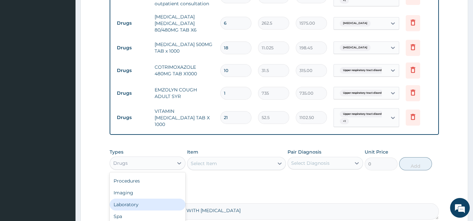
click at [148, 207] on div "Laboratory" at bounding box center [147, 204] width 75 height 12
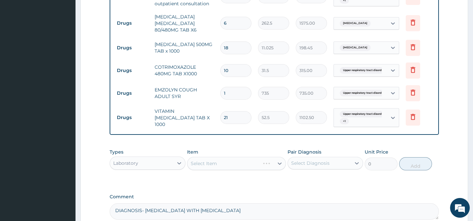
scroll to position [308, 0]
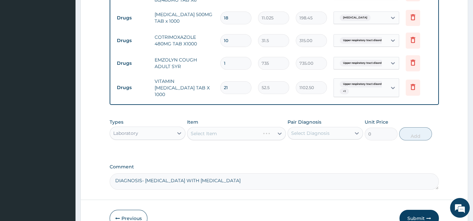
click at [229, 140] on div "Select Item" at bounding box center [236, 133] width 99 height 13
click at [201, 137] on div "Select Item" at bounding box center [204, 133] width 26 height 7
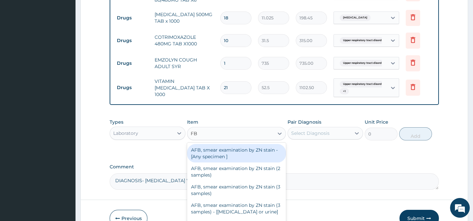
type input "FBC"
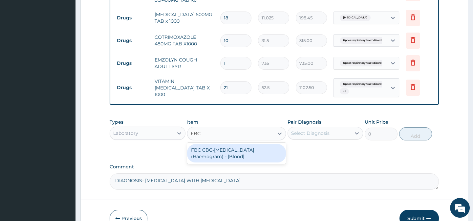
click at [228, 159] on div "FBC CBC-Complete Blood Count (Haemogram) - [Blood]" at bounding box center [236, 153] width 99 height 18
type input "3000"
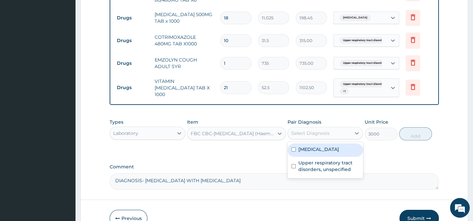
click at [322, 136] on div "Select Diagnosis" at bounding box center [310, 133] width 38 height 7
click at [315, 152] on label "Malaria, unspecified" at bounding box center [318, 149] width 41 height 7
checkbox input "true"
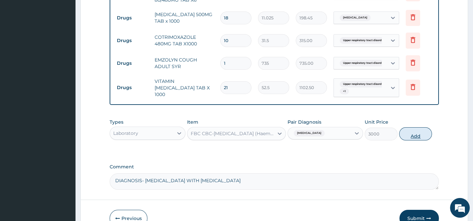
click at [415, 135] on button "Add" at bounding box center [415, 133] width 33 height 13
type input "0"
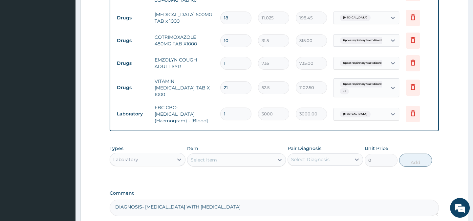
click at [212, 162] on div "Select Item" at bounding box center [204, 159] width 26 height 7
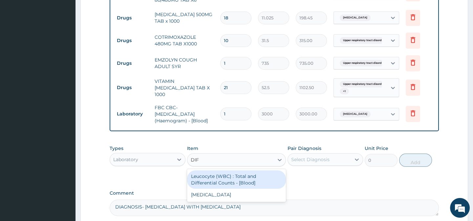
type input "DIFF"
click at [257, 184] on div "Leucocyte (WBC) : Total and Differential Counts - [Blood]" at bounding box center [236, 179] width 99 height 18
type input "2000"
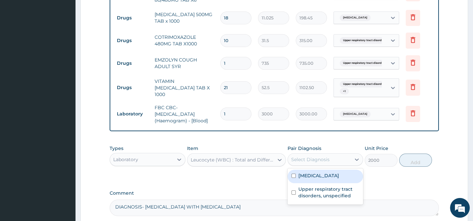
click at [298, 162] on div "Select Diagnosis" at bounding box center [310, 159] width 38 height 7
click at [292, 178] on input "checkbox" at bounding box center [293, 175] width 4 height 4
checkbox input "true"
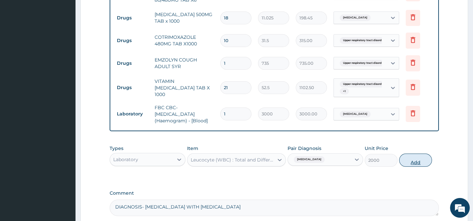
click at [414, 164] on button "Add" at bounding box center [415, 159] width 33 height 13
type input "0"
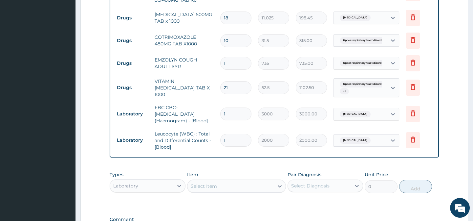
click at [218, 189] on div "Select Item" at bounding box center [230, 186] width 86 height 11
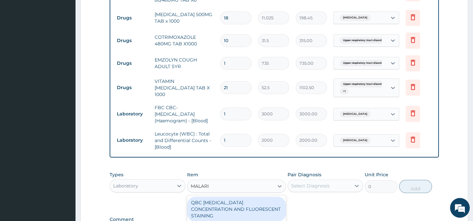
type input "MALARIA"
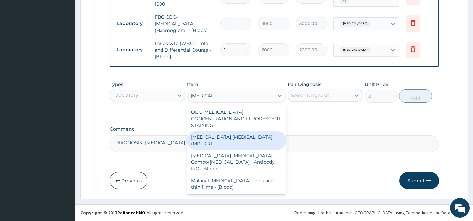
scroll to position [401, 0]
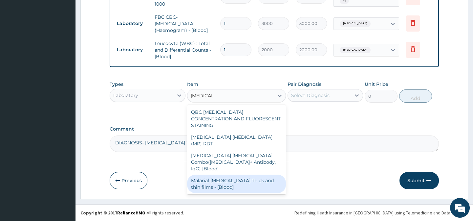
drag, startPoint x: 255, startPoint y: 159, endPoint x: 320, endPoint y: 123, distance: 73.3
click at [256, 174] on div "Malarial Parasite Thick and thin films - [Blood]" at bounding box center [236, 183] width 99 height 18
type input "1500"
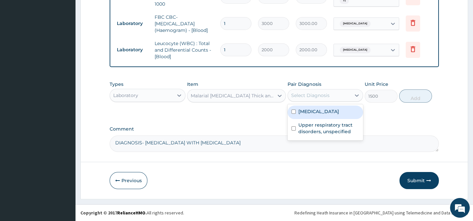
click at [325, 96] on div "Select Diagnosis" at bounding box center [310, 95] width 38 height 7
click at [322, 113] on label "Malaria, unspecified" at bounding box center [318, 111] width 41 height 7
checkbox input "true"
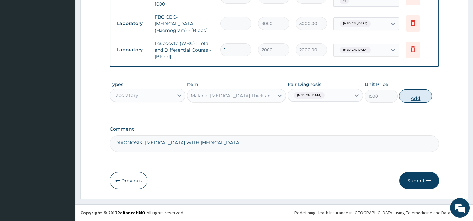
click at [412, 100] on button "Add" at bounding box center [415, 95] width 33 height 13
type input "0"
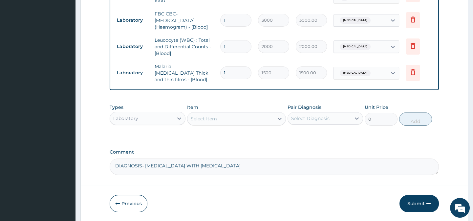
scroll to position [424, 0]
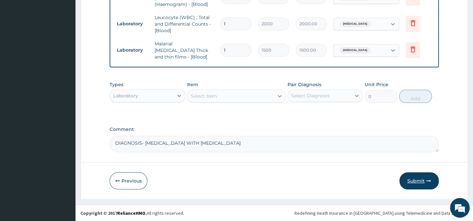
click at [422, 179] on button "Submit" at bounding box center [418, 180] width 39 height 17
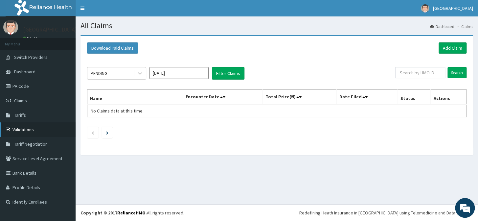
click at [34, 130] on link "Validations" at bounding box center [37, 129] width 75 height 14
drag, startPoint x: 456, startPoint y: 47, endPoint x: 477, endPoint y: 217, distance: 171.3
click at [456, 47] on link "Add Claim" at bounding box center [452, 47] width 28 height 11
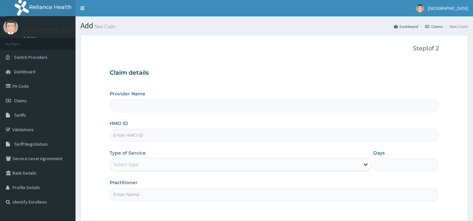
type input "Horeb Specialist Hospital Ltd."
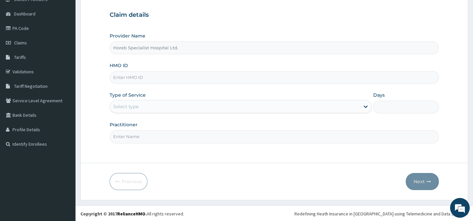
scroll to position [59, 0]
click at [152, 77] on input "HMO ID" at bounding box center [274, 76] width 329 height 13
type input "ENP/11559/D"
click at [147, 104] on div "Select type" at bounding box center [235, 105] width 250 height 11
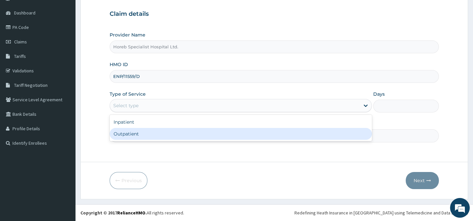
click at [151, 132] on div "Outpatient" at bounding box center [241, 134] width 262 height 12
type input "1"
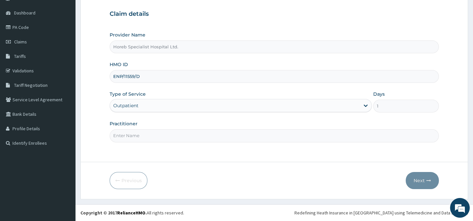
click at [160, 134] on input "Practitioner" at bounding box center [274, 135] width 329 height 13
type input "DR [PERSON_NAME]"
click at [415, 181] on button "Next" at bounding box center [422, 180] width 33 height 17
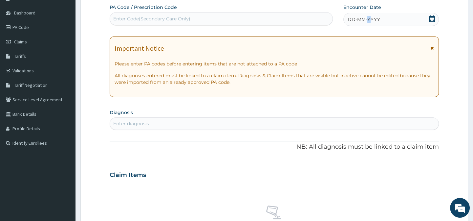
drag, startPoint x: 368, startPoint y: 17, endPoint x: 364, endPoint y: 19, distance: 4.0
click at [367, 17] on span "DD-MM-YYYY" at bounding box center [364, 19] width 32 height 7
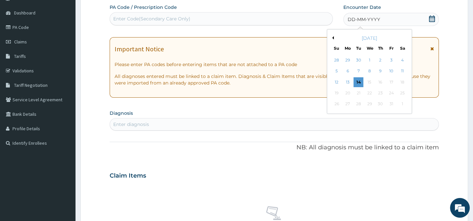
click at [333, 35] on div "[DATE]" at bounding box center [369, 38] width 79 height 7
click at [333, 37] on button "Previous Month" at bounding box center [331, 37] width 3 height 3
click at [402, 91] on div "27" at bounding box center [402, 93] width 10 height 10
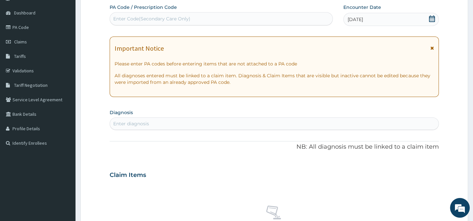
drag, startPoint x: 218, startPoint y: 121, endPoint x: 218, endPoint y: 126, distance: 4.3
click at [218, 125] on div "Enter diagnosis" at bounding box center [274, 123] width 328 height 11
click at [190, 120] on div "Enter diagnosis" at bounding box center [274, 123] width 328 height 11
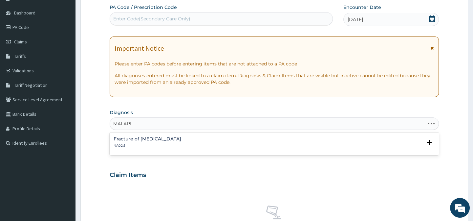
type input "[MEDICAL_DATA]"
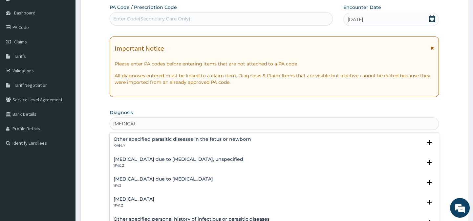
scroll to position [89, 0]
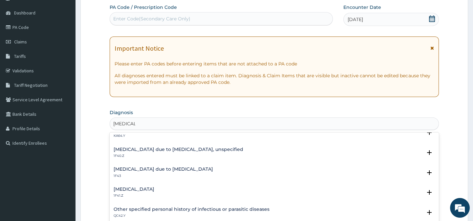
click at [197, 147] on h4 "[MEDICAL_DATA] due to [MEDICAL_DATA], unspecified" at bounding box center [179, 149] width 130 height 5
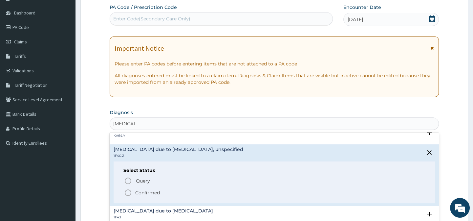
drag, startPoint x: 127, startPoint y: 191, endPoint x: 206, endPoint y: 140, distance: 93.1
click at [128, 190] on icon "status option filled" at bounding box center [128, 192] width 8 height 8
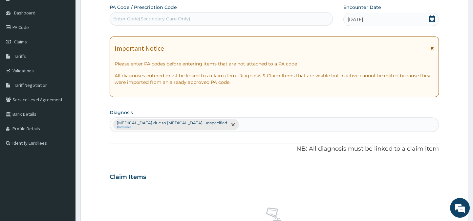
click at [253, 124] on div "[MEDICAL_DATA] due to [MEDICAL_DATA], unspecified Confirmed" at bounding box center [274, 124] width 328 height 14
type input "[MEDICAL_DATA]"
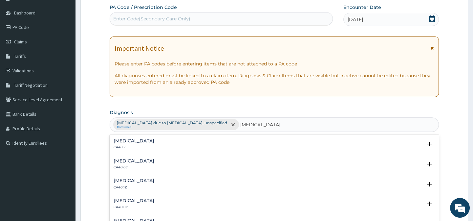
click at [154, 139] on h4 "[MEDICAL_DATA]" at bounding box center [134, 140] width 41 height 5
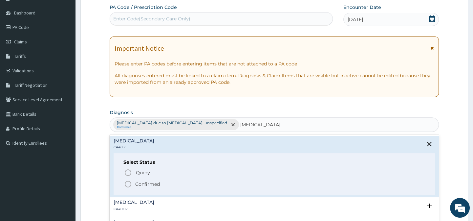
drag, startPoint x: 128, startPoint y: 182, endPoint x: 170, endPoint y: 167, distance: 44.6
click at [128, 182] on icon "status option filled" at bounding box center [128, 184] width 8 height 8
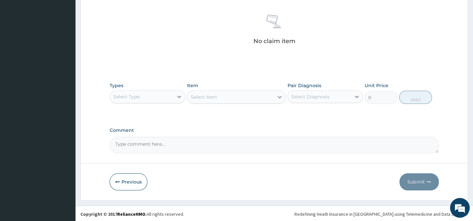
scroll to position [252, 0]
click at [145, 144] on textarea "Comment" at bounding box center [274, 144] width 329 height 16
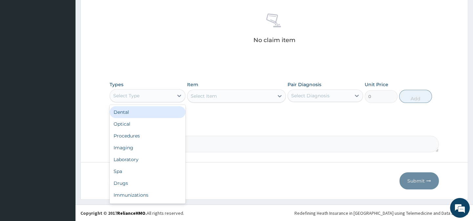
click at [144, 94] on div "Select Type" at bounding box center [141, 95] width 63 height 11
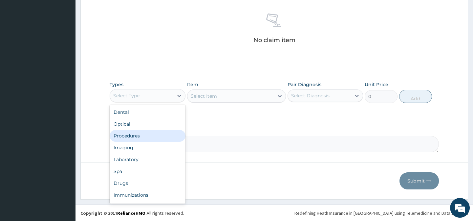
click at [156, 134] on div "Procedures" at bounding box center [147, 136] width 75 height 12
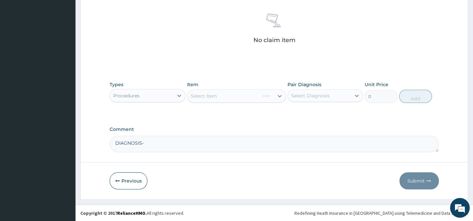
click at [203, 94] on div "Select Item" at bounding box center [236, 95] width 99 height 13
click at [204, 92] on div "Select Item" at bounding box center [236, 95] width 99 height 13
click at [202, 95] on div "Select Item" at bounding box center [236, 95] width 99 height 13
click at [202, 95] on div "Select Item" at bounding box center [204, 96] width 26 height 7
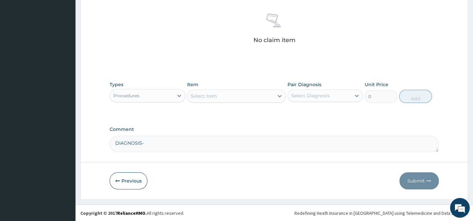
click at [154, 141] on textarea "DIAGNOSIS-" at bounding box center [274, 144] width 329 height 16
click at [155, 142] on textarea "DIAGNOSIS-" at bounding box center [274, 144] width 329 height 16
type textarea "DIAGNOSIS- [MEDICAL_DATA] WITH [MEDICAL_DATA]"
click at [222, 95] on div "Select Item" at bounding box center [230, 96] width 86 height 11
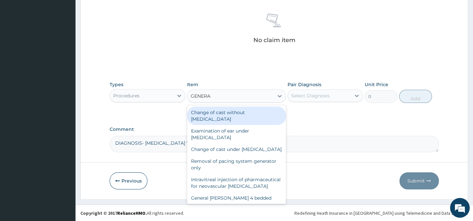
type input "GENERAL"
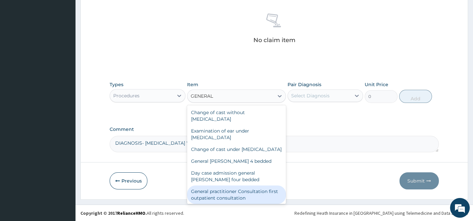
click at [237, 196] on div "General practitioner Consultation first outpatient consultation" at bounding box center [236, 194] width 99 height 18
type input "3000"
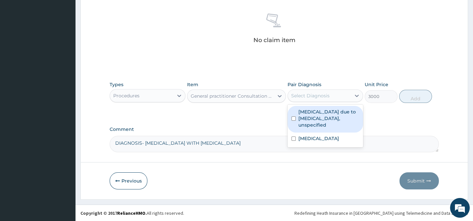
click at [304, 93] on div "Select Diagnosis" at bounding box center [310, 95] width 38 height 7
drag, startPoint x: 300, startPoint y: 117, endPoint x: 302, endPoint y: 134, distance: 17.8
click at [300, 117] on label "[MEDICAL_DATA] due to [MEDICAL_DATA], unspecified" at bounding box center [328, 118] width 61 height 20
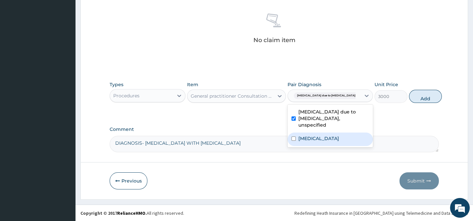
checkbox input "true"
drag, startPoint x: 305, startPoint y: 146, endPoint x: 375, endPoint y: 112, distance: 77.9
click at [307, 141] on label "[MEDICAL_DATA]" at bounding box center [318, 138] width 41 height 7
checkbox input "true"
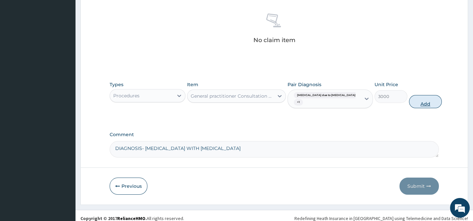
click at [420, 101] on button "Add" at bounding box center [425, 101] width 33 height 13
type input "0"
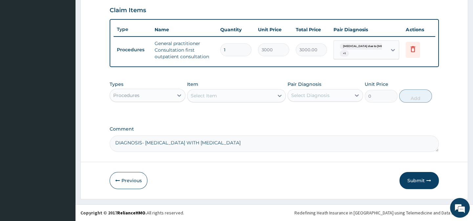
scroll to position [229, 0]
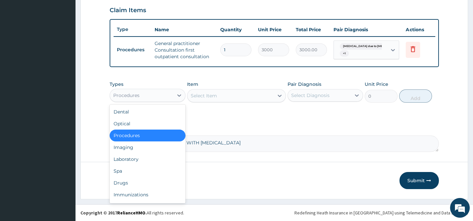
drag, startPoint x: 160, startPoint y: 97, endPoint x: 159, endPoint y: 101, distance: 4.2
click at [159, 96] on div "Procedures" at bounding box center [141, 95] width 63 height 11
click at [138, 183] on div "Drugs" at bounding box center [147, 183] width 75 height 12
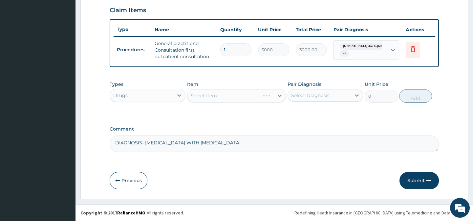
click at [198, 96] on div "Select Item" at bounding box center [236, 95] width 99 height 13
click at [206, 95] on div "Select Item" at bounding box center [204, 95] width 26 height 7
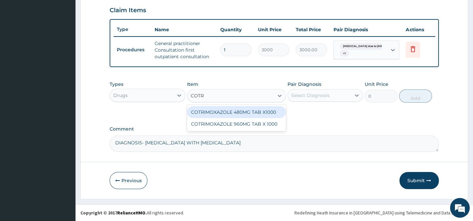
type input "COTRI"
drag, startPoint x: 215, startPoint y: 113, endPoint x: 265, endPoint y: 110, distance: 50.3
click at [222, 113] on div "COTRIMOXAZOLE 480MG TAB X1000" at bounding box center [236, 112] width 99 height 12
type input "31.5"
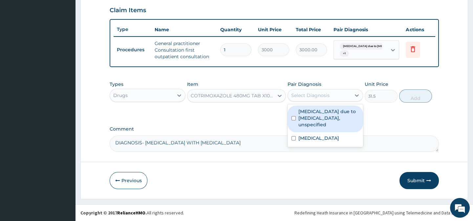
drag, startPoint x: 299, startPoint y: 93, endPoint x: 299, endPoint y: 98, distance: 4.6
click at [299, 94] on div "Select Diagnosis" at bounding box center [310, 95] width 38 height 7
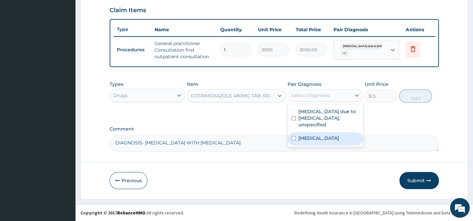
drag, startPoint x: 309, startPoint y: 144, endPoint x: 359, endPoint y: 103, distance: 65.0
click at [313, 138] on label "Pneumonia, organism unspecified" at bounding box center [318, 138] width 41 height 7
checkbox input "true"
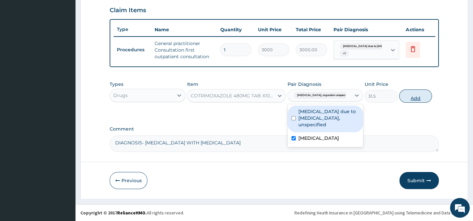
click at [407, 92] on button "Add" at bounding box center [415, 95] width 33 height 13
type input "0"
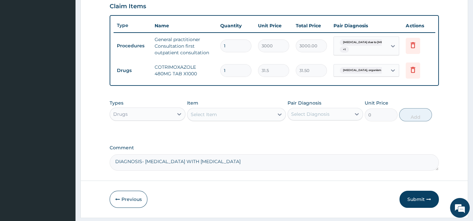
type input "10"
type input "315.00"
type input "10"
click at [218, 117] on div "Select Item" at bounding box center [230, 114] width 86 height 11
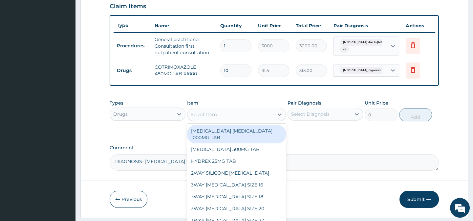
scroll to position [252, 0]
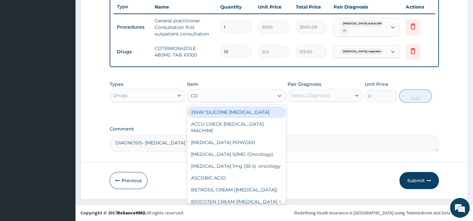
type input "COU"
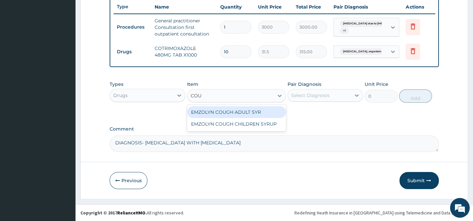
drag, startPoint x: 223, startPoint y: 112, endPoint x: 293, endPoint y: 102, distance: 71.0
click at [224, 112] on div "EMZOLYN COUGH ADULT SYR" at bounding box center [236, 112] width 99 height 12
type input "735"
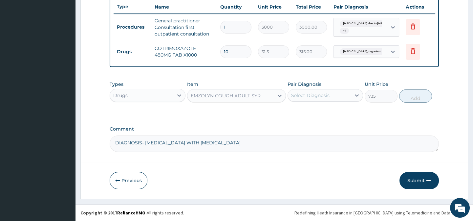
click at [303, 95] on div "Select Diagnosis" at bounding box center [310, 95] width 38 height 7
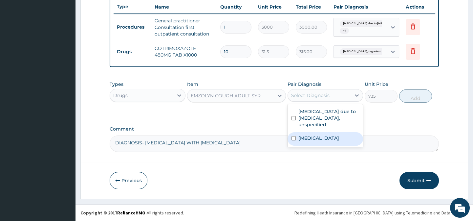
drag, startPoint x: 319, startPoint y: 145, endPoint x: 383, endPoint y: 98, distance: 79.4
click at [325, 140] on label "Pneumonia, organism unspecified" at bounding box center [318, 138] width 41 height 7
checkbox input "true"
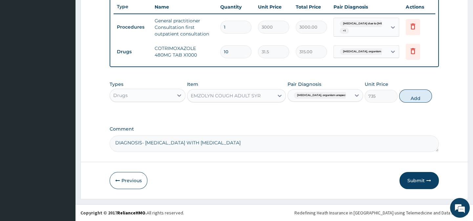
drag, startPoint x: 415, startPoint y: 95, endPoint x: 301, endPoint y: 125, distance: 118.2
click at [415, 95] on button "Add" at bounding box center [415, 95] width 33 height 13
type input "0"
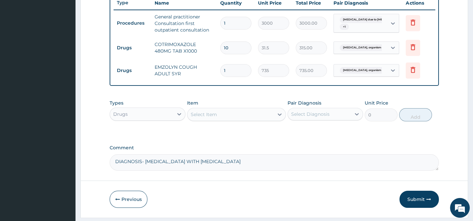
click at [222, 118] on div "Select Item" at bounding box center [230, 114] width 86 height 11
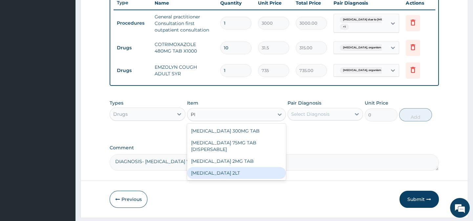
type input "P"
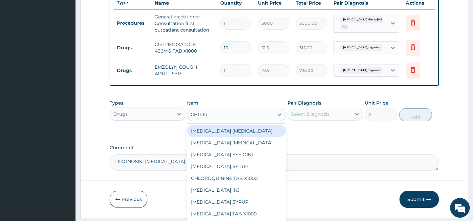
type input "CHLORP"
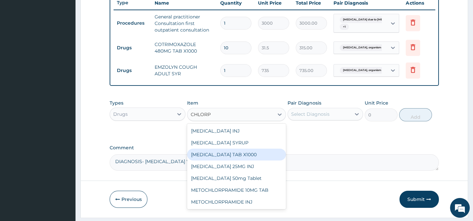
click at [232, 159] on div "[MEDICAL_DATA] TAB X1000" at bounding box center [236, 154] width 99 height 12
type input "52.5"
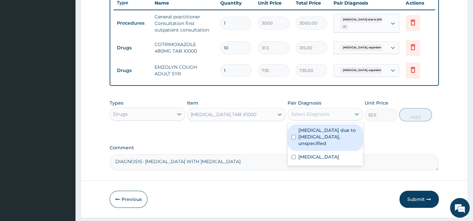
click at [300, 117] on div "Select Diagnosis" at bounding box center [310, 114] width 38 height 7
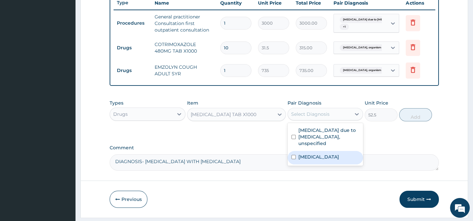
drag, startPoint x: 298, startPoint y: 165, endPoint x: 450, endPoint y: 147, distance: 152.7
click at [298, 160] on label "Pneumonia, organism unspecified" at bounding box center [318, 156] width 41 height 7
checkbox input "true"
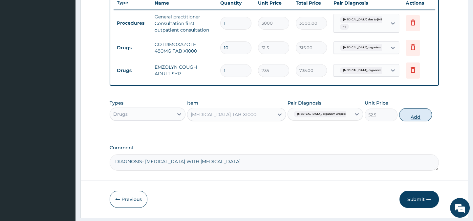
click at [421, 120] on button "Add" at bounding box center [415, 114] width 33 height 13
type input "0"
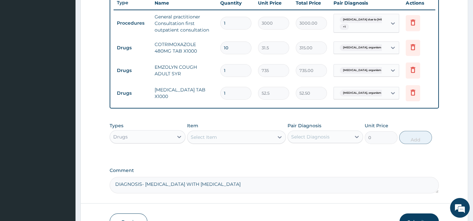
type input "10"
type input "525.00"
type input "10"
click at [207, 139] on div "Select Item" at bounding box center [204, 137] width 26 height 7
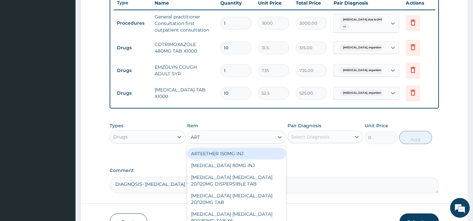
type input "ARTE"
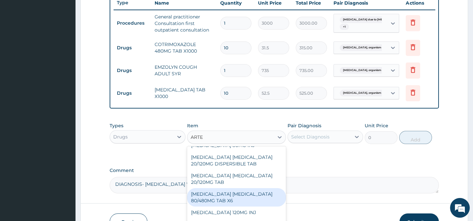
scroll to position [30, 0]
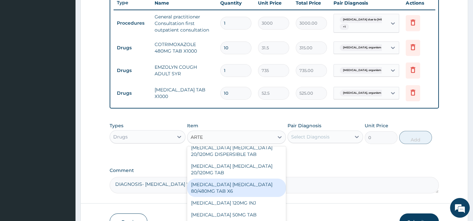
click at [242, 194] on div "[MEDICAL_DATA] [MEDICAL_DATA] 80/480MG TAB X6" at bounding box center [236, 187] width 99 height 18
type input "262.5"
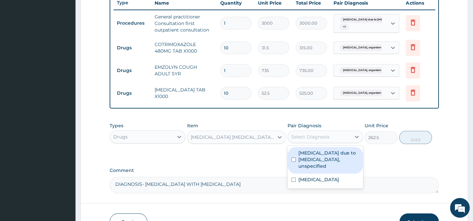
click at [315, 138] on div "Select Diagnosis" at bounding box center [310, 136] width 38 height 7
click at [305, 164] on label "[MEDICAL_DATA] due to [MEDICAL_DATA], unspecified" at bounding box center [328, 159] width 61 height 20
checkbox input "true"
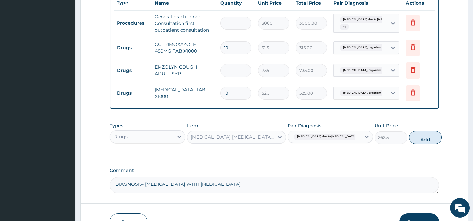
click at [410, 141] on button "Add" at bounding box center [425, 137] width 33 height 13
type input "0"
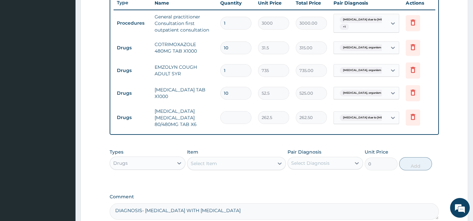
type input "0.00"
type input "6"
type input "1575.00"
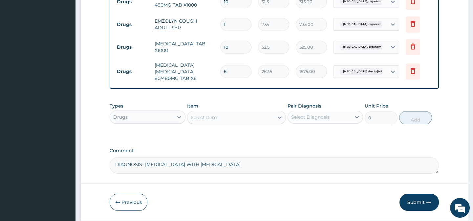
scroll to position [324, 0]
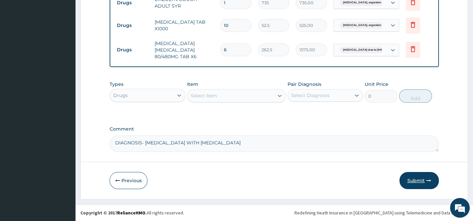
type input "6"
click at [417, 179] on button "Submit" at bounding box center [418, 180] width 39 height 17
click at [414, 180] on button "Submit" at bounding box center [418, 180] width 39 height 17
click at [127, 182] on button "Previous" at bounding box center [129, 180] width 38 height 17
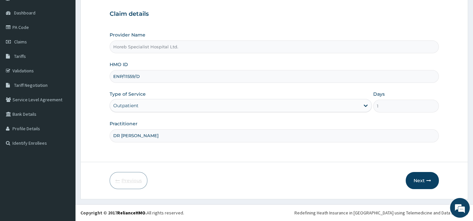
scroll to position [59, 0]
click at [426, 181] on button "Next" at bounding box center [422, 180] width 33 height 17
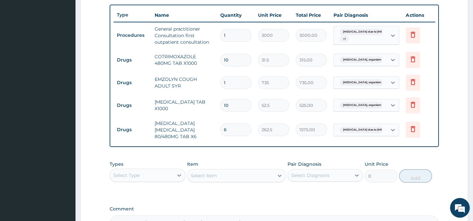
scroll to position [324, 0]
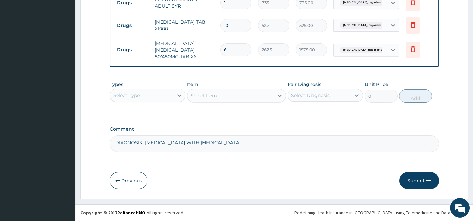
click at [420, 182] on button "Submit" at bounding box center [418, 180] width 39 height 17
click at [123, 179] on button "Previous" at bounding box center [129, 180] width 38 height 17
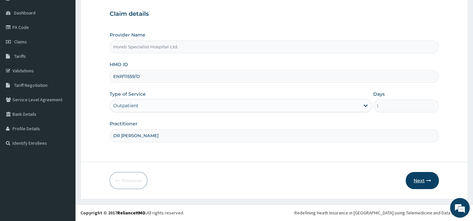
click at [424, 182] on button "Next" at bounding box center [422, 180] width 33 height 17
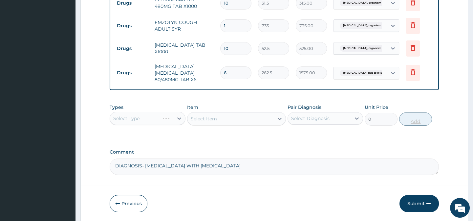
scroll to position [324, 0]
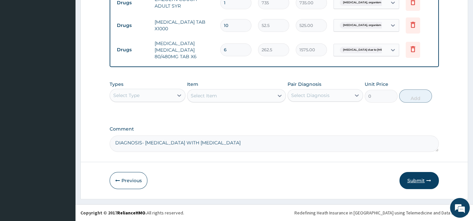
click at [416, 183] on button "Submit" at bounding box center [418, 180] width 39 height 17
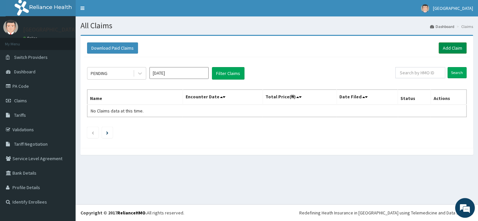
click at [456, 46] on link "Add Claim" at bounding box center [452, 47] width 28 height 11
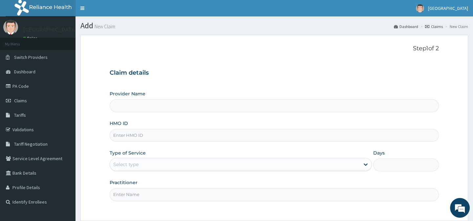
type input "Horeb Specialist Hospital Ltd."
click at [128, 106] on input "Horeb Specialist Hospital Ltd." at bounding box center [274, 105] width 329 height 13
click at [159, 133] on input "HMO ID" at bounding box center [274, 135] width 329 height 13
type input "ENP/11559/C"
click at [140, 164] on div "Select type" at bounding box center [235, 164] width 250 height 11
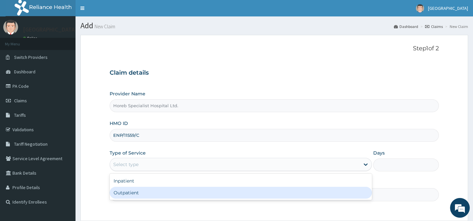
click at [147, 187] on div "Outpatient" at bounding box center [241, 192] width 262 height 12
type input "1"
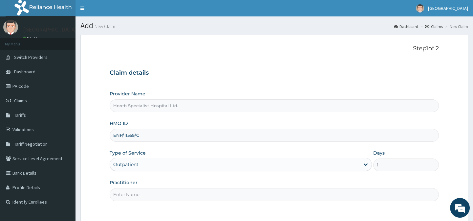
click at [167, 194] on input "Practitioner" at bounding box center [274, 194] width 329 height 13
type input "DR [PERSON_NAME]"
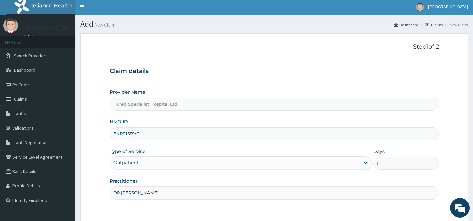
scroll to position [59, 0]
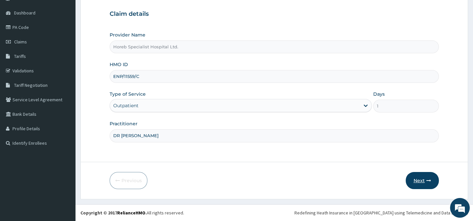
click at [422, 182] on button "Next" at bounding box center [422, 180] width 33 height 17
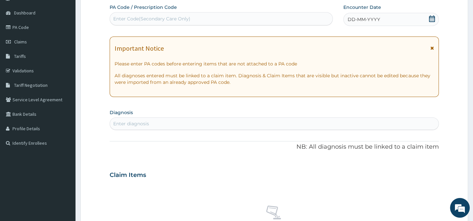
click at [365, 21] on span "DD-MM-YYYY" at bounding box center [364, 19] width 32 height 7
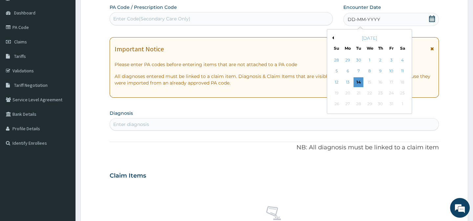
click at [332, 38] on button "Previous Month" at bounding box center [331, 37] width 3 height 3
click at [405, 91] on div "27" at bounding box center [402, 93] width 10 height 10
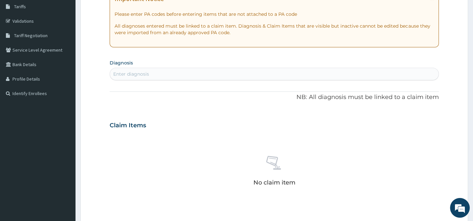
scroll to position [118, 0]
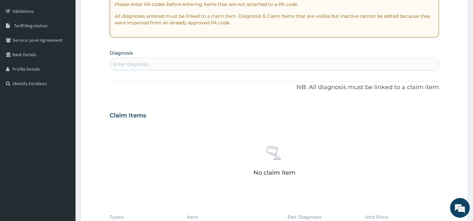
click at [151, 63] on div "Enter diagnosis" at bounding box center [274, 64] width 328 height 11
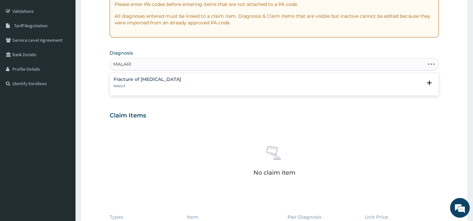
type input "[MEDICAL_DATA]"
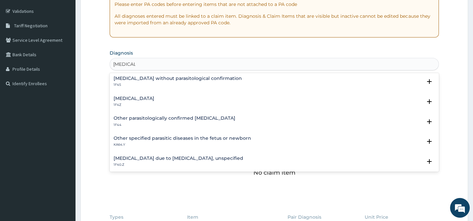
scroll to position [30, 0]
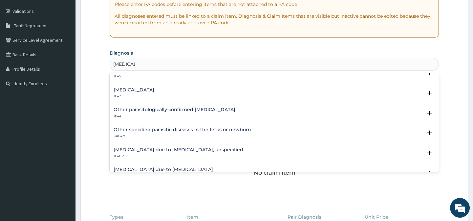
click at [181, 150] on h4 "[MEDICAL_DATA] due to [MEDICAL_DATA], unspecified" at bounding box center [179, 149] width 130 height 5
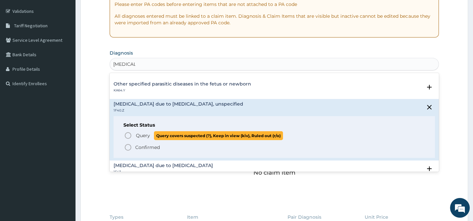
scroll to position [89, 0]
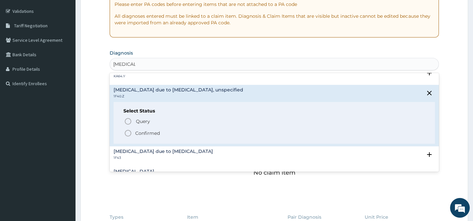
click at [128, 130] on icon "status option filled" at bounding box center [128, 133] width 8 height 8
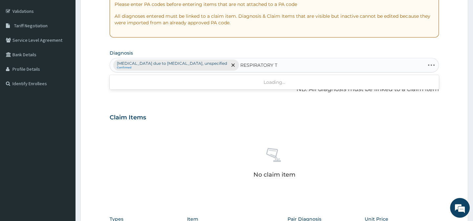
type input "RESPIRATORY"
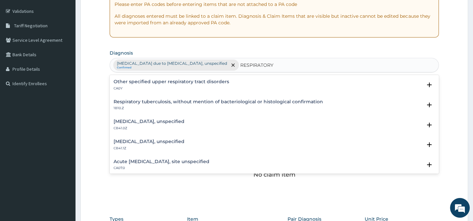
scroll to position [149, 0]
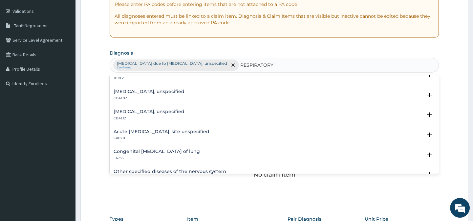
click at [190, 132] on h4 "Acute [MEDICAL_DATA], site unspecified" at bounding box center [162, 131] width 96 height 5
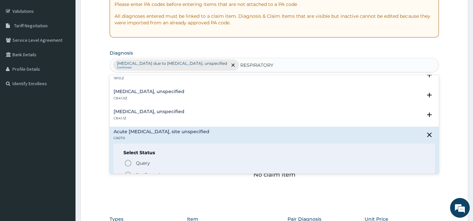
click at [129, 171] on icon "status option filled" at bounding box center [128, 175] width 8 height 8
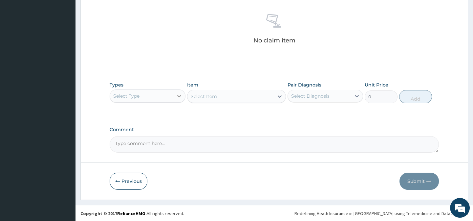
scroll to position [252, 0]
click at [148, 94] on div "Select Type" at bounding box center [141, 95] width 63 height 11
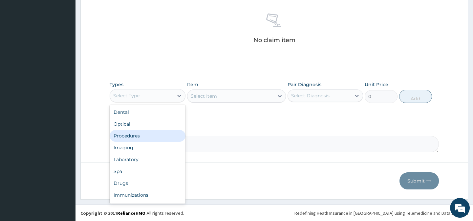
click at [131, 136] on div "Procedures" at bounding box center [147, 136] width 75 height 12
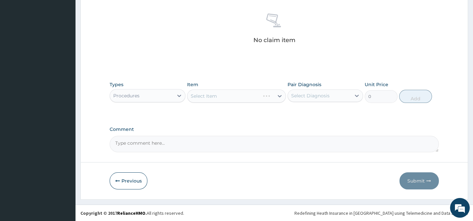
click at [200, 95] on div "Select Item" at bounding box center [236, 95] width 99 height 13
click at [157, 144] on textarea "Comment" at bounding box center [274, 144] width 329 height 16
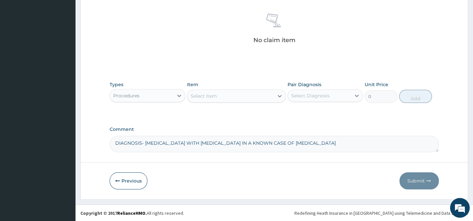
type textarea "DIAGNOSIS- [MEDICAL_DATA] WITH [MEDICAL_DATA] IN A KNOWN CASE OF [MEDICAL_DATA]"
click at [212, 93] on div "Select Item" at bounding box center [204, 96] width 26 height 7
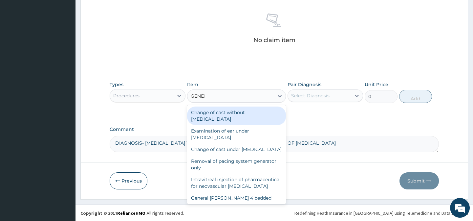
type input "GENERAL"
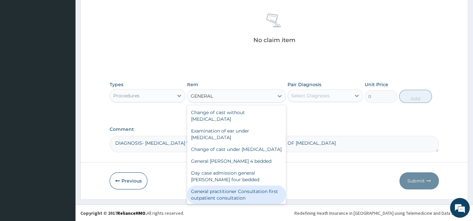
click at [251, 198] on div "General practitioner Consultation first outpatient consultation" at bounding box center [236, 194] width 99 height 18
type input "3000"
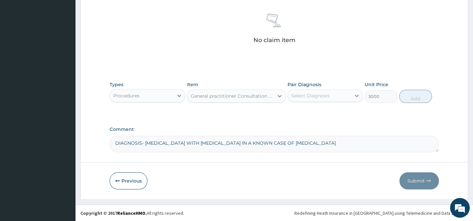
click at [330, 94] on div "Select Diagnosis" at bounding box center [319, 95] width 63 height 11
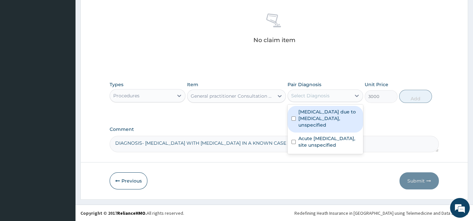
click at [328, 115] on label "[MEDICAL_DATA] due to [MEDICAL_DATA], unspecified" at bounding box center [328, 118] width 61 height 20
checkbox input "true"
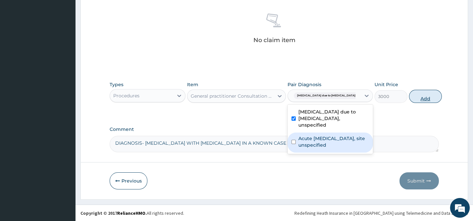
drag, startPoint x: 328, startPoint y: 140, endPoint x: 416, endPoint y: 102, distance: 96.9
click at [328, 138] on label "Acute [MEDICAL_DATA], site unspecified" at bounding box center [333, 141] width 71 height 13
checkbox input "true"
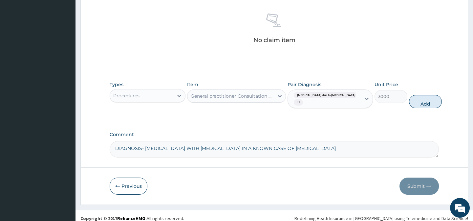
click at [419, 102] on button "Add" at bounding box center [425, 101] width 33 height 13
type input "0"
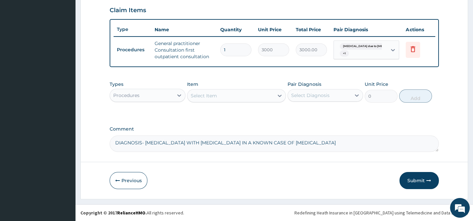
scroll to position [229, 0]
click at [208, 96] on div "Select Item" at bounding box center [204, 95] width 26 height 7
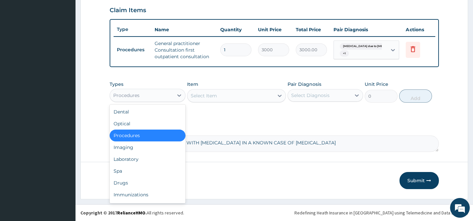
click at [142, 96] on div "Procedures" at bounding box center [141, 95] width 63 height 11
click at [118, 180] on div "Drugs" at bounding box center [147, 183] width 75 height 12
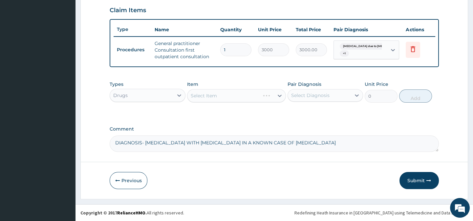
click at [233, 93] on div "Select Item" at bounding box center [236, 95] width 99 height 13
click at [223, 98] on div "Select Item" at bounding box center [230, 95] width 86 height 11
click at [221, 95] on div "Select Item" at bounding box center [230, 95] width 86 height 11
click at [208, 94] on div "Select Item" at bounding box center [204, 95] width 26 height 7
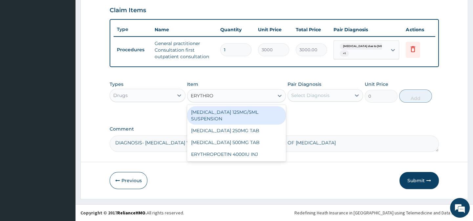
type input "ERYTHROM"
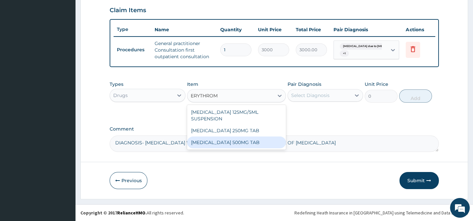
drag, startPoint x: 232, startPoint y: 142, endPoint x: 231, endPoint y: 138, distance: 4.0
click at [232, 141] on div "[MEDICAL_DATA] 500MG TAB" at bounding box center [236, 142] width 99 height 12
type input "99.225"
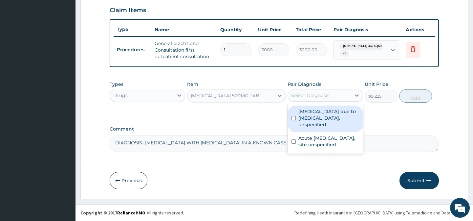
click at [319, 96] on div "Select Diagnosis" at bounding box center [310, 95] width 38 height 7
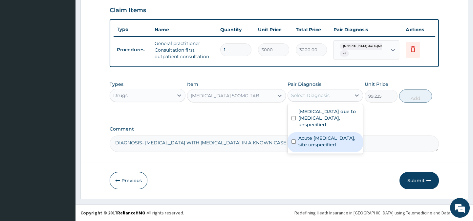
click at [291, 141] on div "Acute [MEDICAL_DATA], site unspecified" at bounding box center [324, 142] width 75 height 20
checkbox input "true"
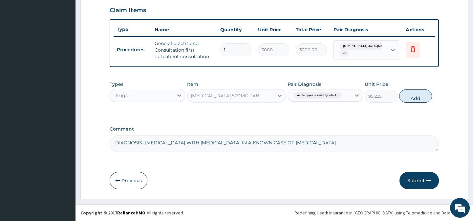
drag, startPoint x: 412, startPoint y: 96, endPoint x: 230, endPoint y: 174, distance: 198.2
click at [412, 96] on button "Add" at bounding box center [415, 95] width 33 height 13
type input "0"
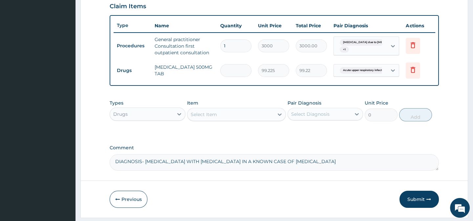
type input "0.00"
type input "2"
type input "198.45"
type input "21"
type input "2083.72"
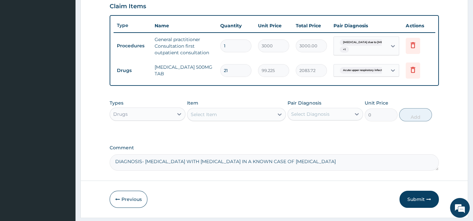
type input "21"
click at [205, 117] on div "Select Item" at bounding box center [204, 114] width 26 height 7
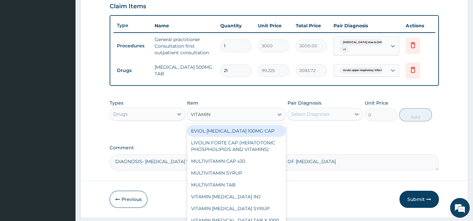
type input "VITAMIN C"
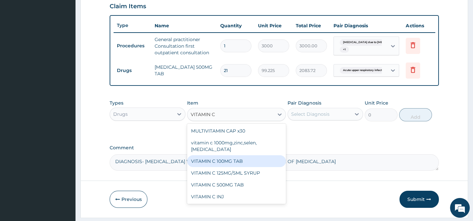
click at [232, 159] on div "VITAMIN C 100MG TAB" at bounding box center [236, 161] width 99 height 12
type input "31.5"
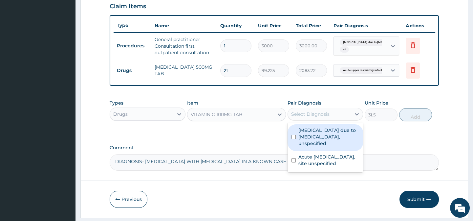
click at [303, 117] on div "Select Diagnosis" at bounding box center [310, 114] width 38 height 7
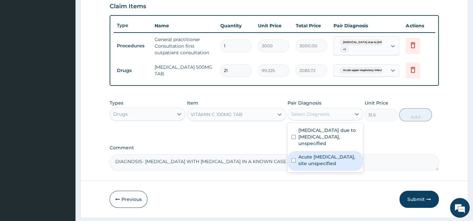
click at [316, 165] on label "Acute [MEDICAL_DATA], site unspecified" at bounding box center [328, 159] width 61 height 13
checkbox input "true"
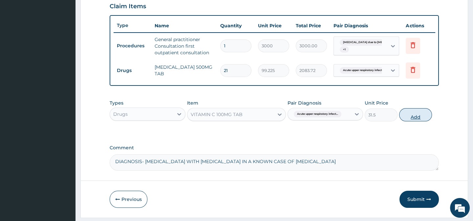
click at [414, 118] on button "Add" at bounding box center [415, 114] width 33 height 13
type input "0"
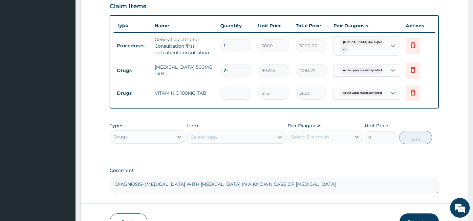
type input "0.00"
type input "2"
type input "63.00"
type input "21"
type input "661.50"
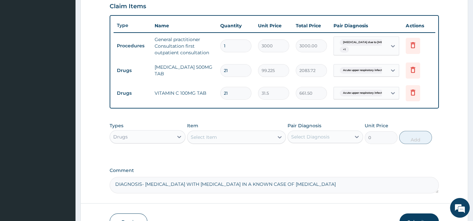
type input "21"
click at [223, 141] on div "Select Item" at bounding box center [230, 137] width 86 height 11
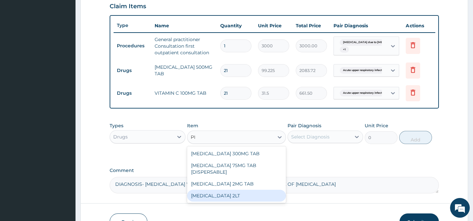
type input "P"
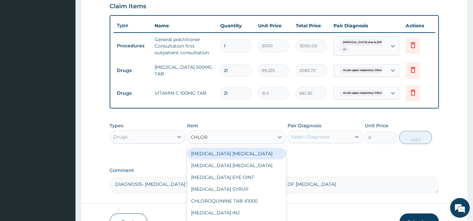
type input "CHLORP"
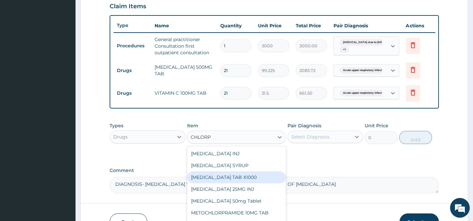
click at [256, 181] on div "CHLORPHENIRAMINE TAB X1000" at bounding box center [236, 177] width 99 height 12
type input "52.5"
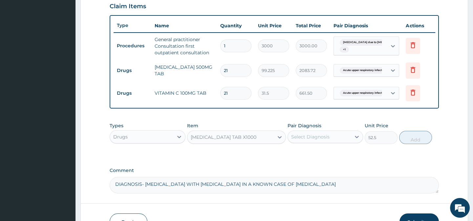
click at [321, 140] on div "Select Diagnosis" at bounding box center [310, 136] width 38 height 7
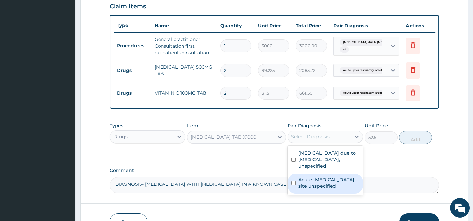
drag, startPoint x: 316, startPoint y: 183, endPoint x: 365, endPoint y: 144, distance: 62.3
click at [335, 171] on div "Malaria due to Plasmodium falciparum, unspecified Acute upper respiratory infec…" at bounding box center [324, 169] width 75 height 49
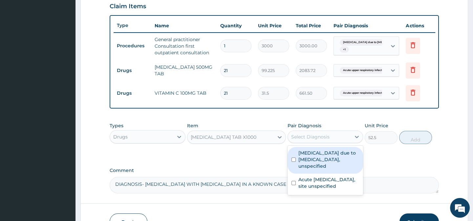
click at [324, 139] on div "Select Diagnosis" at bounding box center [310, 136] width 38 height 7
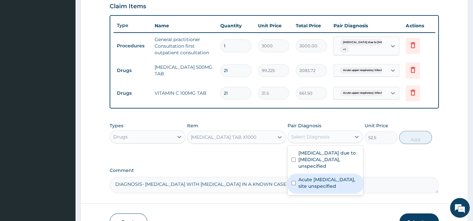
click at [294, 185] on input "checkbox" at bounding box center [293, 183] width 4 height 4
checkbox input "true"
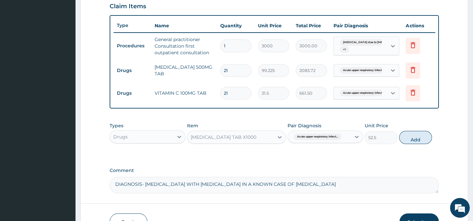
drag, startPoint x: 417, startPoint y: 143, endPoint x: 299, endPoint y: 157, distance: 118.6
click at [393, 147] on div "Types Drugs Item CHLORPHENIRAMINE TAB X1000 Pair Diagnosis Acute upper respirat…" at bounding box center [274, 133] width 329 height 28
click at [417, 139] on button "Add" at bounding box center [415, 137] width 33 height 13
type input "0"
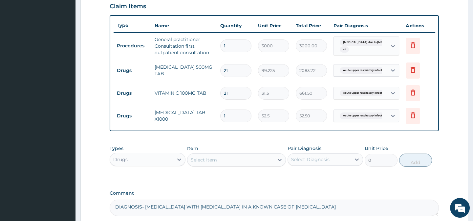
type input "10"
type input "525.00"
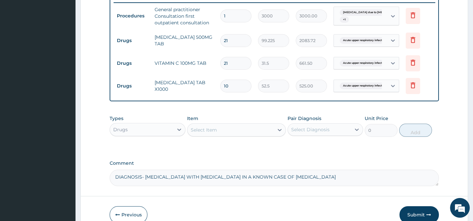
type input "10"
click at [210, 132] on div "Select Item" at bounding box center [204, 129] width 26 height 7
click at [210, 133] on div "Select Item" at bounding box center [204, 129] width 26 height 7
type input "ARTE"
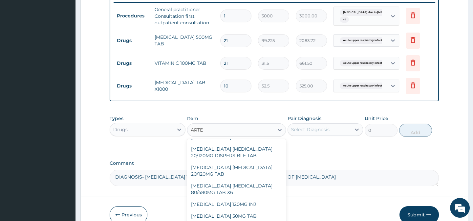
scroll to position [53, 0]
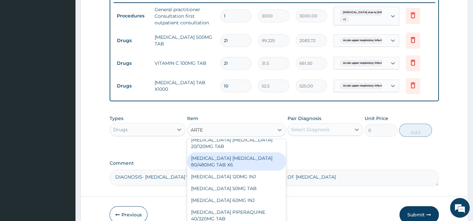
click at [213, 163] on div "ARTEMETHER LUMEFANTRINE 80/480MG TAB X6" at bounding box center [236, 161] width 99 height 18
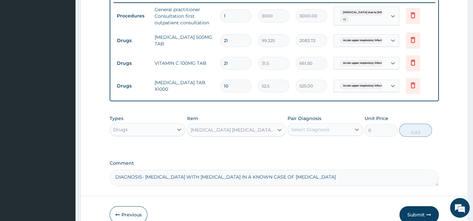
type input "262.5"
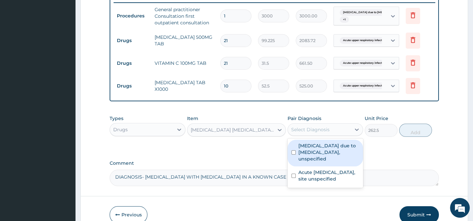
click at [304, 133] on div "Select Diagnosis" at bounding box center [310, 129] width 38 height 7
click at [310, 156] on label "Malaria due to Plasmodium falciparum, unspecified" at bounding box center [328, 152] width 61 height 20
checkbox input "true"
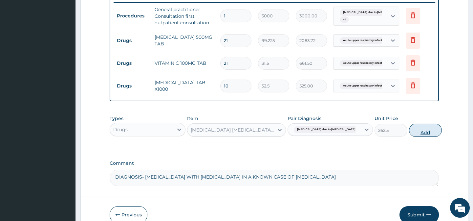
click at [412, 135] on button "Add" at bounding box center [425, 129] width 33 height 13
type input "0"
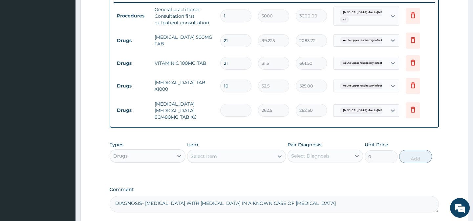
type input "0.00"
type input "6"
type input "1575.00"
type input "6"
click at [200, 158] on div "Select Item" at bounding box center [204, 156] width 26 height 7
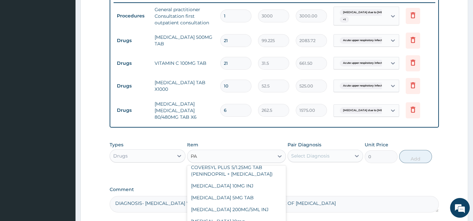
scroll to position [0, 0]
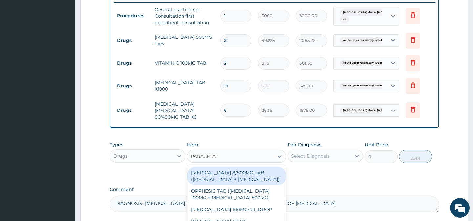
type input "PARACETAMO"
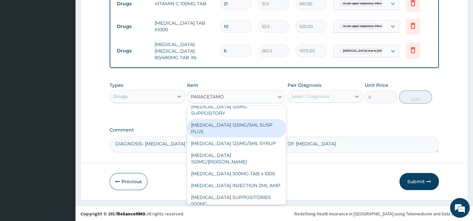
scroll to position [324, 0]
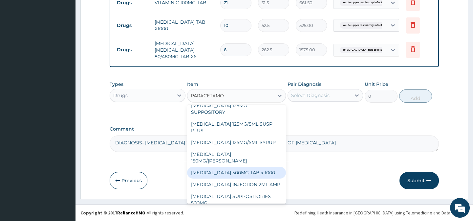
click at [239, 166] on div "PARACETAMOL 500MG TAB x 1000" at bounding box center [236, 172] width 99 height 12
type input "11.025"
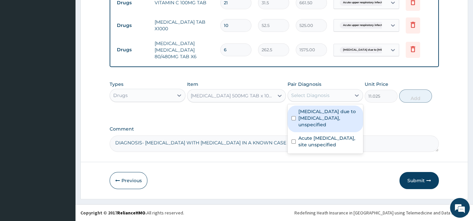
click at [309, 97] on div "Select Diagnosis" at bounding box center [310, 95] width 38 height 7
click at [305, 115] on label "Malaria due to Plasmodium falciparum, unspecified" at bounding box center [328, 118] width 61 height 20
checkbox input "true"
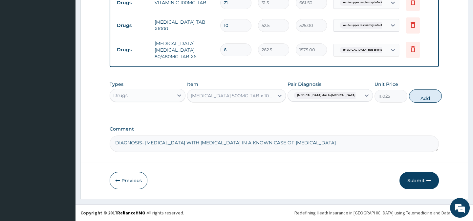
drag, startPoint x: 410, startPoint y: 97, endPoint x: 327, endPoint y: 112, distance: 84.3
click at [410, 97] on button "Add" at bounding box center [425, 95] width 33 height 13
type input "0"
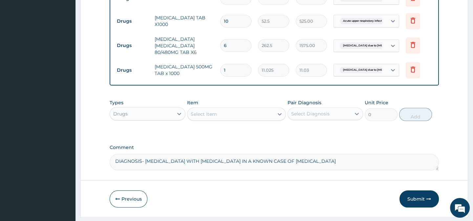
type input "18"
type input "198.45"
type input "18"
click at [207, 116] on div "Select Item" at bounding box center [204, 114] width 26 height 7
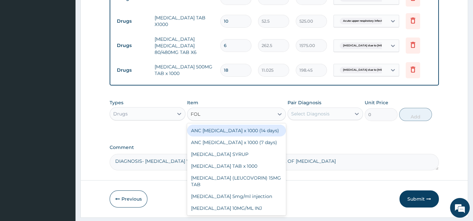
type input "FOLI"
click at [246, 136] on div "ANC Folic Acid x 1000 (14 days)" at bounding box center [236, 130] width 99 height 12
type input "8.100016"
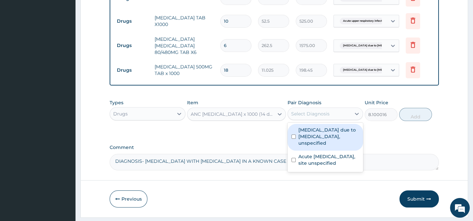
click at [308, 117] on div "Select Diagnosis" at bounding box center [310, 113] width 38 height 7
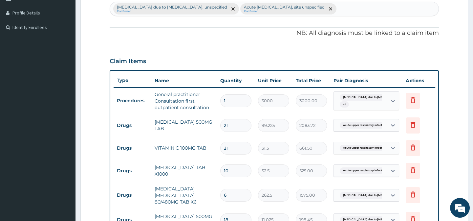
scroll to position [85, 0]
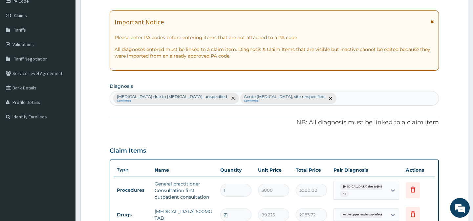
click at [346, 98] on div "Malaria due to Plasmodium falciparum, unspecified Confirmed Acute upper respira…" at bounding box center [274, 98] width 328 height 14
type input "SICKLE"
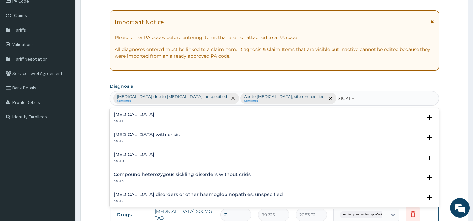
click at [154, 114] on h4 "Sickle cell disease without crisis" at bounding box center [134, 114] width 41 height 5
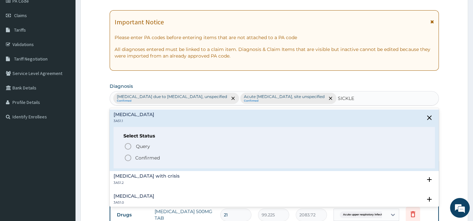
click at [127, 157] on icon "status option filled" at bounding box center [128, 158] width 8 height 8
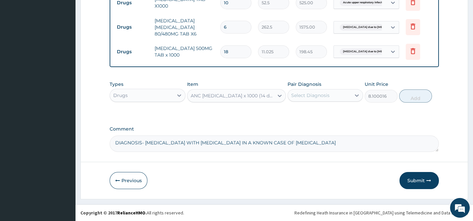
scroll to position [346, 0]
click at [331, 94] on div "Select Diagnosis" at bounding box center [319, 95] width 63 height 11
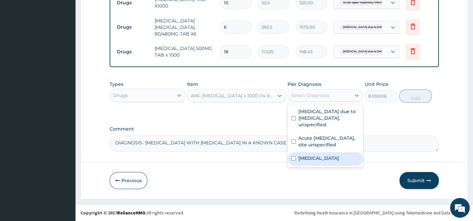
click at [297, 161] on div "Sickle cell disease without crisis" at bounding box center [324, 158] width 75 height 13
checkbox input "true"
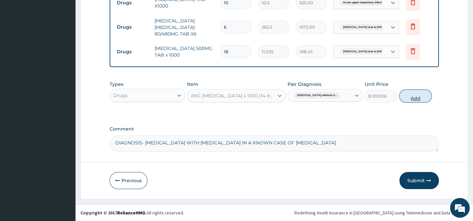
click at [414, 96] on button "Add" at bounding box center [415, 95] width 33 height 13
type input "0"
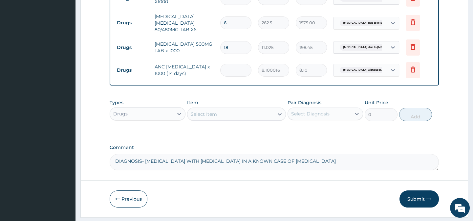
type input "0.00"
type input "3"
type input "24.30"
type input "30"
type input "243.00"
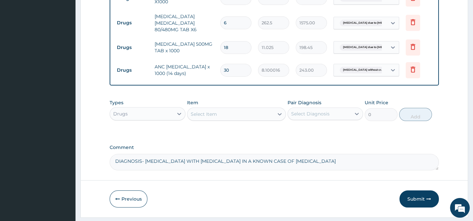
type input "30"
click at [232, 119] on div "Select Item" at bounding box center [230, 114] width 86 height 11
click at [412, 70] on icon at bounding box center [413, 69] width 8 height 8
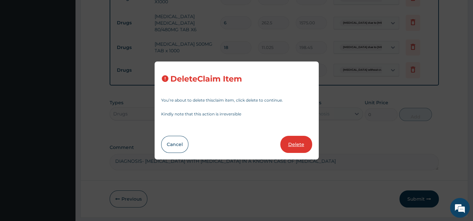
click at [302, 145] on button "Delete" at bounding box center [296, 144] width 32 height 17
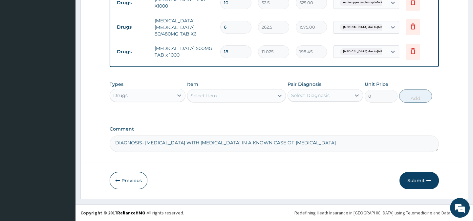
click at [223, 95] on div "Select Item" at bounding box center [230, 95] width 86 height 11
click at [225, 96] on div "Select Item" at bounding box center [230, 95] width 86 height 11
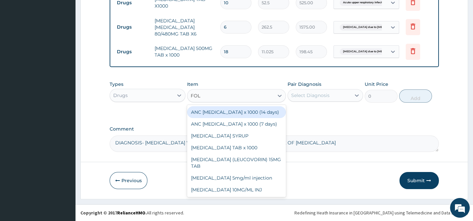
type input "FOLI"
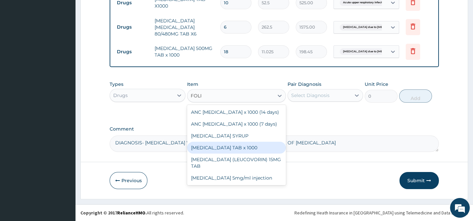
click at [219, 147] on div "FOLIC ACID TAB x 1000" at bounding box center [236, 147] width 99 height 12
type input "31.5"
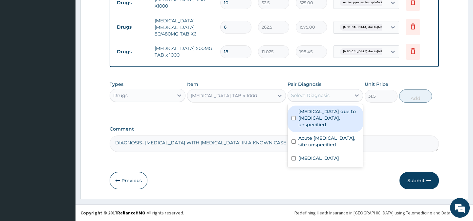
click at [312, 98] on div "Select Diagnosis" at bounding box center [319, 95] width 63 height 11
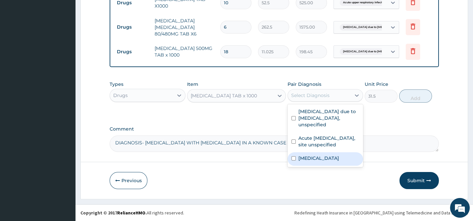
drag, startPoint x: 325, startPoint y: 161, endPoint x: 387, endPoint y: 98, distance: 88.6
click at [330, 156] on label "Sickle cell disease without crisis" at bounding box center [318, 158] width 41 height 7
checkbox input "true"
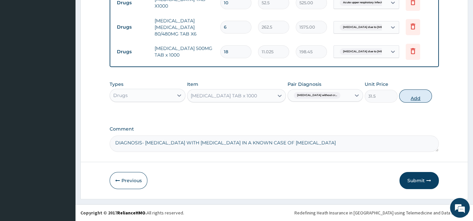
click at [415, 98] on button "Add" at bounding box center [415, 95] width 33 height 13
type input "0"
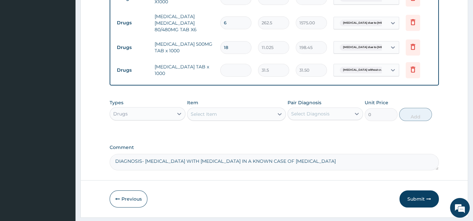
type input "0.00"
type input "3"
type input "94.50"
type input "30"
type input "945.00"
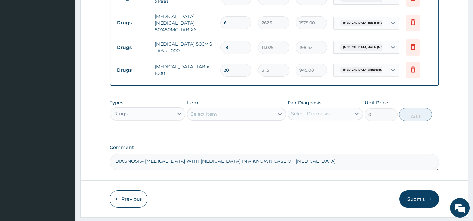
type input "30"
click at [223, 119] on div "Select Item" at bounding box center [230, 114] width 86 height 11
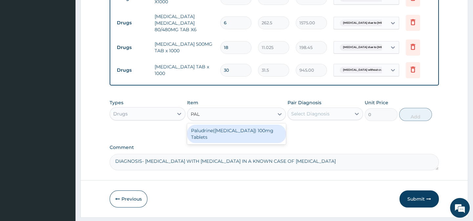
type input "PALU"
click at [214, 138] on div "Paludrine(Proguanil) 100mg Tablets" at bounding box center [236, 133] width 99 height 18
type input "73.5"
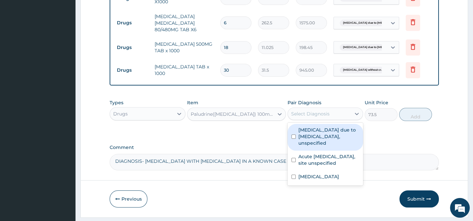
click at [308, 117] on div "Select Diagnosis" at bounding box center [310, 113] width 38 height 7
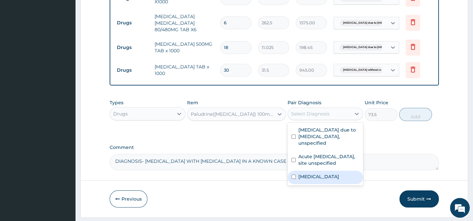
drag, startPoint x: 314, startPoint y: 183, endPoint x: 350, endPoint y: 157, distance: 44.3
click at [314, 180] on label "Sickle cell disease without crisis" at bounding box center [318, 176] width 41 height 7
checkbox input "true"
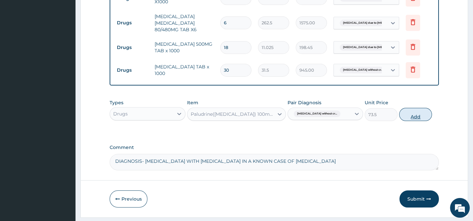
click at [408, 120] on button "Add" at bounding box center [415, 114] width 33 height 13
type input "0"
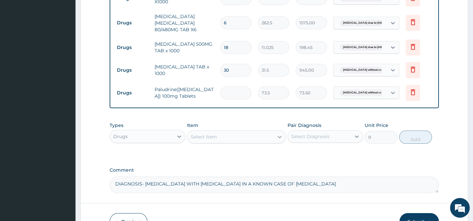
type input "0.00"
type input "3"
type input "220.50"
type input "30"
type input "2205.00"
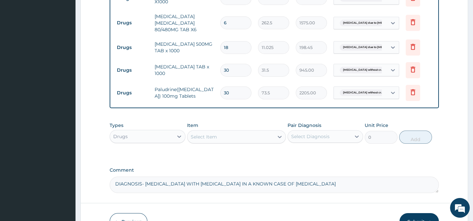
scroll to position [392, 0]
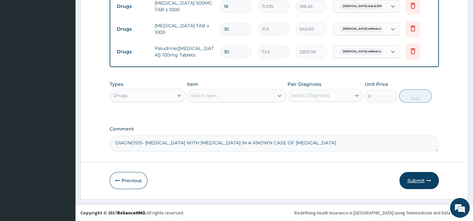
type input "30"
click at [418, 181] on button "Submit" at bounding box center [418, 180] width 39 height 17
